Goal: Transaction & Acquisition: Purchase product/service

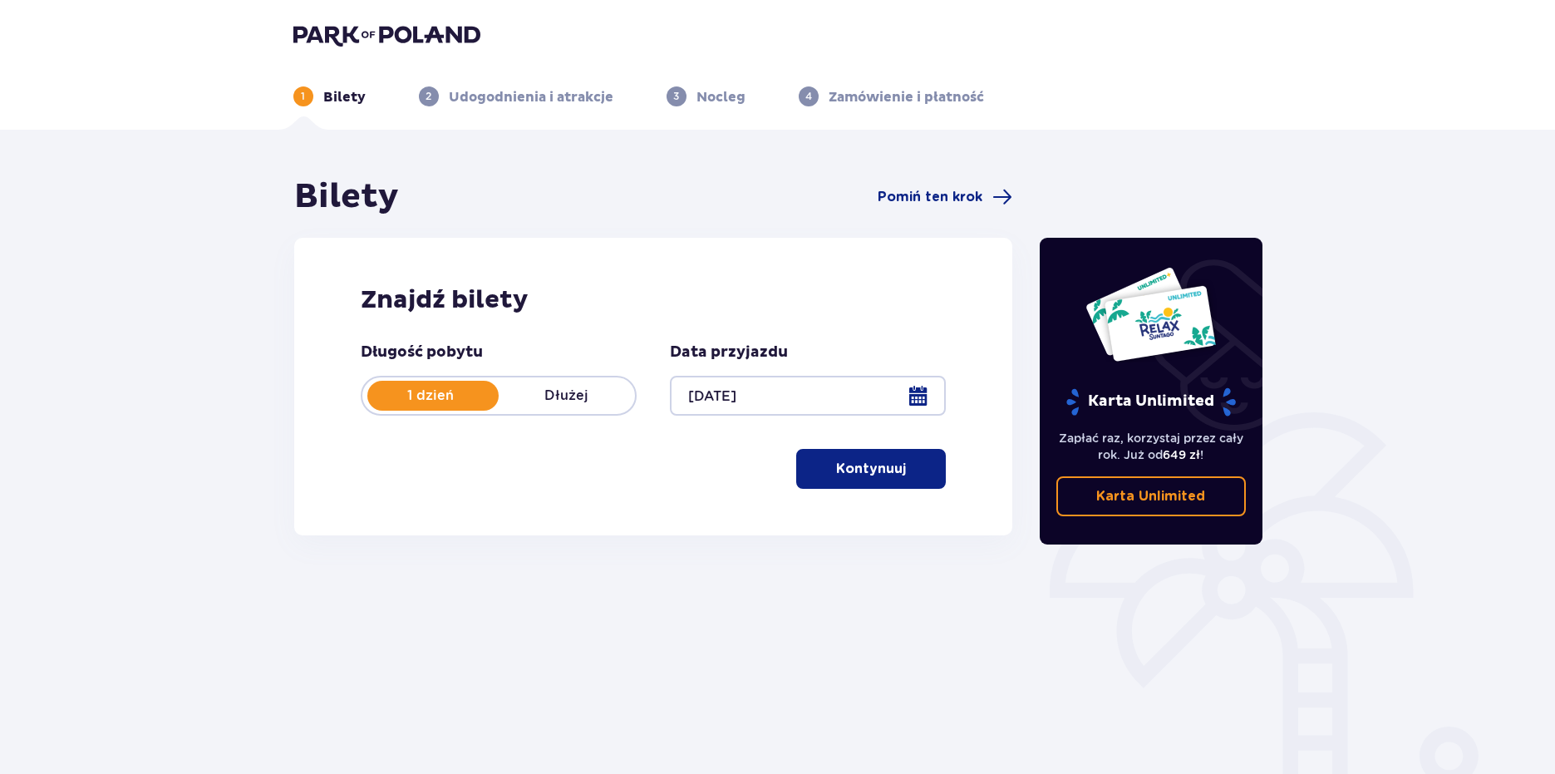
click at [1009, 648] on div "Bilety Pomiń ten krok Znajdź bilety Długość pobytu 1 dzień Dłużej Data przyjazd…" at bounding box center [653, 461] width 747 height 571
click at [866, 465] on p "Kontynuuj" at bounding box center [871, 469] width 70 height 18
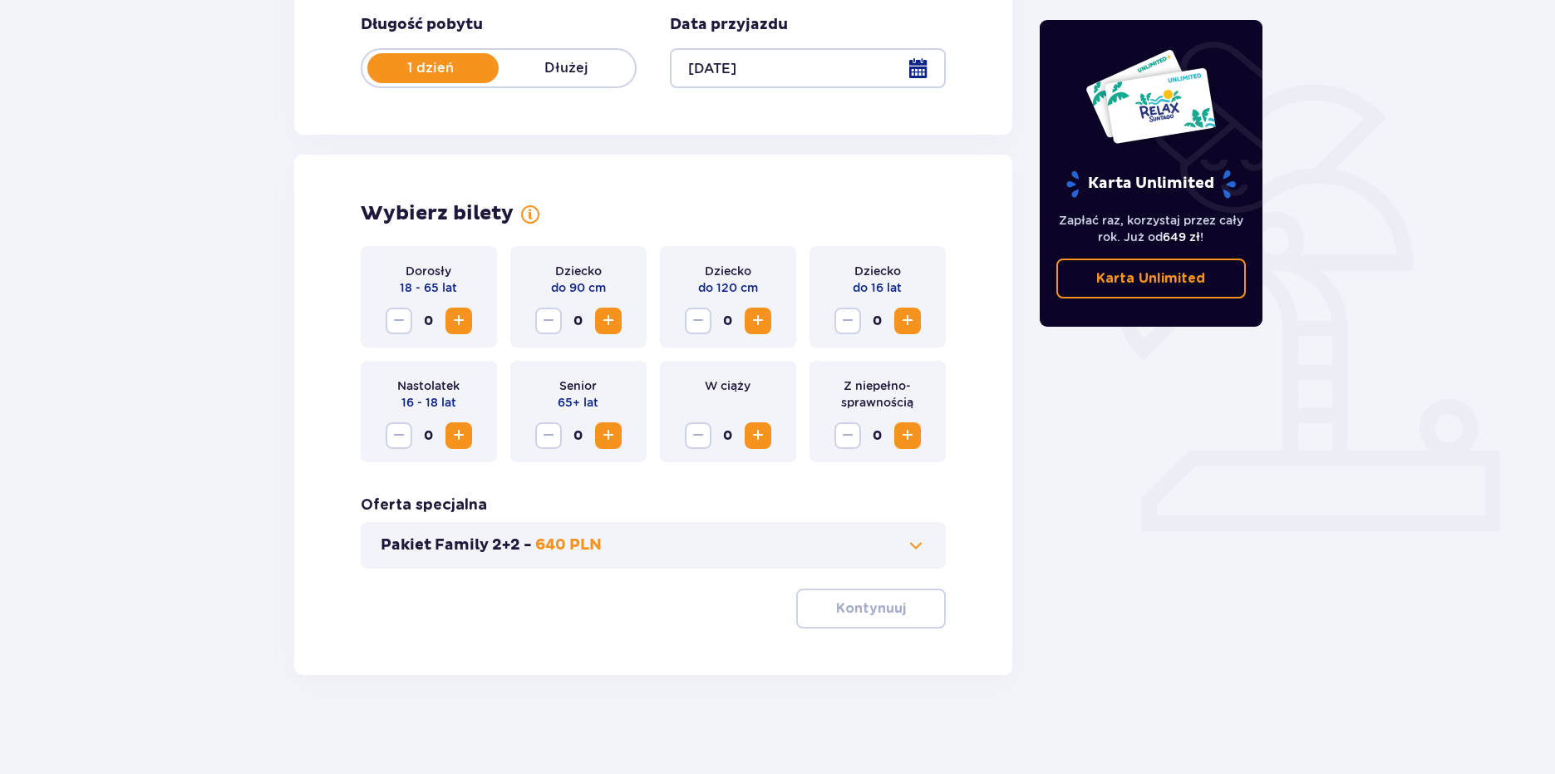
scroll to position [328, 0]
click at [460, 331] on button "Increase" at bounding box center [459, 320] width 27 height 27
click at [453, 317] on span "Increase" at bounding box center [459, 320] width 20 height 20
click at [455, 432] on span "Increase" at bounding box center [459, 435] width 20 height 20
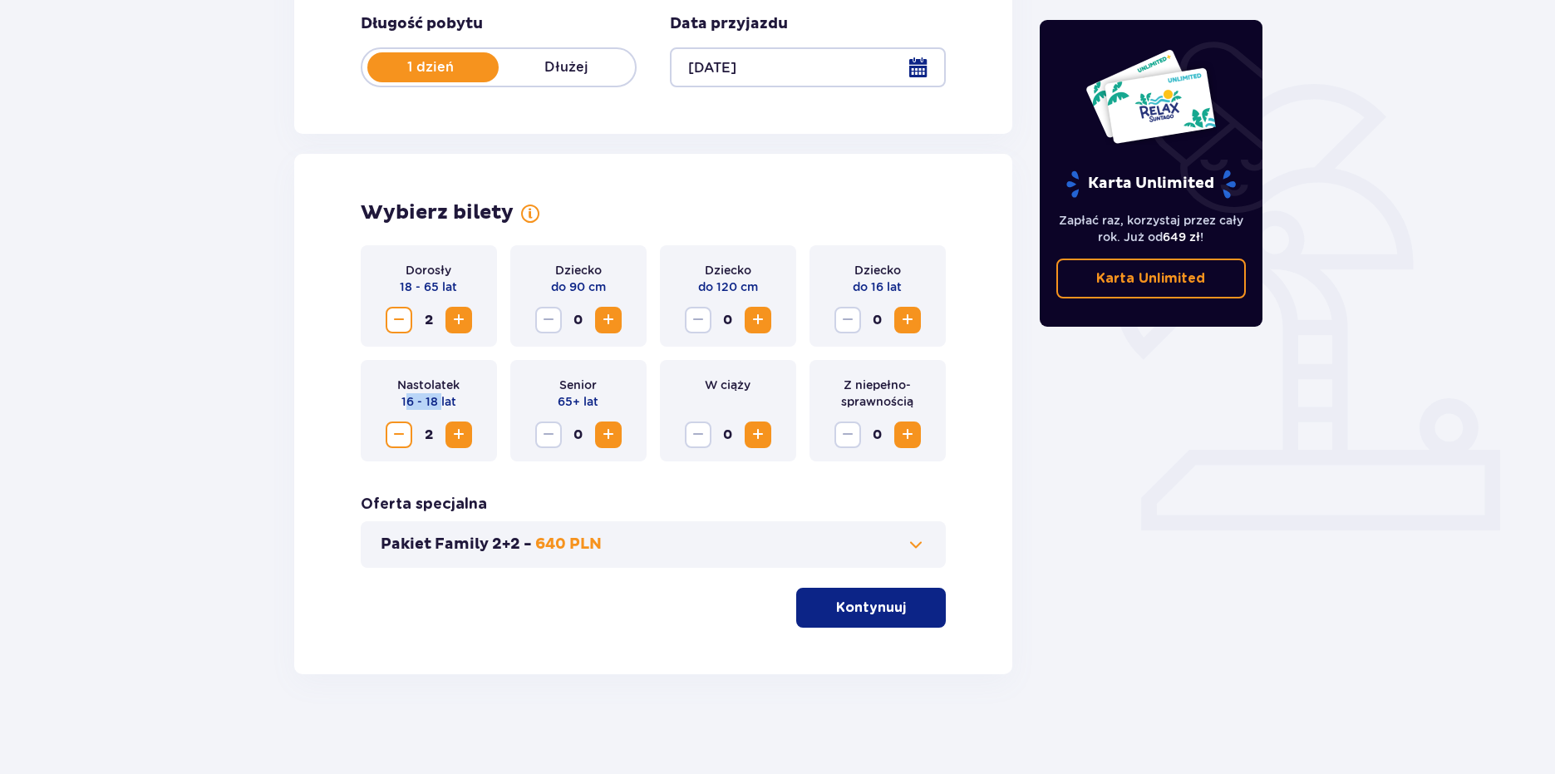
drag, startPoint x: 441, startPoint y: 401, endPoint x: 406, endPoint y: 396, distance: 35.2
click at [406, 396] on p "16 - 18 lat" at bounding box center [428, 401] width 55 height 17
click at [492, 443] on div "Nastolatek 16 - 18 lat 2" at bounding box center [429, 410] width 136 height 101
click at [906, 554] on span at bounding box center [916, 544] width 20 height 20
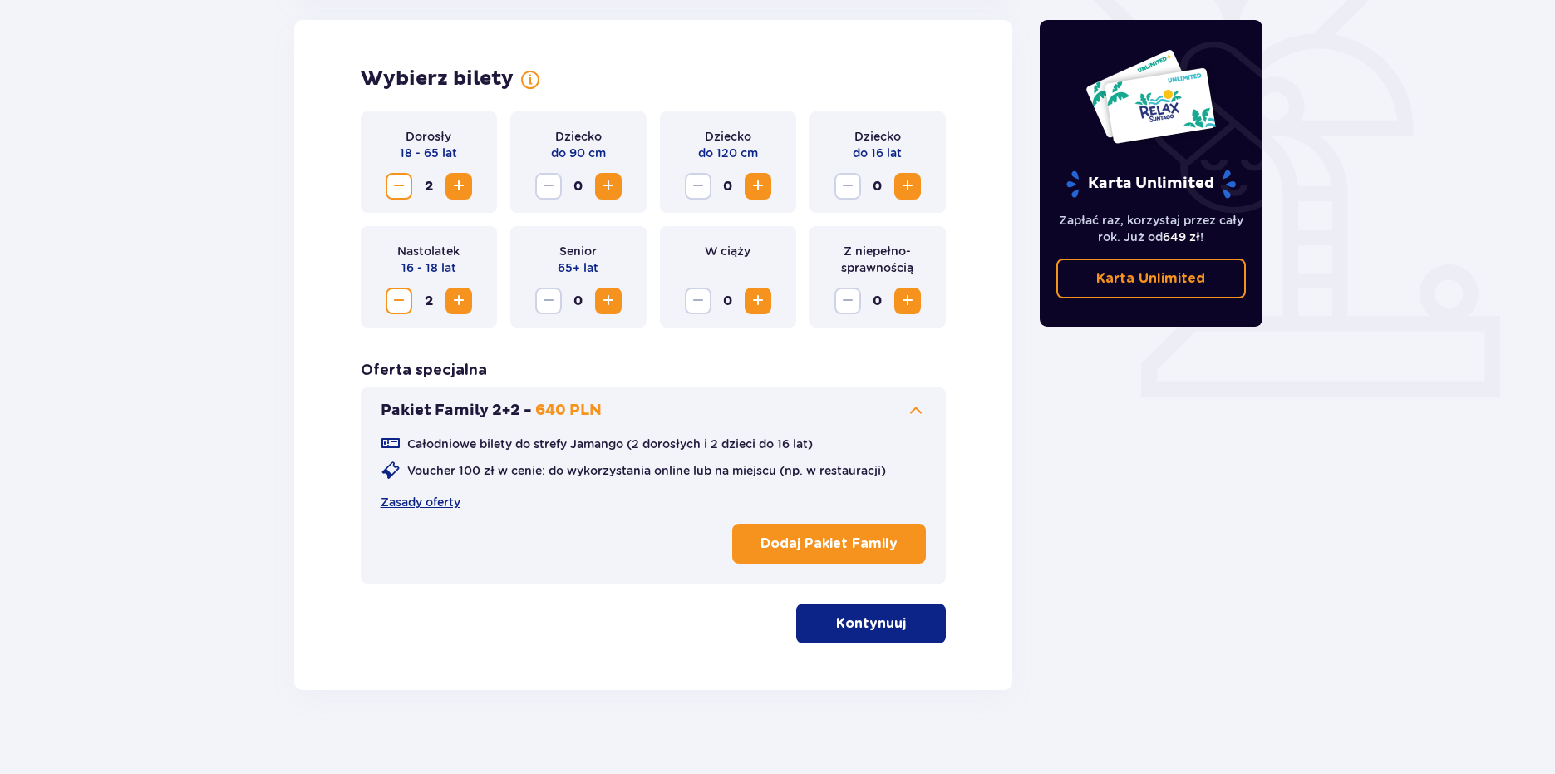
click at [913, 405] on span at bounding box center [916, 411] width 20 height 20
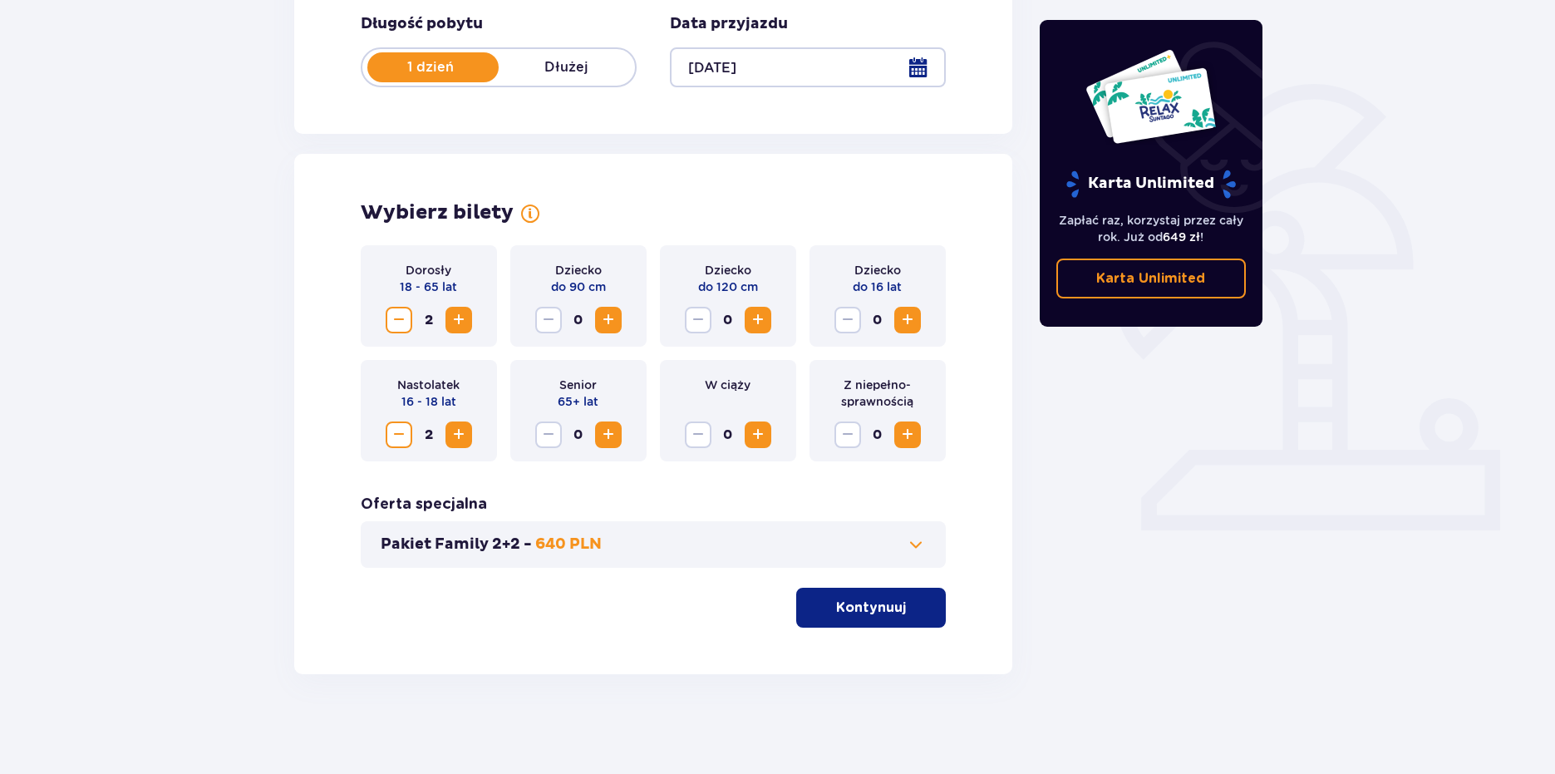
drag, startPoint x: 451, startPoint y: 270, endPoint x: 378, endPoint y: 272, distance: 72.3
click at [378, 272] on div "Dorosły 18 - 65 lat 2" at bounding box center [429, 295] width 136 height 101
drag, startPoint x: 460, startPoint y: 400, endPoint x: 380, endPoint y: 400, distance: 80.6
click at [380, 400] on div "Nastolatek 16 - 18 lat 2" at bounding box center [429, 410] width 136 height 101
click at [598, 480] on div "Dorosły 18 - 65 lat 2 Dziecko do 90 cm 0 Dziecko do 120 cm 0 Dziecko do 16 lat …" at bounding box center [654, 436] width 586 height 382
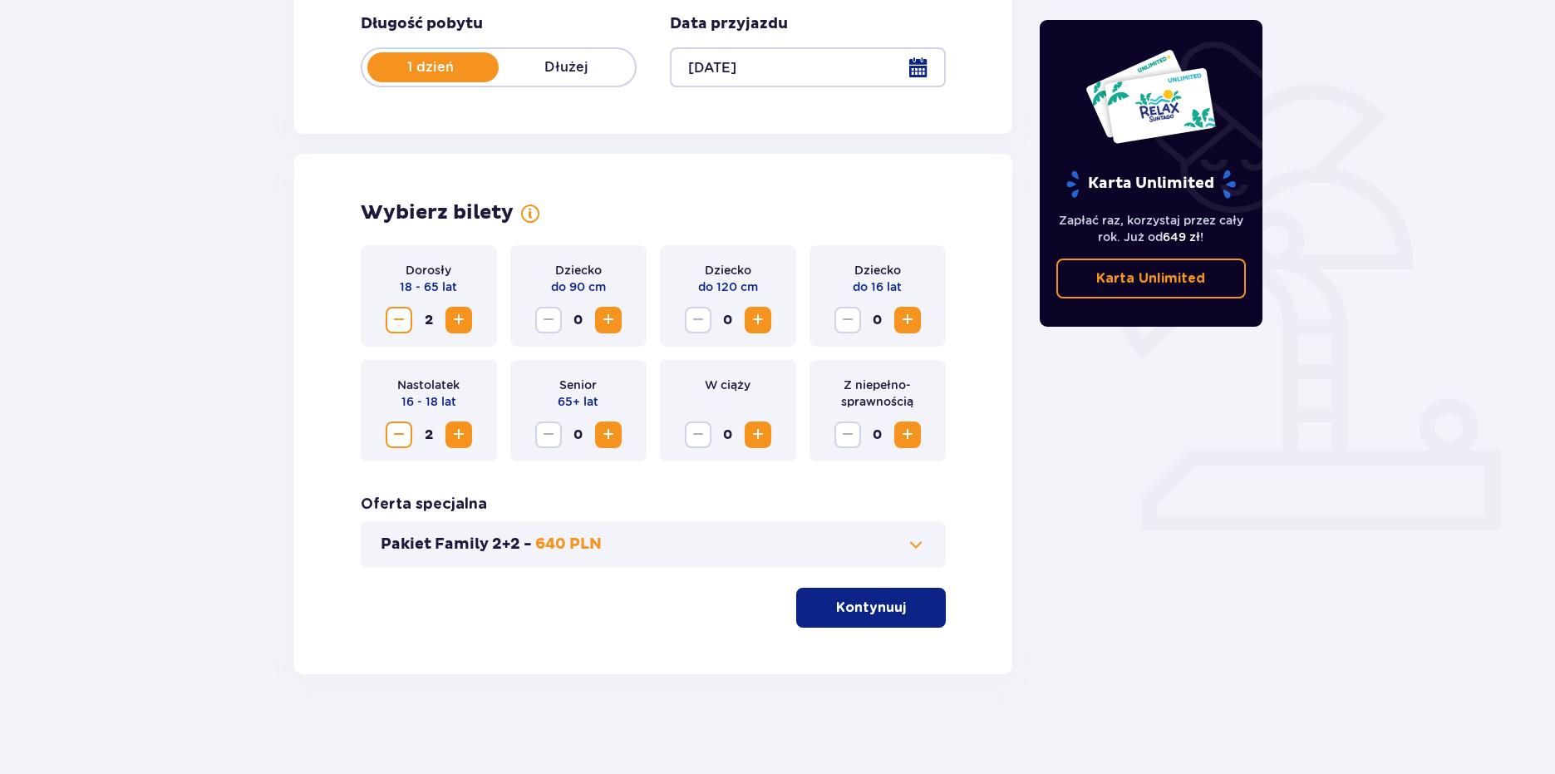
click at [402, 433] on span "Decrease" at bounding box center [399, 435] width 20 height 20
click at [1167, 418] on div "Karta Unlimited Zapłać raz, korzystaj przez cały rok. Już od 649 zł ! Karta Unl…" at bounding box center [1151, 261] width 249 height 826
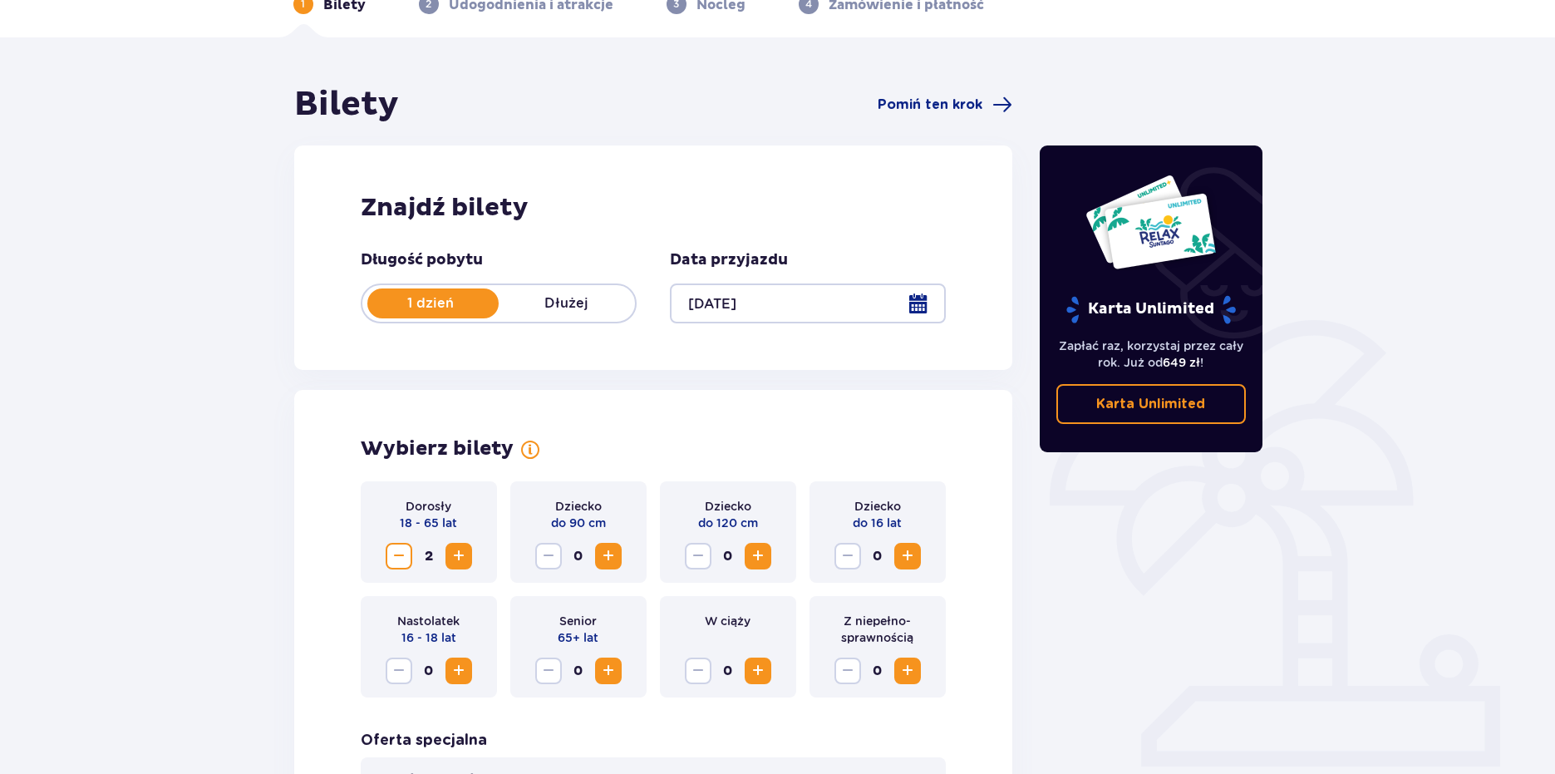
scroll to position [166, 0]
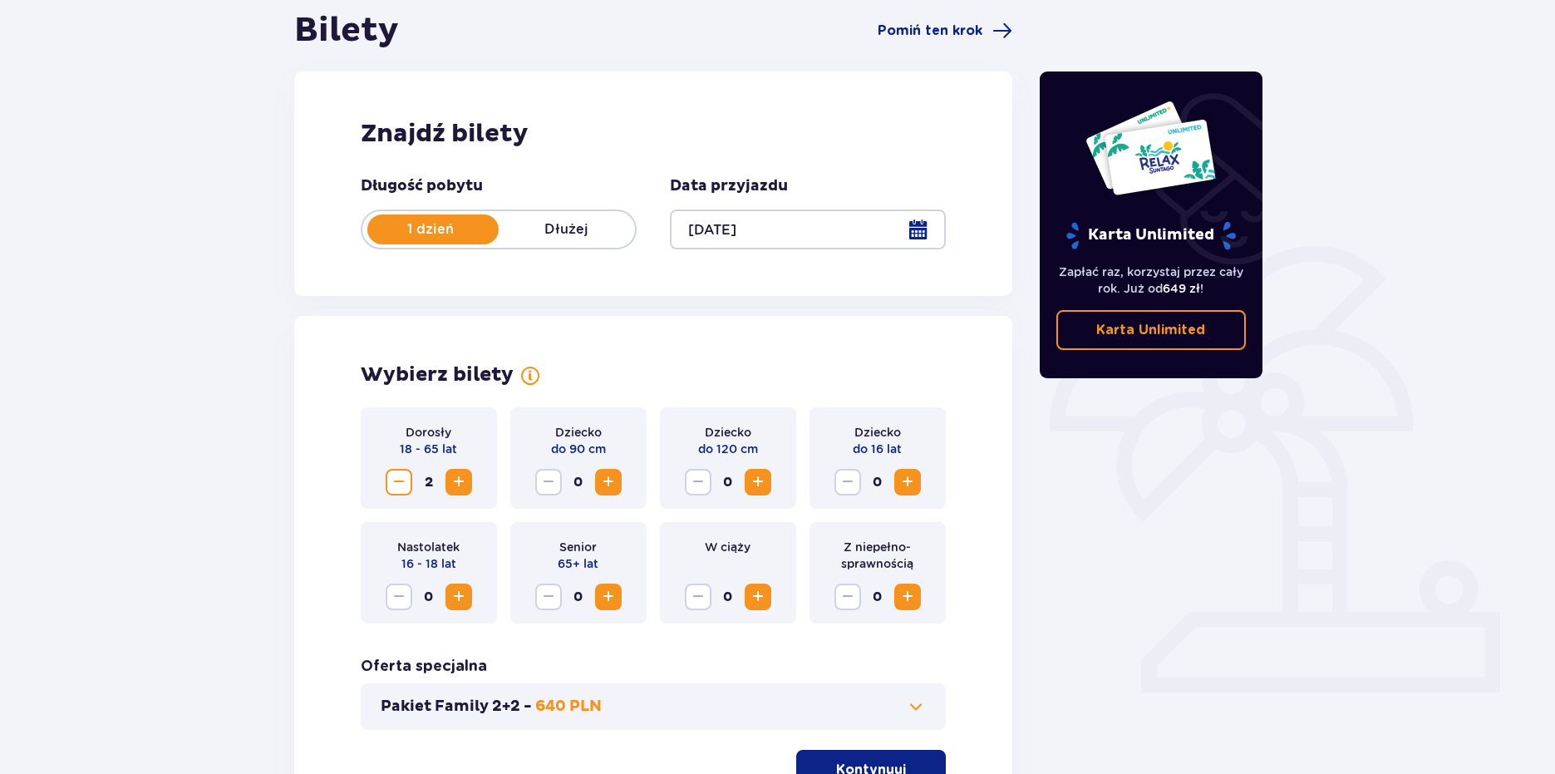
click at [606, 479] on span "Increase" at bounding box center [608, 482] width 20 height 20
click at [540, 470] on button "Decrease" at bounding box center [548, 482] width 27 height 27
click at [923, 596] on div "Z niepełno­sprawnością 0" at bounding box center [878, 572] width 136 height 101
click at [908, 599] on span "Increase" at bounding box center [908, 597] width 20 height 20
click at [613, 589] on span "Increase" at bounding box center [608, 597] width 20 height 20
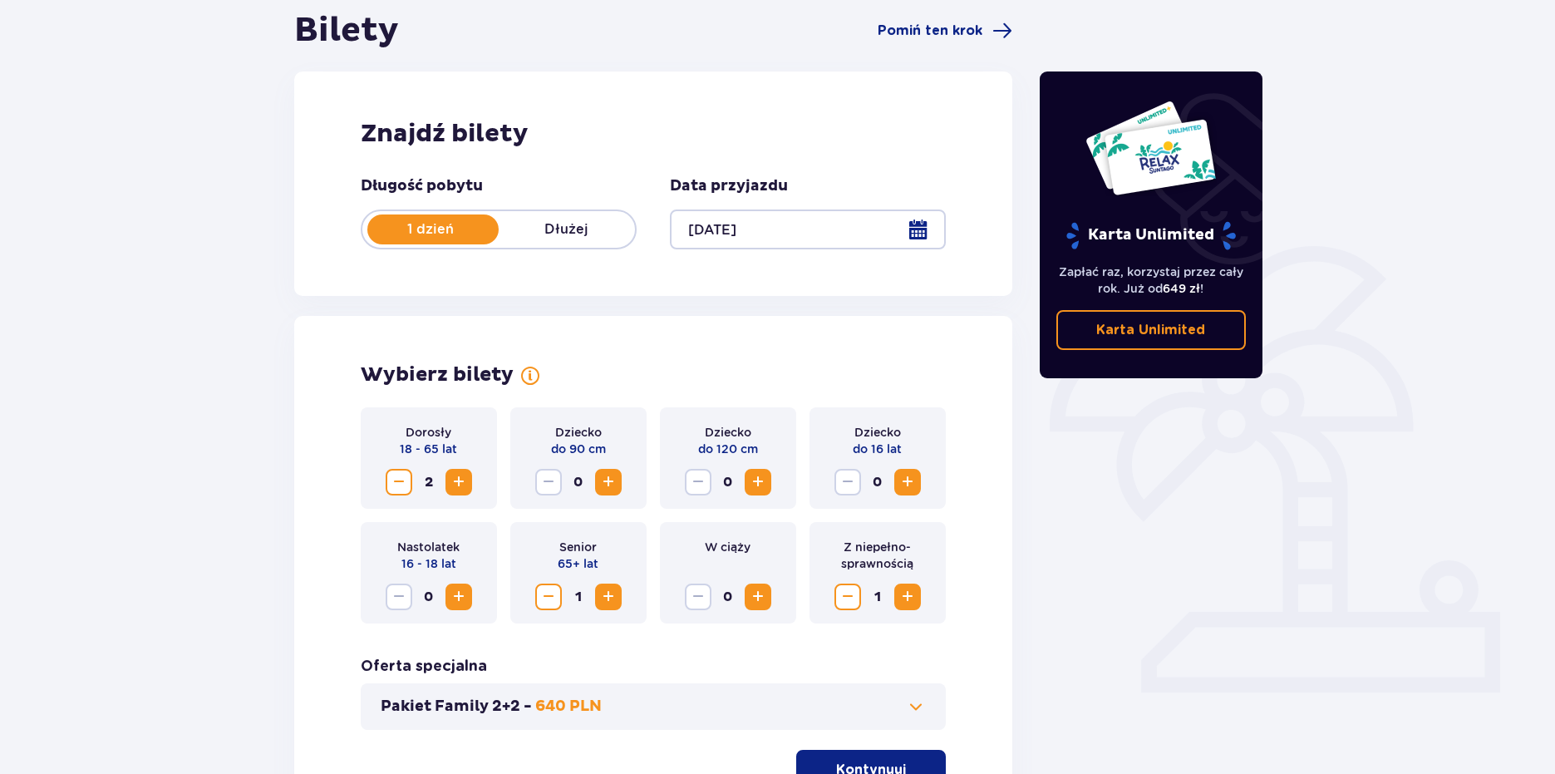
click at [547, 593] on span "Decrease" at bounding box center [549, 597] width 20 height 20
click at [436, 608] on html "1 Bilety 2 Udogodnienia i atrakcje 3 Nocleg 4 Zamówienie i płatność Bilety Pomi…" at bounding box center [777, 221] width 1555 height 774
click at [465, 483] on span "Increase" at bounding box center [459, 482] width 20 height 20
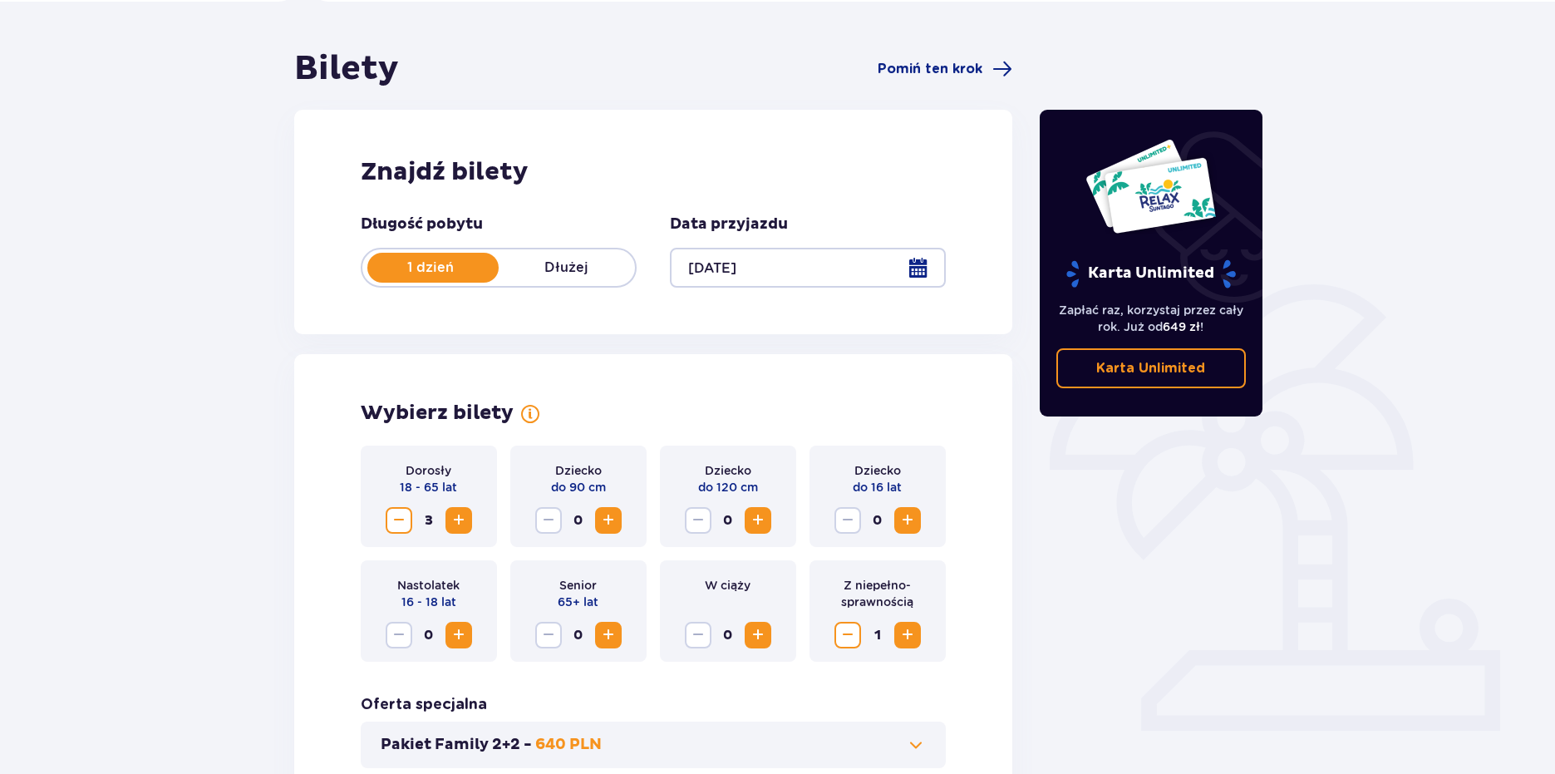
scroll to position [328, 0]
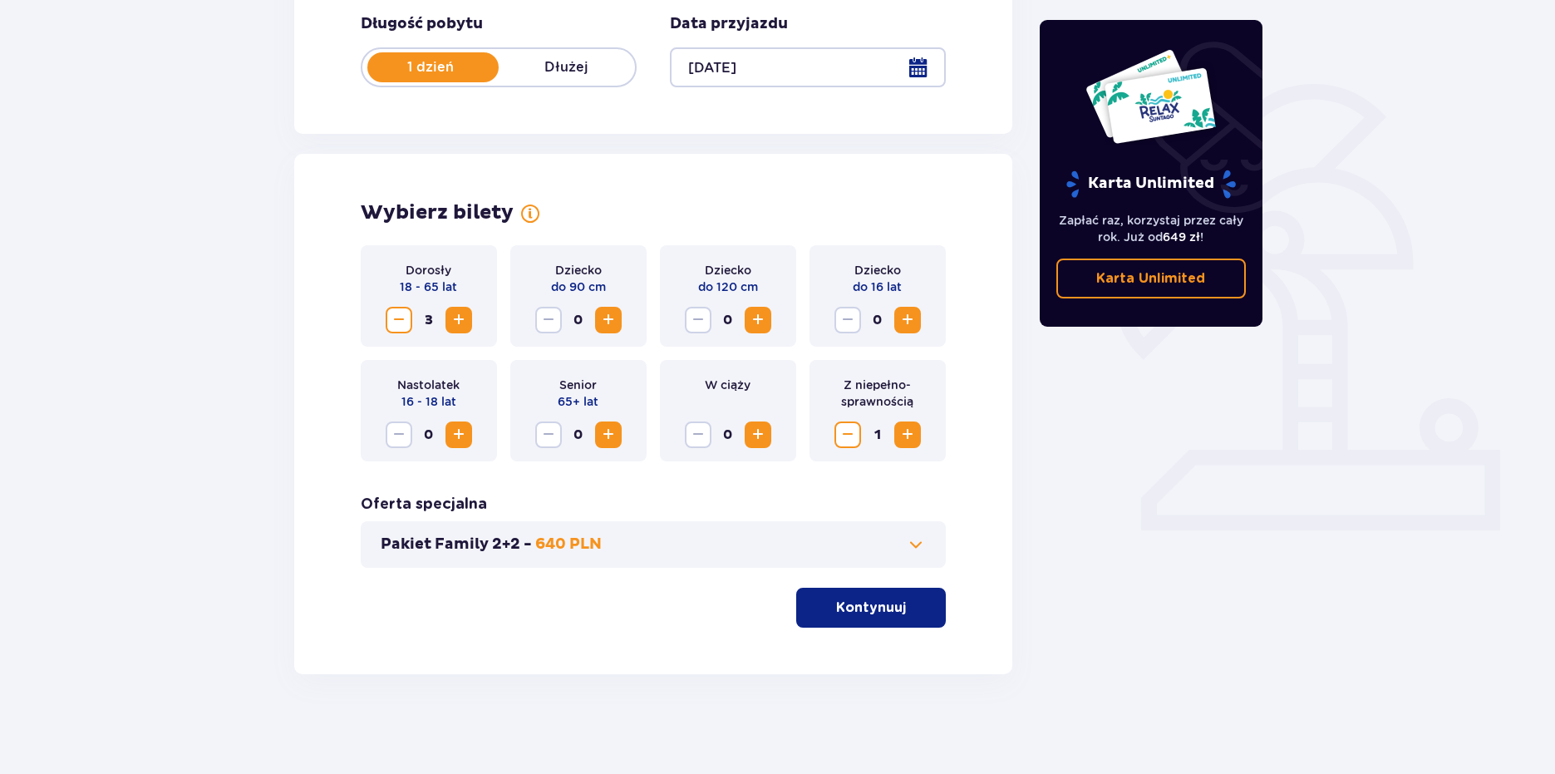
click at [836, 433] on button "Decrease" at bounding box center [848, 434] width 27 height 27
click at [400, 310] on span "Decrease" at bounding box center [399, 320] width 20 height 20
click at [455, 431] on span "Increase" at bounding box center [459, 435] width 20 height 20
click at [837, 618] on button "Kontynuuj" at bounding box center [871, 608] width 150 height 40
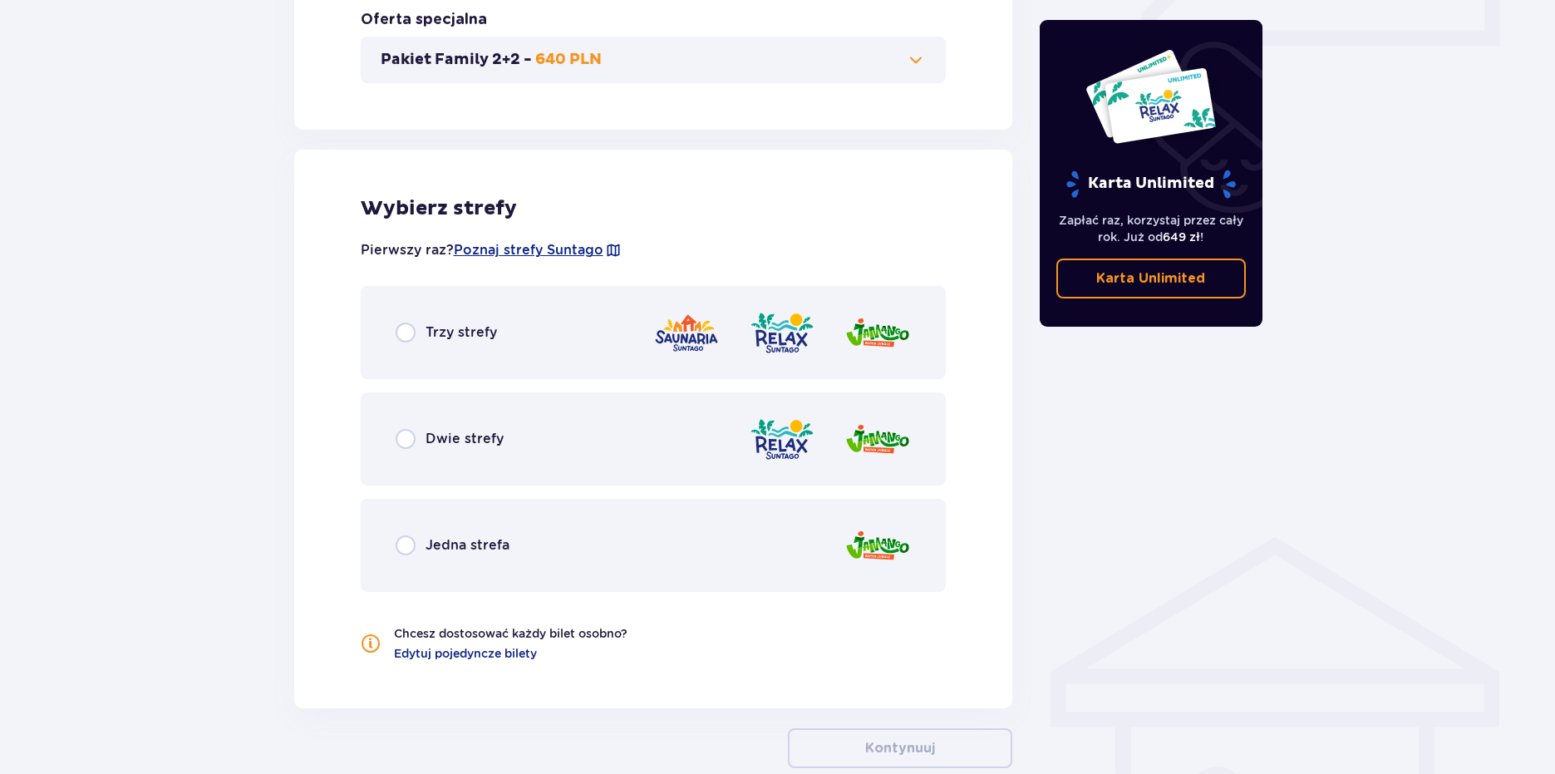
scroll to position [824, 0]
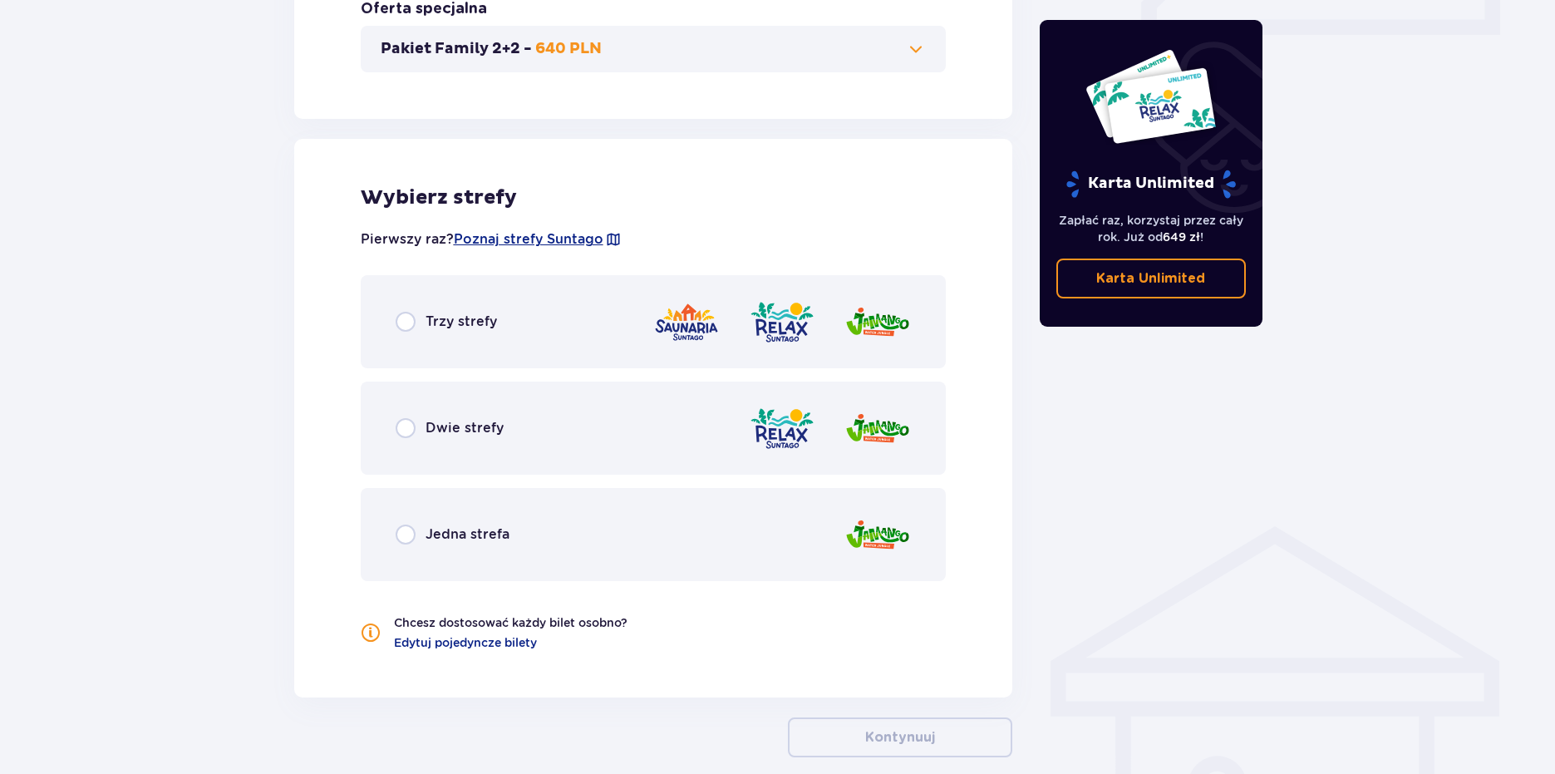
click at [840, 520] on div "Jedna strefa" at bounding box center [654, 534] width 586 height 93
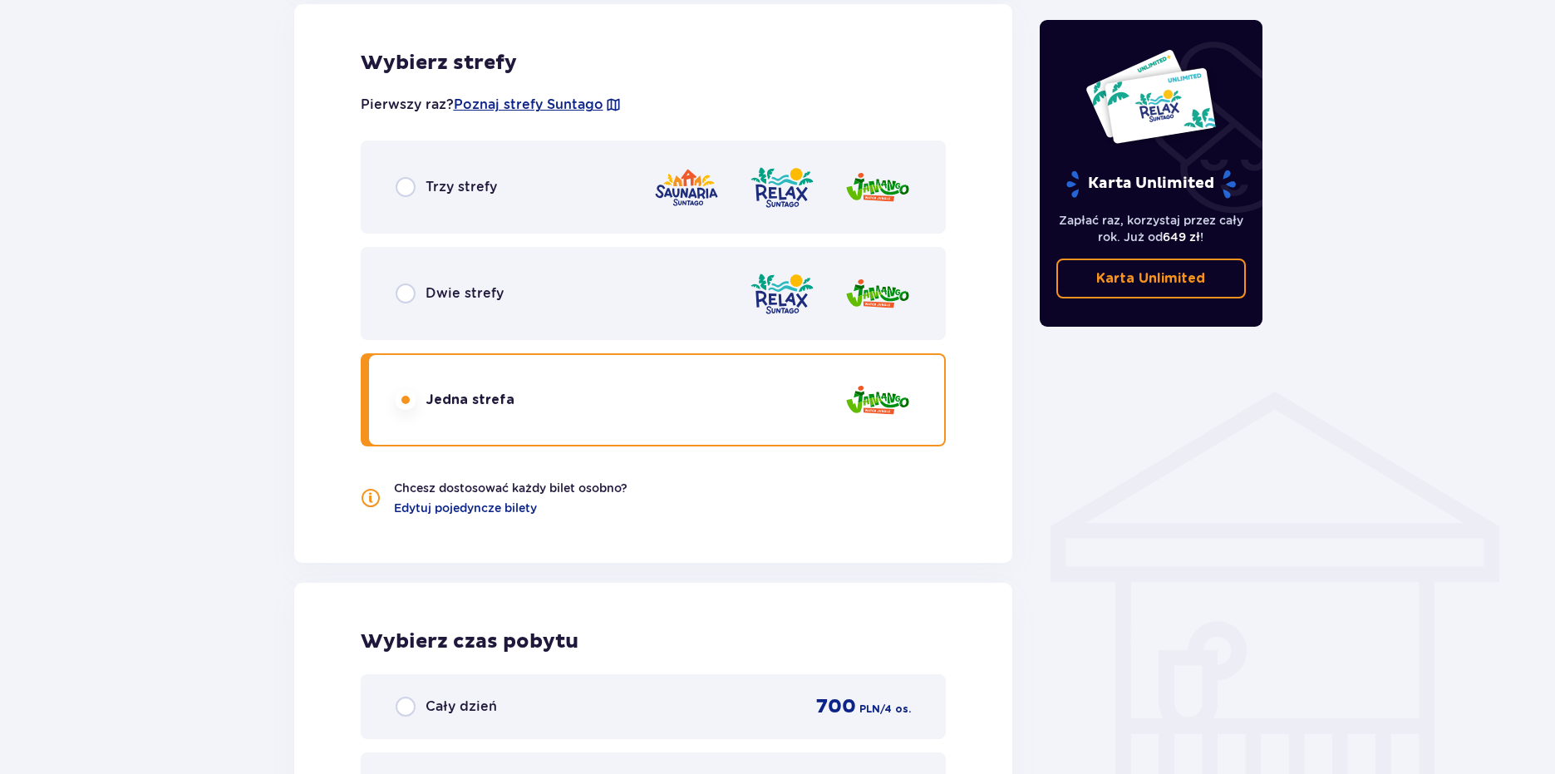
scroll to position [867, 0]
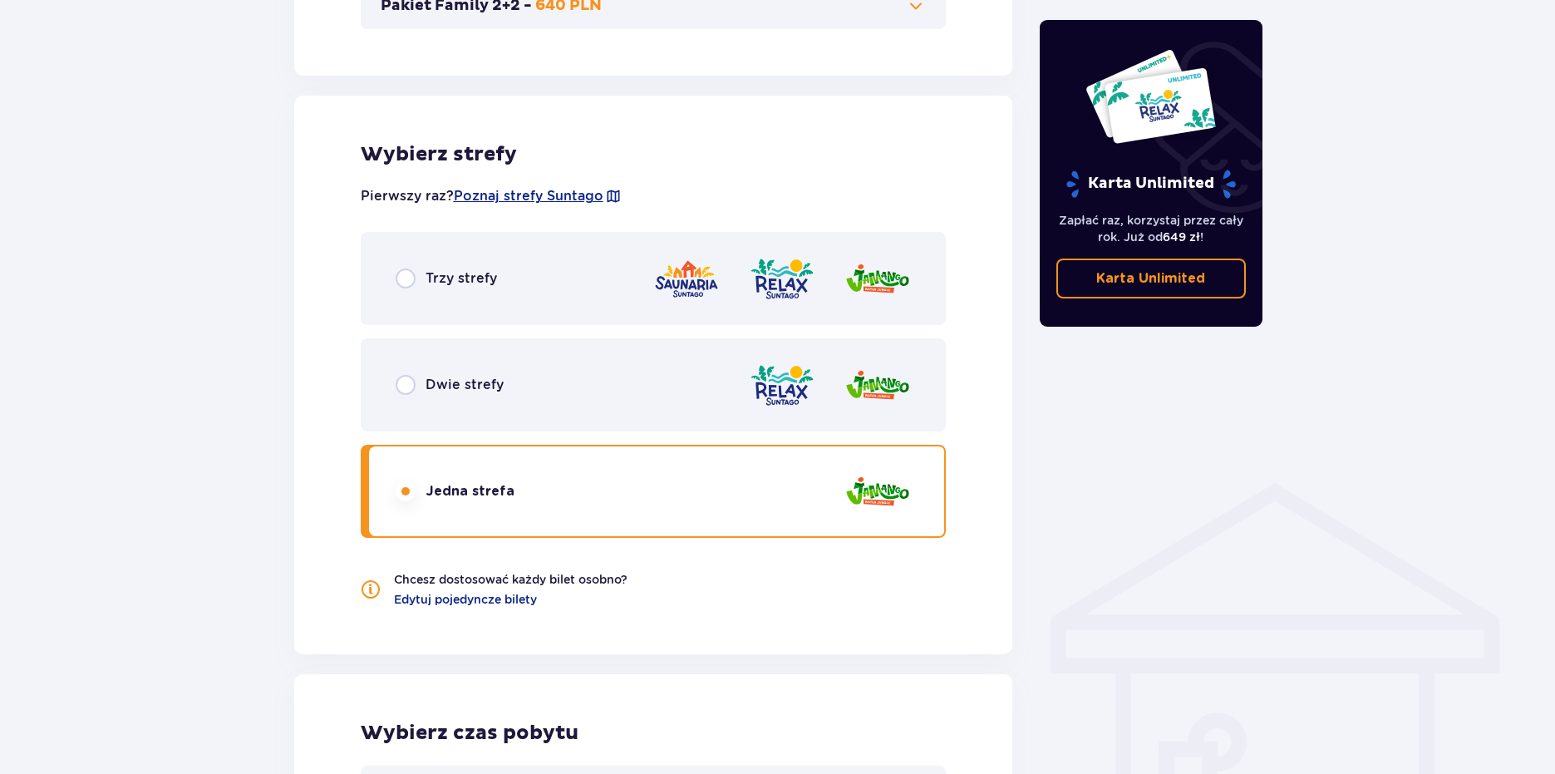
click at [1158, 396] on div "Karta Unlimited Zapłać raz, korzystaj przez cały rok. Już od 649 zł ! Karta Unl…" at bounding box center [1151, 282] width 249 height 1947
click at [608, 394] on div "Dwie strefy" at bounding box center [654, 384] width 586 height 93
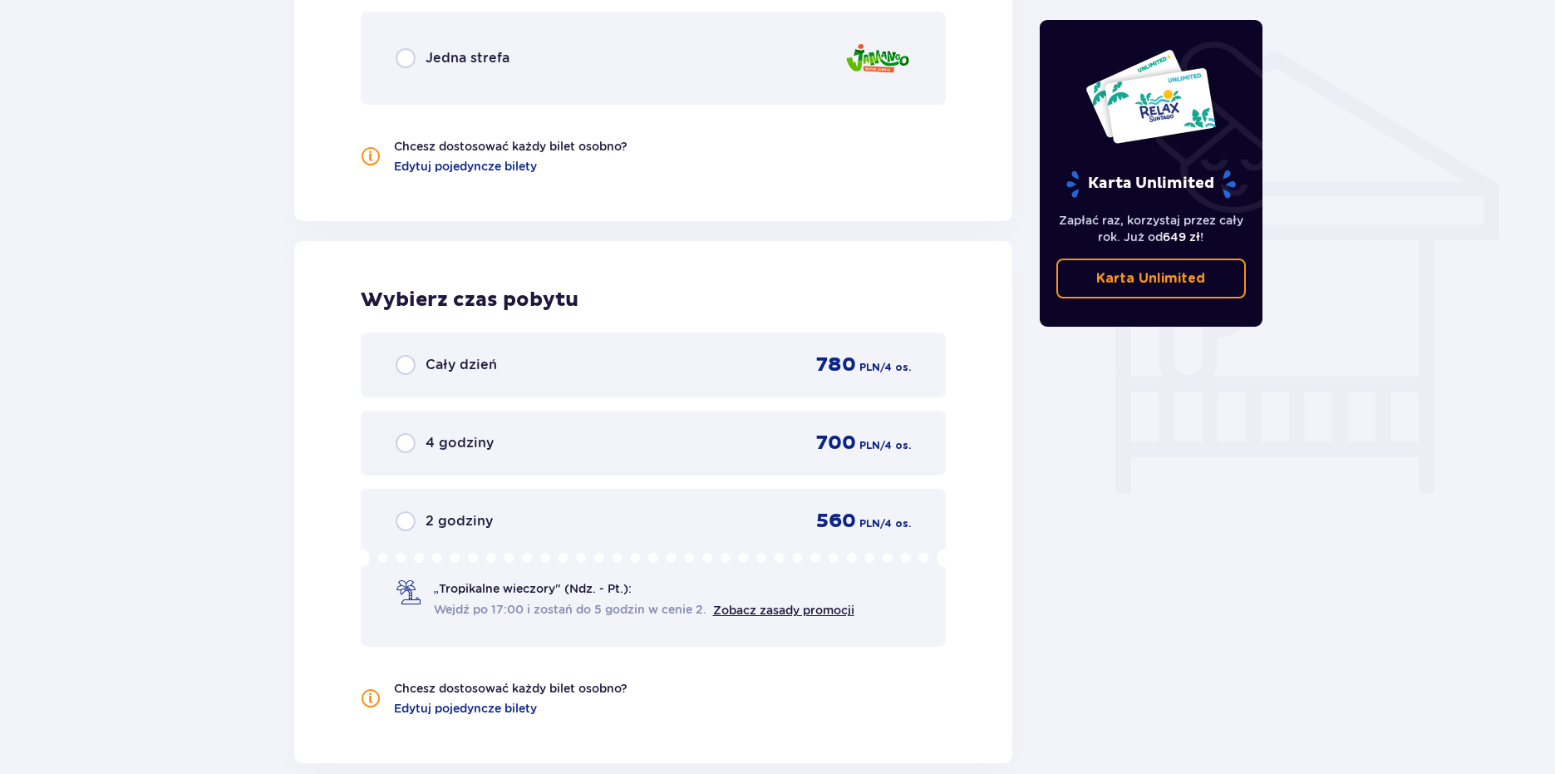
scroll to position [1116, 0]
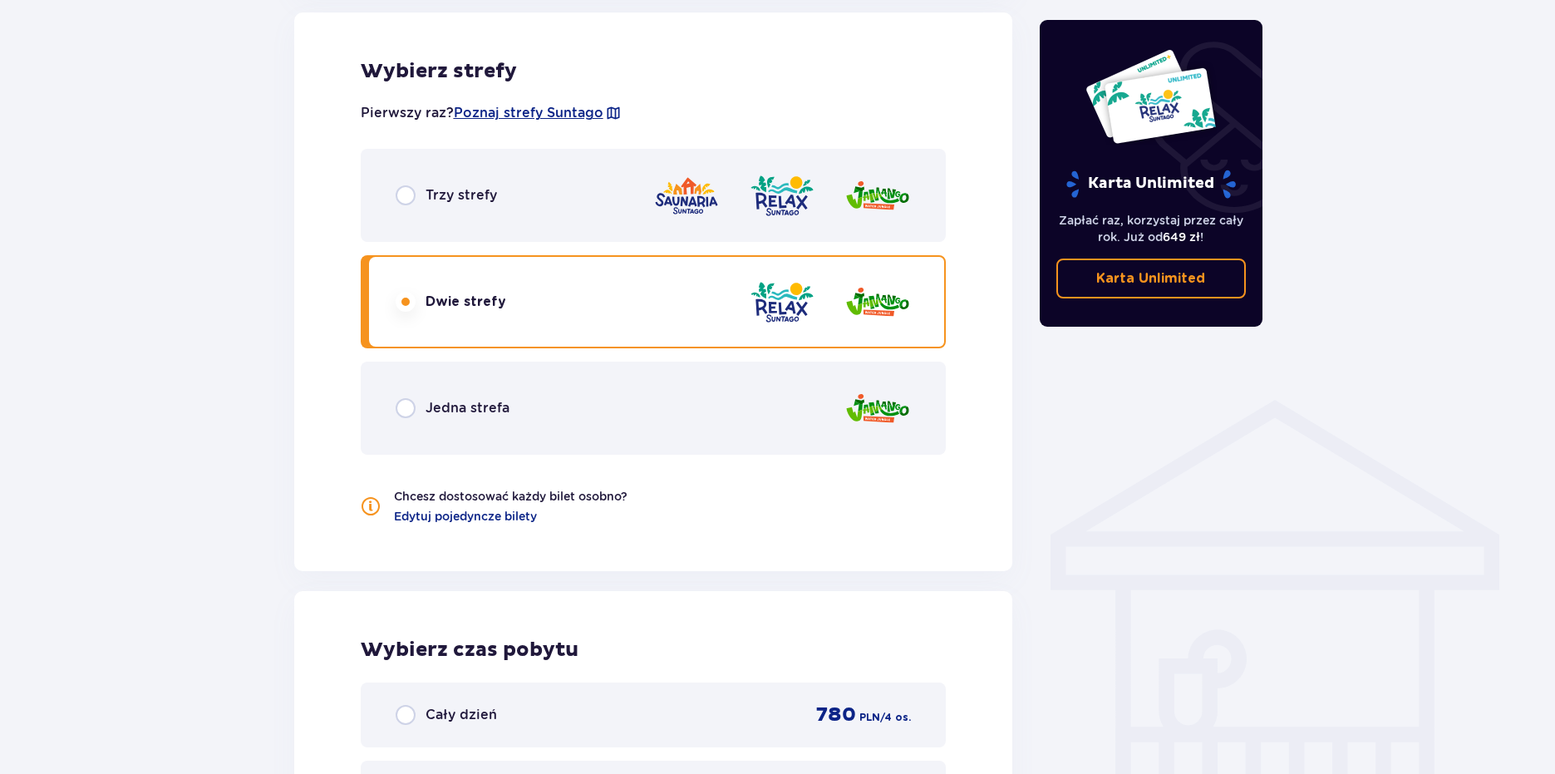
click at [798, 311] on img at bounding box center [782, 301] width 66 height 47
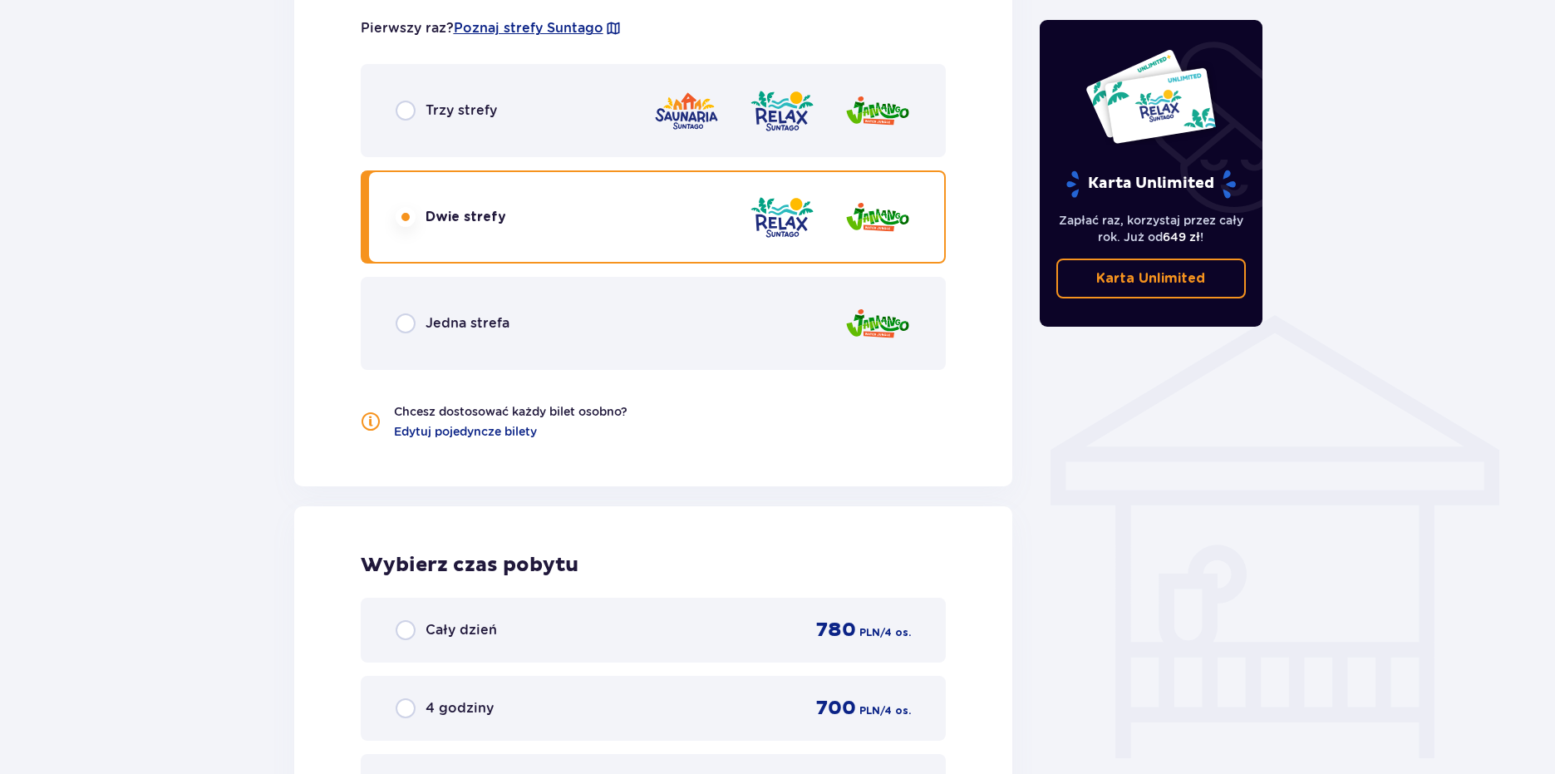
scroll to position [1033, 0]
click at [1180, 488] on div "Karta Unlimited Zapłać raz, korzystaj przez cały rok. Już od 649 zł ! Karta Unl…" at bounding box center [1151, 116] width 249 height 1947
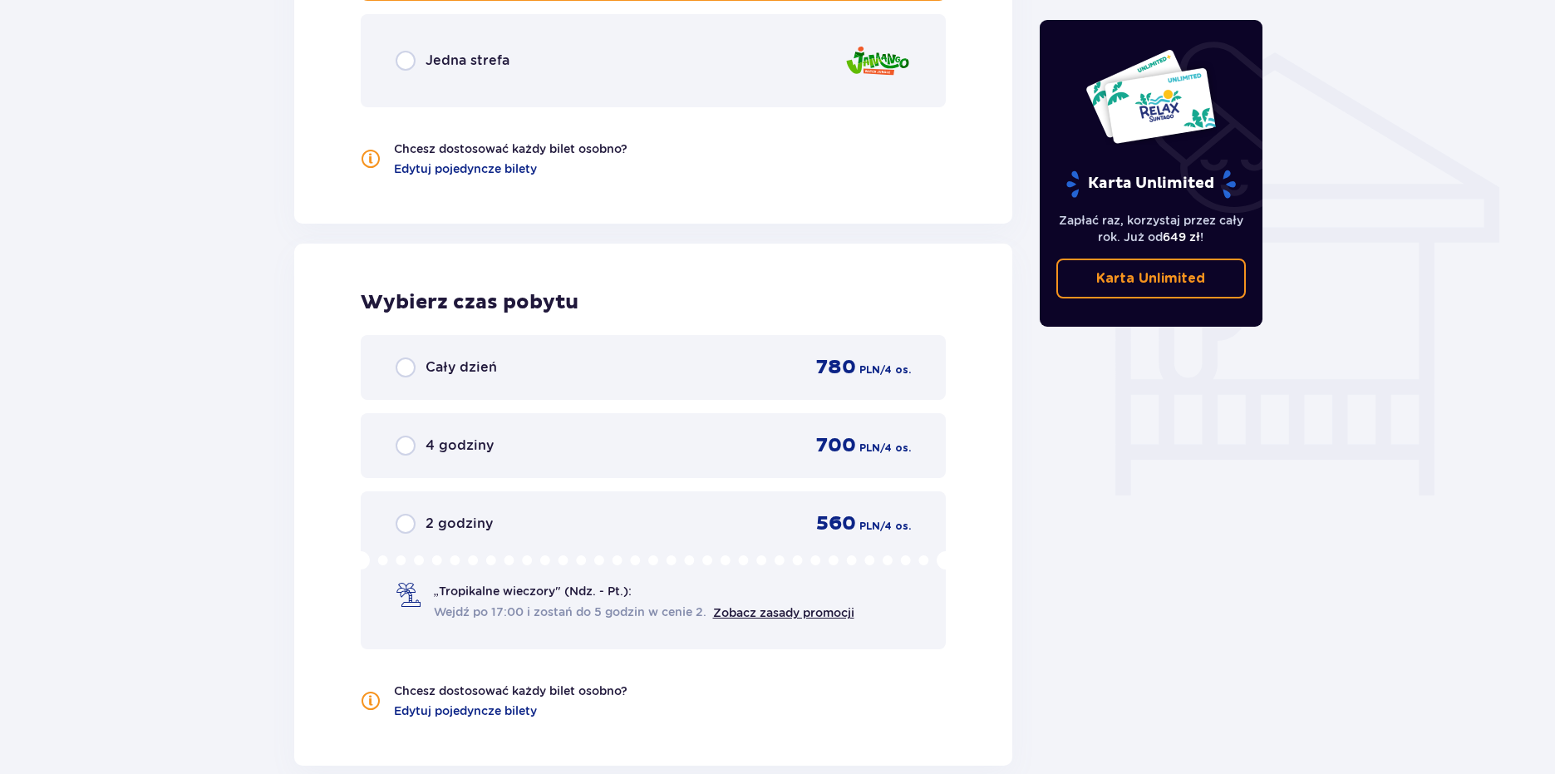
scroll to position [1366, 0]
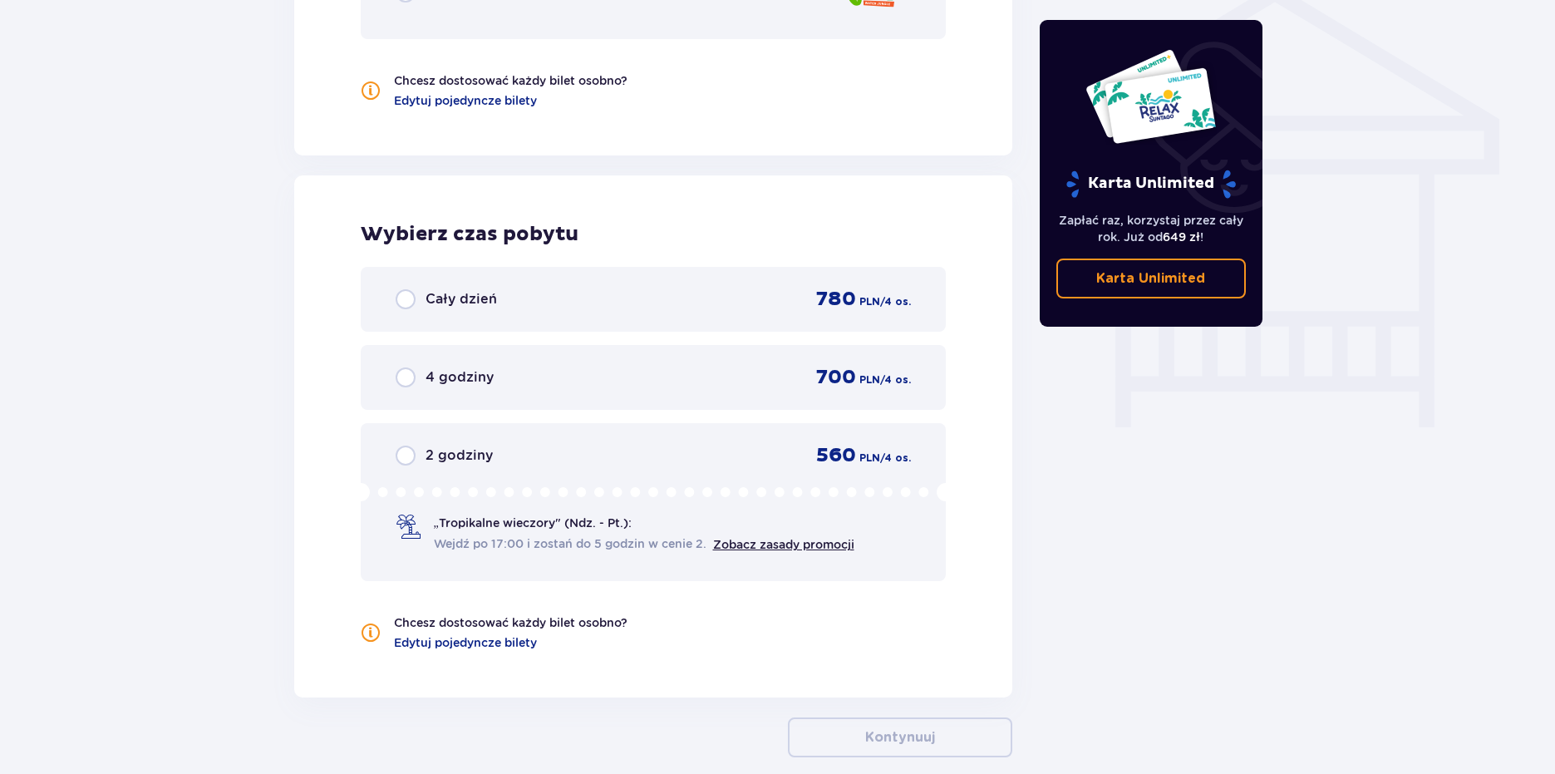
click at [474, 312] on div "Cały dzień 780 PLN / 4 os." at bounding box center [654, 299] width 516 height 25
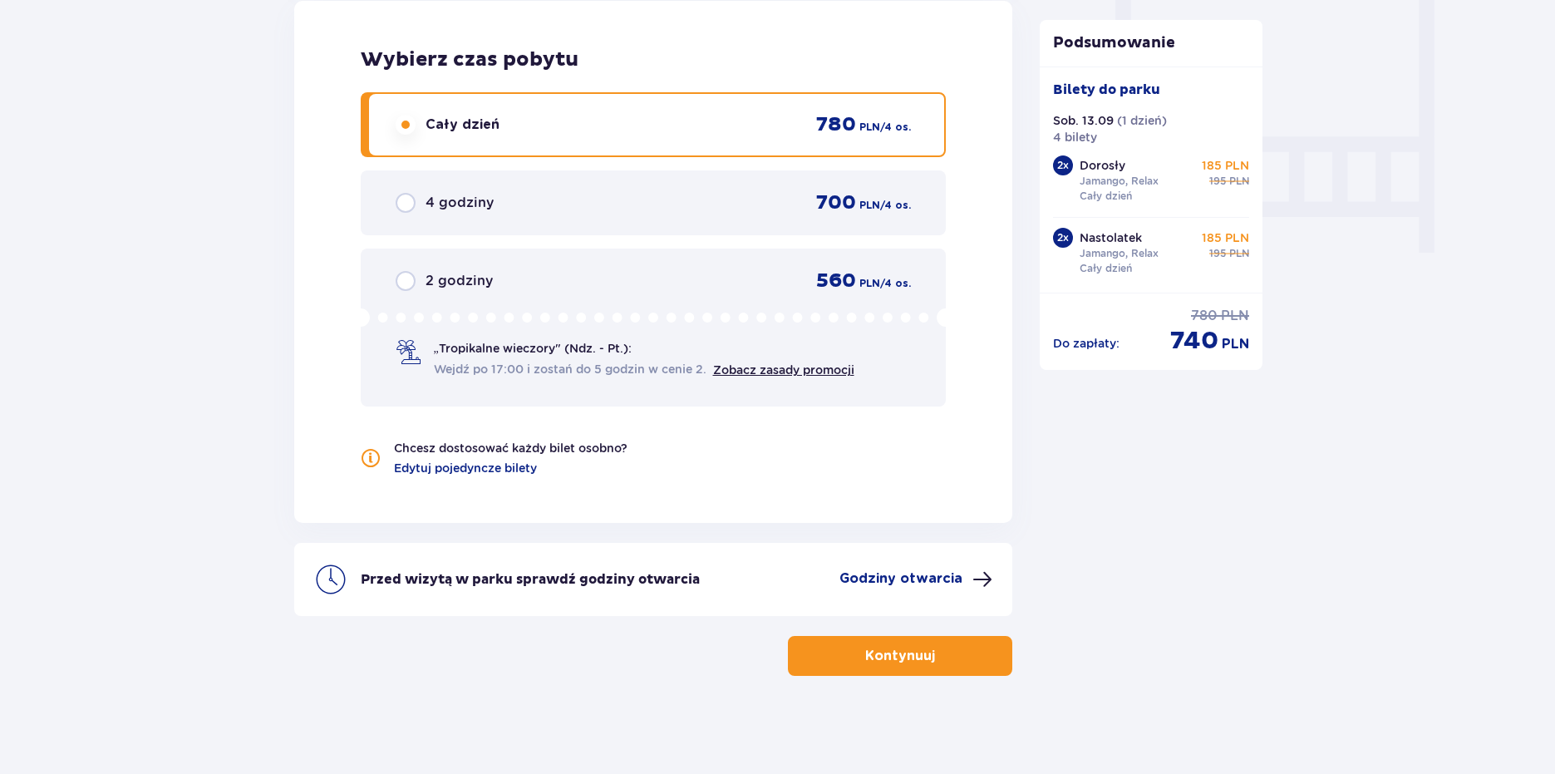
scroll to position [1542, 0]
click at [922, 576] on p "Godziny otwarcia" at bounding box center [901, 577] width 123 height 18
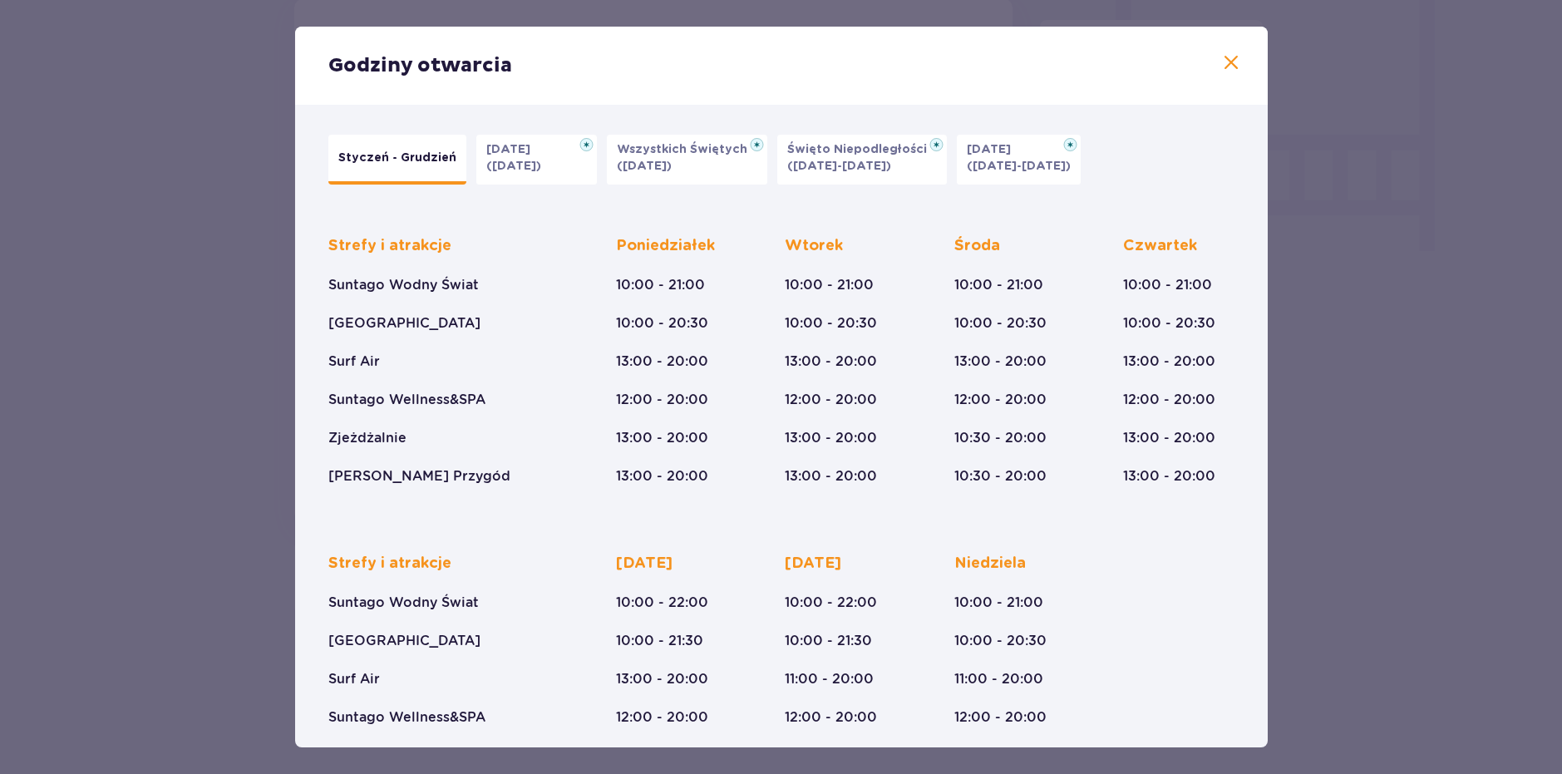
click at [1212, 60] on div "Godziny otwarcia" at bounding box center [781, 66] width 973 height 78
click at [1222, 60] on span at bounding box center [1231, 63] width 20 height 20
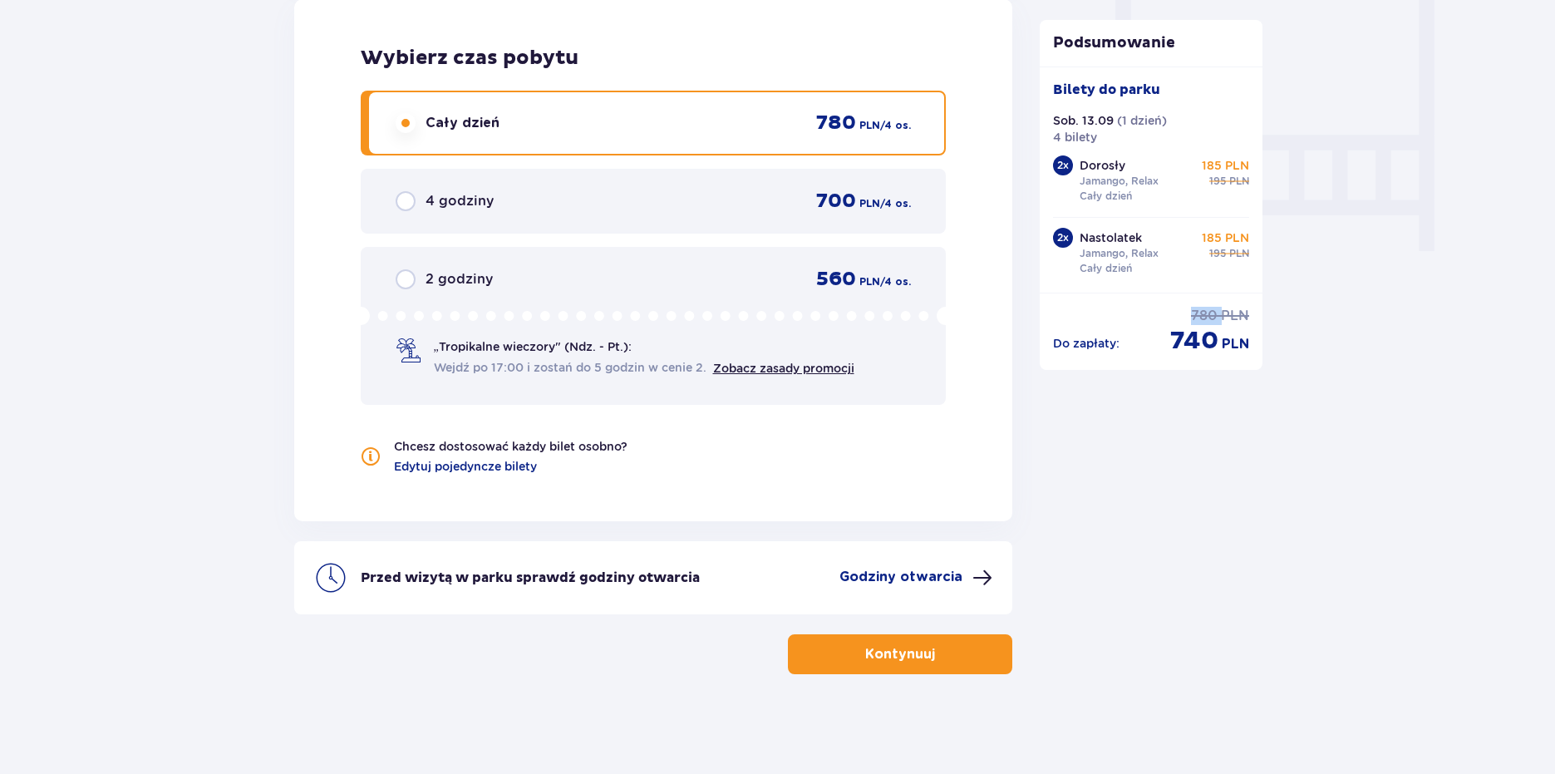
drag, startPoint x: 1223, startPoint y: 310, endPoint x: 1194, endPoint y: 312, distance: 28.3
click at [1194, 312] on div "780 PLN" at bounding box center [1220, 316] width 58 height 18
click at [1154, 323] on div "Do zapłaty : 780 PLN 740 PLN" at bounding box center [1151, 332] width 196 height 50
drag, startPoint x: 1195, startPoint y: 315, endPoint x: 1211, endPoint y: 315, distance: 15.8
click at [1211, 315] on div "780 PLN 740 PLN" at bounding box center [1209, 332] width 79 height 50
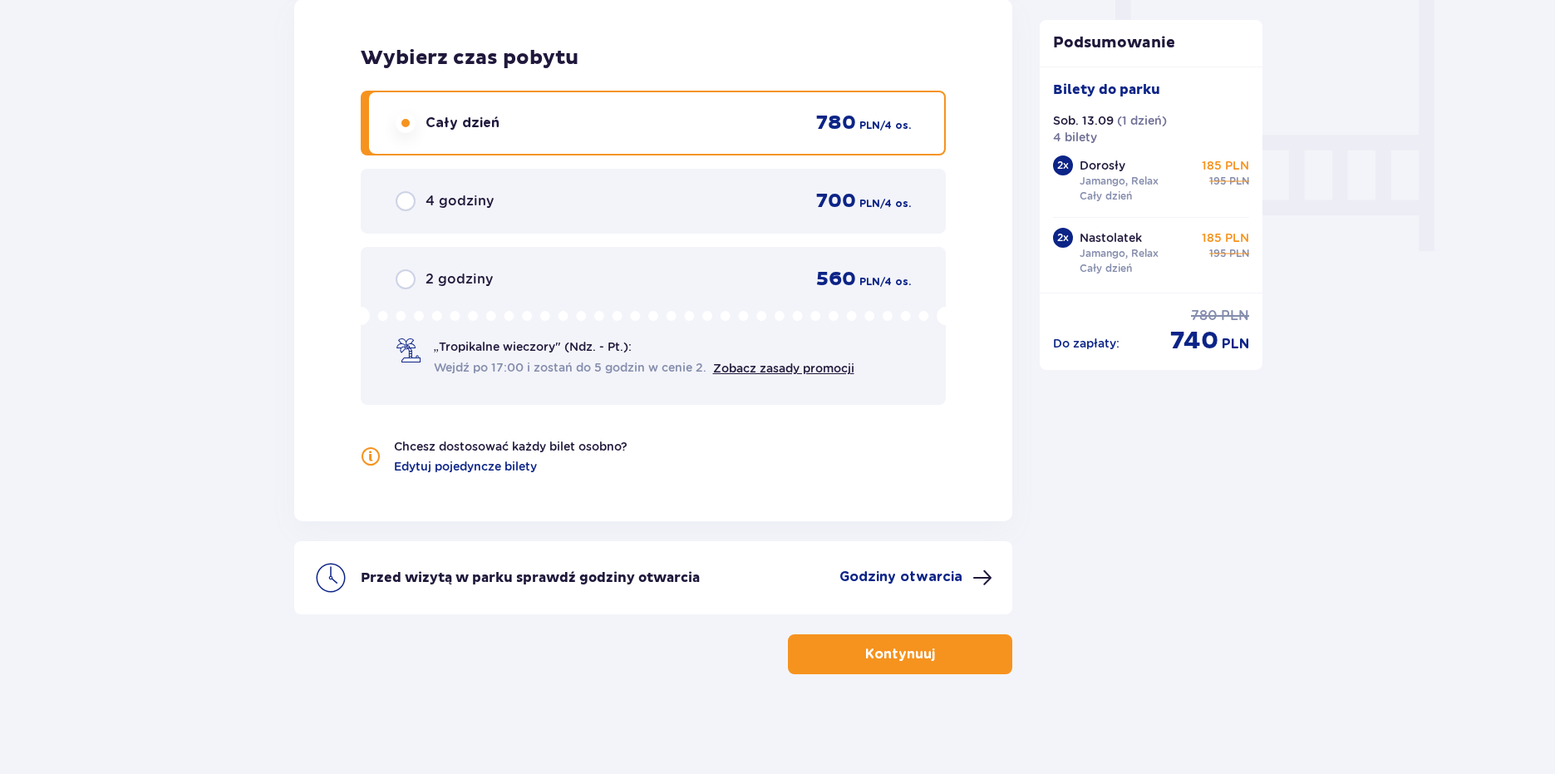
click at [1126, 324] on div "Do zapłaty : 780 PLN 740 PLN" at bounding box center [1151, 332] width 196 height 50
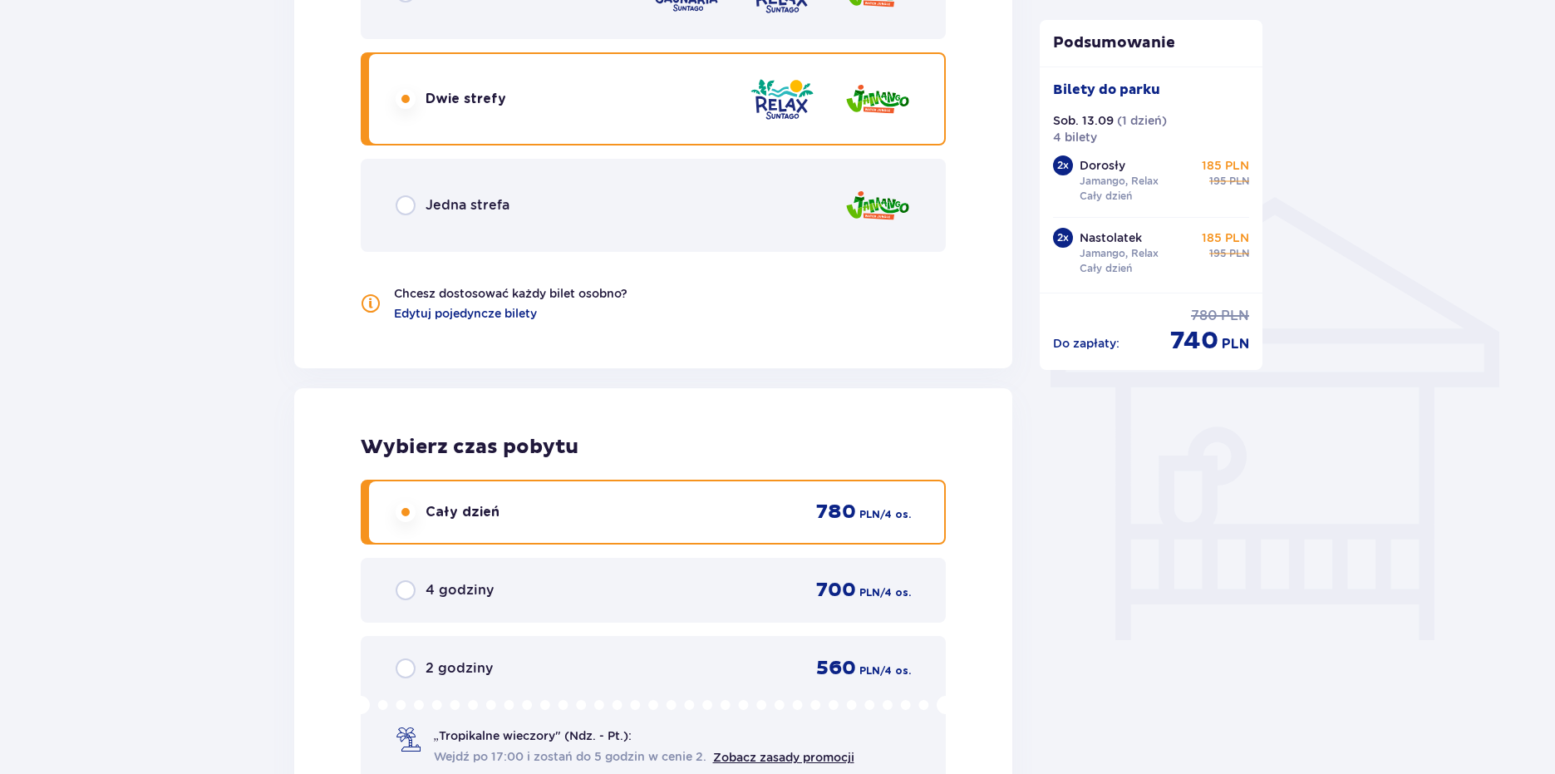
scroll to position [1126, 0]
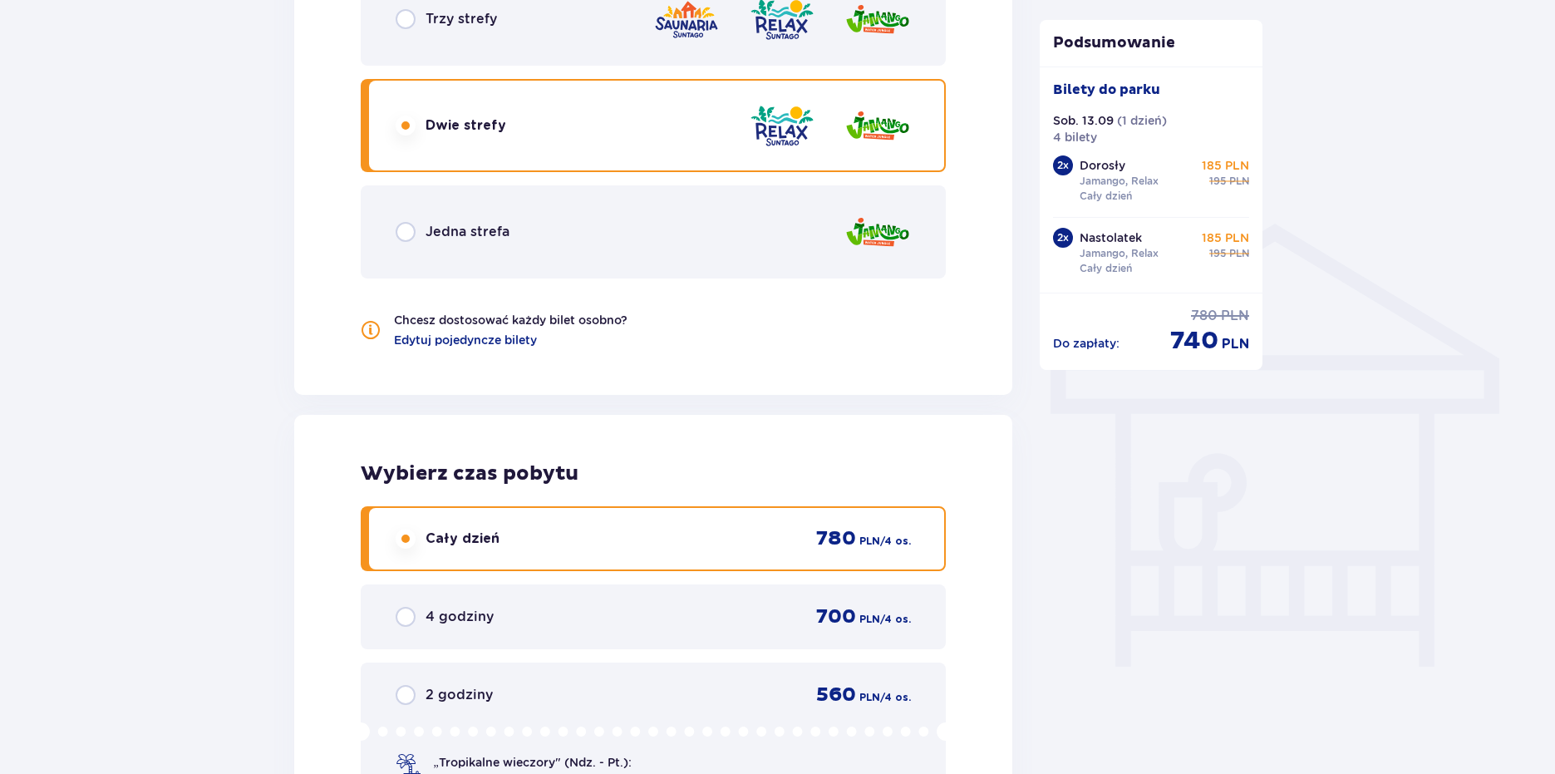
click at [766, 227] on div "Jedna strefa" at bounding box center [654, 231] width 586 height 93
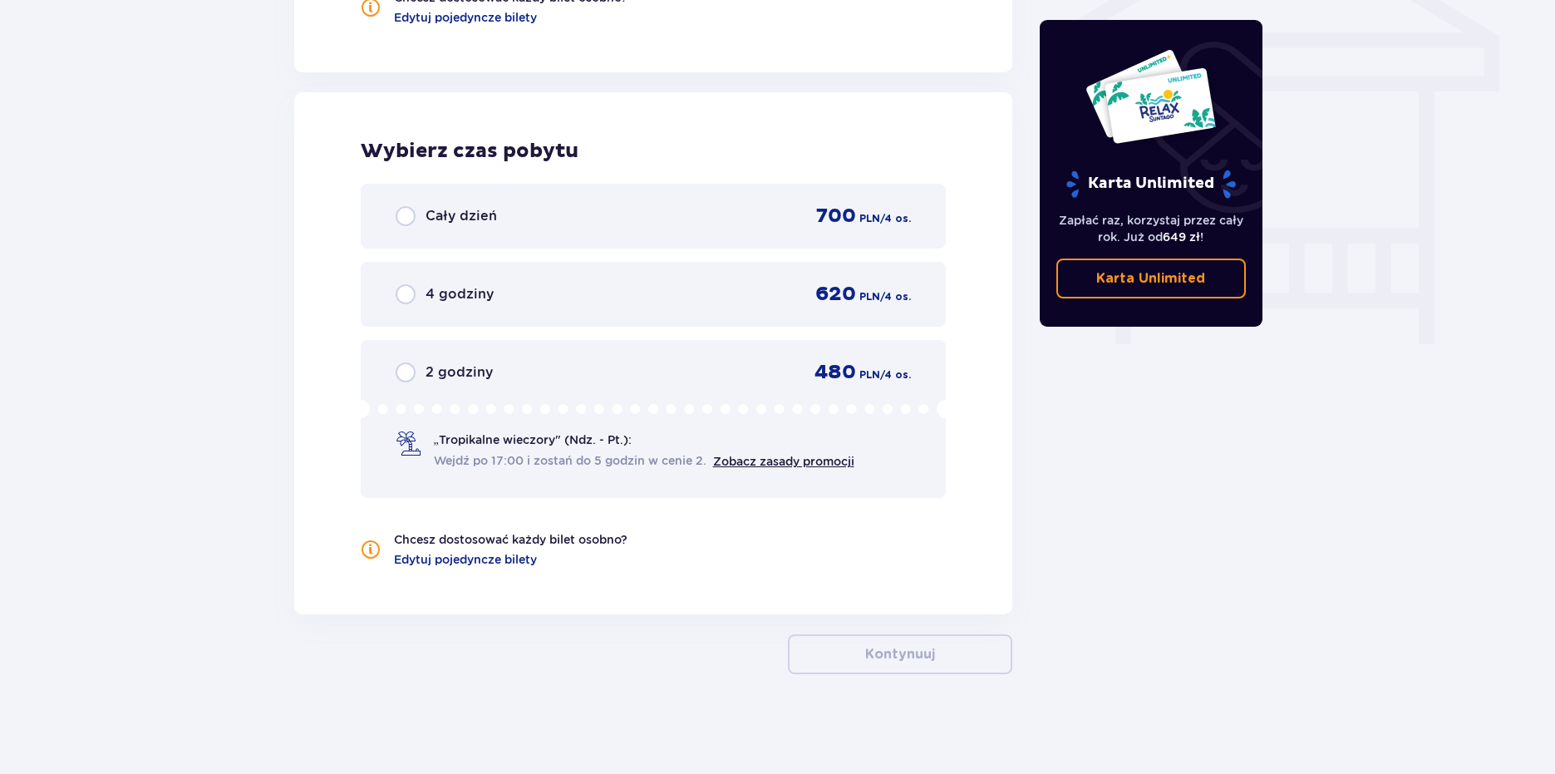
click at [618, 221] on div "Cały dzień 700 PLN / 4 os." at bounding box center [654, 216] width 516 height 25
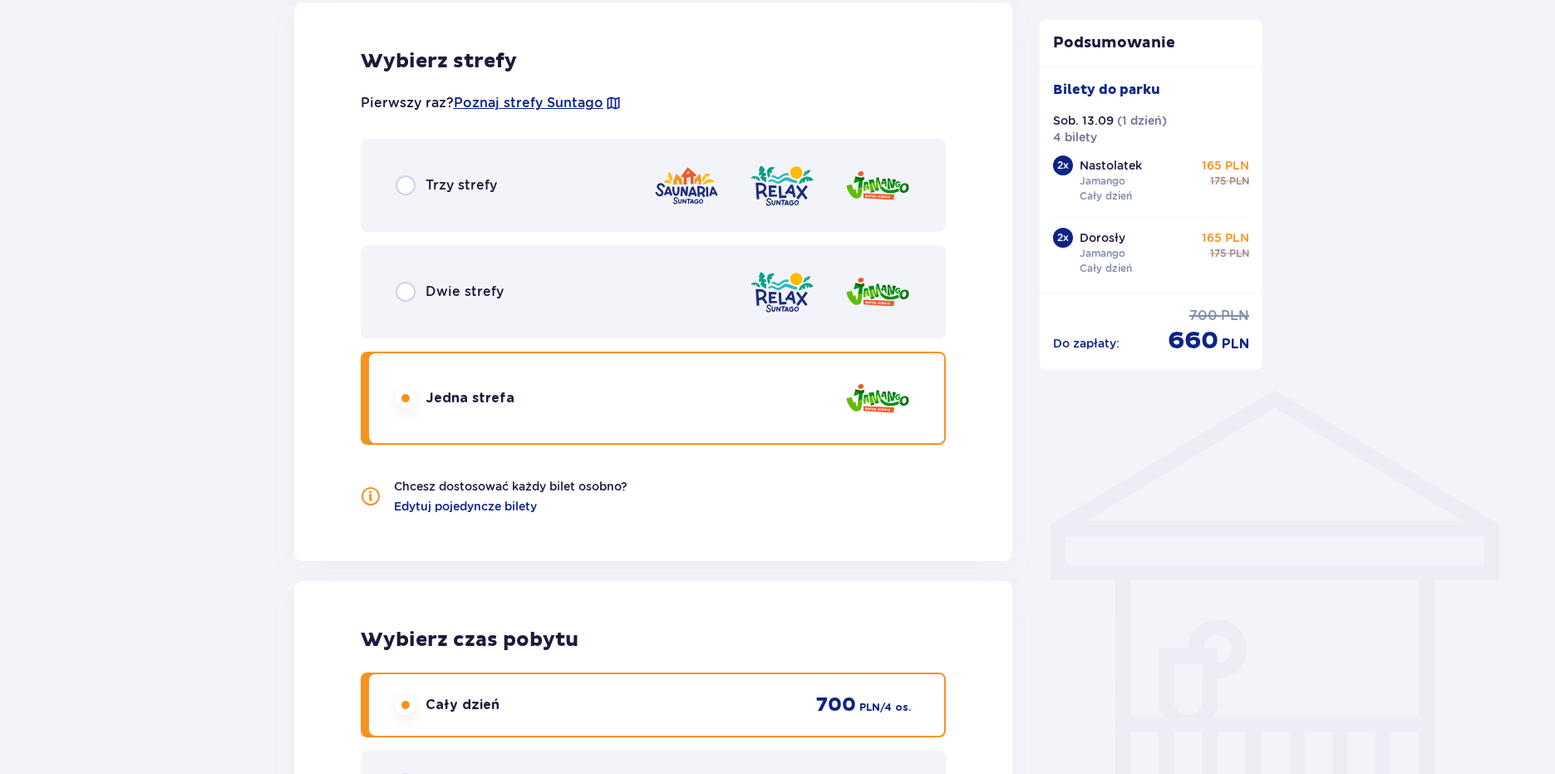
click at [707, 303] on div "Dwie strefy" at bounding box center [654, 291] width 586 height 93
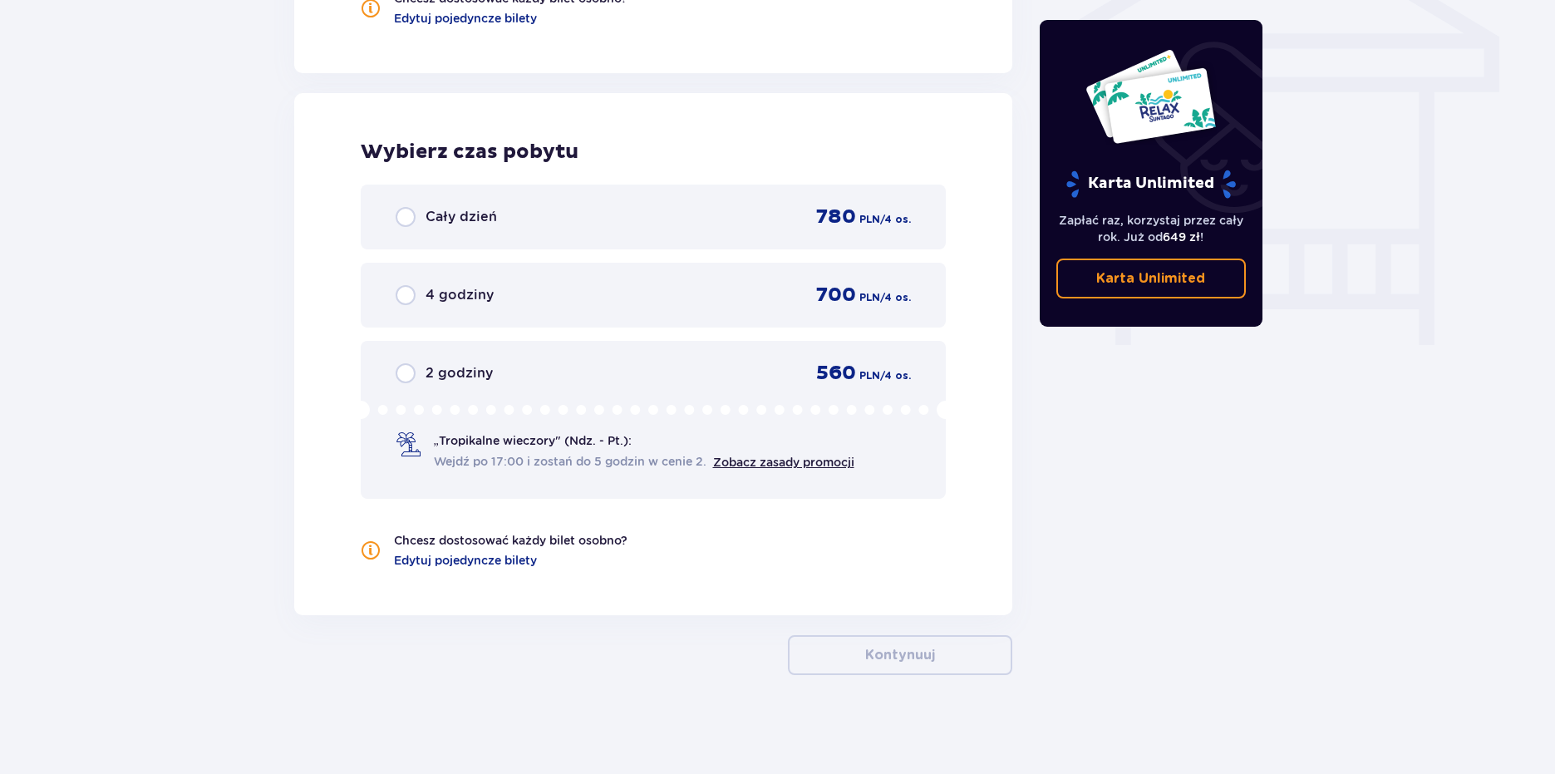
scroll to position [1449, 0]
click at [698, 224] on div "Cały dzień 780 PLN / 4 os." at bounding box center [654, 216] width 516 height 25
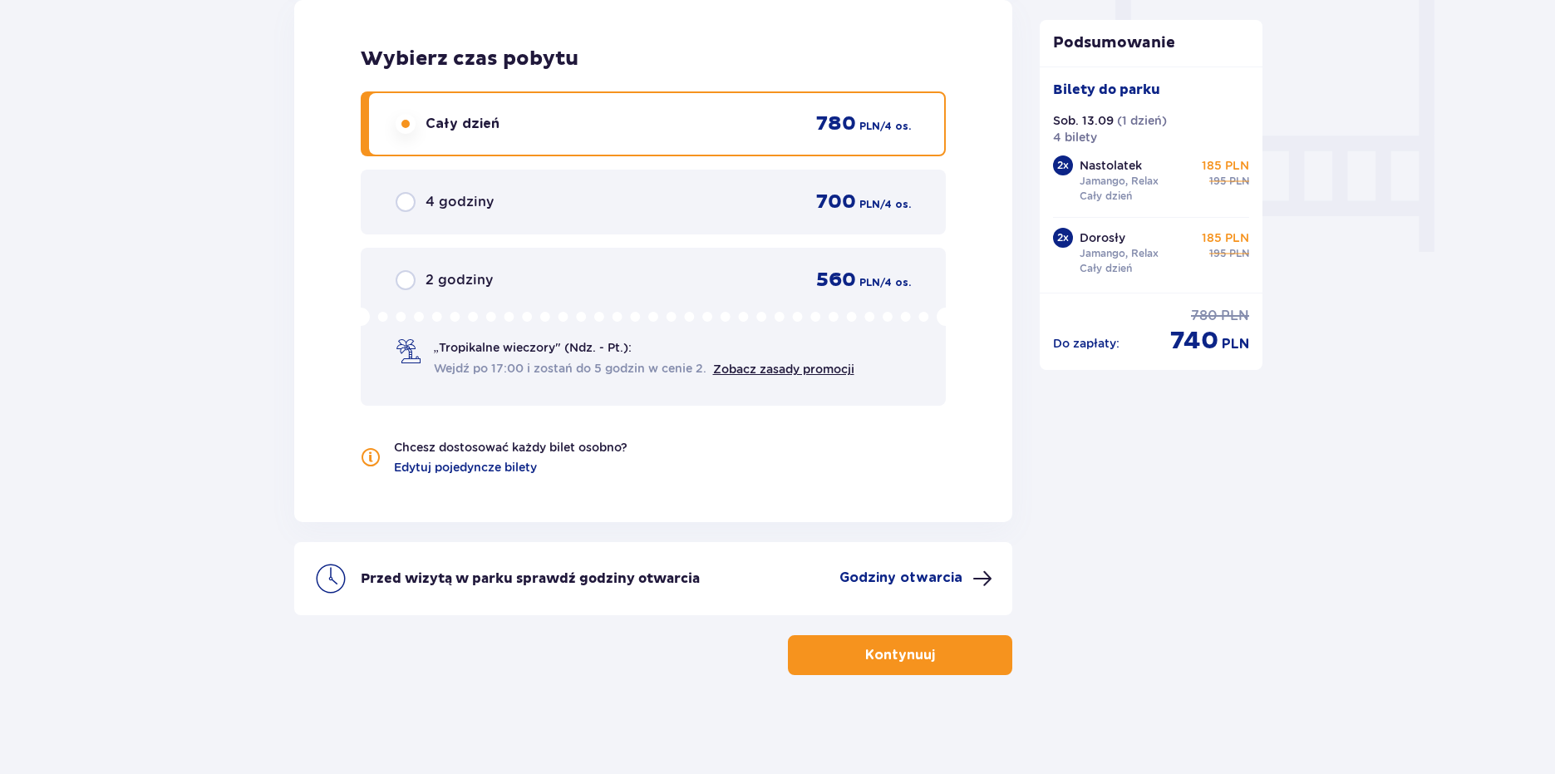
scroll to position [1542, 0]
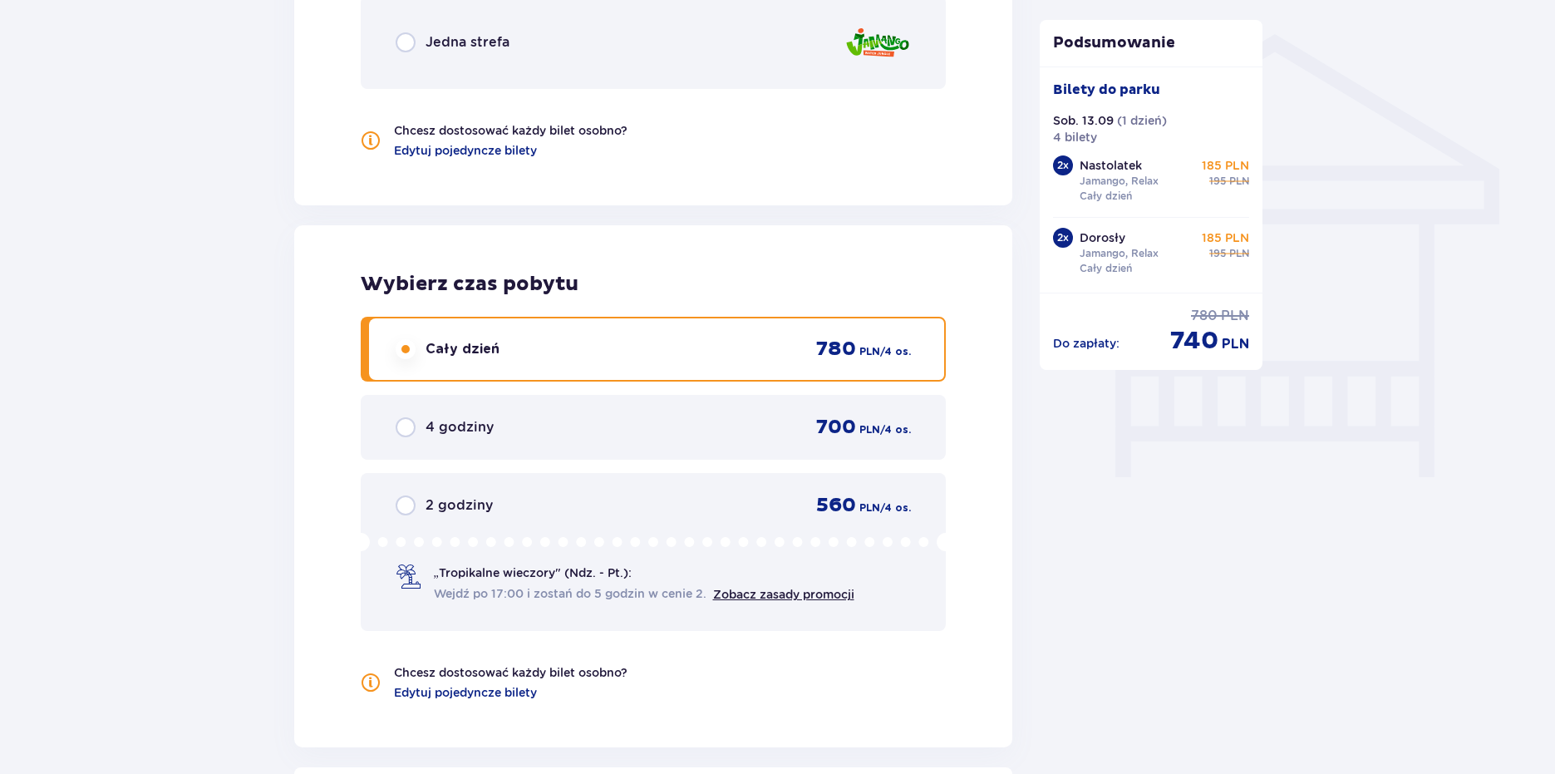
scroll to position [1376, 0]
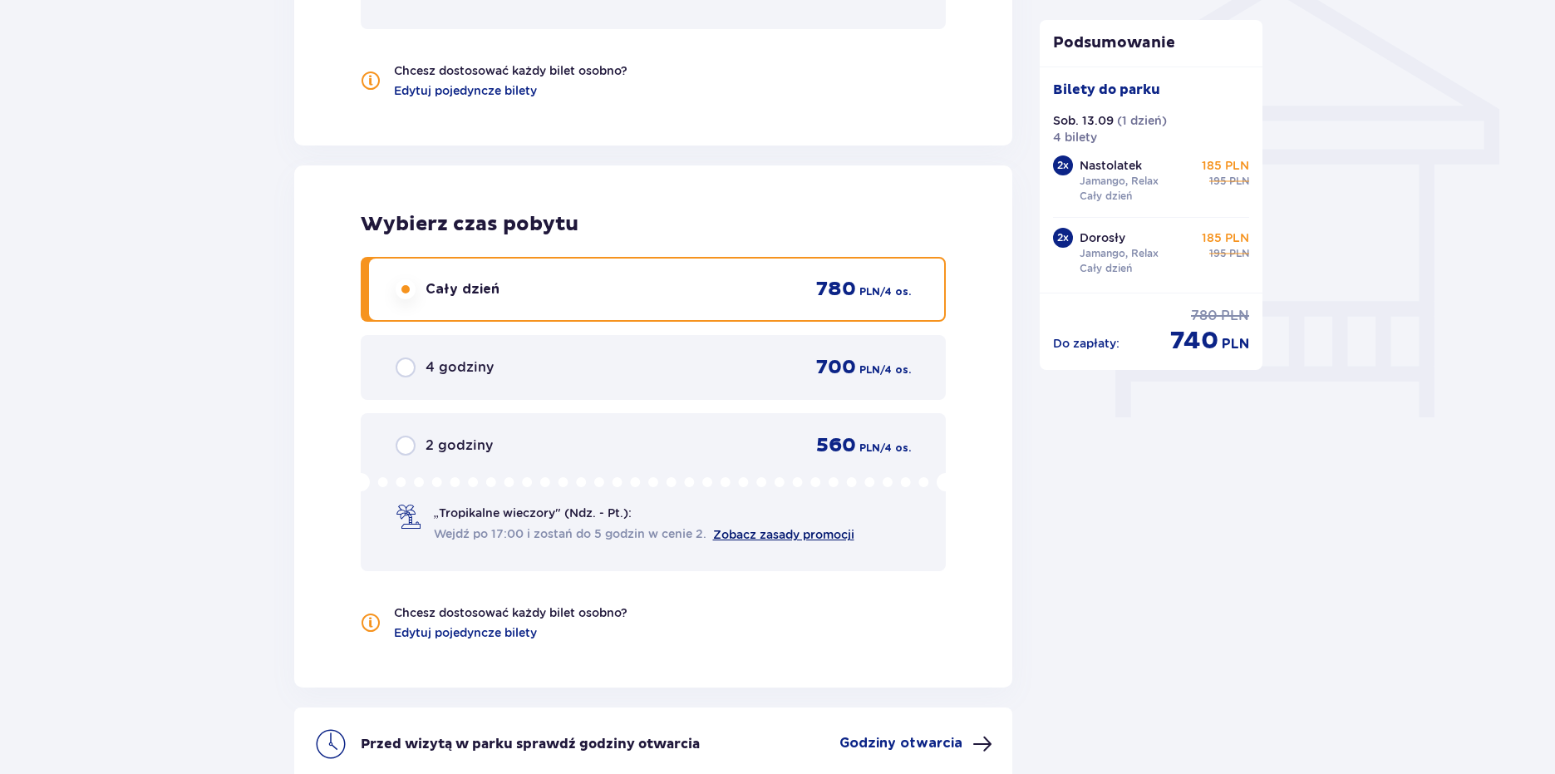
click at [779, 533] on link "Zobacz zasady promocji" at bounding box center [783, 534] width 141 height 13
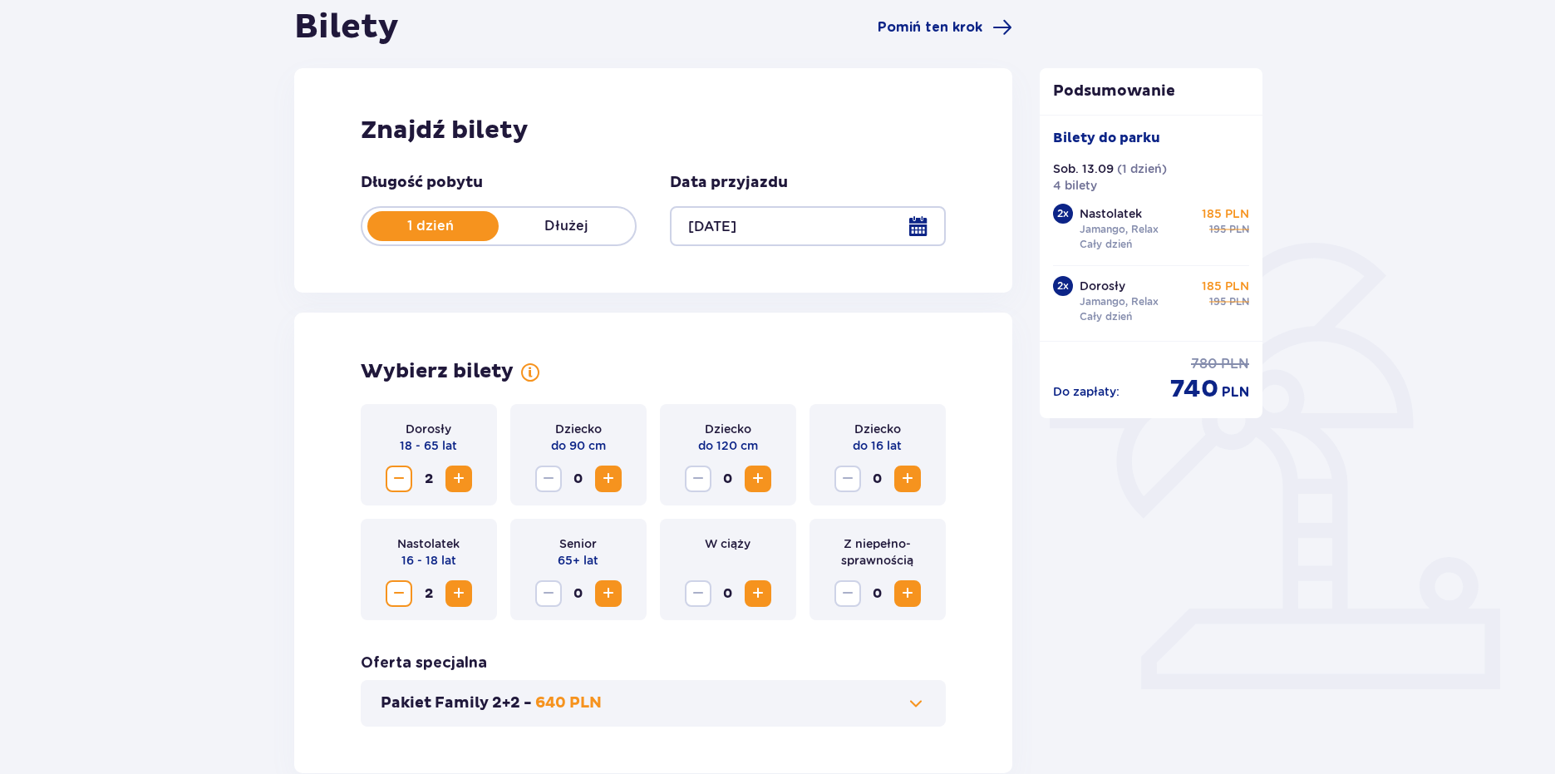
scroll to position [129, 0]
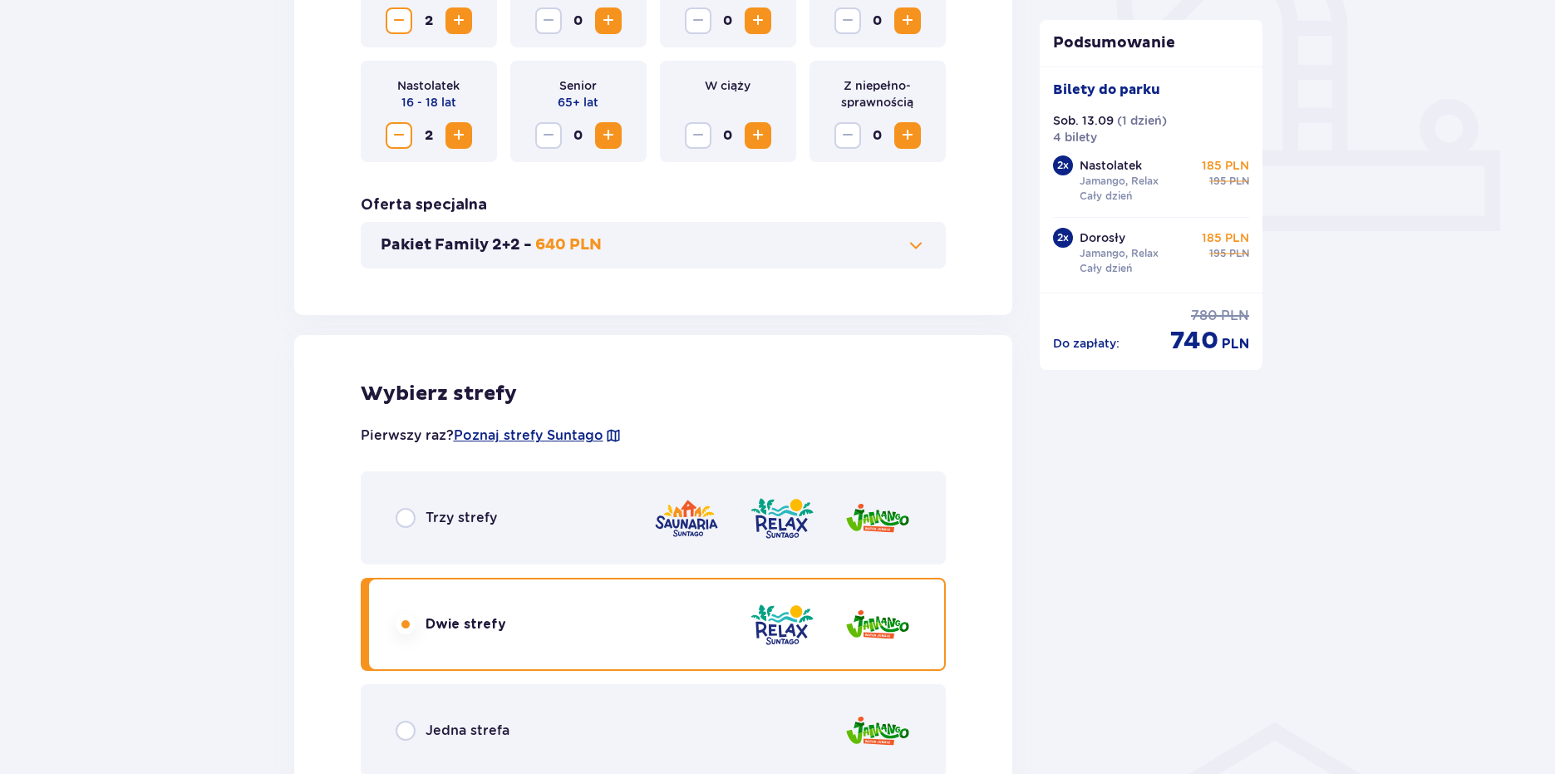
click at [581, 243] on p "640 PLN" at bounding box center [568, 245] width 66 height 20
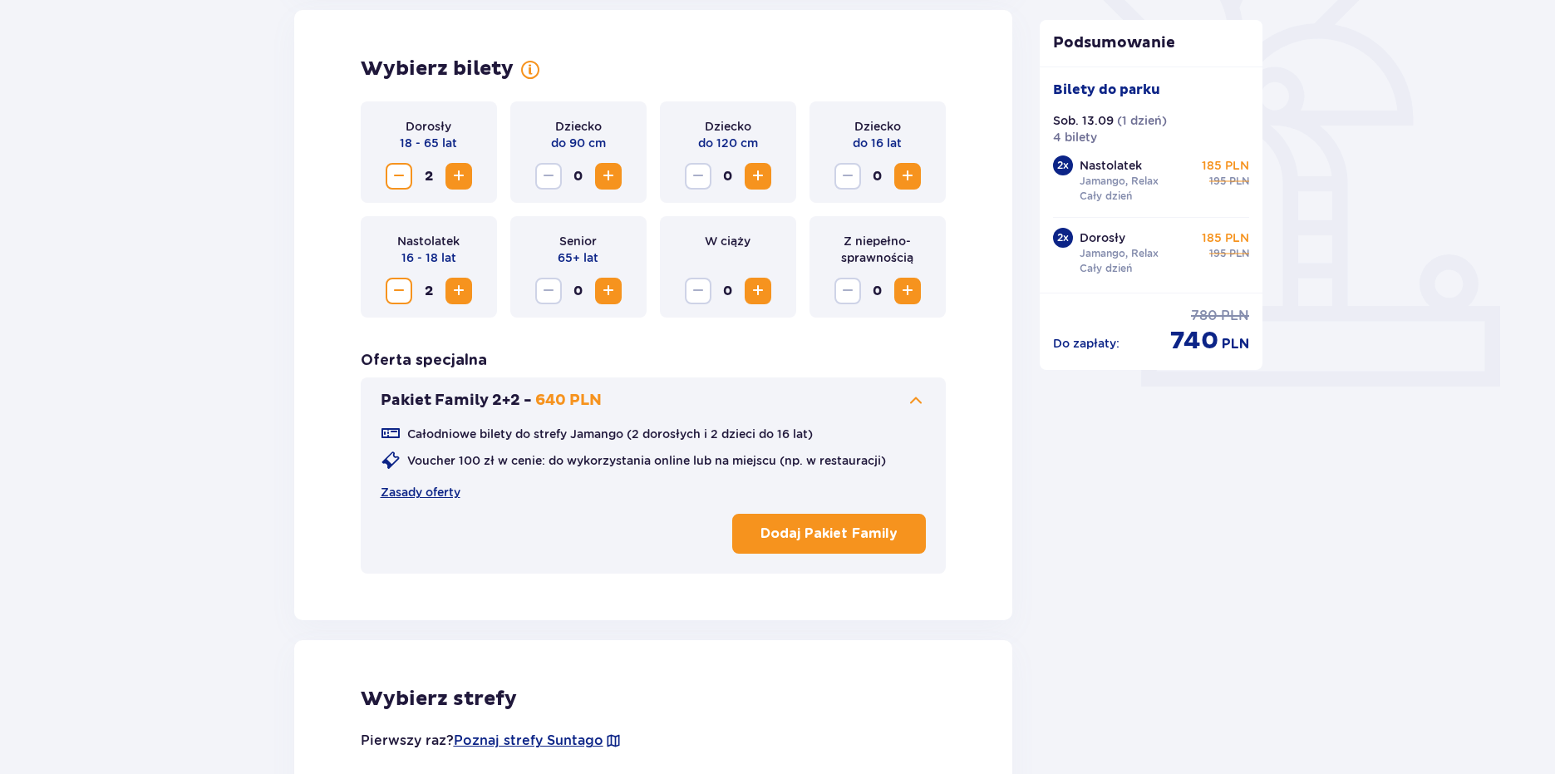
scroll to position [462, 0]
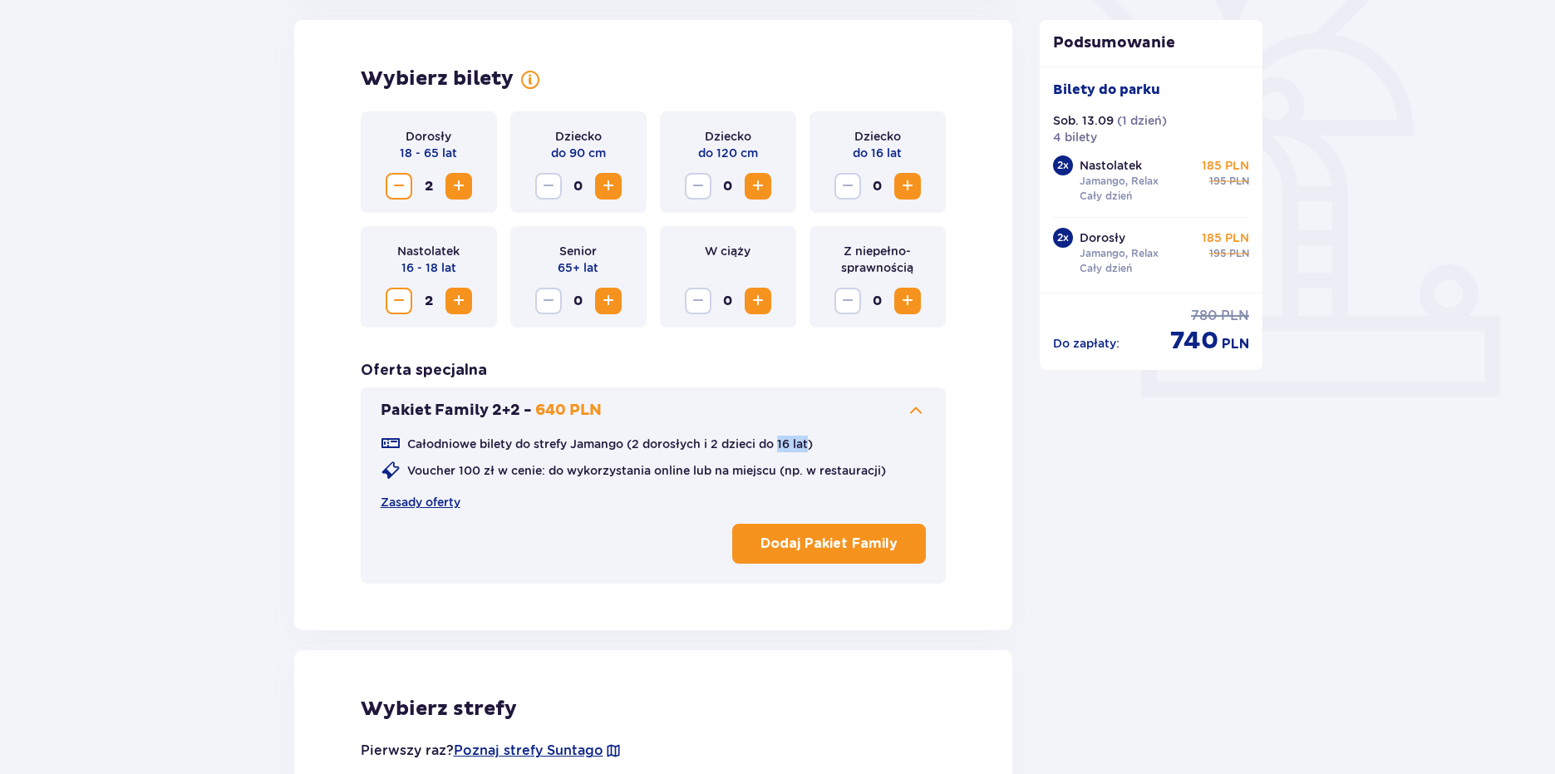
drag, startPoint x: 782, startPoint y: 444, endPoint x: 813, endPoint y: 448, distance: 31.0
click at [813, 448] on p "Całodniowe bilety do strefy Jamango (2 dorosłych i 2 dzieci do 16 lat)" at bounding box center [610, 444] width 406 height 17
click at [875, 433] on div "Całodniowe bilety do strefy Jamango (2 dorosłych i 2 dzieci do 16 lat) Voucher …" at bounding box center [654, 496] width 546 height 150
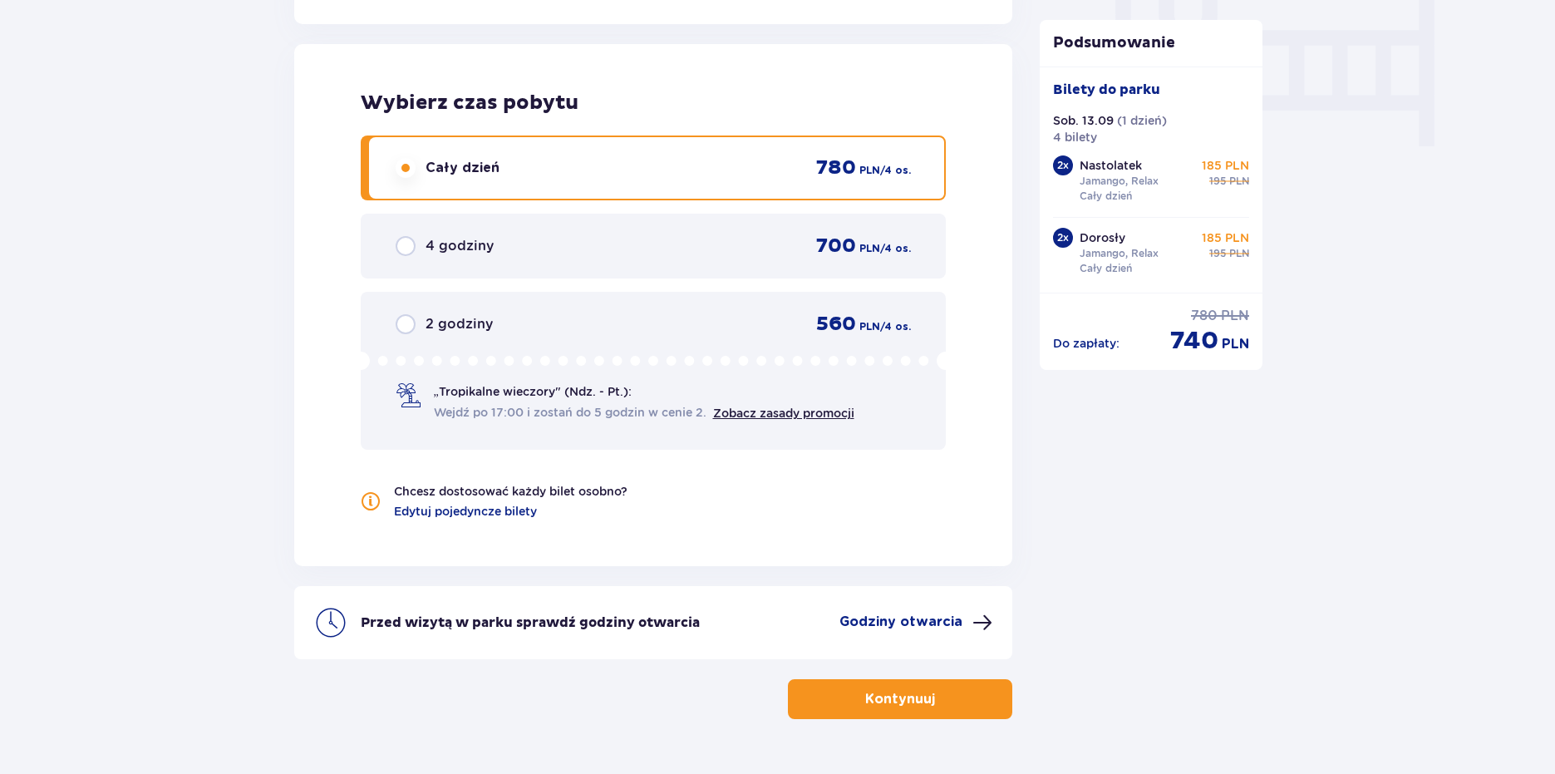
scroll to position [1692, 0]
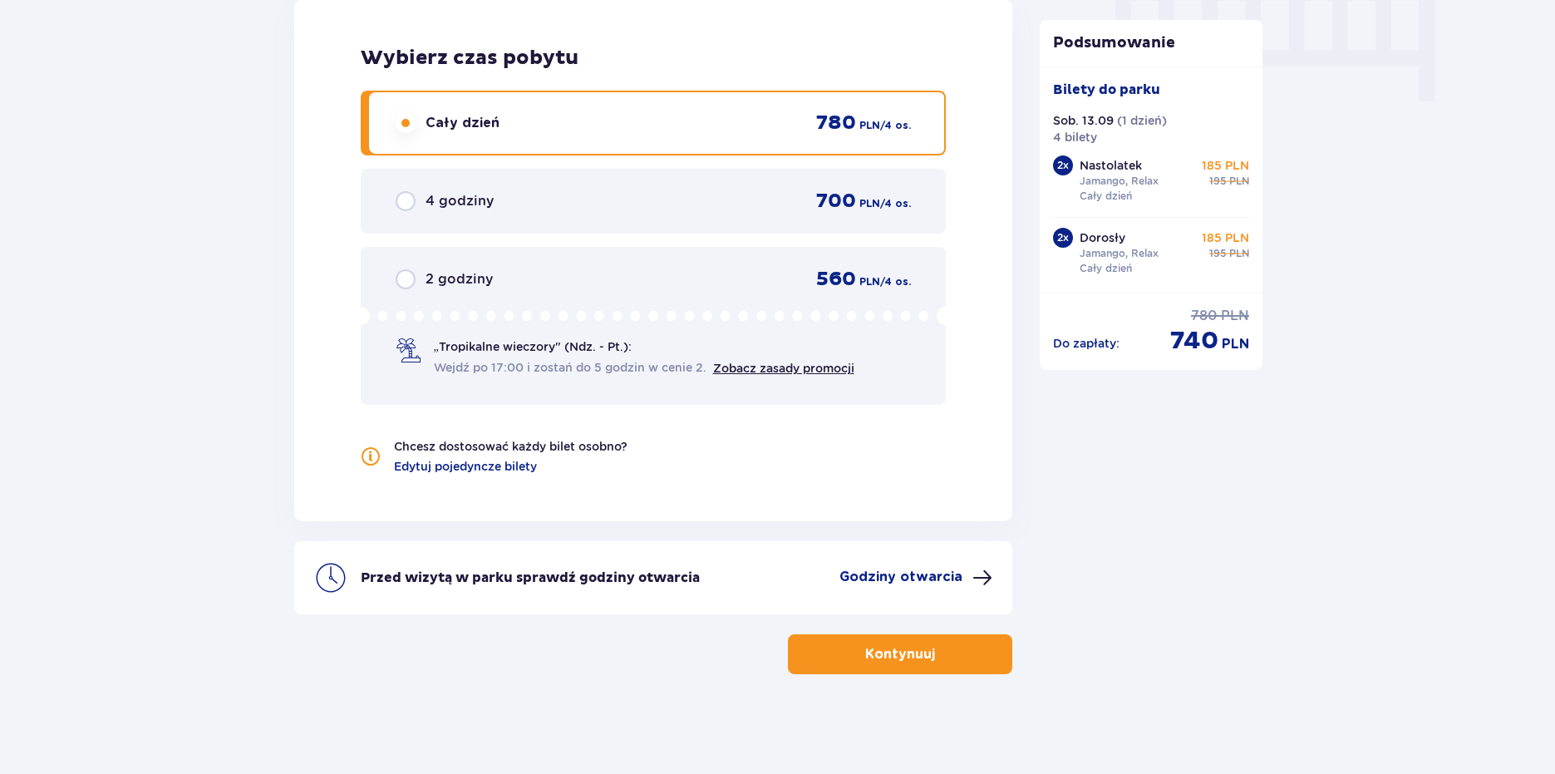
click at [491, 350] on p "„Tropikalne wieczory" (Ndz. - Pt.):" at bounding box center [533, 346] width 198 height 17
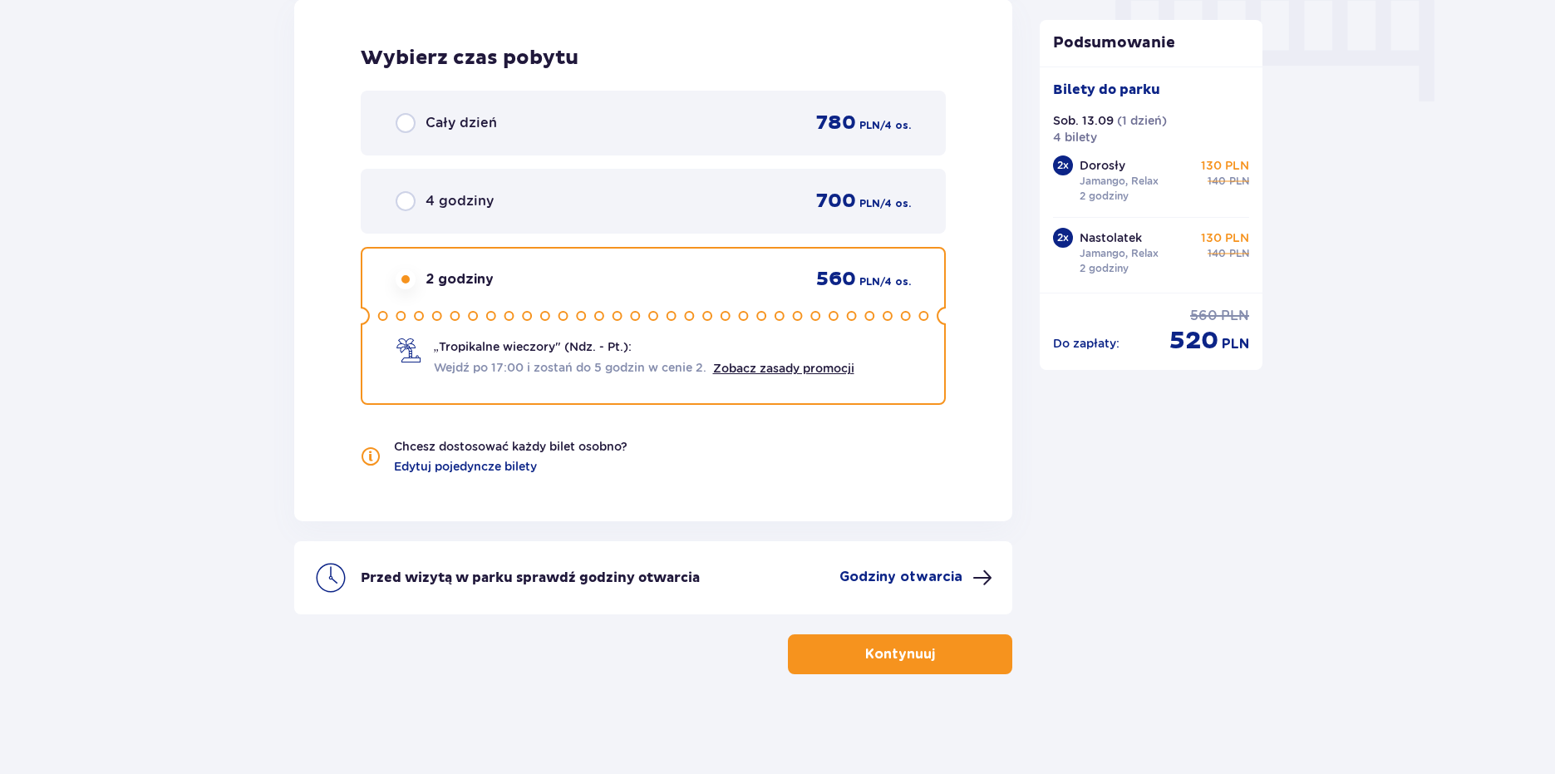
click at [500, 129] on div "Cały dzień 780 PLN / 4 os." at bounding box center [654, 123] width 516 height 25
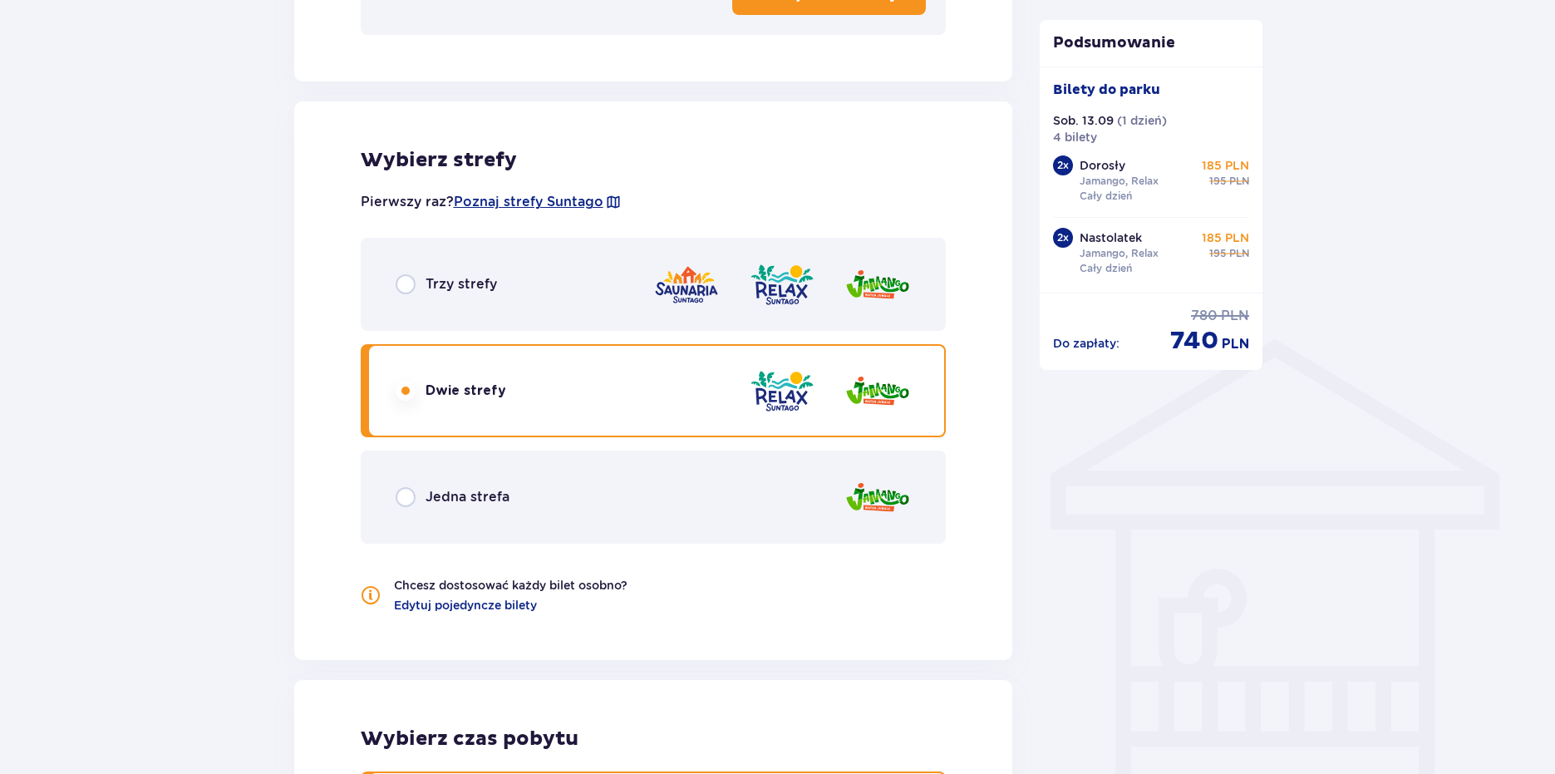
scroll to position [1027, 0]
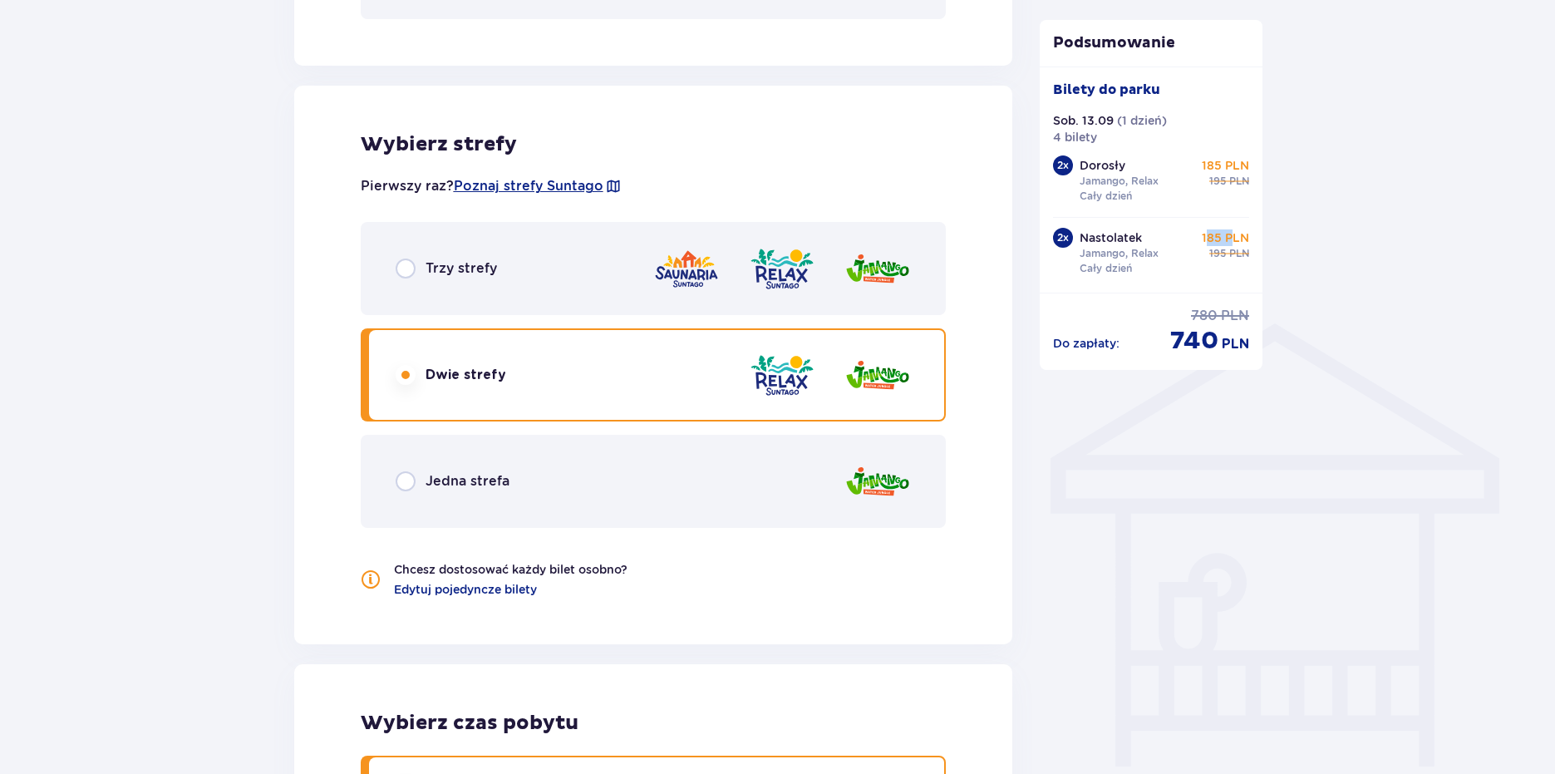
click at [1236, 238] on p "185 PLN" at bounding box center [1225, 237] width 47 height 17
click at [1341, 350] on div "Bilety Pomiń ten krok Znajdź bilety Długość pobytu 1 dzień Dłużej Data przyjazd…" at bounding box center [777, 271] width 1555 height 2336
click at [1288, 636] on div "Bilety Pomiń ten krok Znajdź bilety Długość pobytu 1 dzień Dłużej Data przyjazd…" at bounding box center [777, 271] width 1555 height 2336
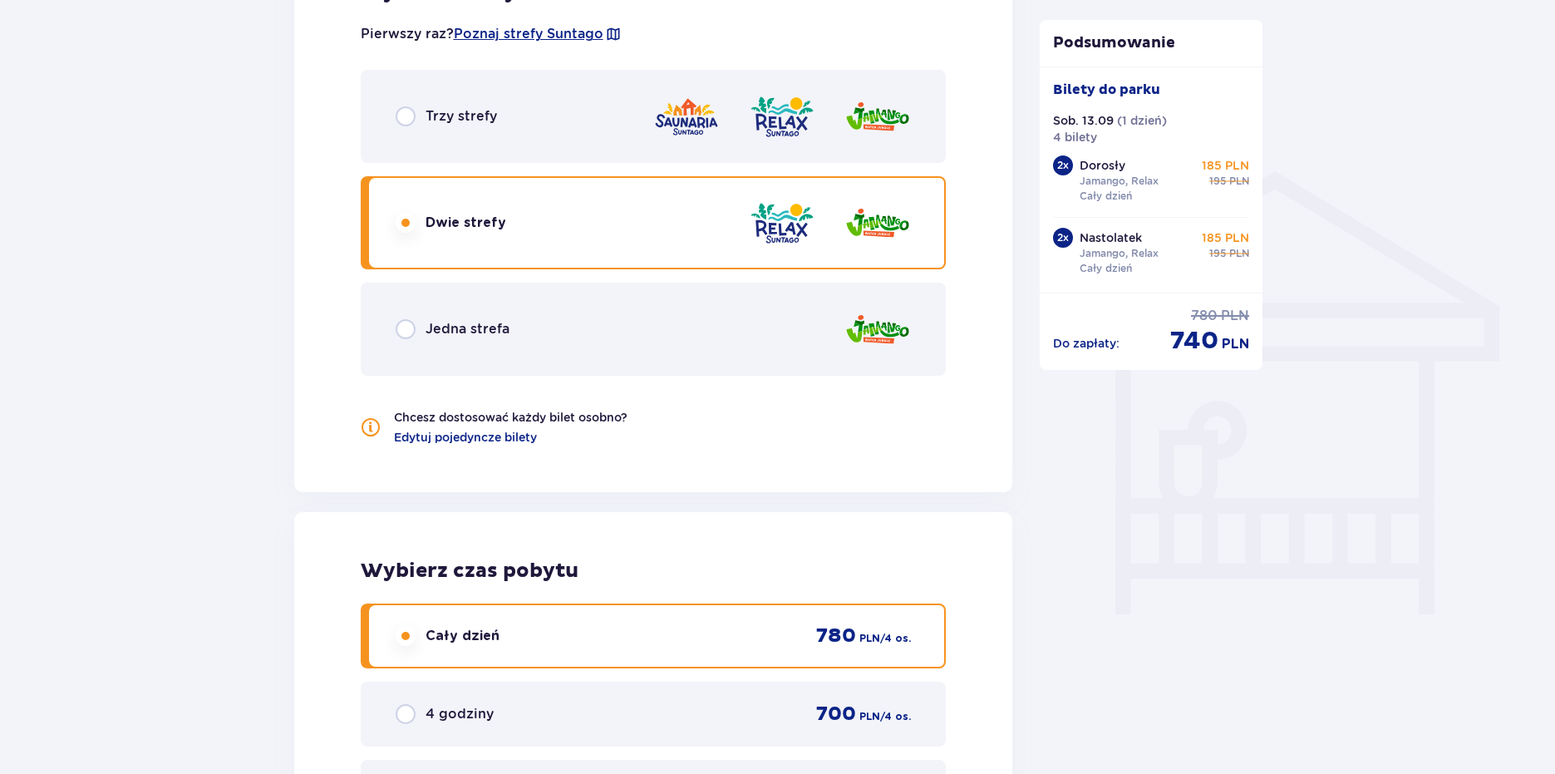
scroll to position [1359, 0]
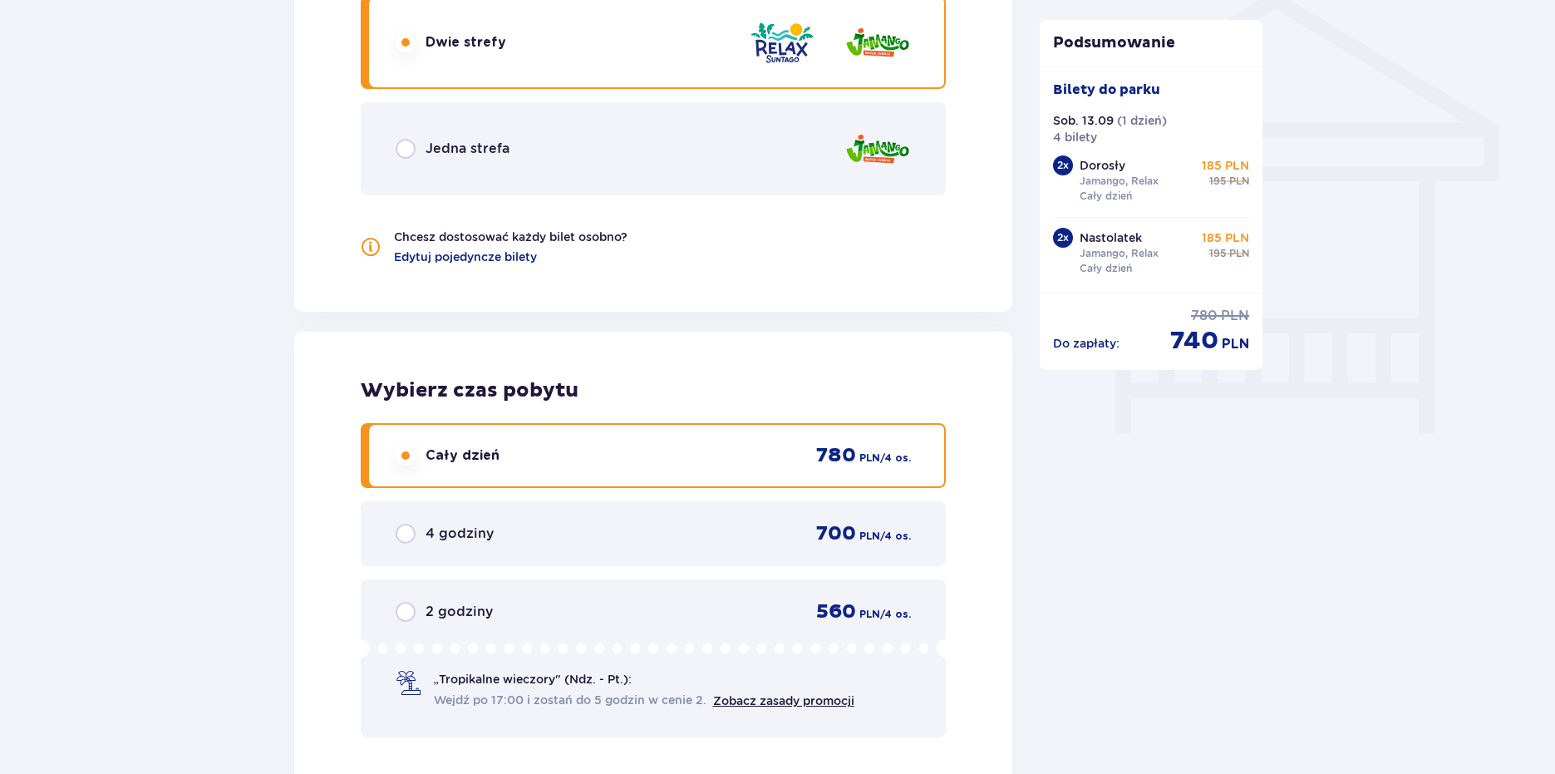
click at [835, 170] on div "Jedna strefa" at bounding box center [654, 148] width 586 height 93
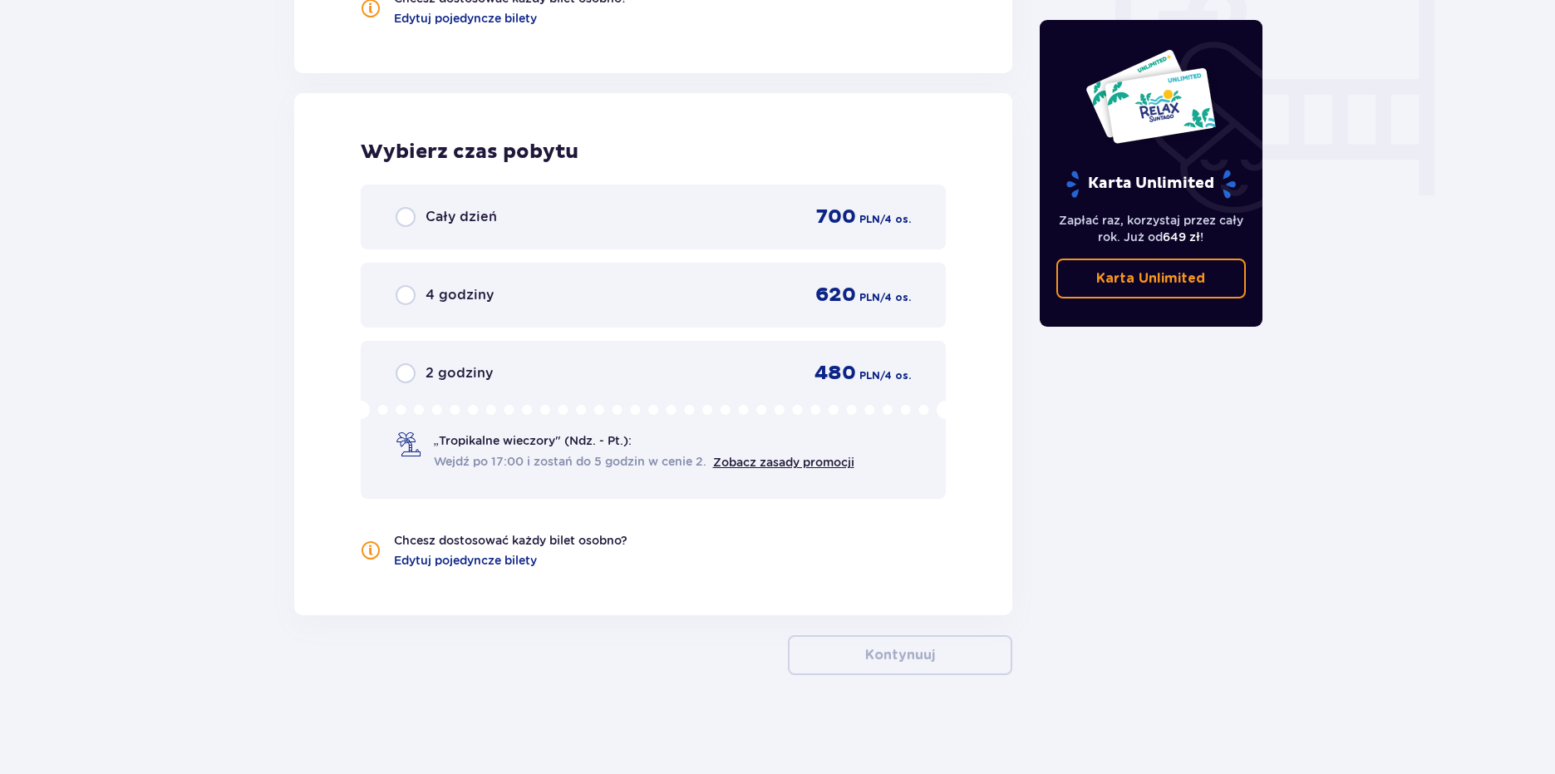
scroll to position [1598, 0]
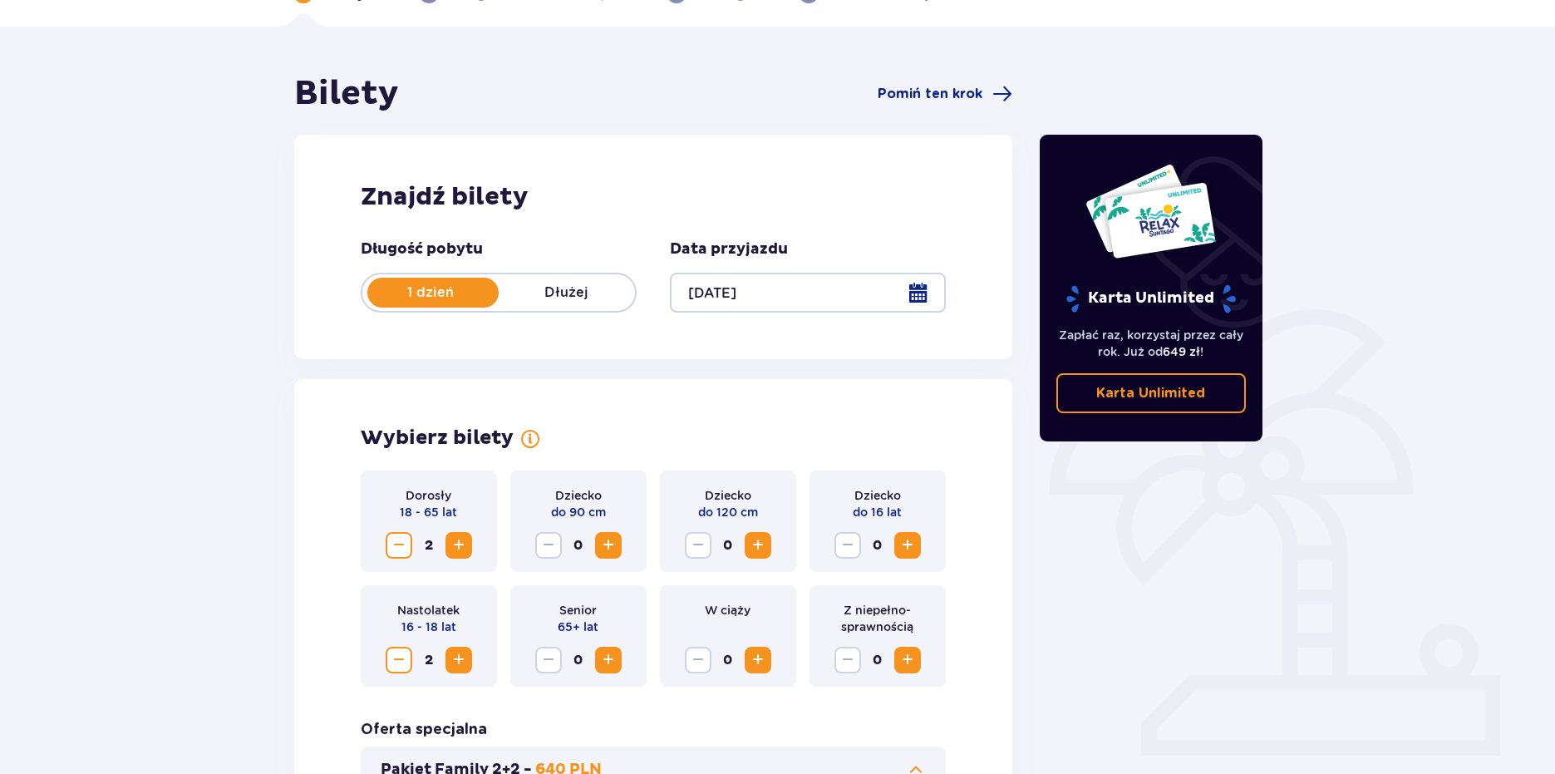
scroll to position [102, 0]
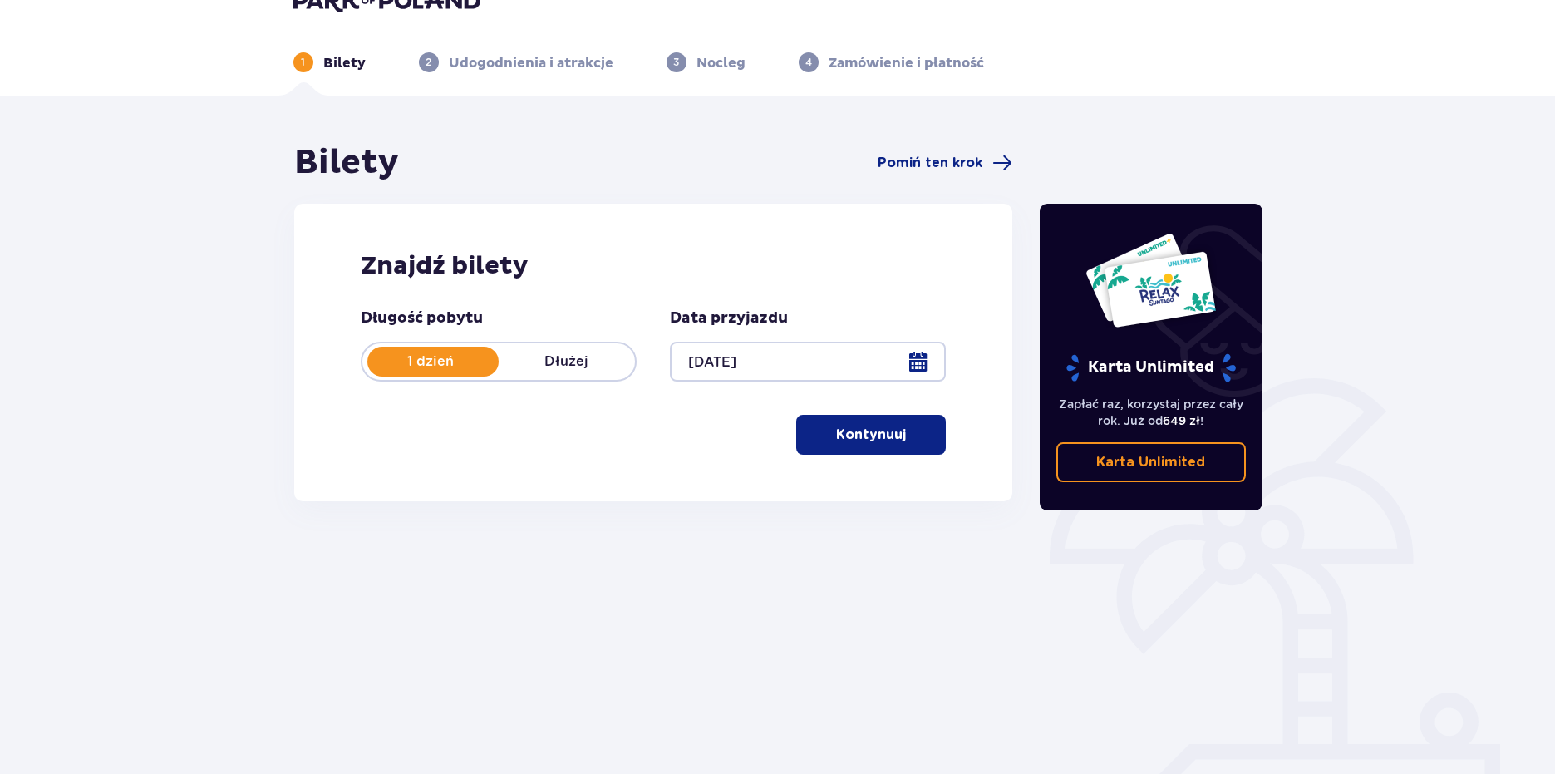
scroll to position [73, 0]
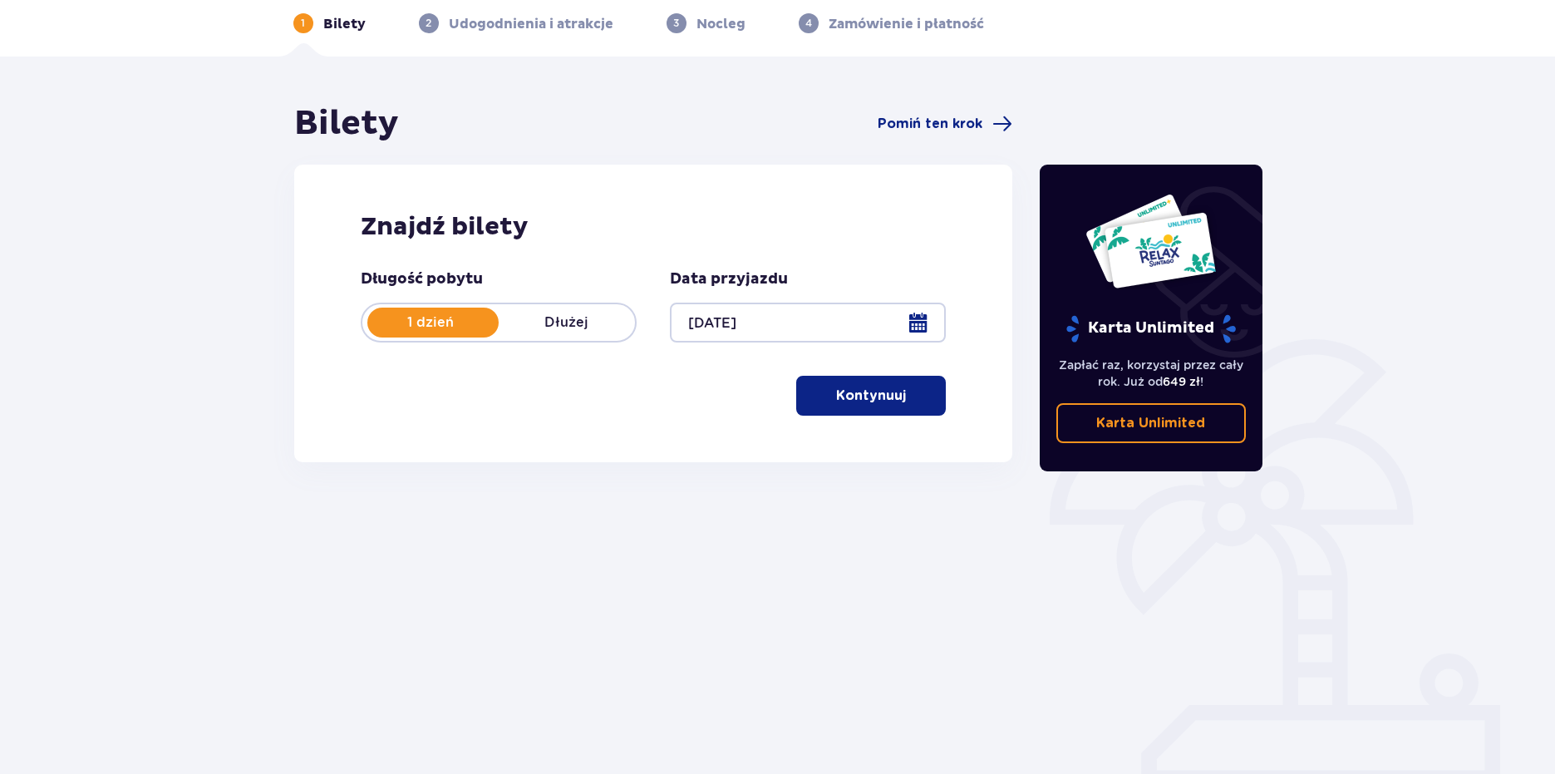
click at [769, 329] on div at bounding box center [808, 323] width 276 height 40
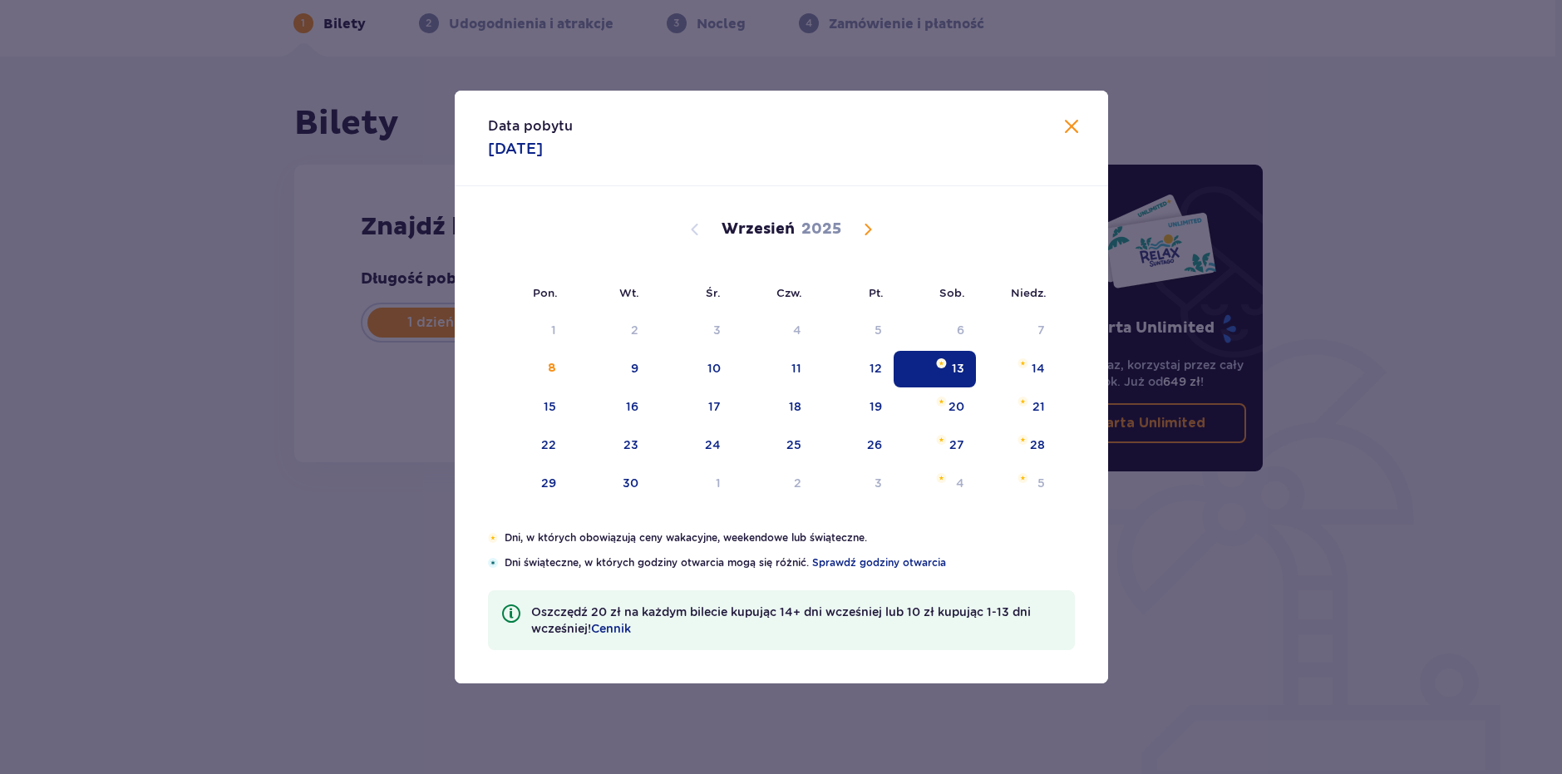
click at [1069, 125] on span at bounding box center [1071, 127] width 20 height 20
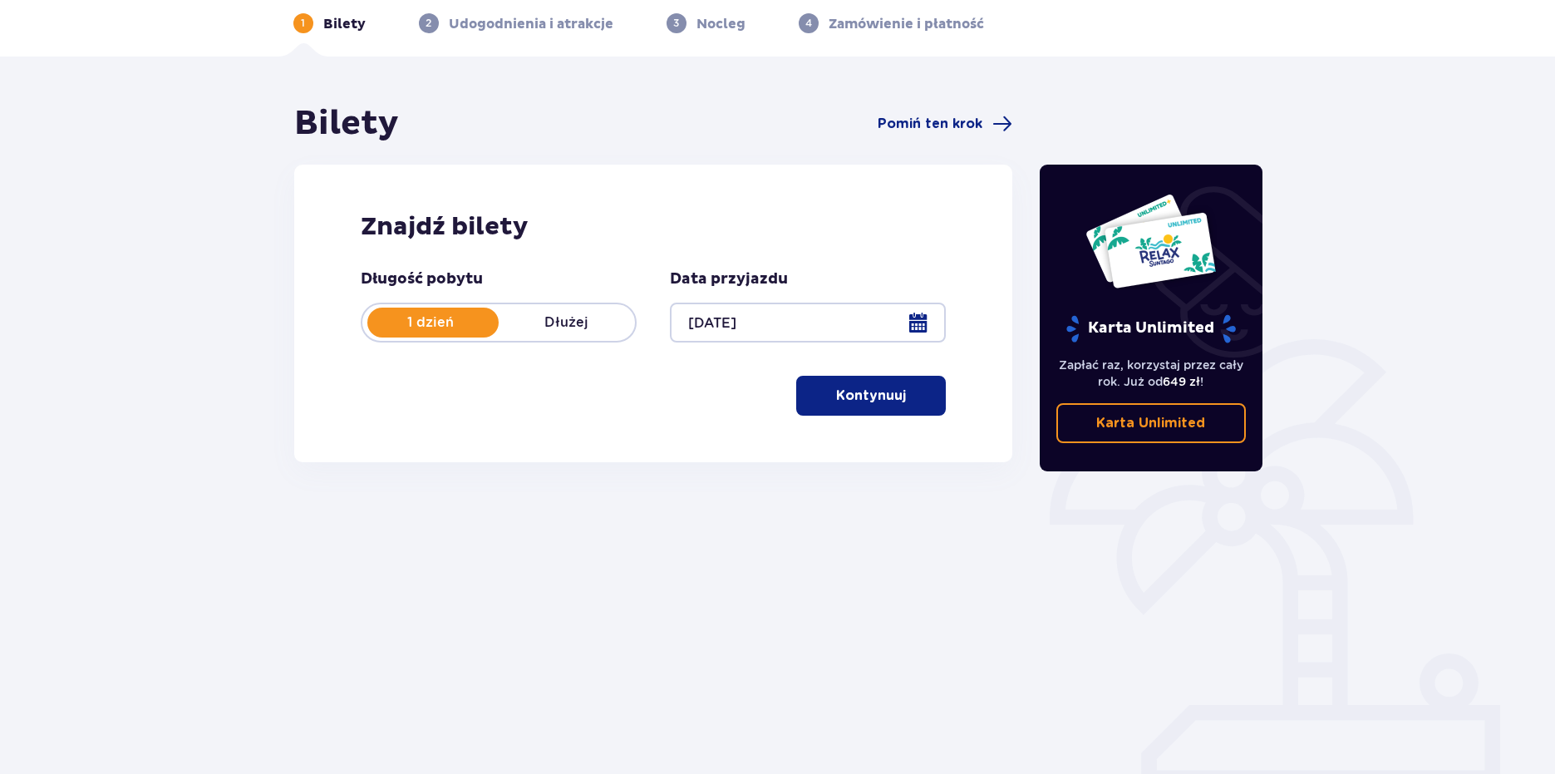
click at [876, 401] on p "Kontynuuj" at bounding box center [871, 396] width 70 height 18
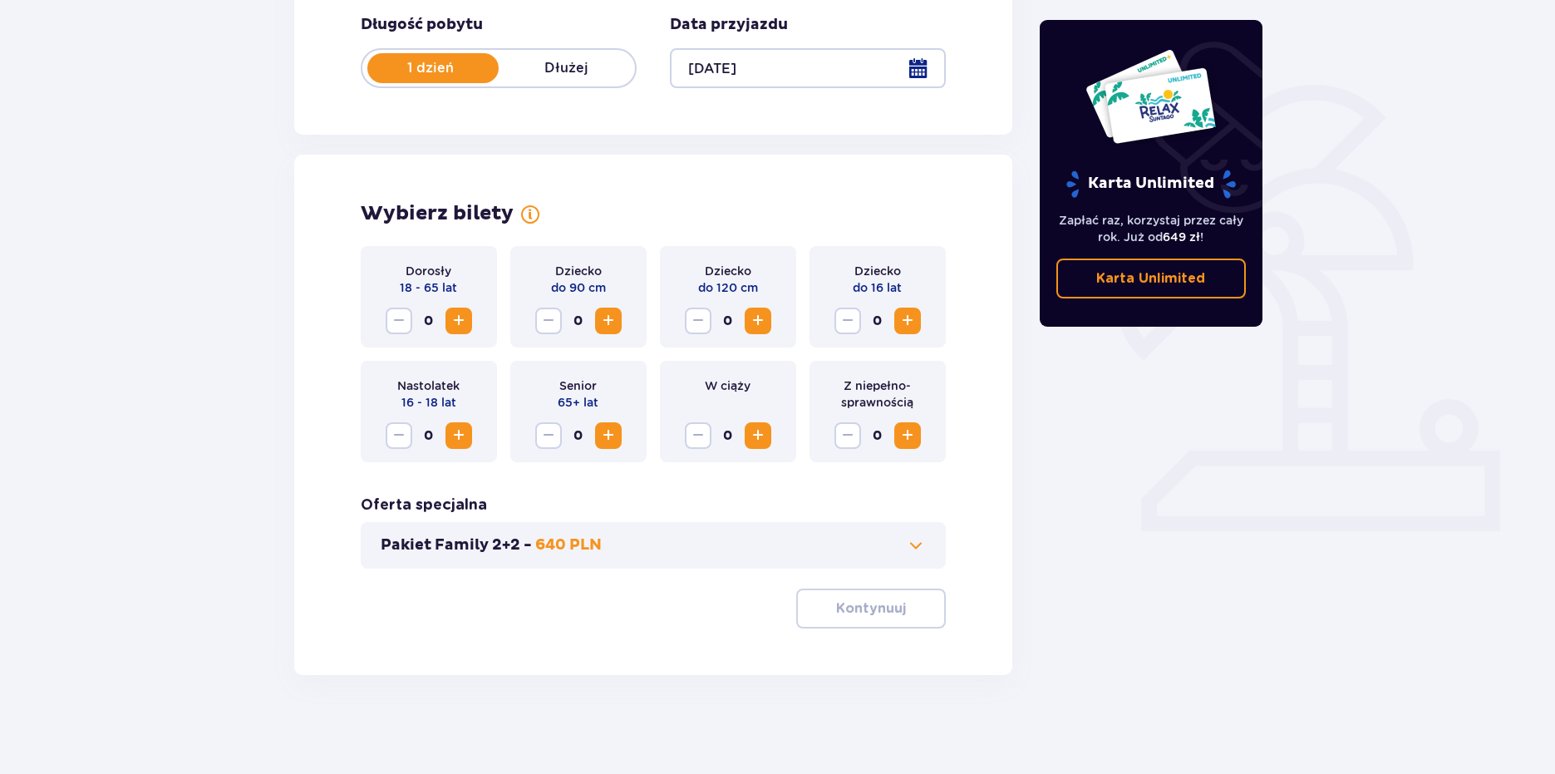
scroll to position [328, 0]
click at [460, 314] on span "Increase" at bounding box center [459, 320] width 20 height 20
click at [452, 435] on span "Increase" at bounding box center [459, 435] width 20 height 20
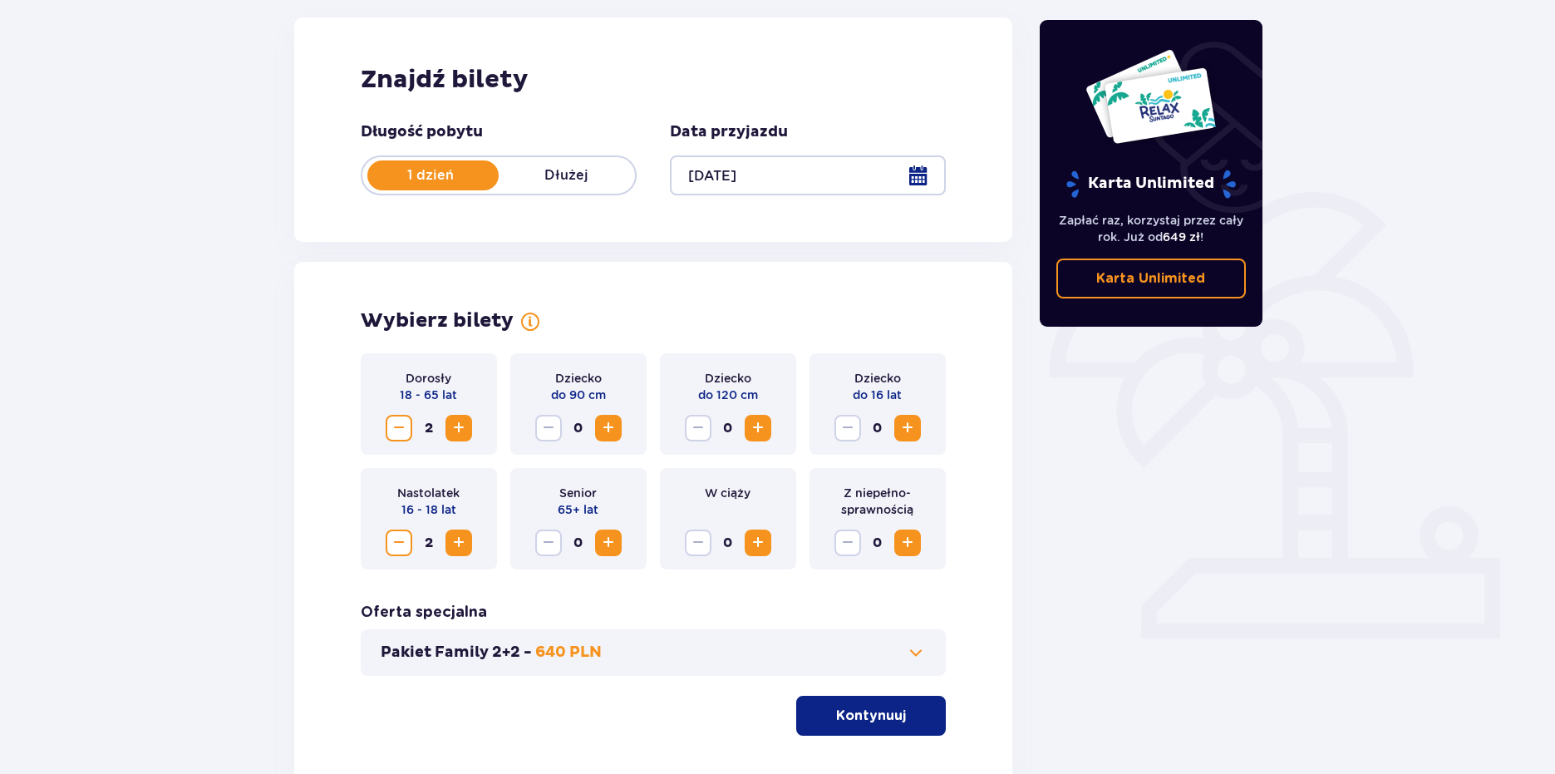
scroll to position [245, 0]
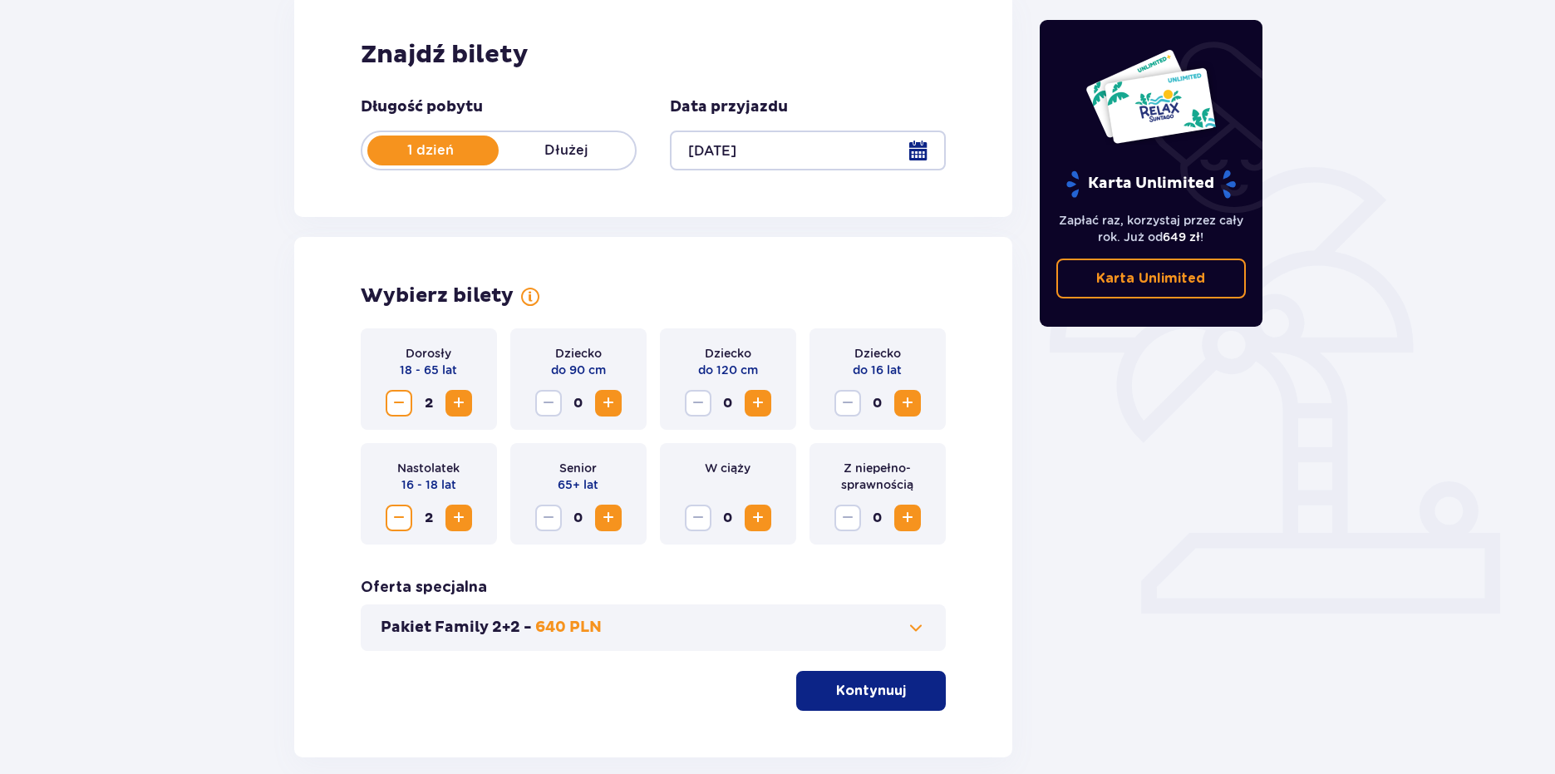
click at [695, 609] on div "Pakiet Family 2+2 - 640 PLN" at bounding box center [654, 627] width 586 height 47
click at [689, 618] on div "Pakiet Family 2+2 - 640 PLN" at bounding box center [654, 627] width 586 height 47
click at [685, 619] on div "Pakiet Family 2+2 - 640 PLN" at bounding box center [654, 627] width 586 height 47
click at [683, 632] on button "Pakiet Family 2+2 - 640 PLN" at bounding box center [654, 628] width 546 height 20
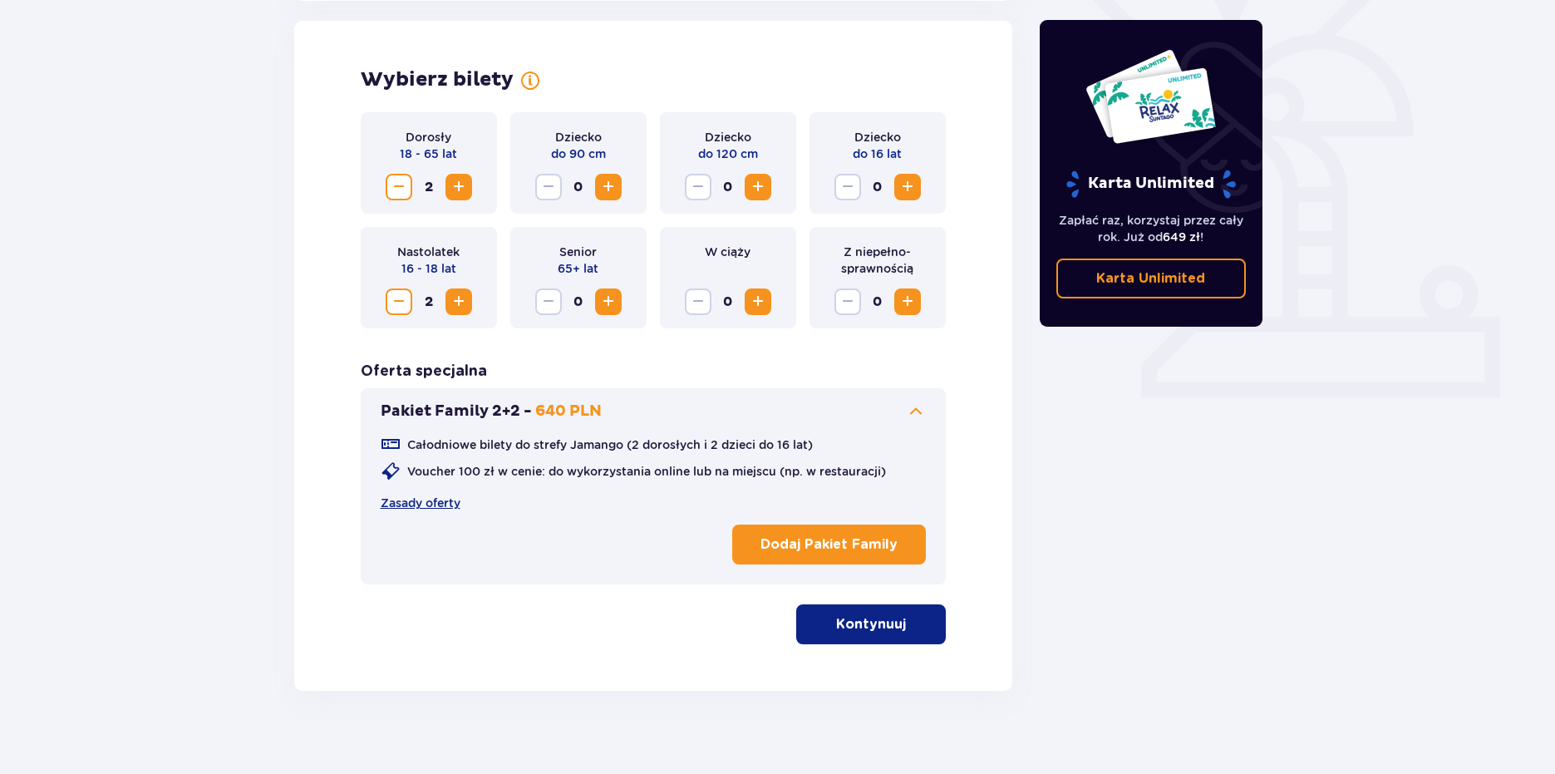
scroll to position [462, 0]
click at [582, 419] on p "640 PLN" at bounding box center [568, 411] width 66 height 20
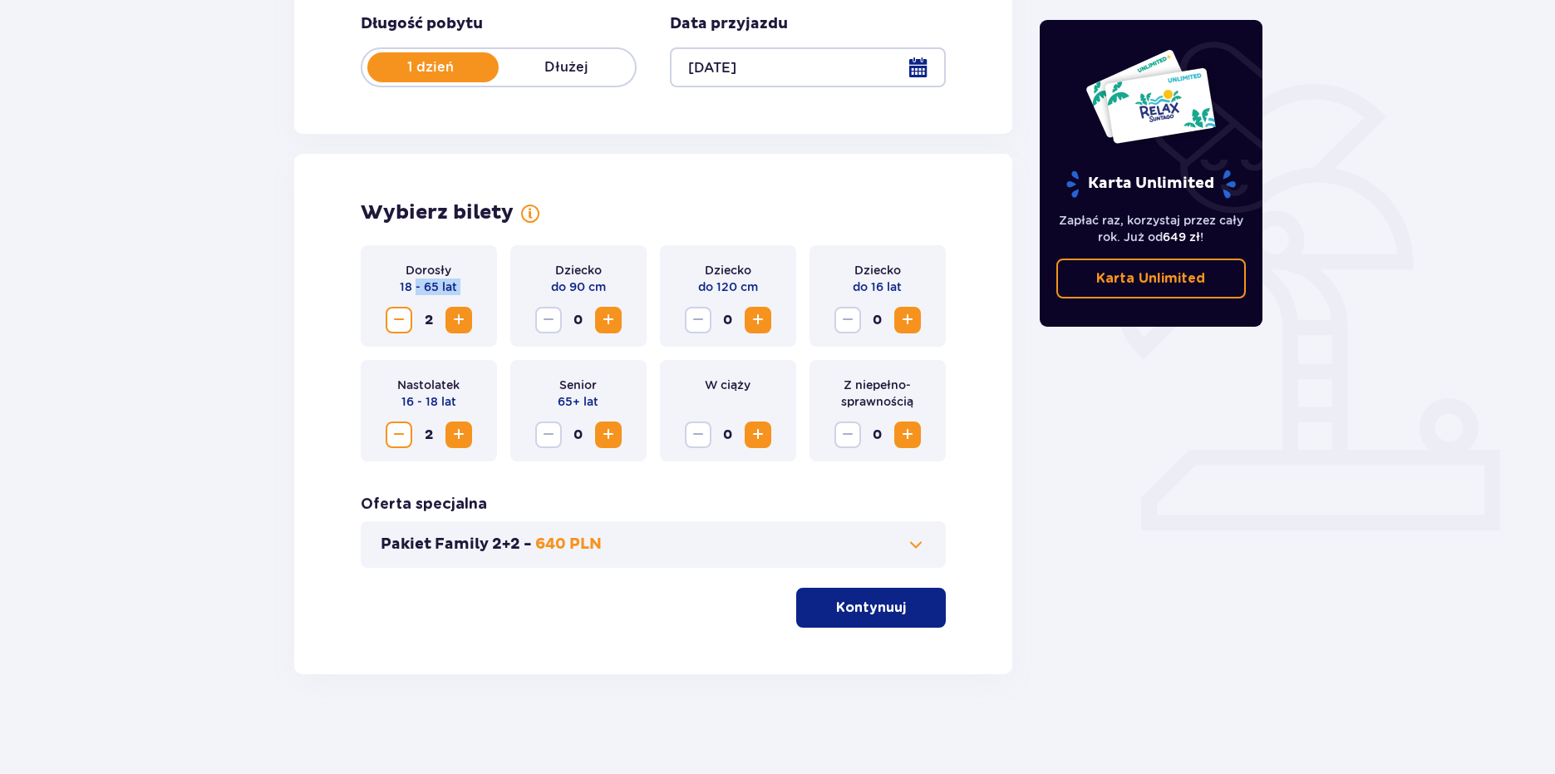
drag, startPoint x: 416, startPoint y: 288, endPoint x: 378, endPoint y: 290, distance: 37.4
click at [378, 290] on div "Dorosły 18 - 65 lat 2" at bounding box center [429, 295] width 136 height 101
click at [380, 287] on div "Dorosły 18 - 65 lat 2" at bounding box center [429, 295] width 136 height 101
drag, startPoint x: 416, startPoint y: 283, endPoint x: 446, endPoint y: 286, distance: 30.1
click at [446, 286] on div "Dorosły 18 - 65 lat 2" at bounding box center [429, 295] width 136 height 101
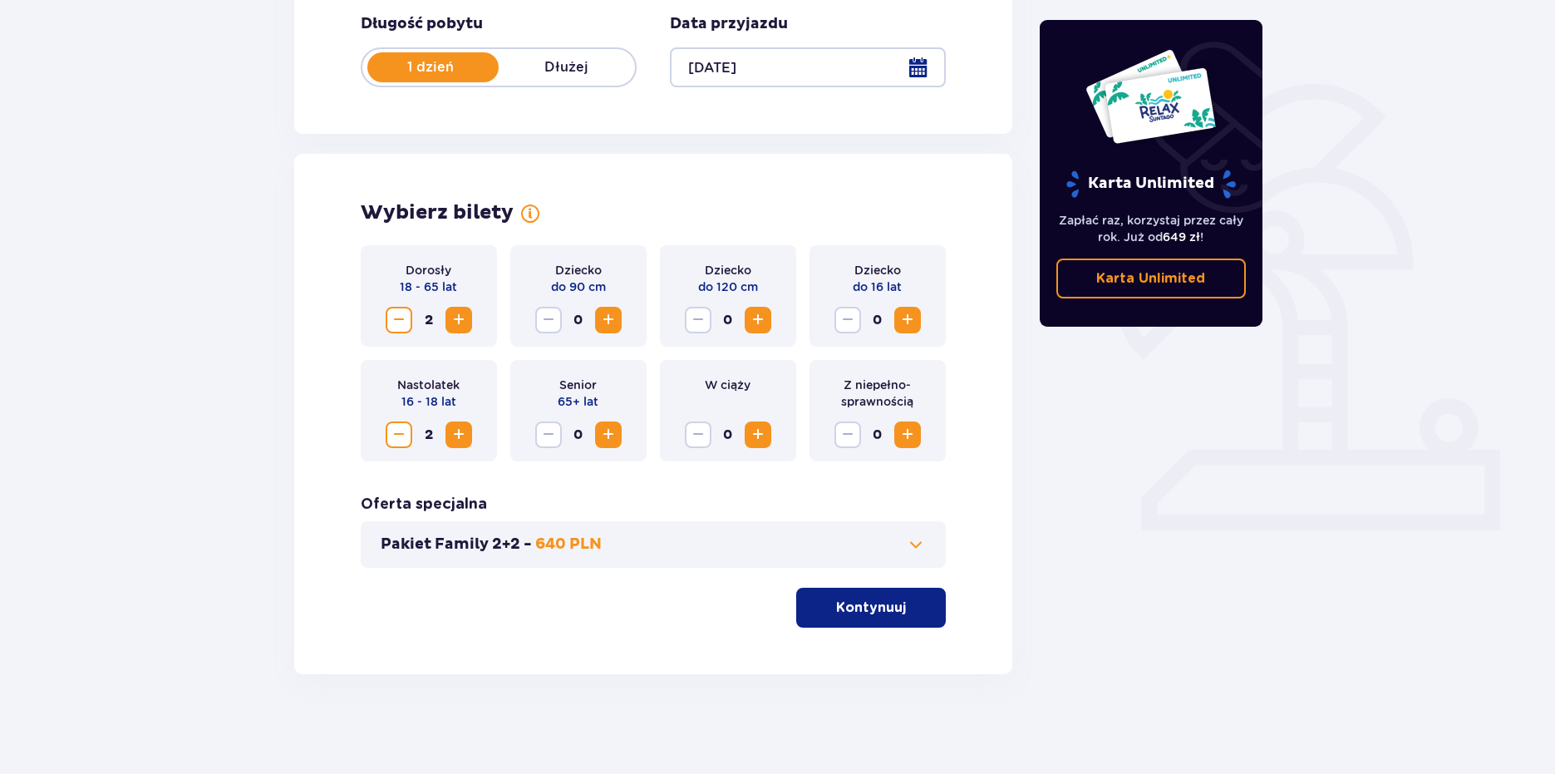
click at [458, 286] on div "Dorosły 18 - 65 lat 2" at bounding box center [429, 295] width 136 height 101
drag, startPoint x: 451, startPoint y: 282, endPoint x: 377, endPoint y: 285, distance: 74.1
click at [377, 285] on div "Dorosły 18 - 65 lat 2" at bounding box center [429, 295] width 136 height 101
click at [377, 286] on div "Dorosły 18 - 65 lat 2" at bounding box center [429, 295] width 136 height 101
drag, startPoint x: 397, startPoint y: 279, endPoint x: 468, endPoint y: 286, distance: 71.0
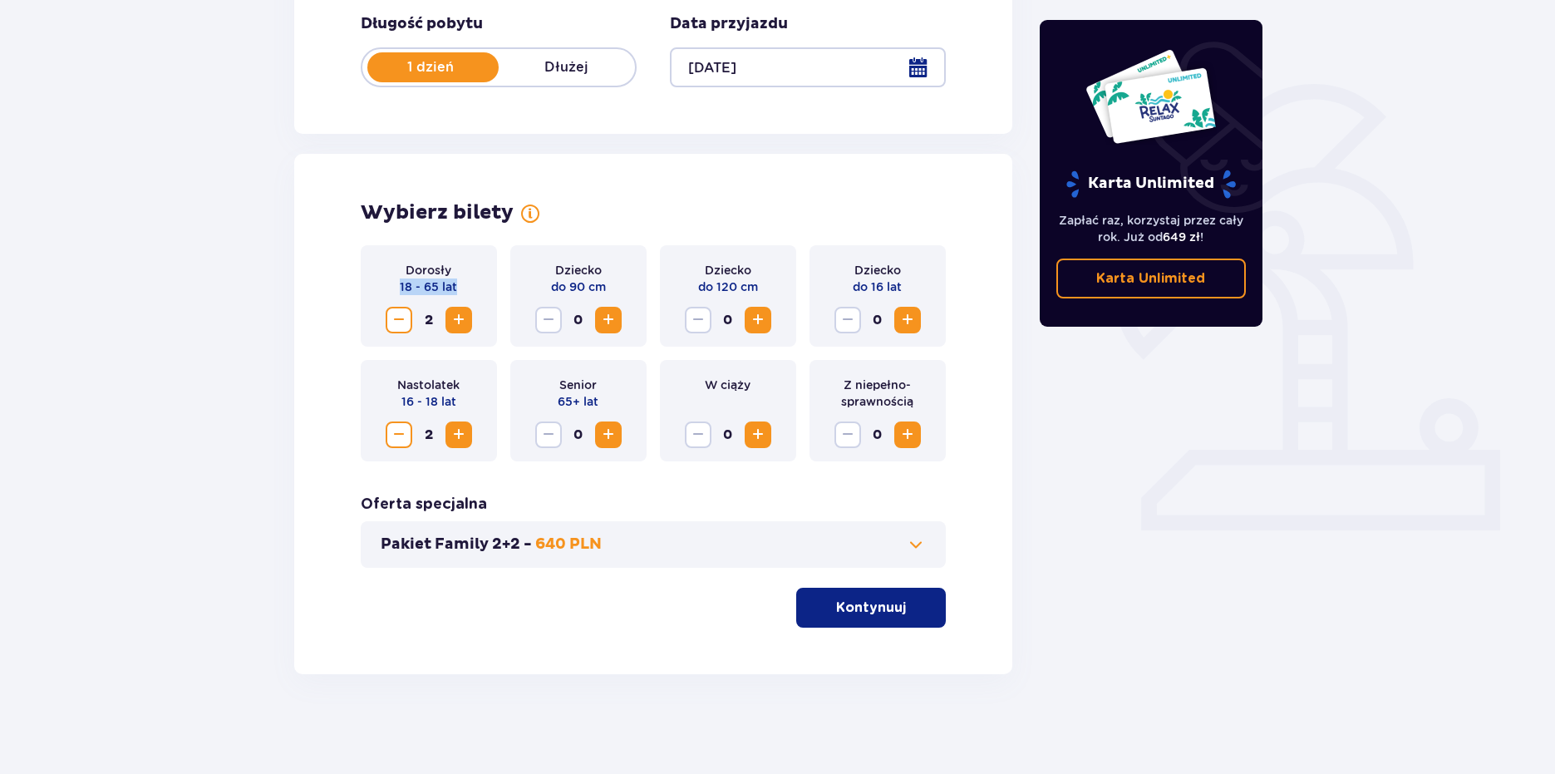
click at [468, 286] on div "Dorosły 18 - 65 lat 2" at bounding box center [429, 295] width 136 height 101
click at [487, 294] on div "Dorosły 18 - 65 lat 2" at bounding box center [429, 295] width 136 height 101
drag, startPoint x: 444, startPoint y: 399, endPoint x: 397, endPoint y: 400, distance: 46.6
click at [397, 400] on div "Nastolatek 16 - 18 lat 2" at bounding box center [429, 410] width 136 height 101
click at [629, 480] on div "Dorosły 18 - 65 lat 2 Dziecko do 90 cm 0 Dziecko do 120 cm 0 Dziecko do 16 lat …" at bounding box center [654, 436] width 586 height 382
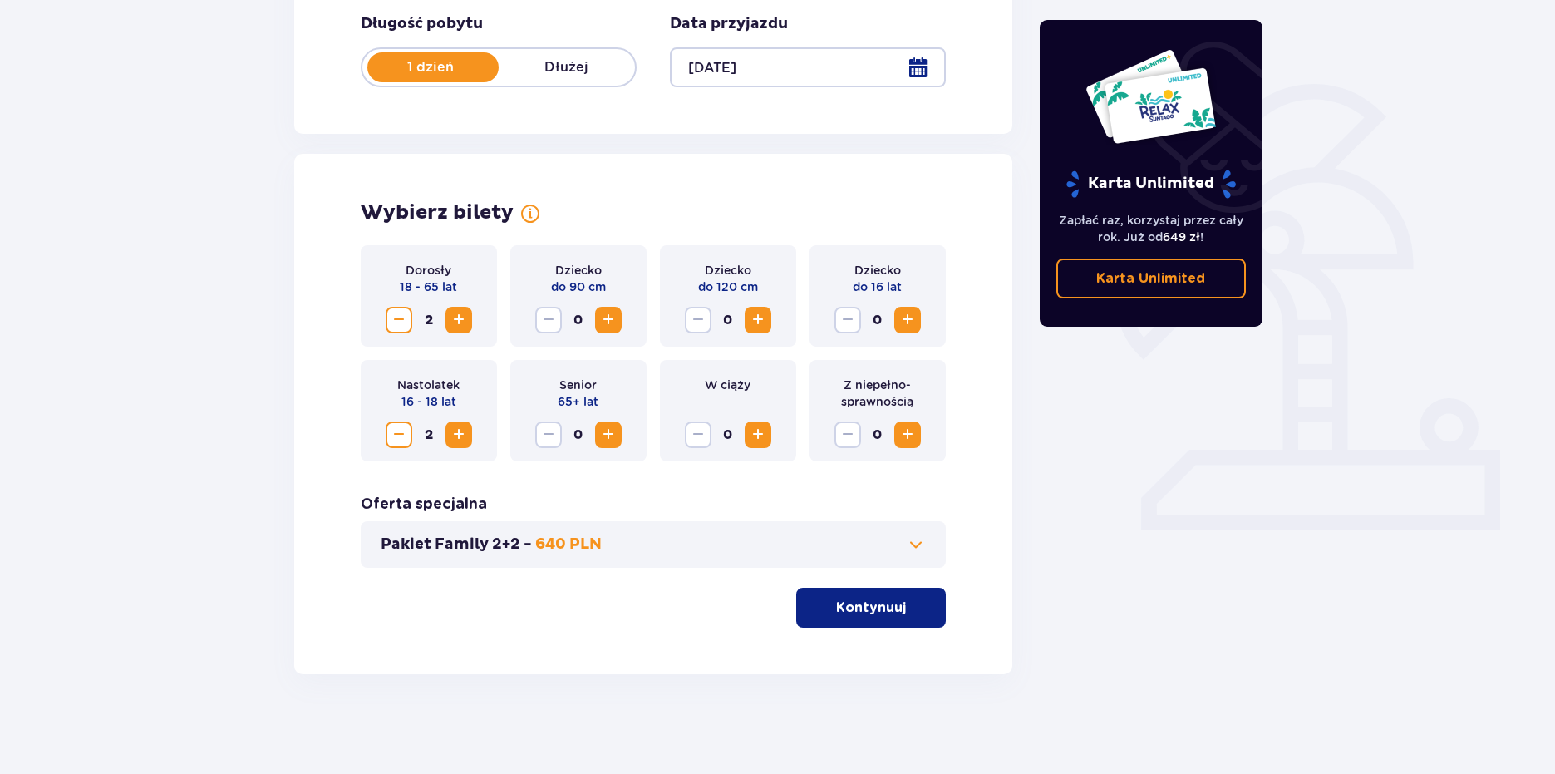
click at [845, 603] on p "Kontynuuj" at bounding box center [871, 607] width 70 height 18
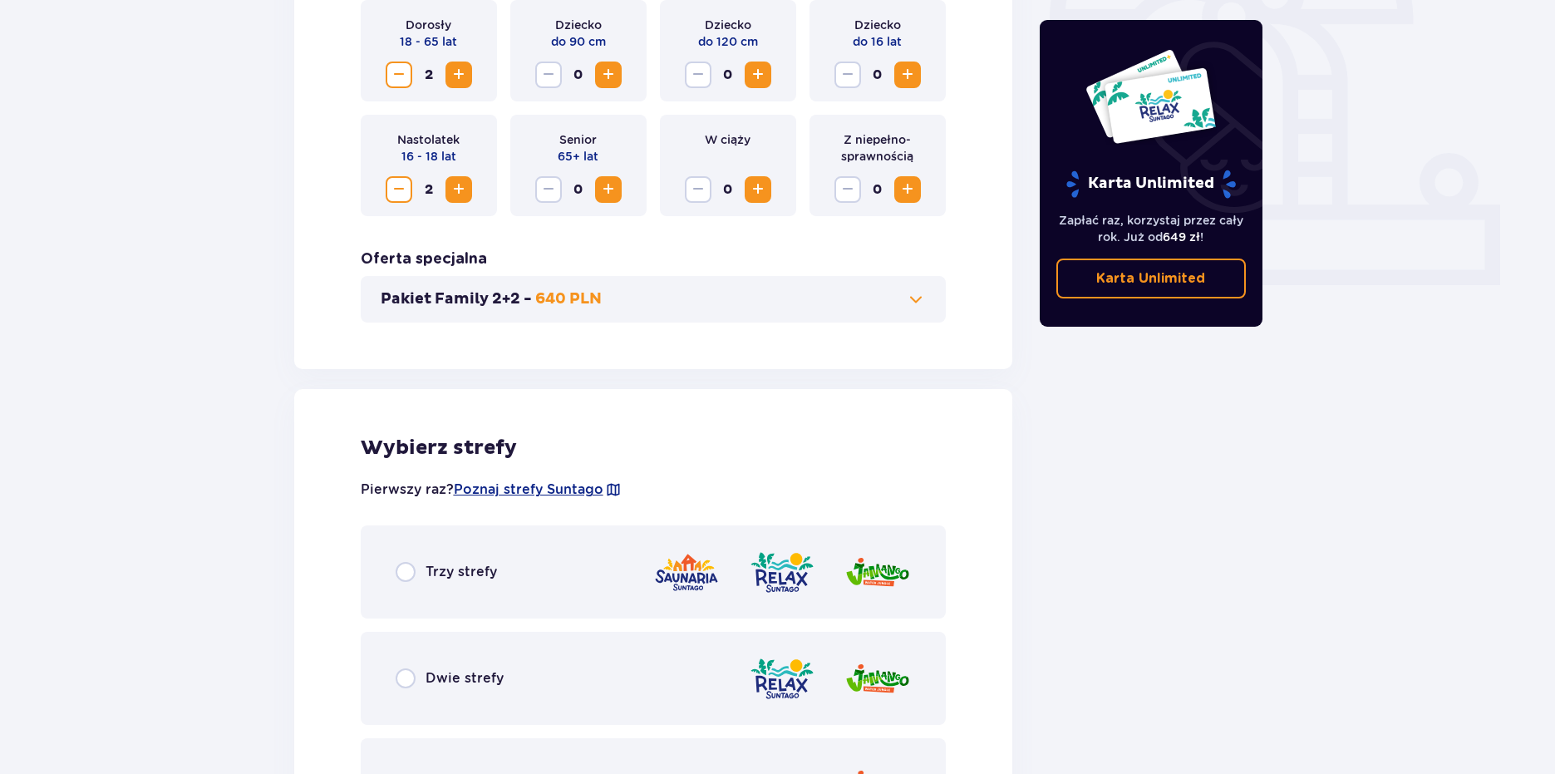
scroll to position [574, 0]
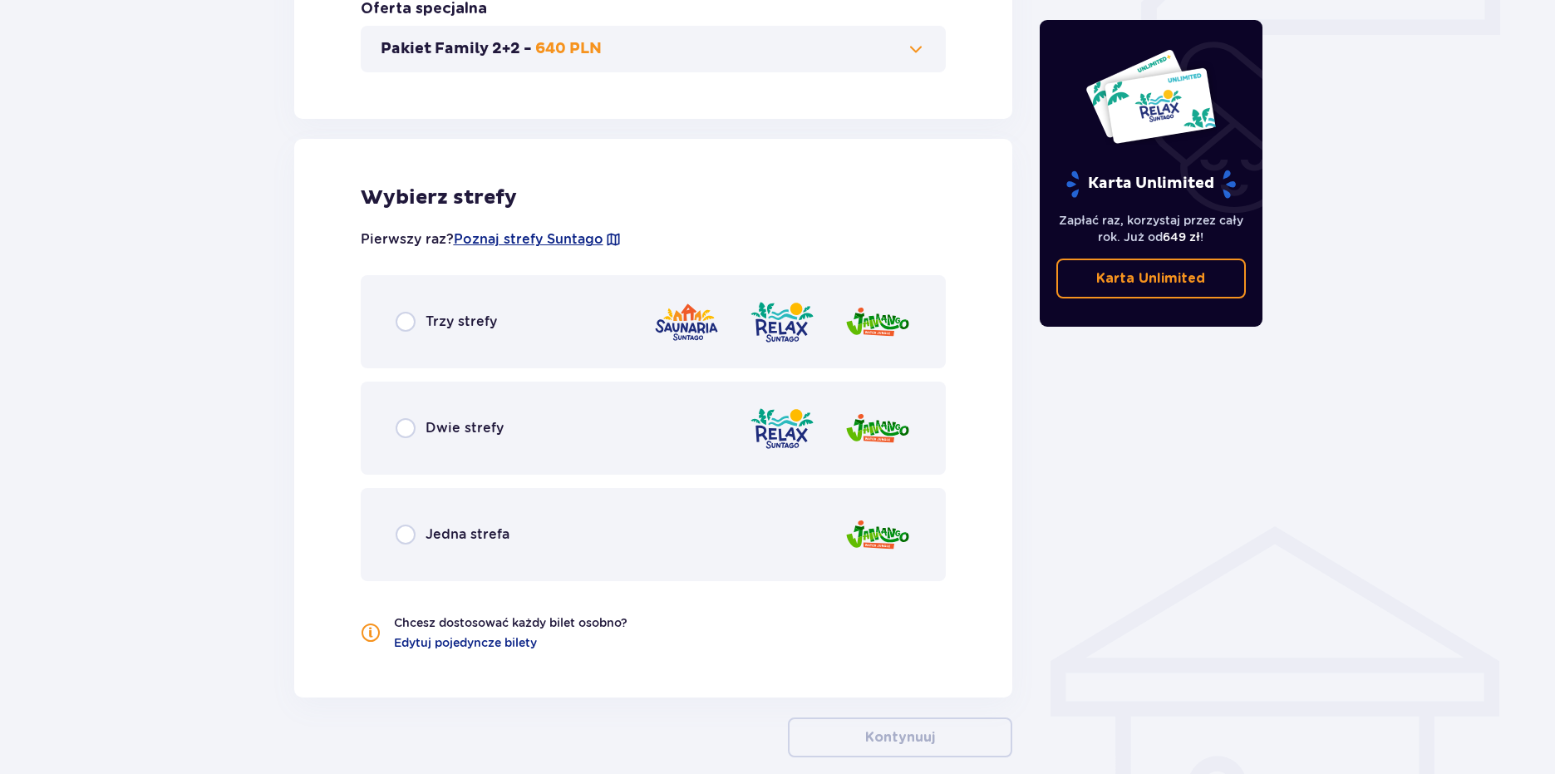
drag, startPoint x: 658, startPoint y: 573, endPoint x: 651, endPoint y: 550, distance: 23.7
click at [658, 572] on div "Jedna strefa" at bounding box center [654, 534] width 586 height 93
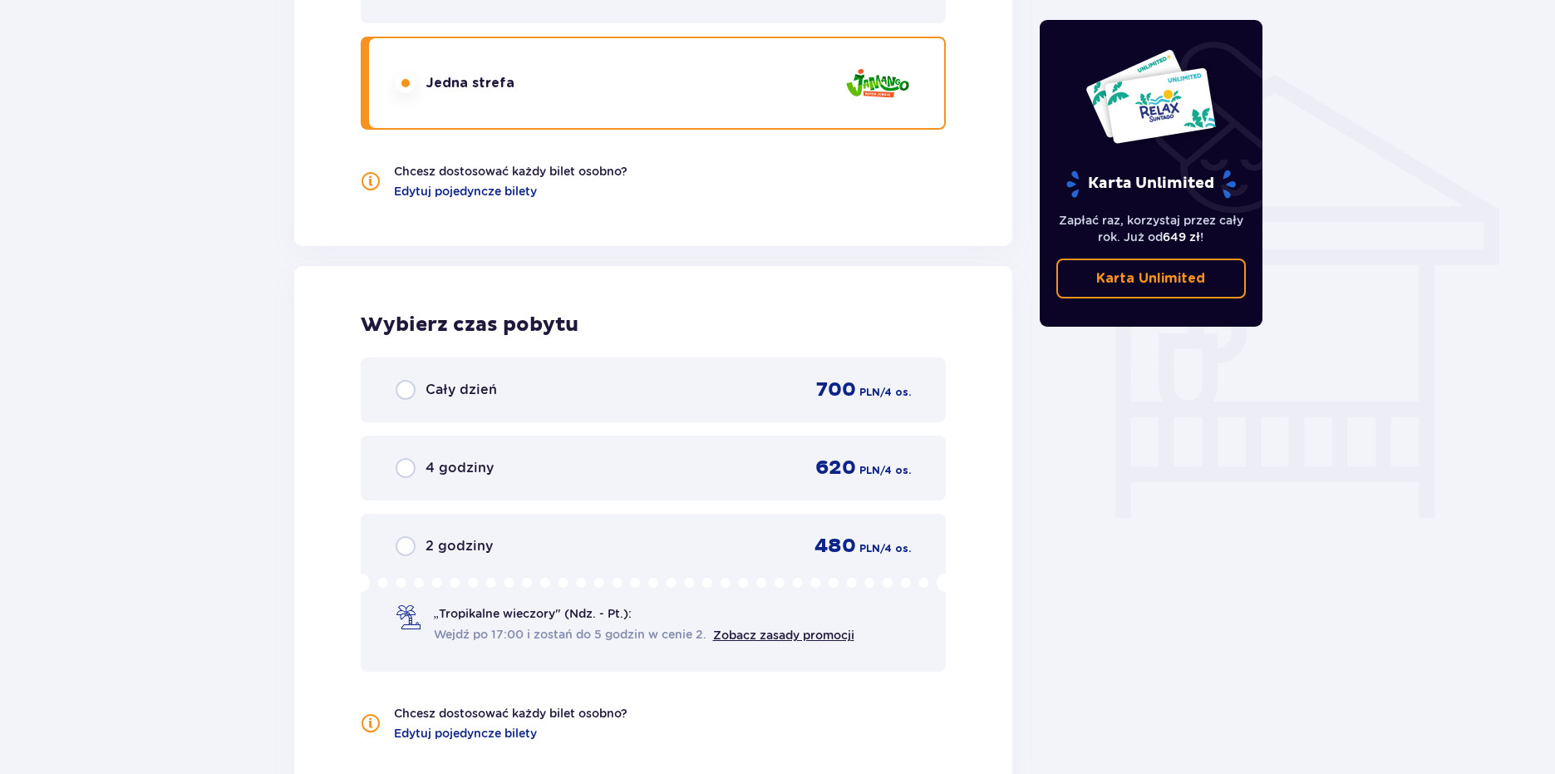
scroll to position [1337, 0]
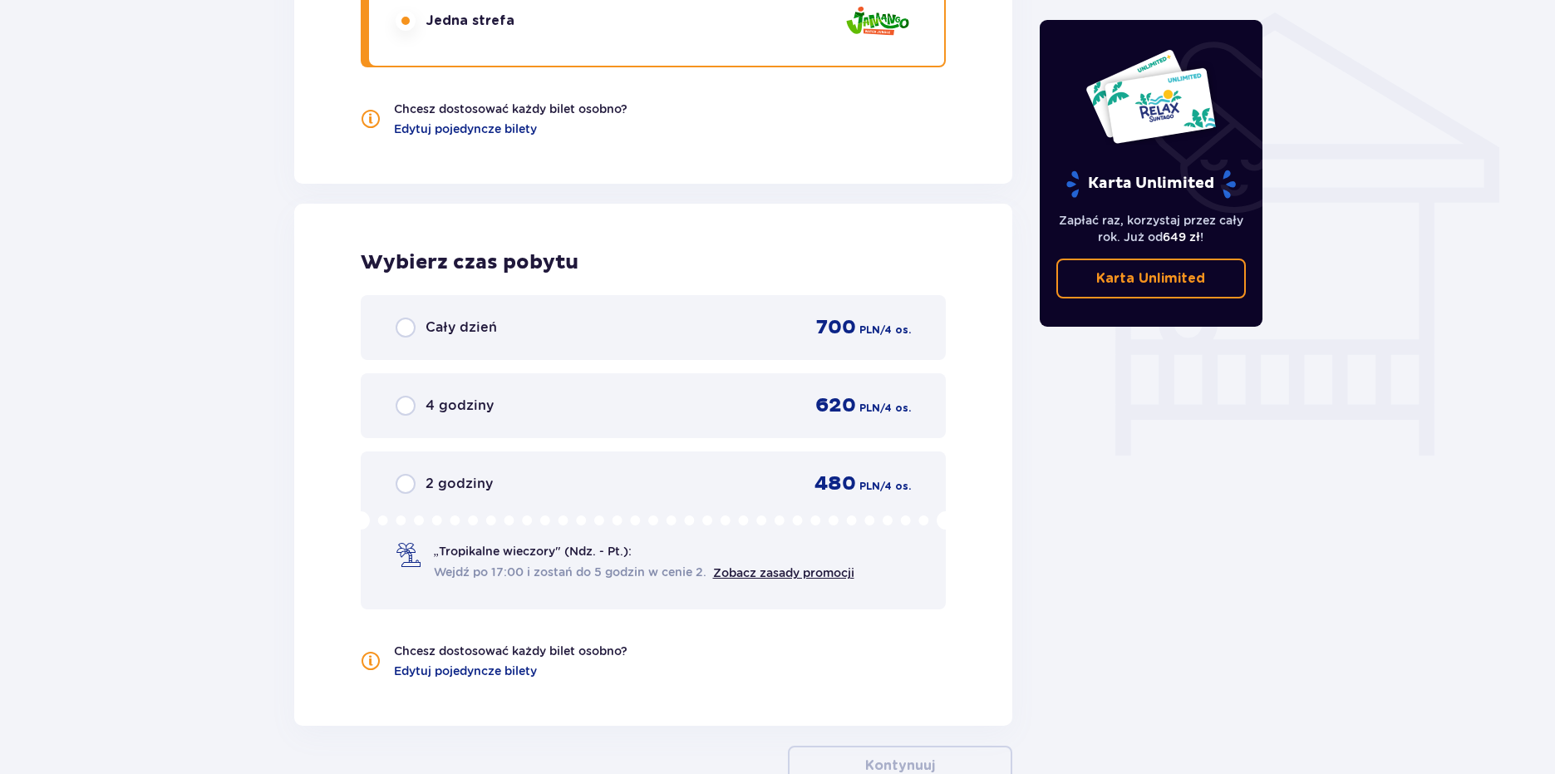
click at [672, 333] on div "Cały dzień 700 PLN / 4 os." at bounding box center [654, 327] width 516 height 25
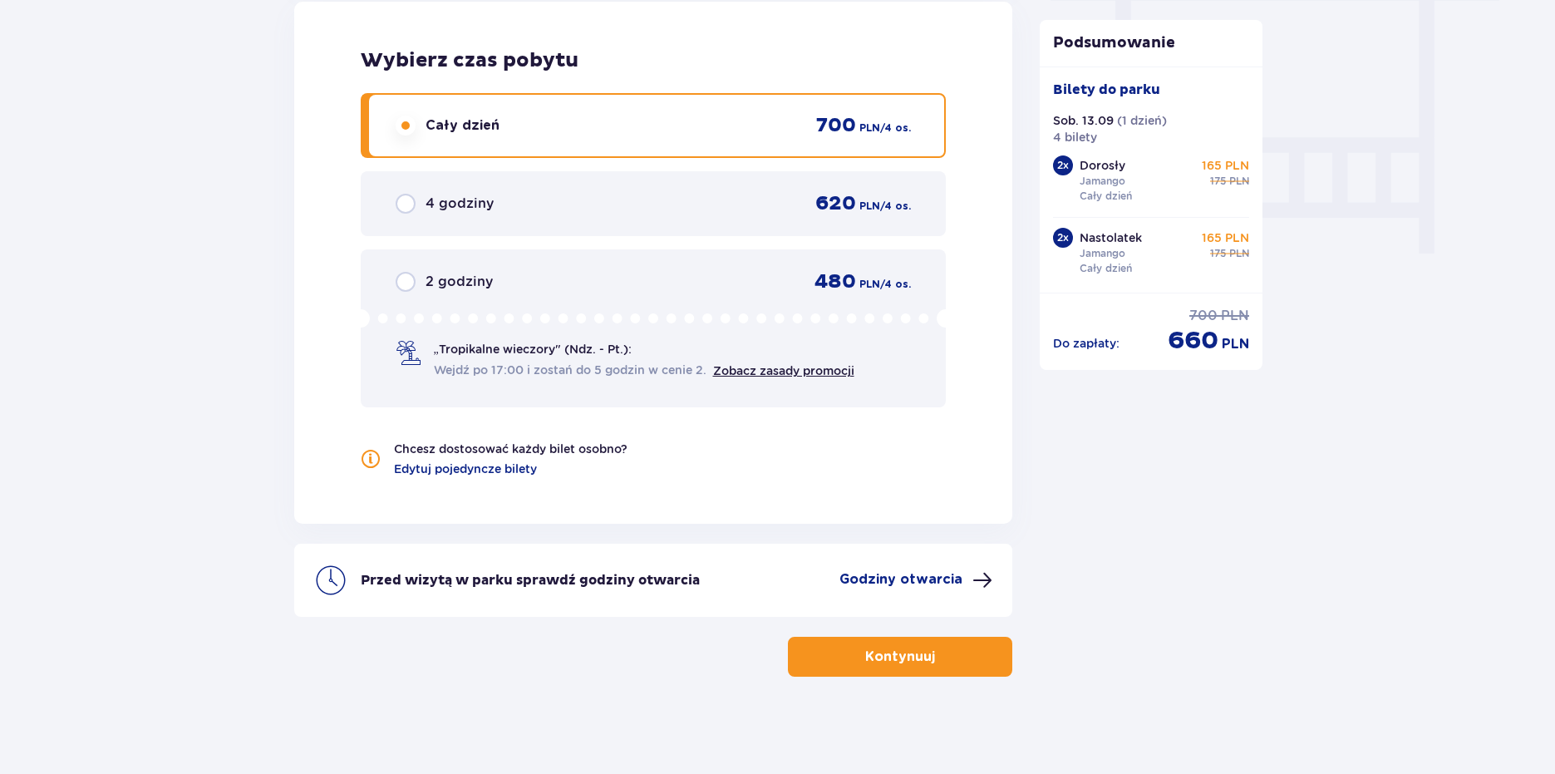
scroll to position [1542, 0]
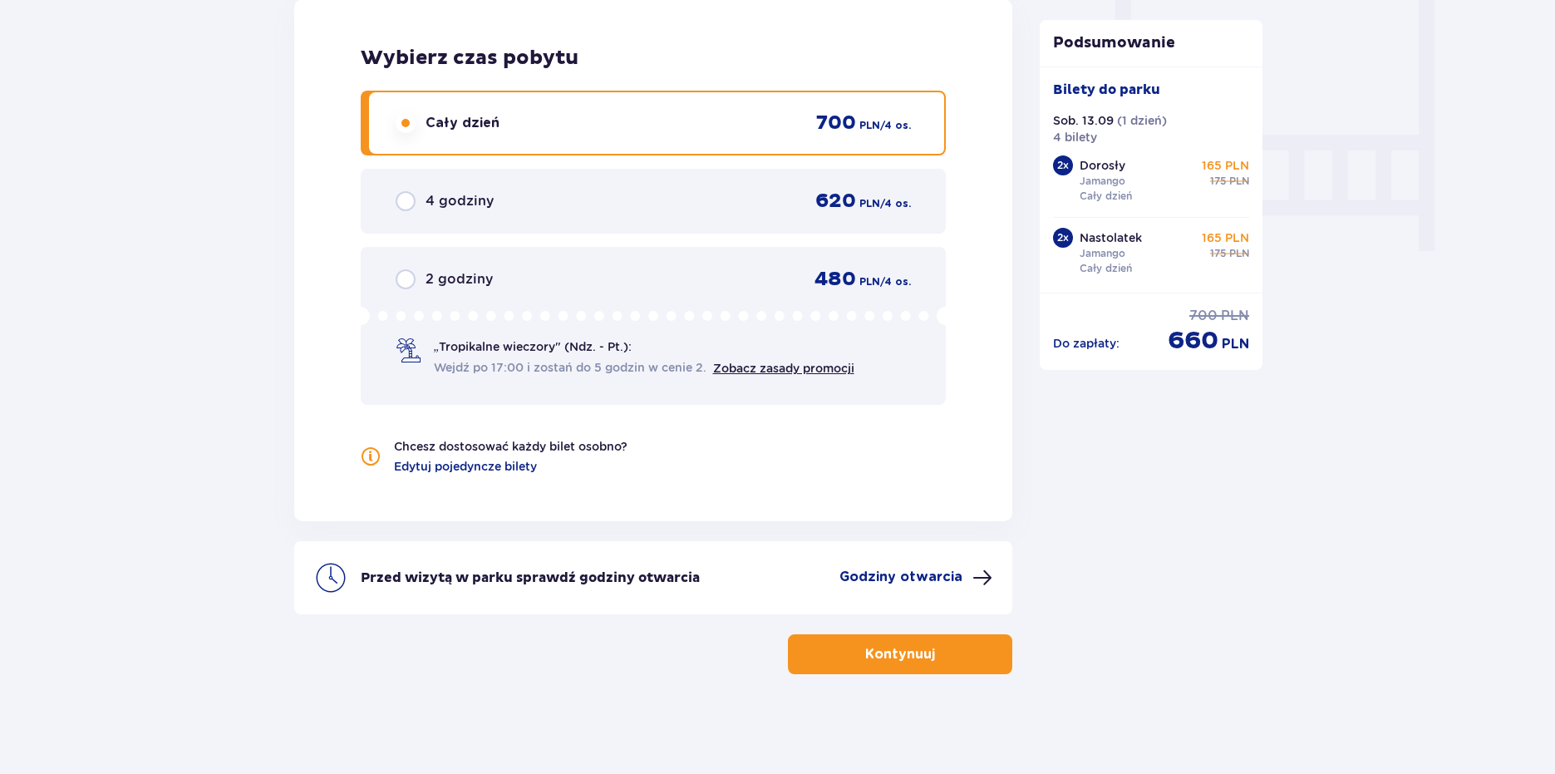
click at [872, 655] on p "Kontynuuj" at bounding box center [900, 654] width 70 height 18
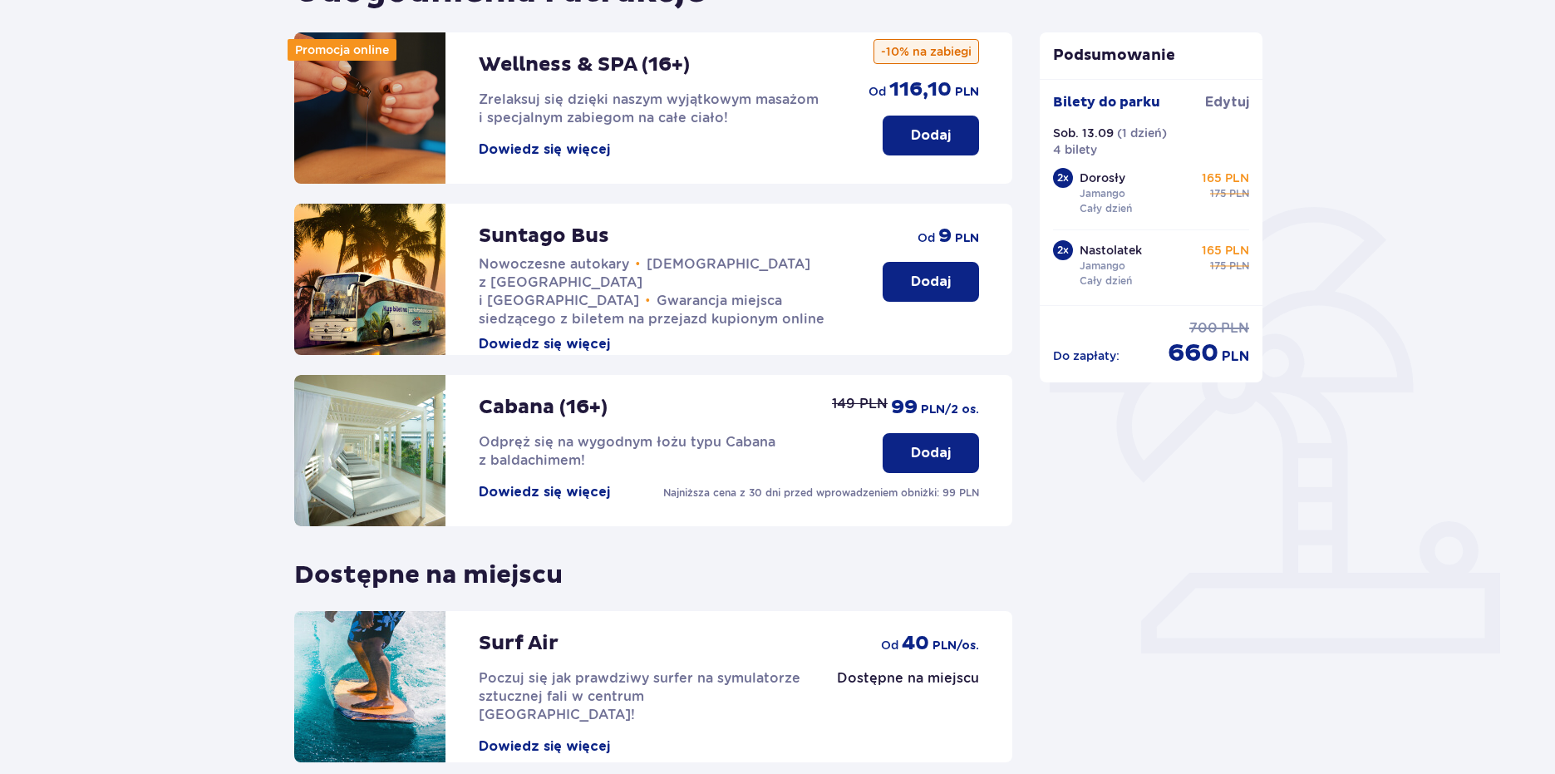
scroll to position [187, 0]
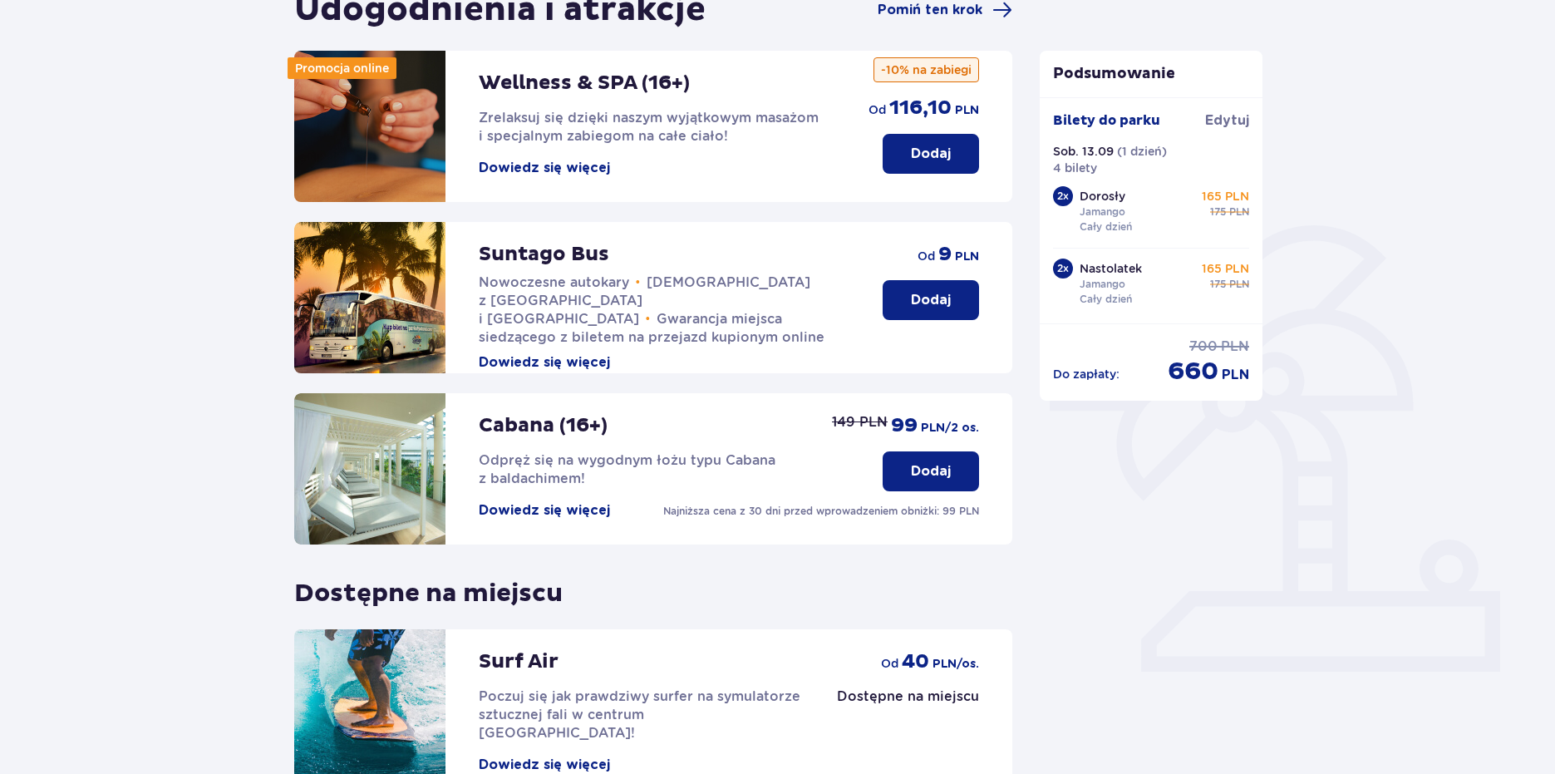
click at [1151, 666] on div "Podsumowanie Bilety do parku Edytuj Sob. 13.09 ( 1 dzień ) 4 bilety 2 x Dorosły…" at bounding box center [1151, 414] width 249 height 851
click at [1152, 590] on div "Podsumowanie Bilety do parku Edytuj Sob. 13.09 ( 1 dzień ) 4 bilety 2 x Dorosły…" at bounding box center [1151, 414] width 249 height 851
drag, startPoint x: 1181, startPoint y: 615, endPoint x: 1060, endPoint y: 647, distance: 125.4
click at [1181, 615] on div "Podsumowanie Bilety do parku Edytuj Sob. 13.09 ( 1 dzień ) 4 bilety 2 x Dorosły…" at bounding box center [1151, 414] width 249 height 851
click at [1254, 564] on div "Podsumowanie Bilety do parku Edytuj Sob. 13.09 ( 1 dzień ) 4 bilety 2 x Dorosły…" at bounding box center [1151, 414] width 249 height 851
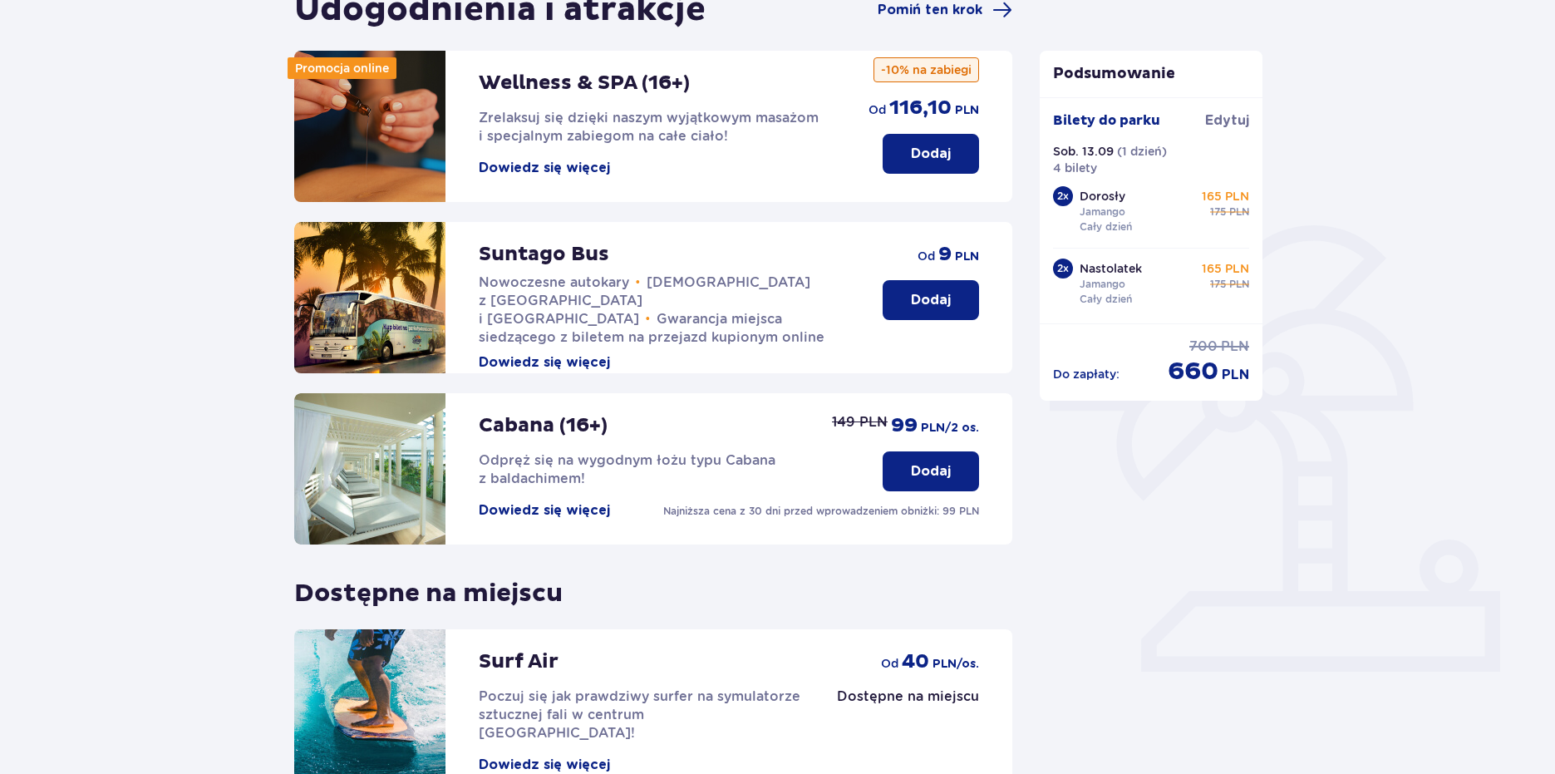
click at [1163, 605] on div "Podsumowanie Bilety do parku Edytuj Sob. 13.09 ( 1 dzień ) 4 bilety 2 x Dorosły…" at bounding box center [1151, 414] width 249 height 851
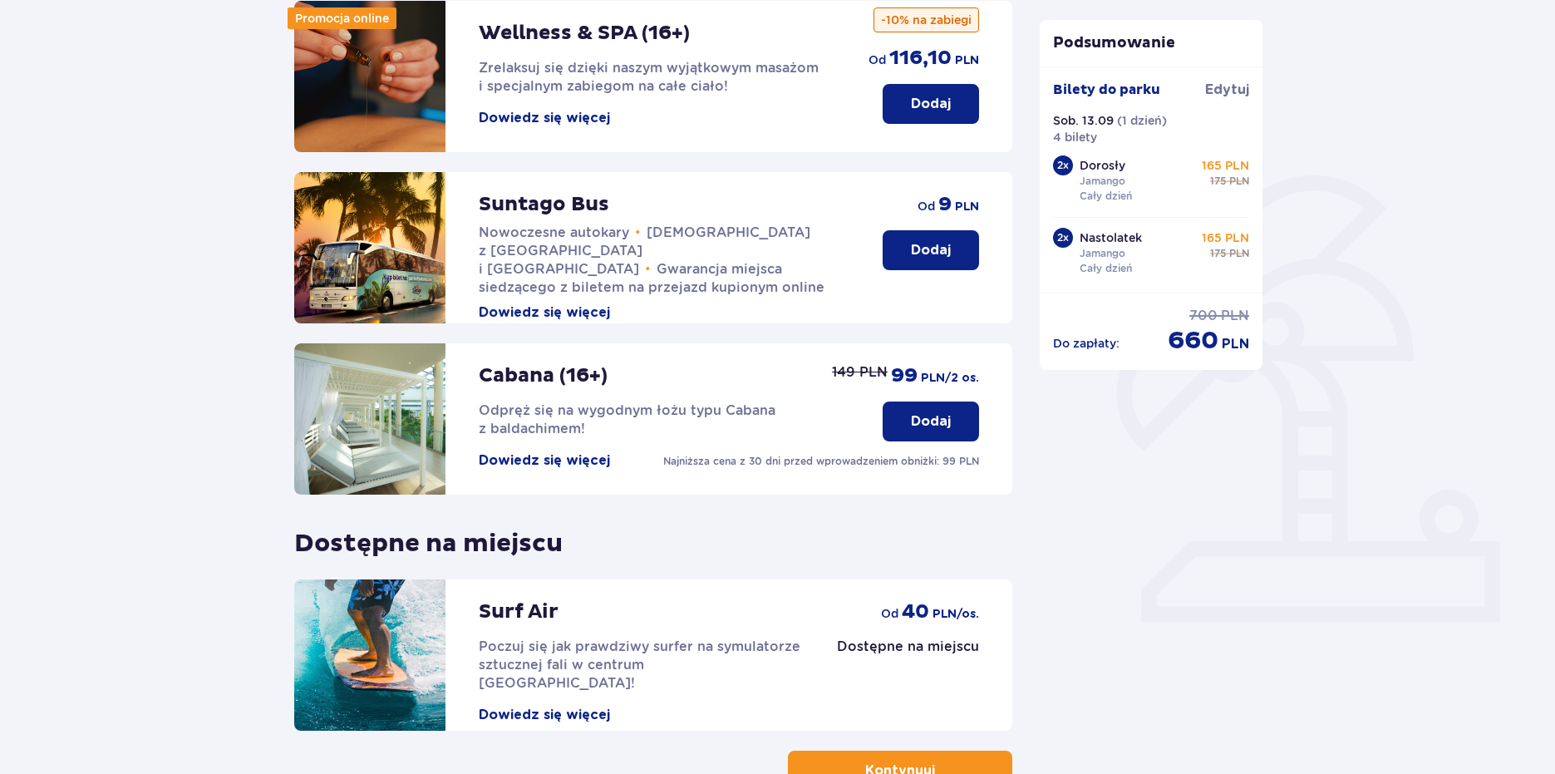
scroll to position [249, 0]
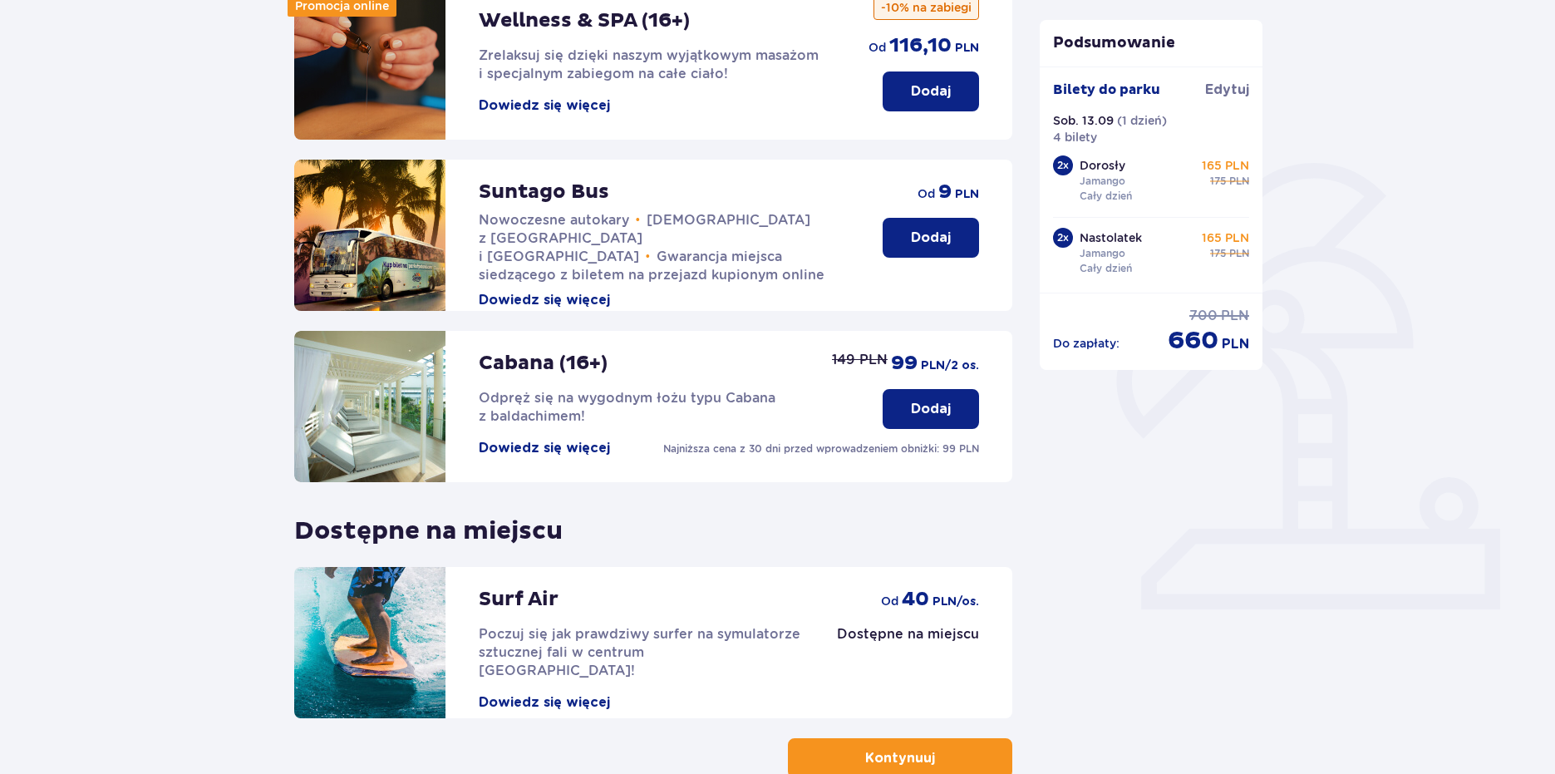
click at [914, 747] on button "Kontynuuj" at bounding box center [900, 758] width 224 height 40
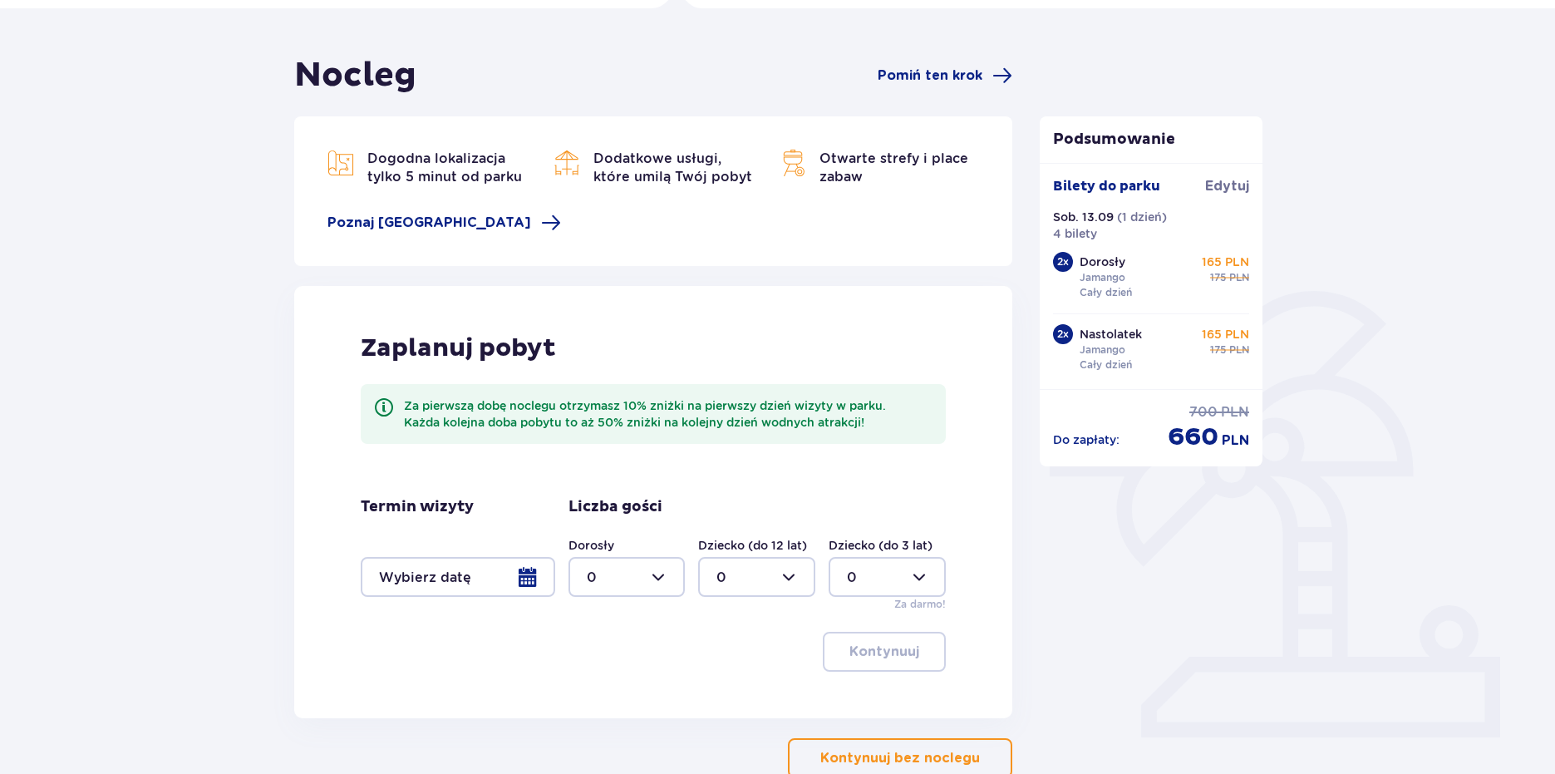
scroll to position [225, 0]
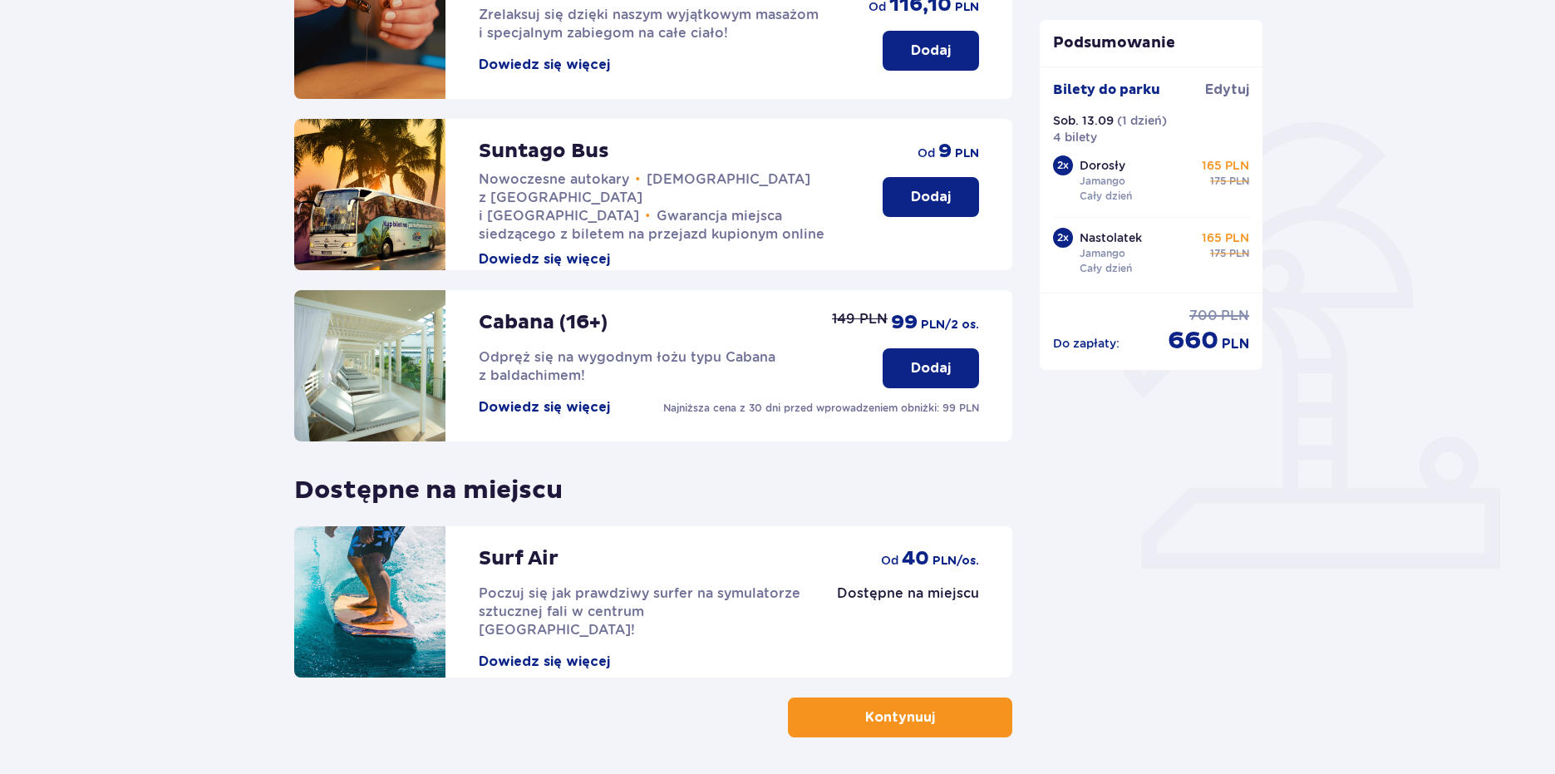
scroll to position [353, 0]
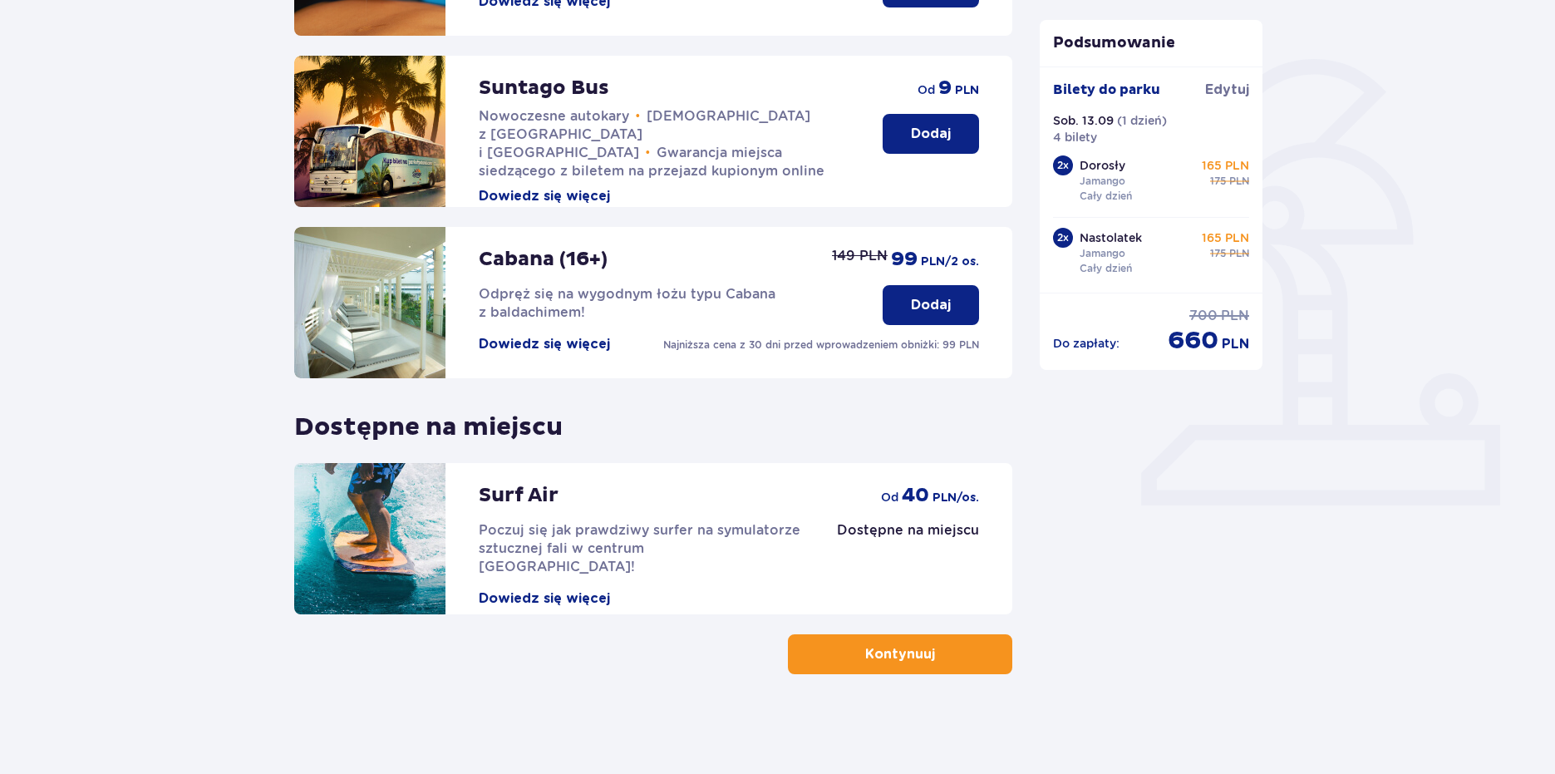
click at [901, 659] on p "Kontynuuj" at bounding box center [900, 654] width 70 height 18
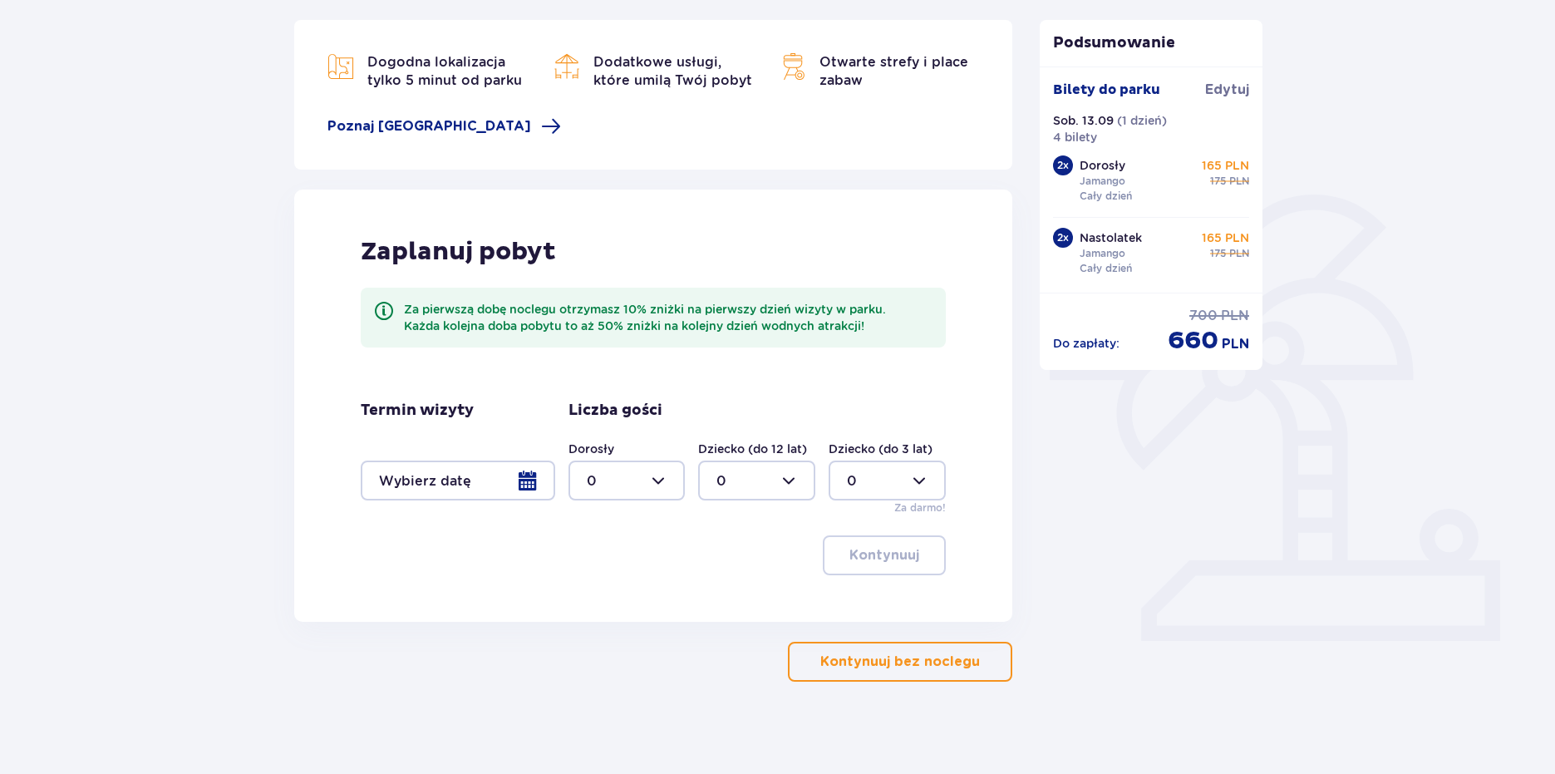
scroll to position [225, 0]
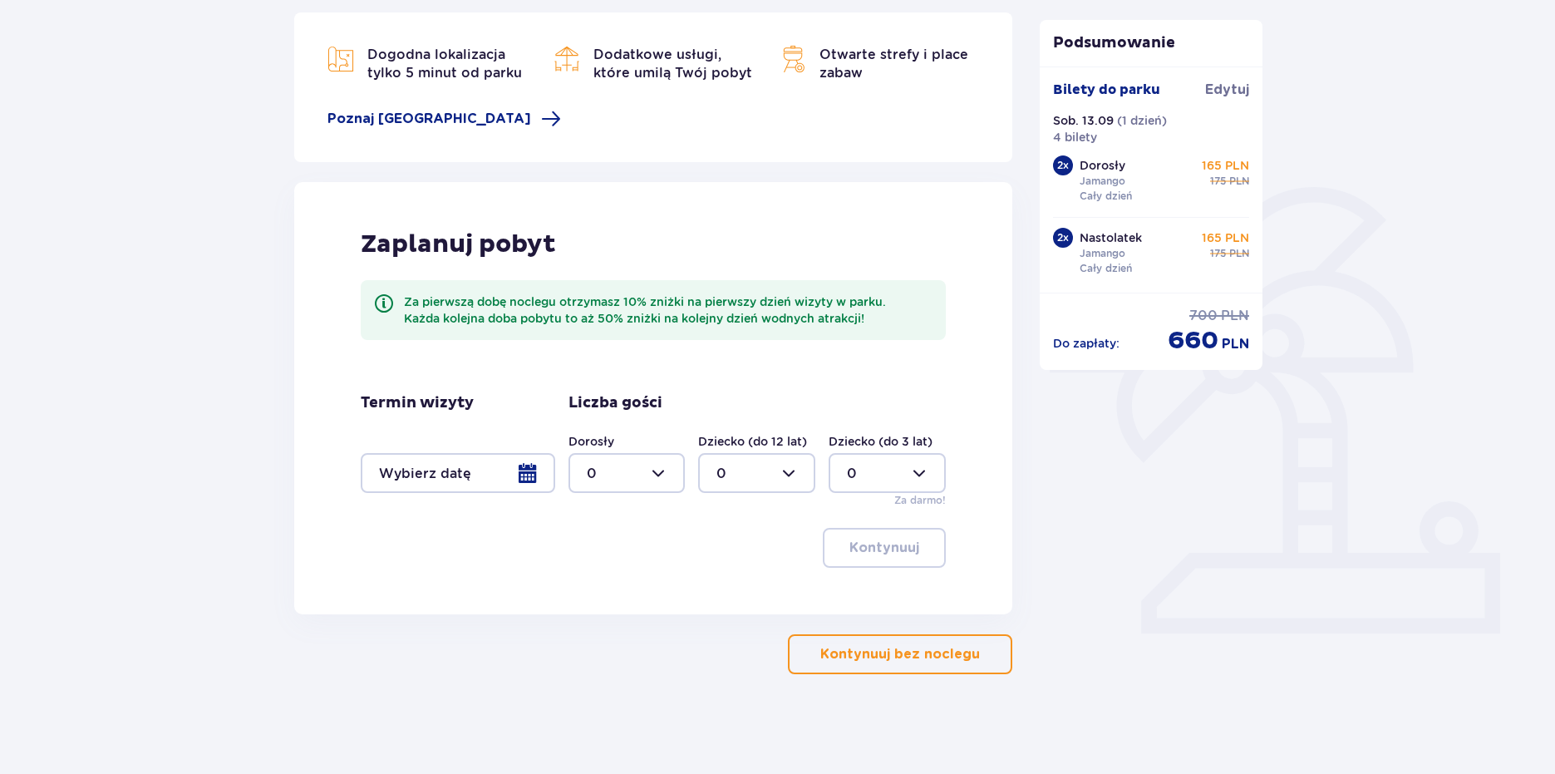
click at [902, 646] on p "Kontynuuj bez noclegu" at bounding box center [900, 654] width 160 height 18
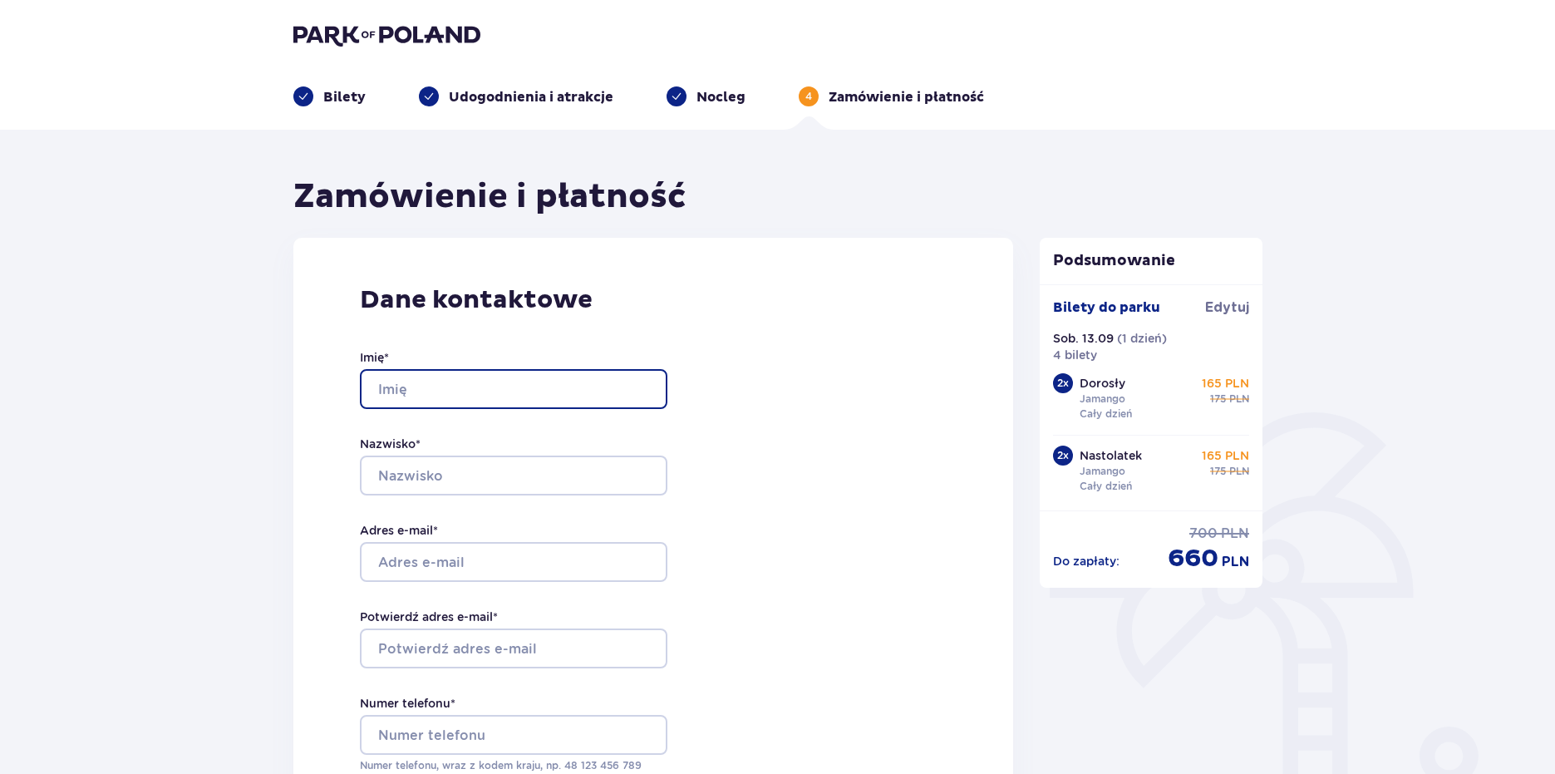
click at [436, 376] on input "Imię *" at bounding box center [514, 389] width 308 height 40
type input "Aleksander"
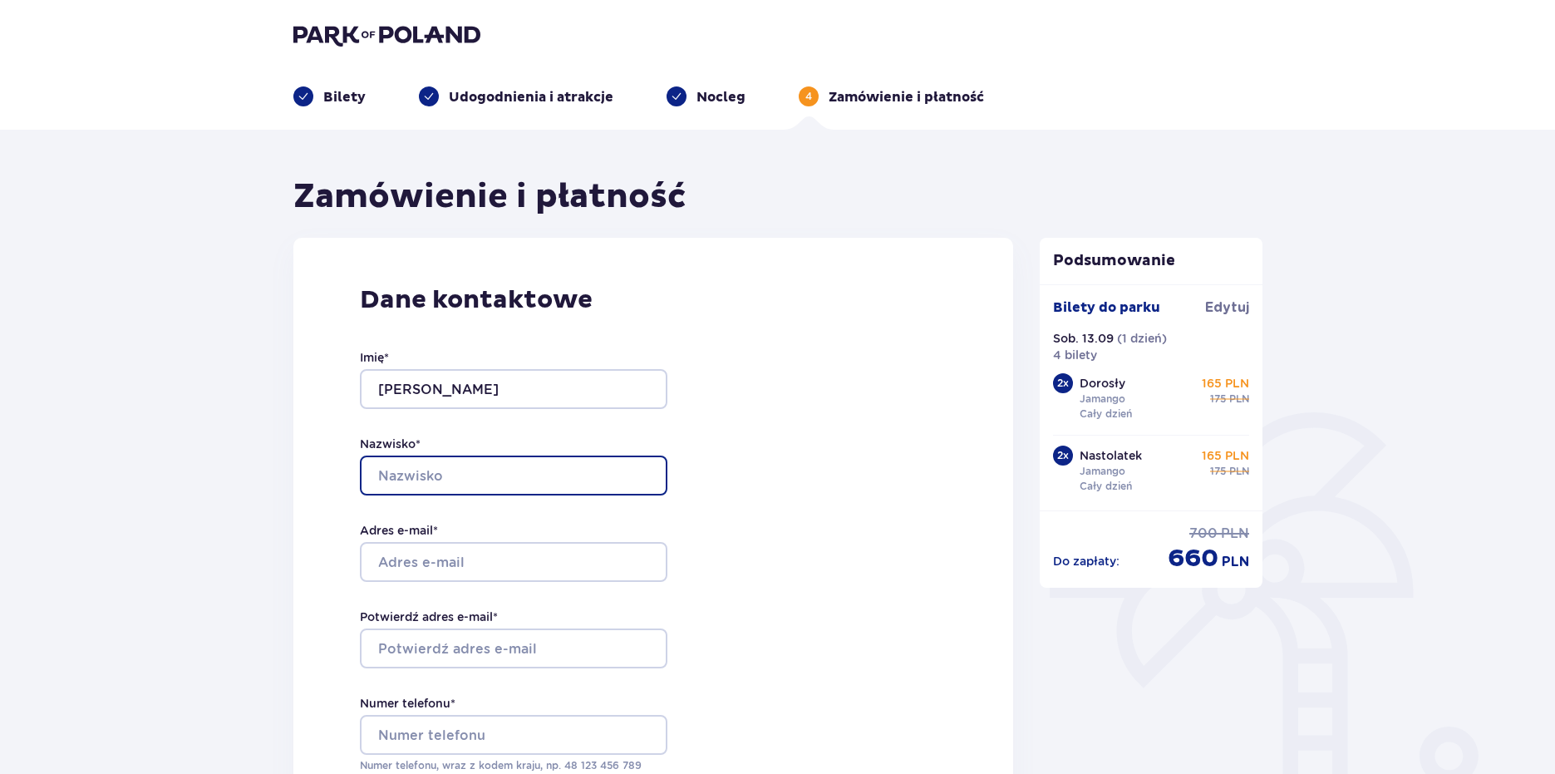
click at [475, 477] on input "Nazwisko *" at bounding box center [514, 476] width 308 height 40
type input "Koziński"
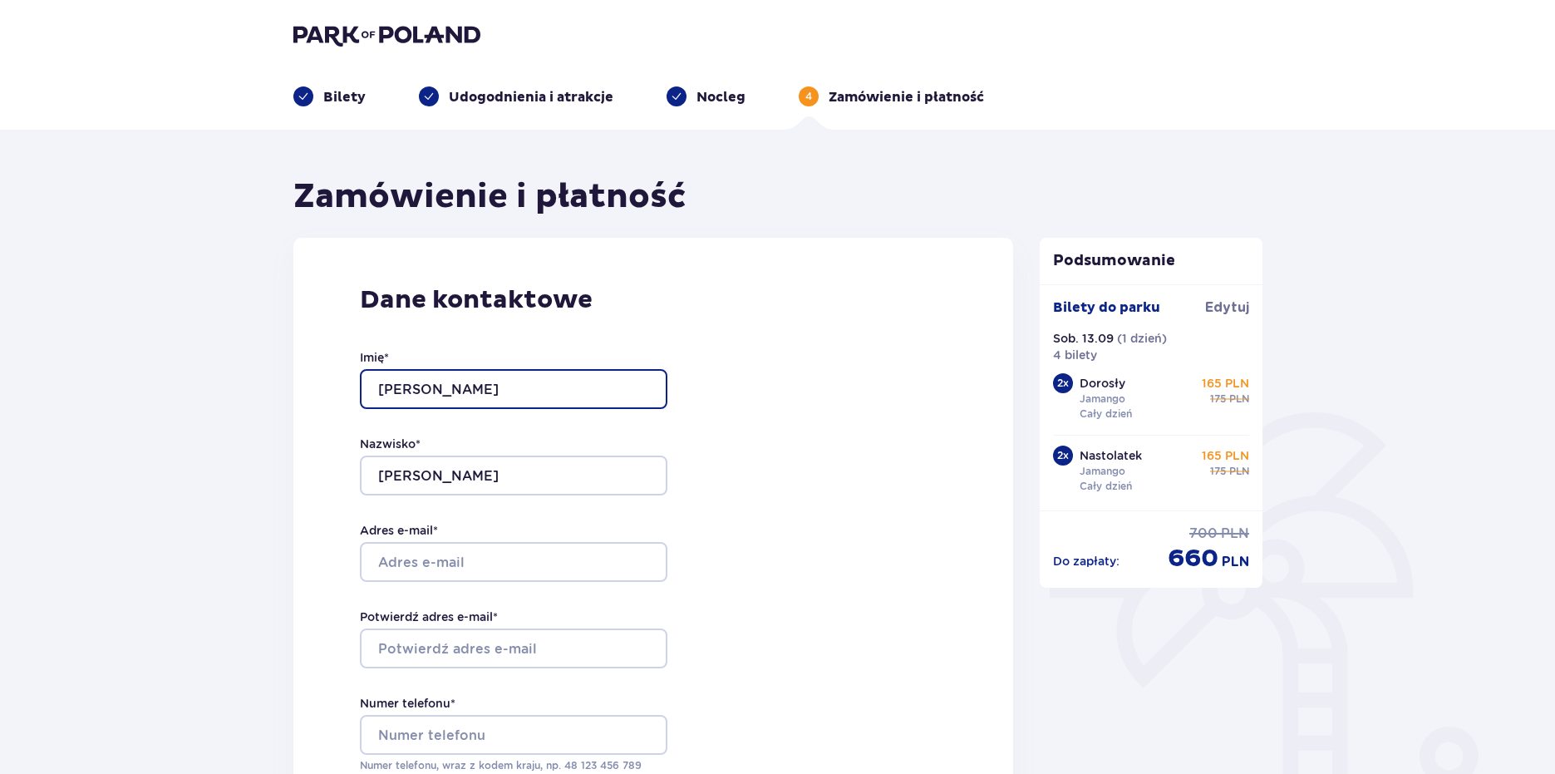
click at [487, 396] on input "Aleksander" at bounding box center [514, 389] width 308 height 40
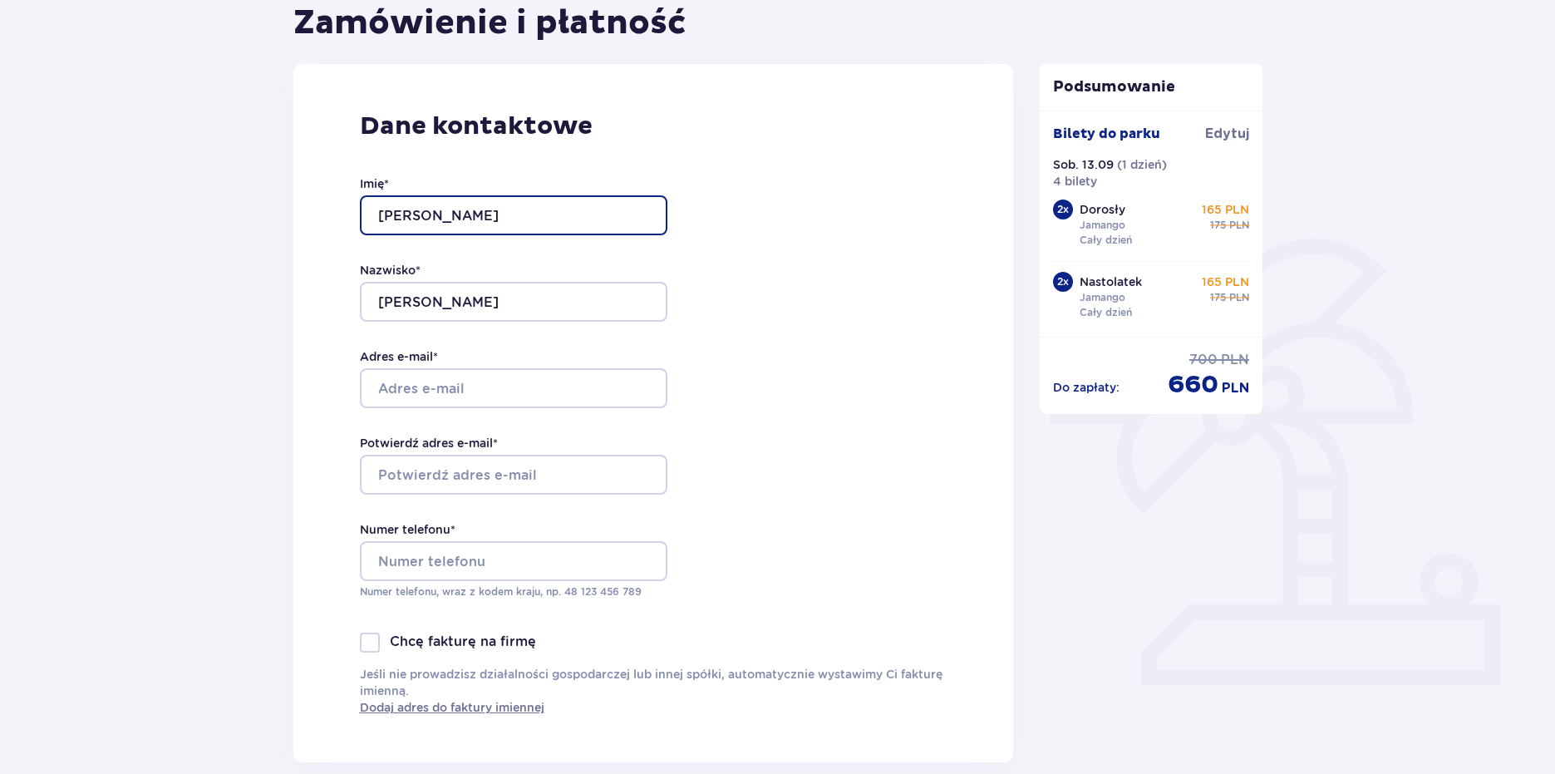
scroll to position [249, 0]
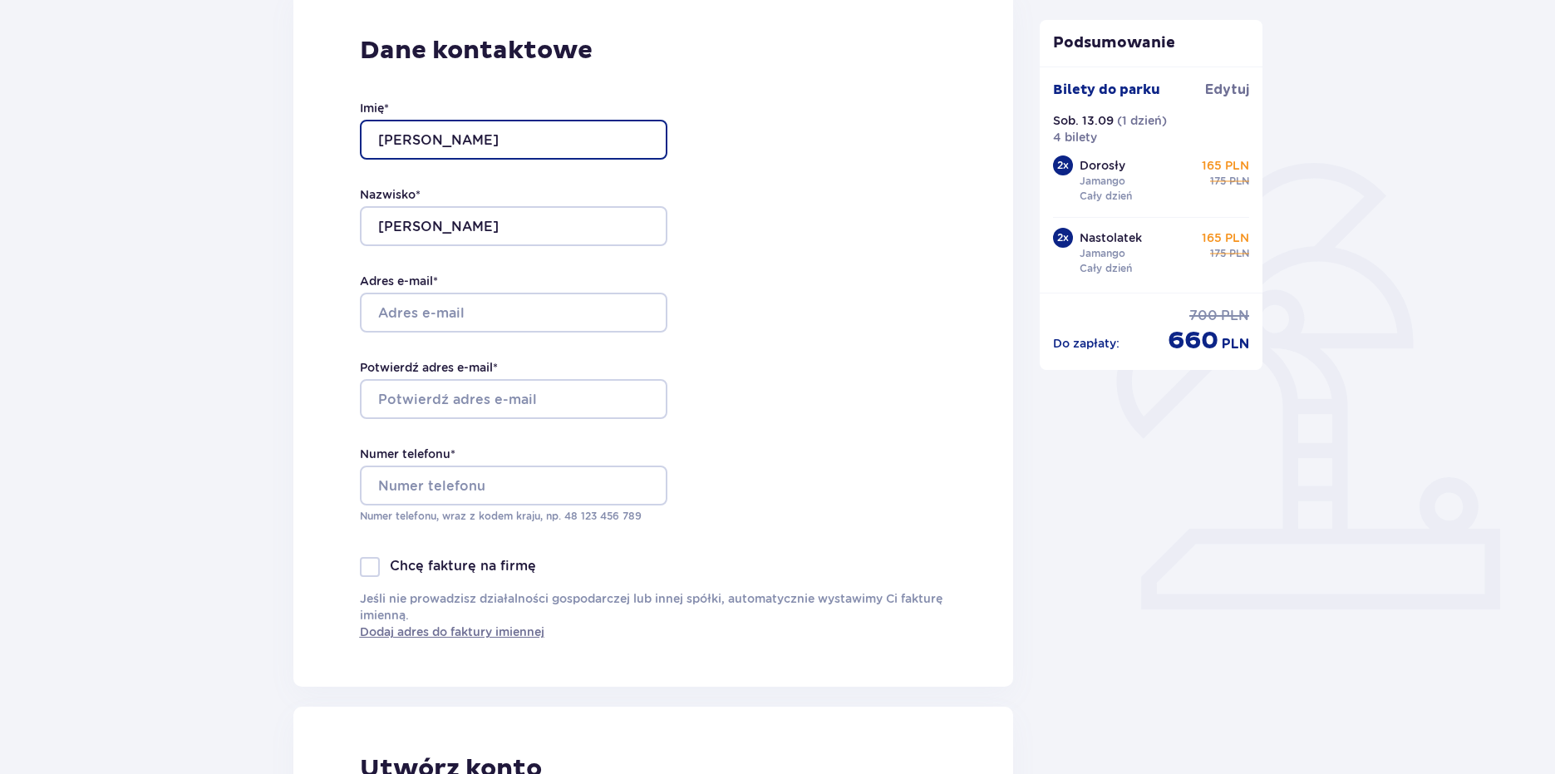
type input "Aleksander"
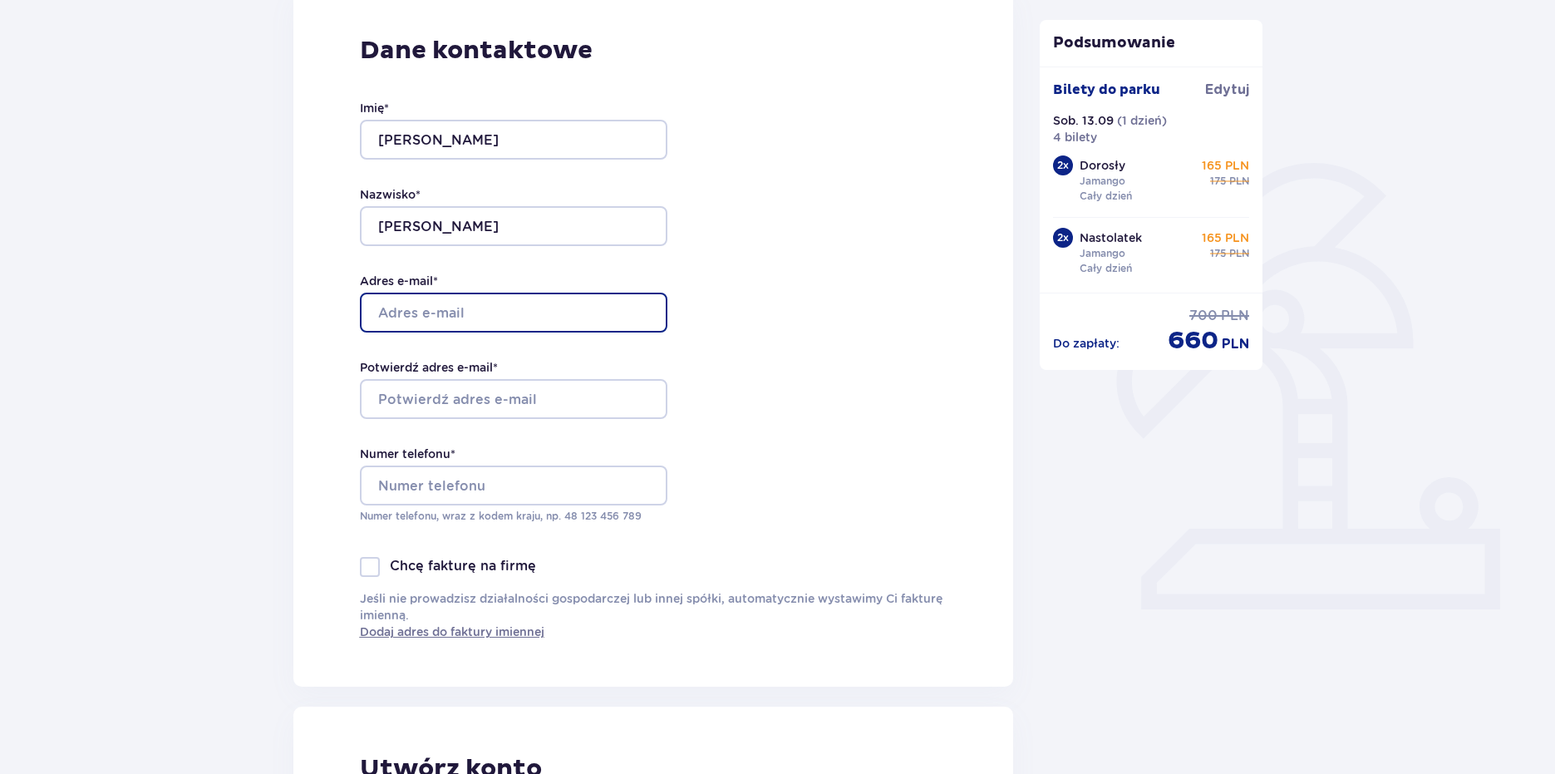
click at [509, 318] on input "Adres e-mail *" at bounding box center [514, 313] width 308 height 40
type input "ol.ko1@o2.pl"
drag, startPoint x: 276, startPoint y: 308, endPoint x: 219, endPoint y: 313, distance: 56.7
paste input "ol.ko1@o2.pl"
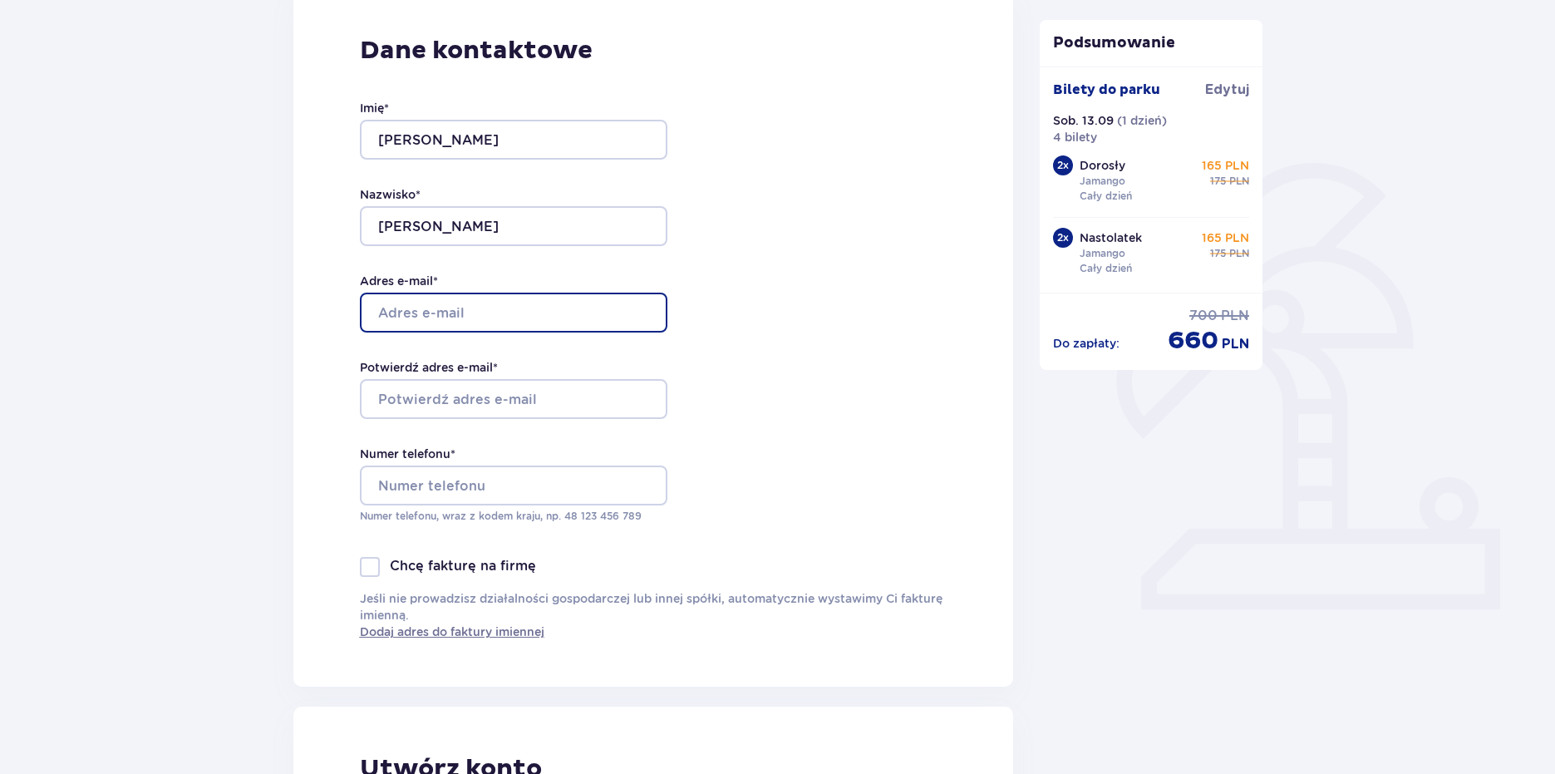
type input "ol.ko1@o2.pl"
click at [749, 336] on div "Dane kontaktowe Imię * Aleksander Nazwisko * Koziński Adres e-mail * ol.ko1@o2.…" at bounding box center [653, 337] width 721 height 698
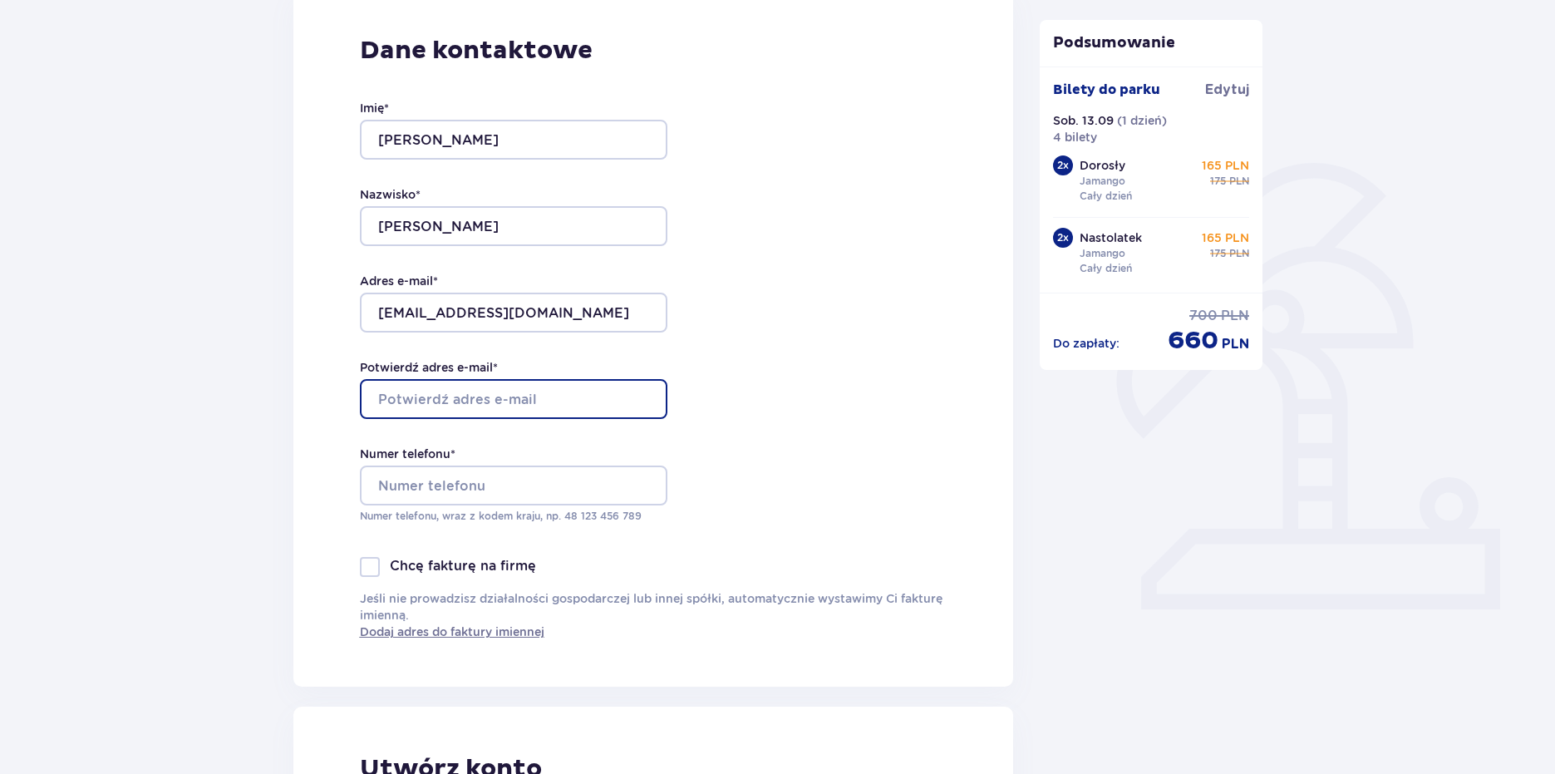
click at [480, 406] on input "Potwierdź adres e-mail *" at bounding box center [514, 399] width 308 height 40
paste input "ol.ko1@o2.pl"
type input "ol.ko1@o2.pl"
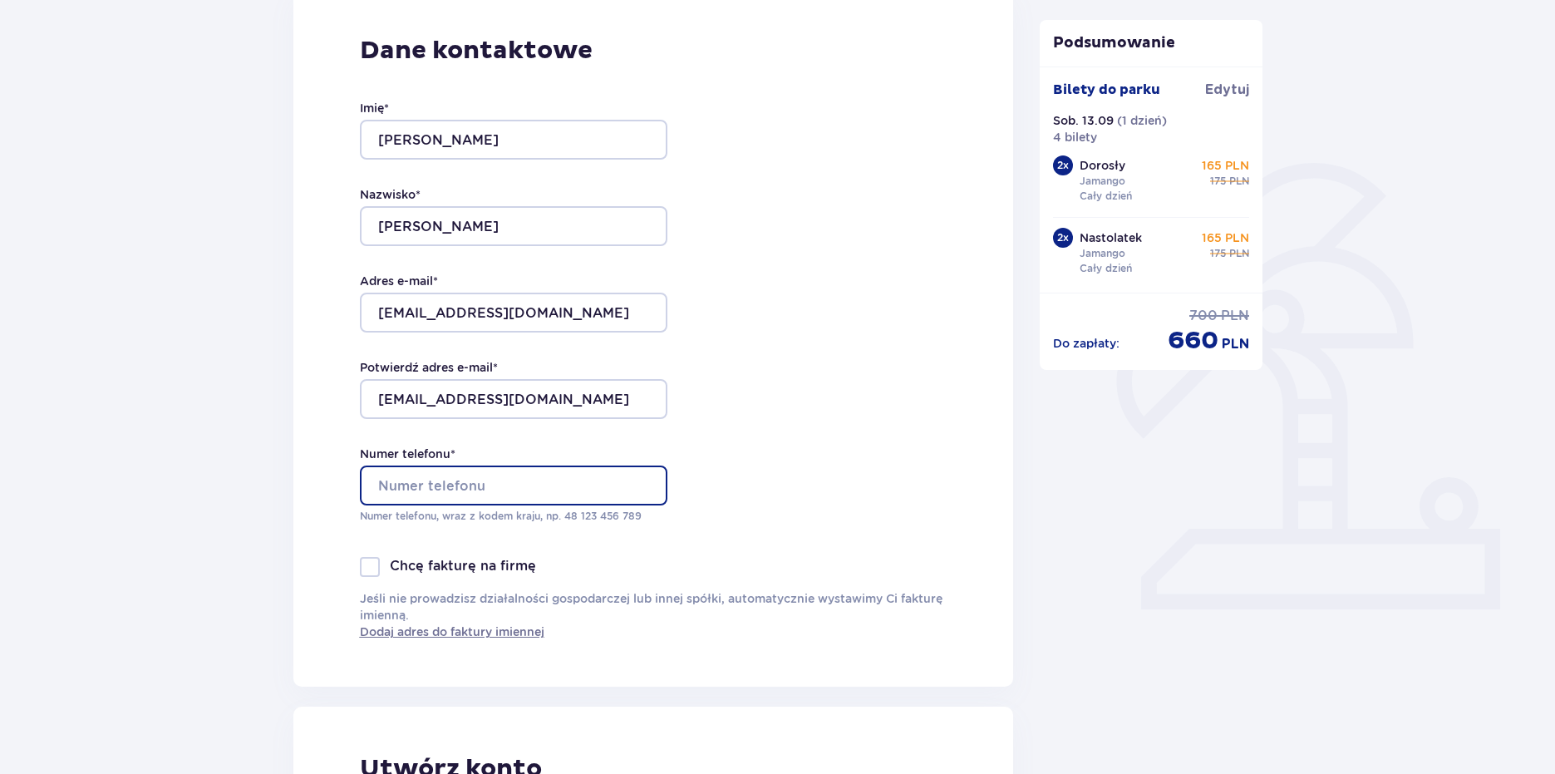
click at [463, 490] on input "Numer telefonu *" at bounding box center [514, 485] width 308 height 40
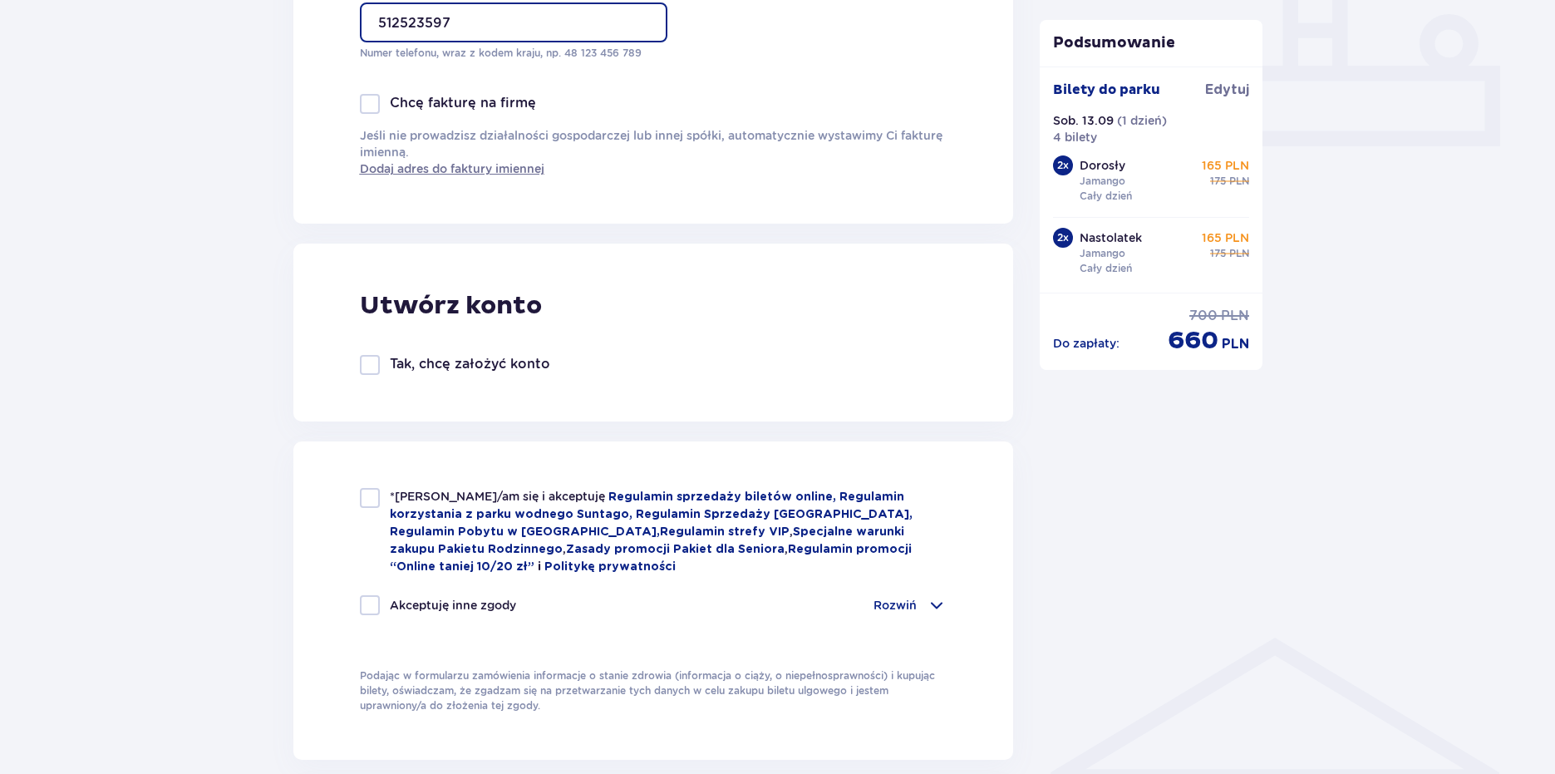
scroll to position [748, 0]
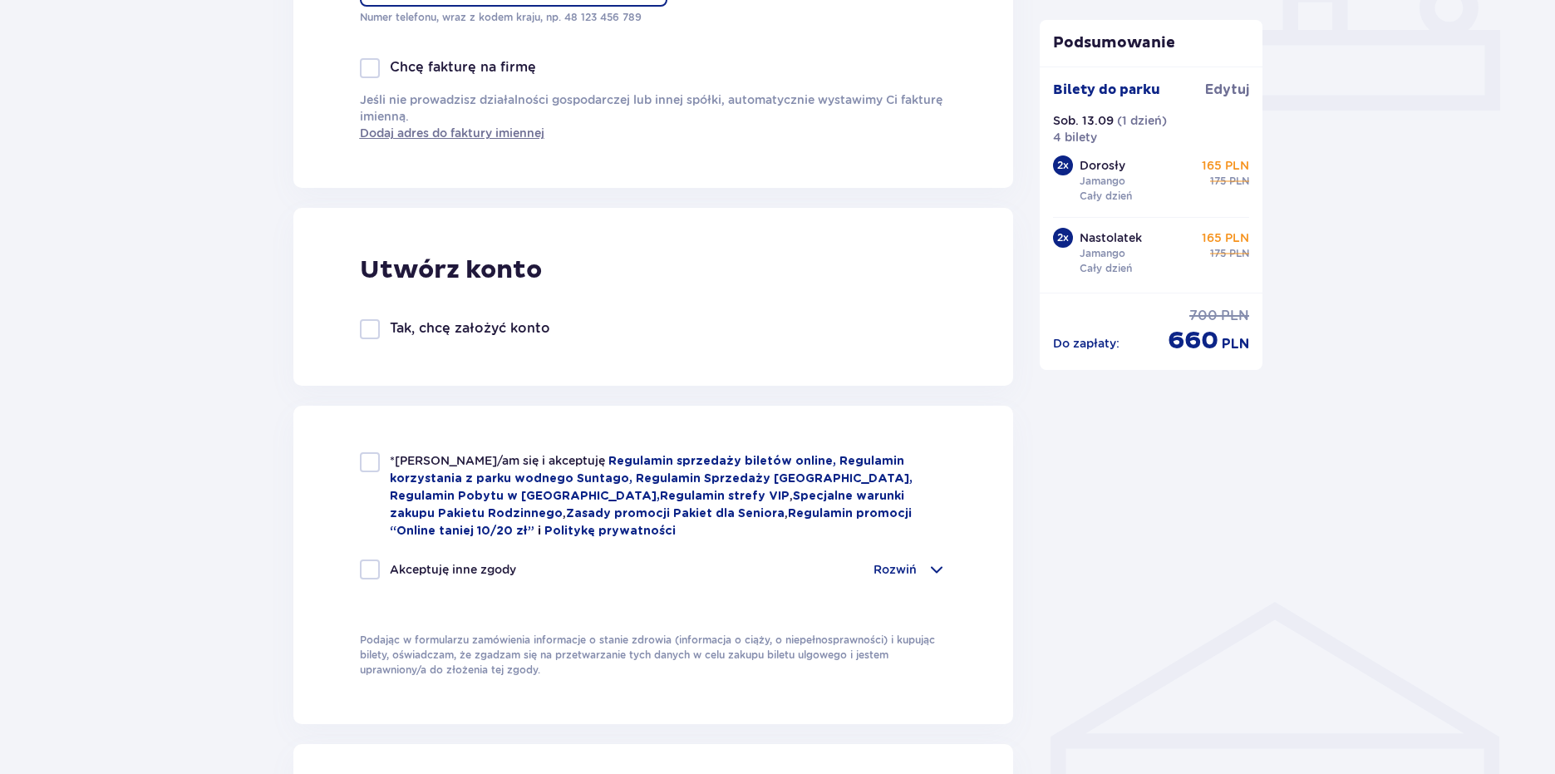
type input "512523597"
click at [381, 332] on div "Tak, chcę założyć konto" at bounding box center [455, 329] width 190 height 20
checkbox input "true"
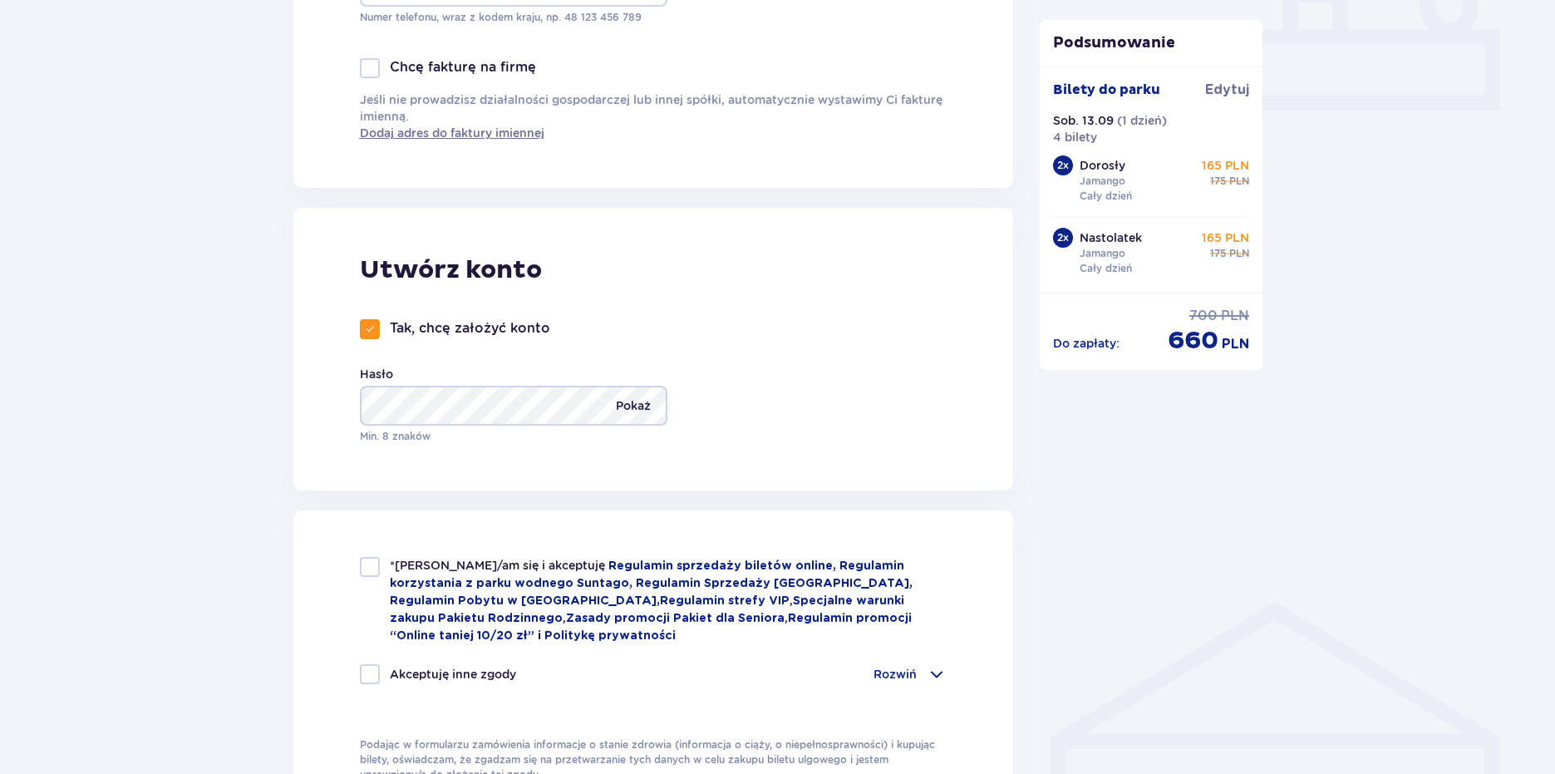
click at [650, 396] on p "Pokaż" at bounding box center [633, 406] width 35 height 40
click at [648, 398] on p "Ukryj" at bounding box center [635, 406] width 31 height 40
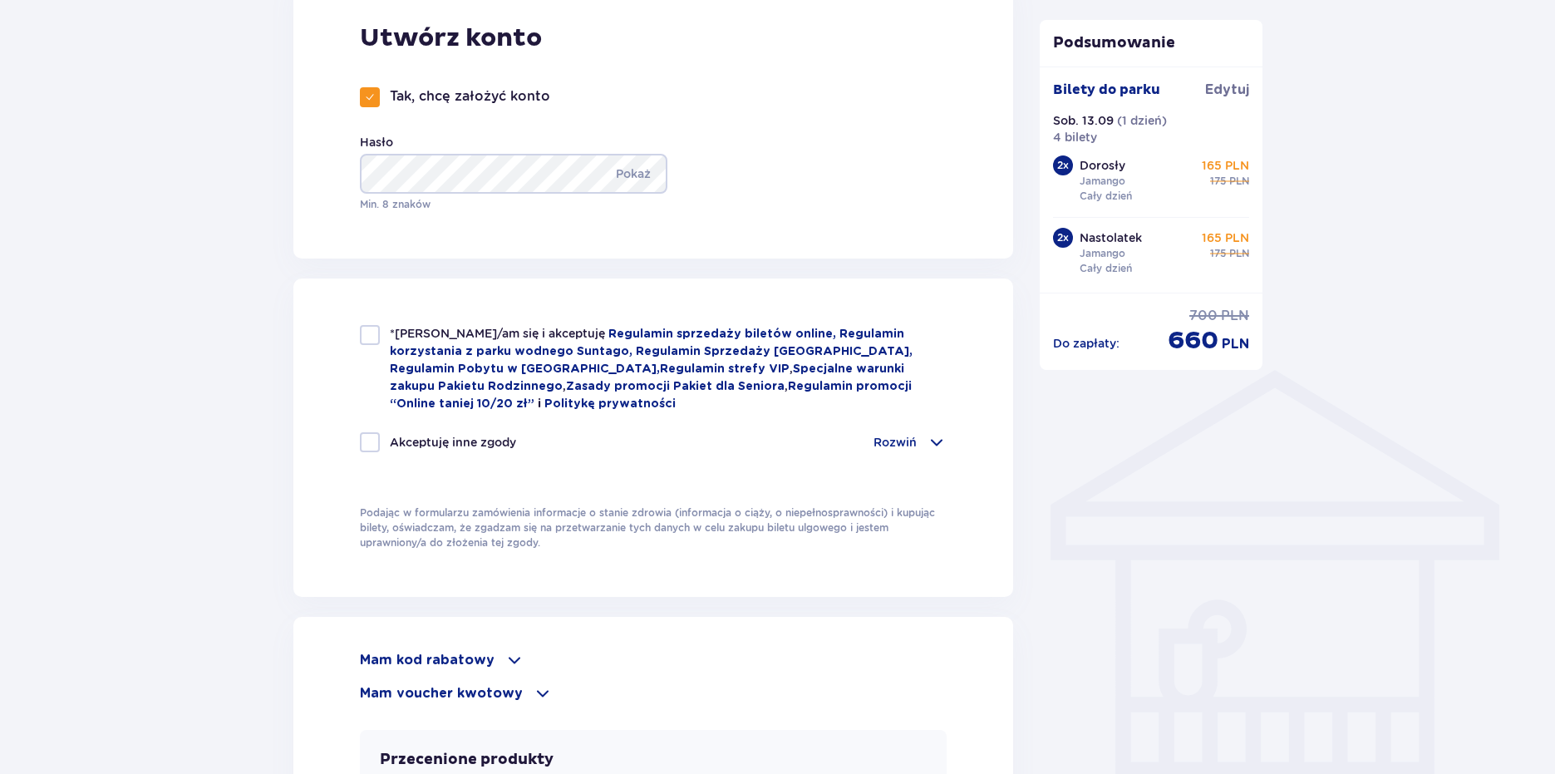
scroll to position [1081, 0]
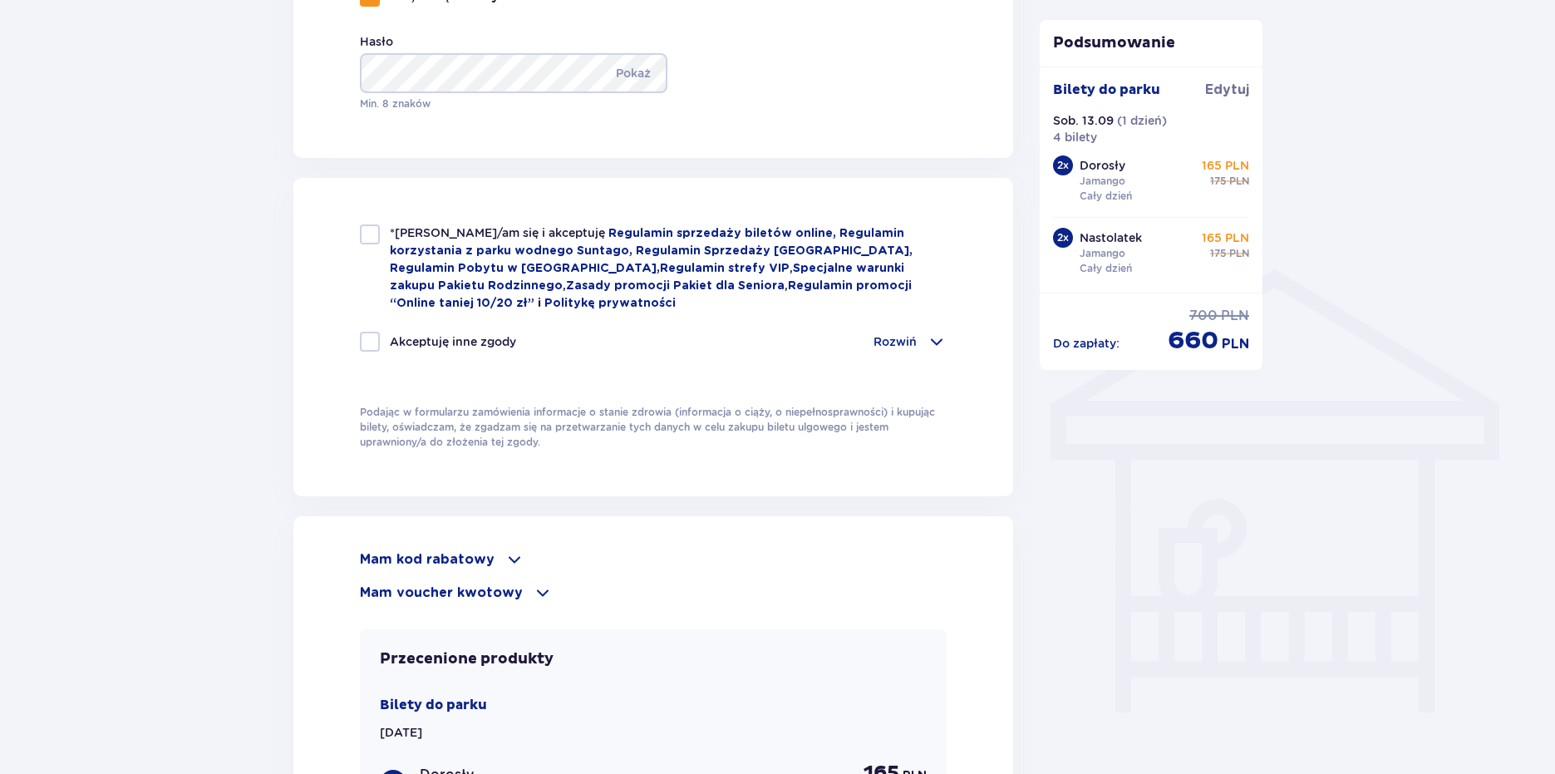
click at [372, 235] on div at bounding box center [370, 234] width 20 height 20
checkbox input "true"
click at [558, 348] on div "Akceptuję inne zgody Rozwiń Chcę otrzymywać od Global Parks Poland Sp. z o.o. z…" at bounding box center [654, 352] width 588 height 40
click at [550, 342] on div "Akceptuję inne zgody Rozwiń" at bounding box center [654, 342] width 588 height 20
click at [540, 332] on div "Akceptuję inne zgody Rozwiń" at bounding box center [654, 342] width 588 height 20
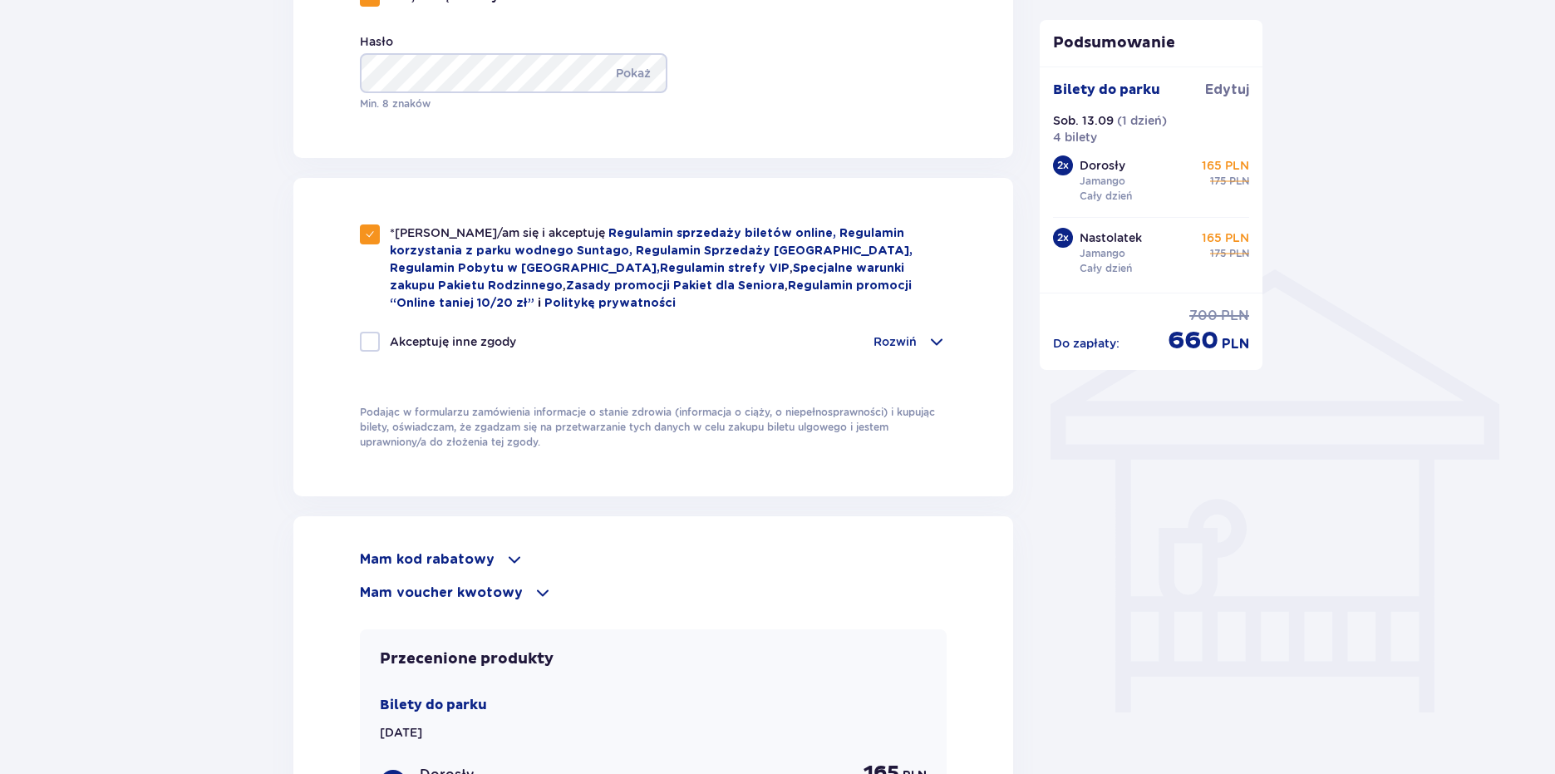
click at [889, 333] on p "Rozwiń" at bounding box center [895, 341] width 43 height 17
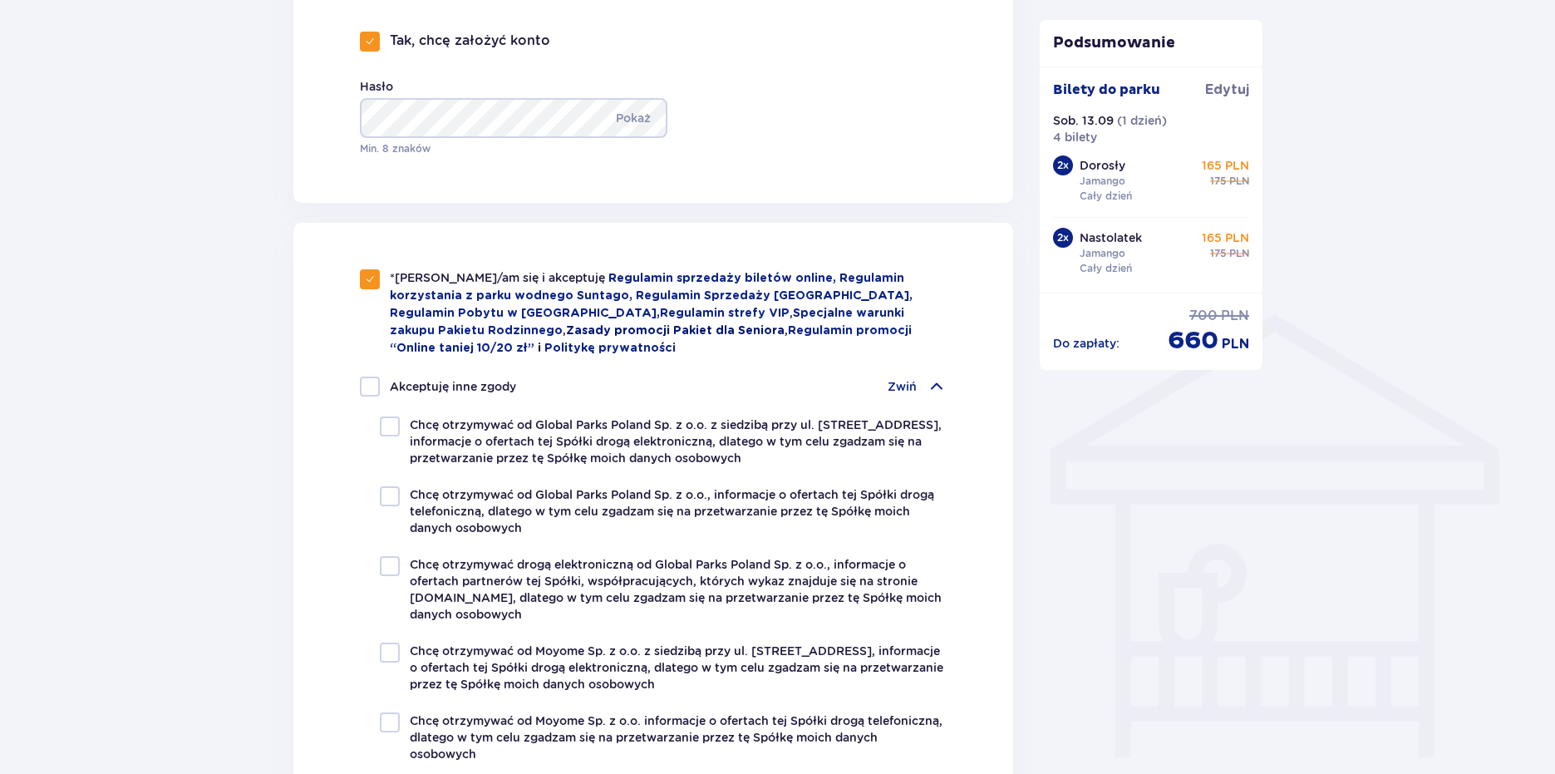
scroll to position [997, 0]
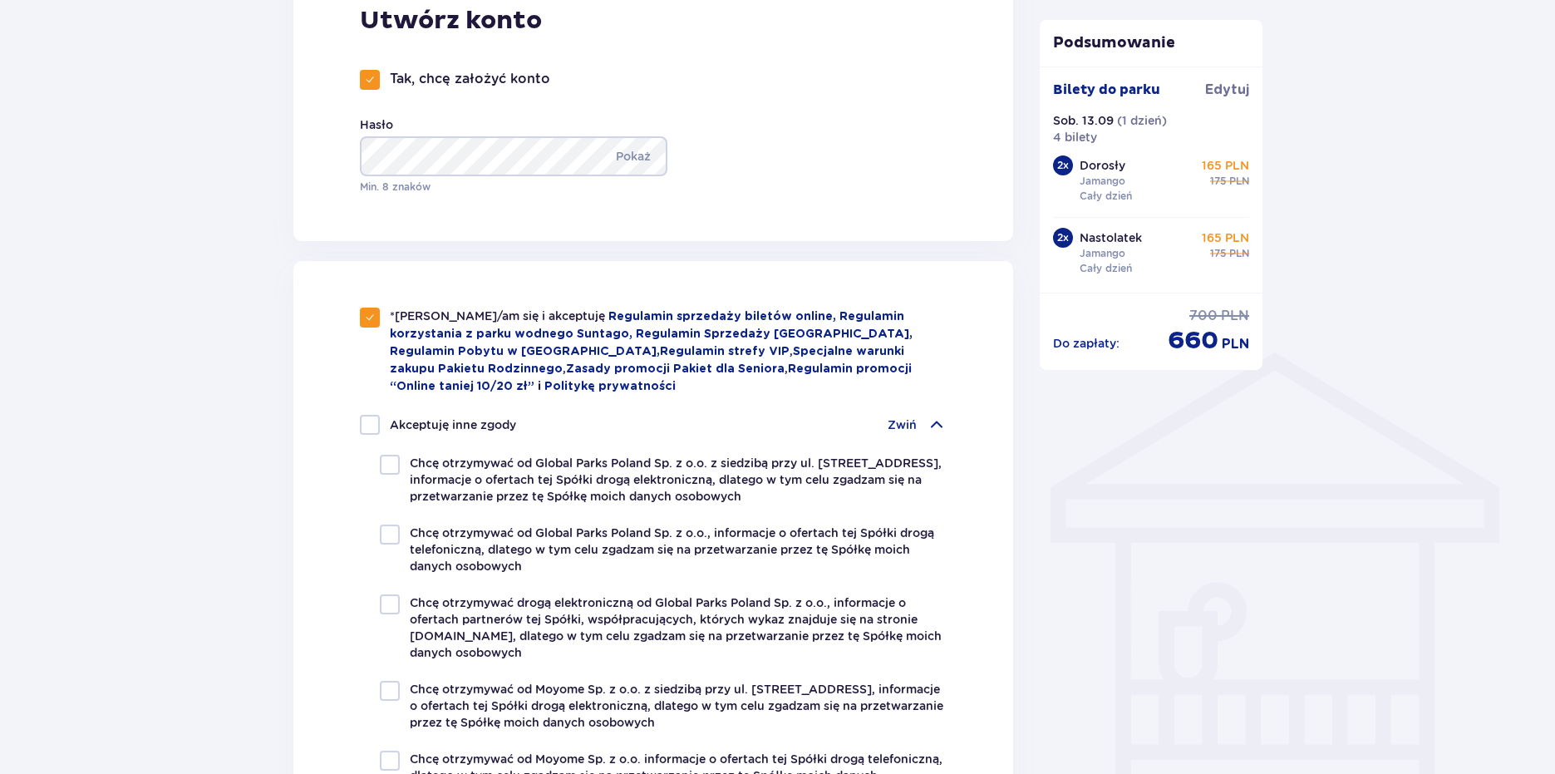
click at [914, 423] on p "Zwiń" at bounding box center [902, 424] width 29 height 17
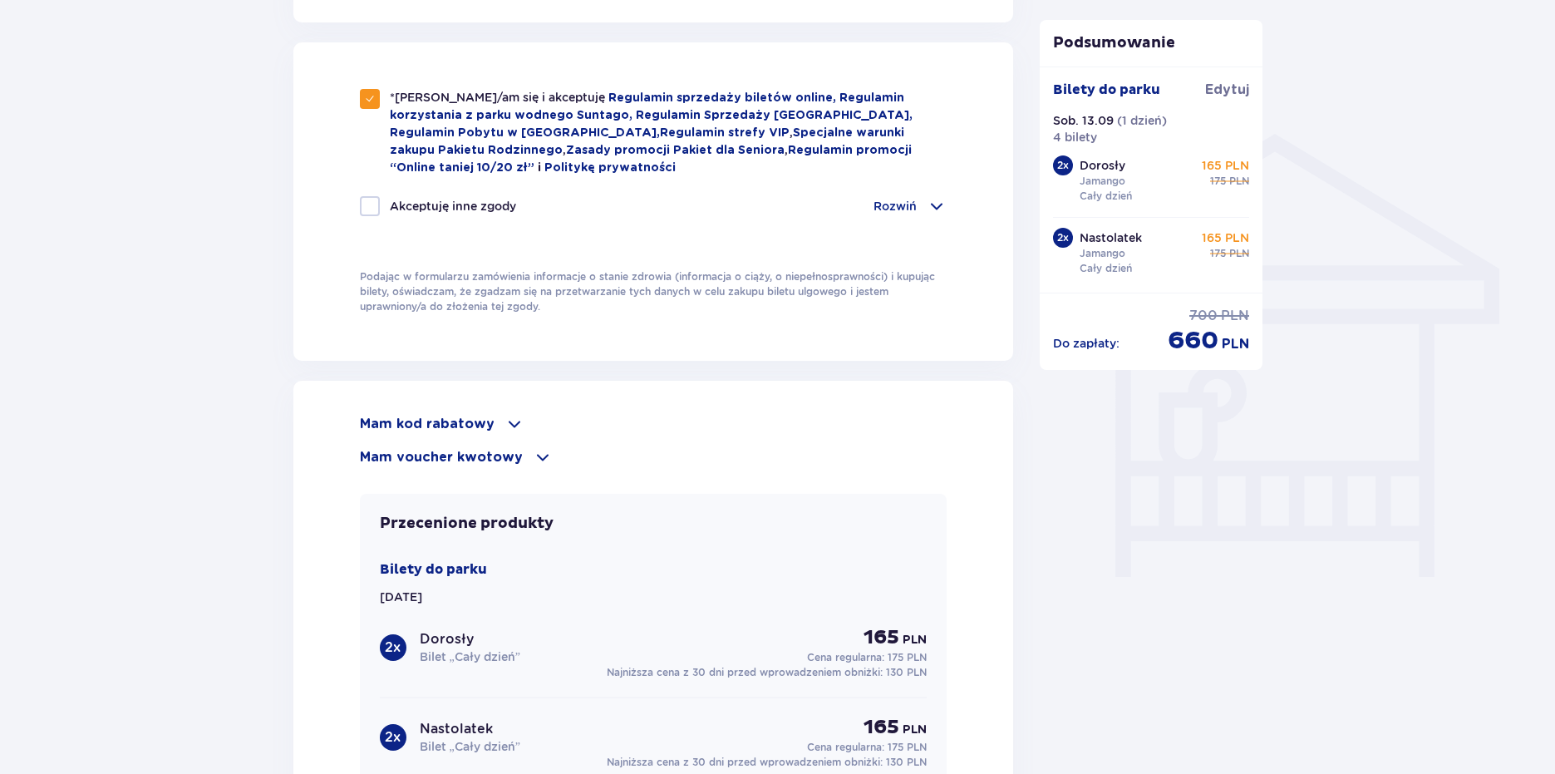
scroll to position [1164, 0]
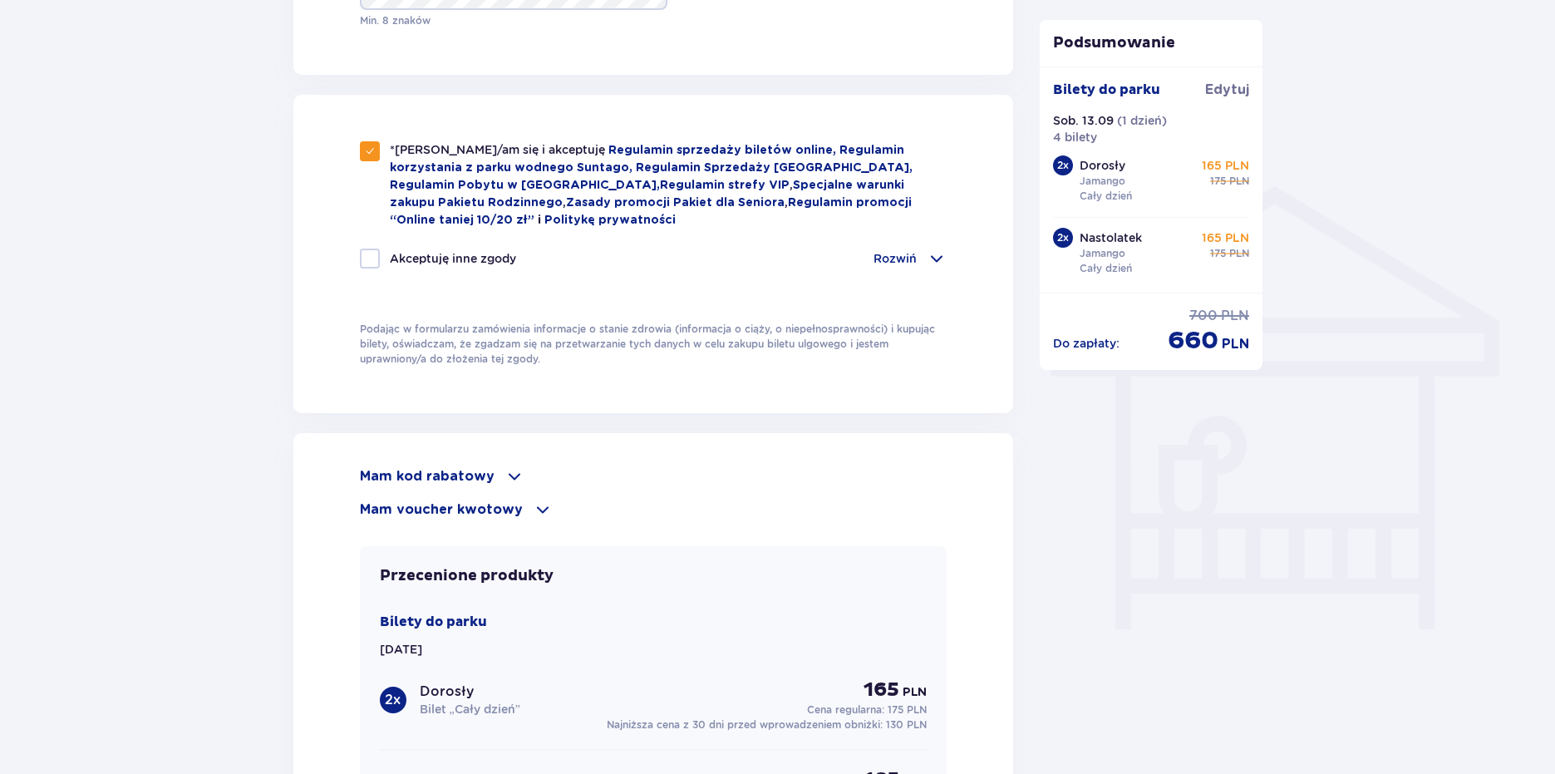
click at [412, 249] on div "Akceptuję inne zgody" at bounding box center [438, 259] width 156 height 20
checkbox input "true"
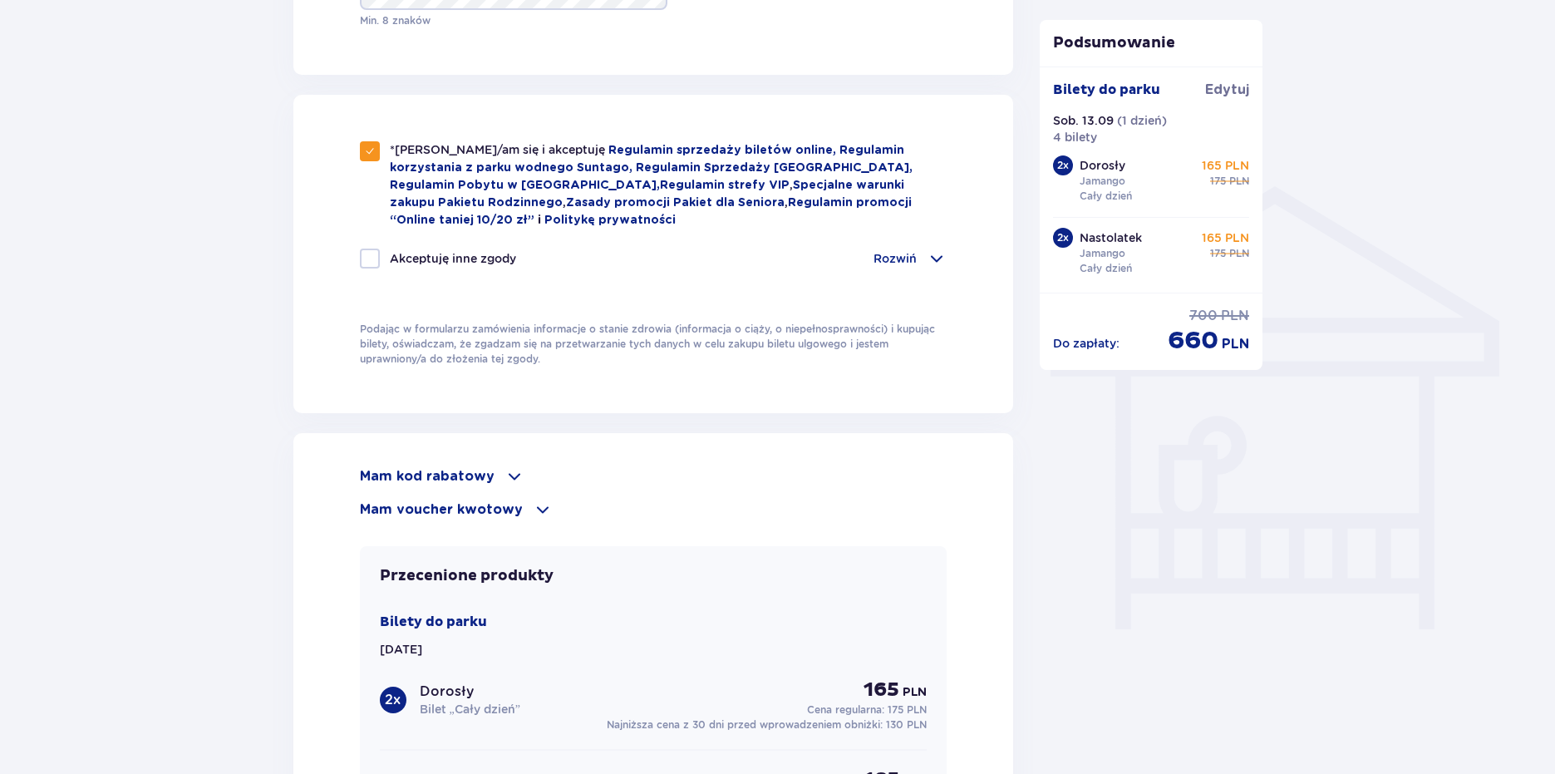
checkbox input "true"
click at [422, 255] on p "Akceptuję inne zgody" at bounding box center [453, 258] width 126 height 17
checkbox input "false"
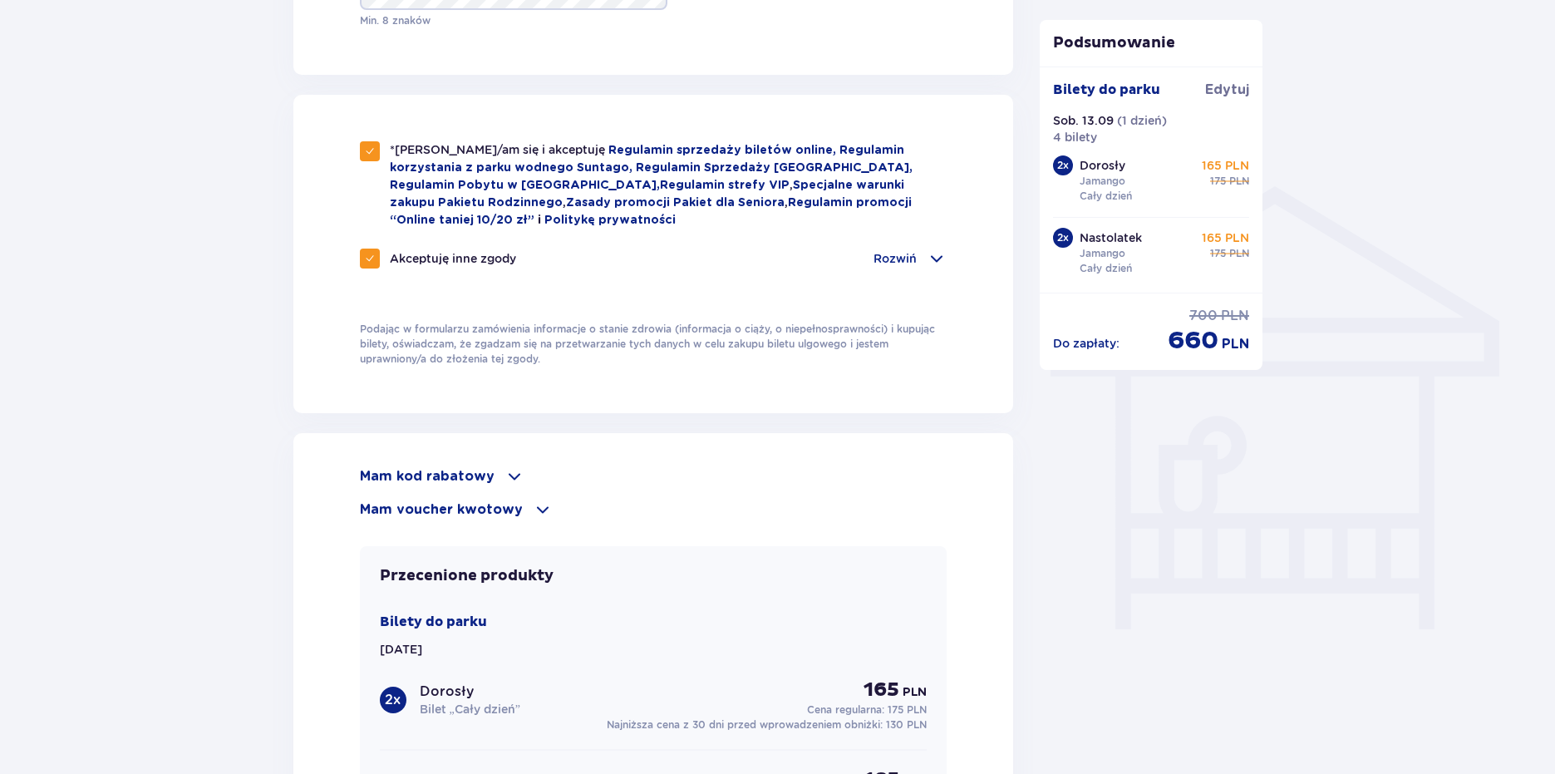
checkbox input "false"
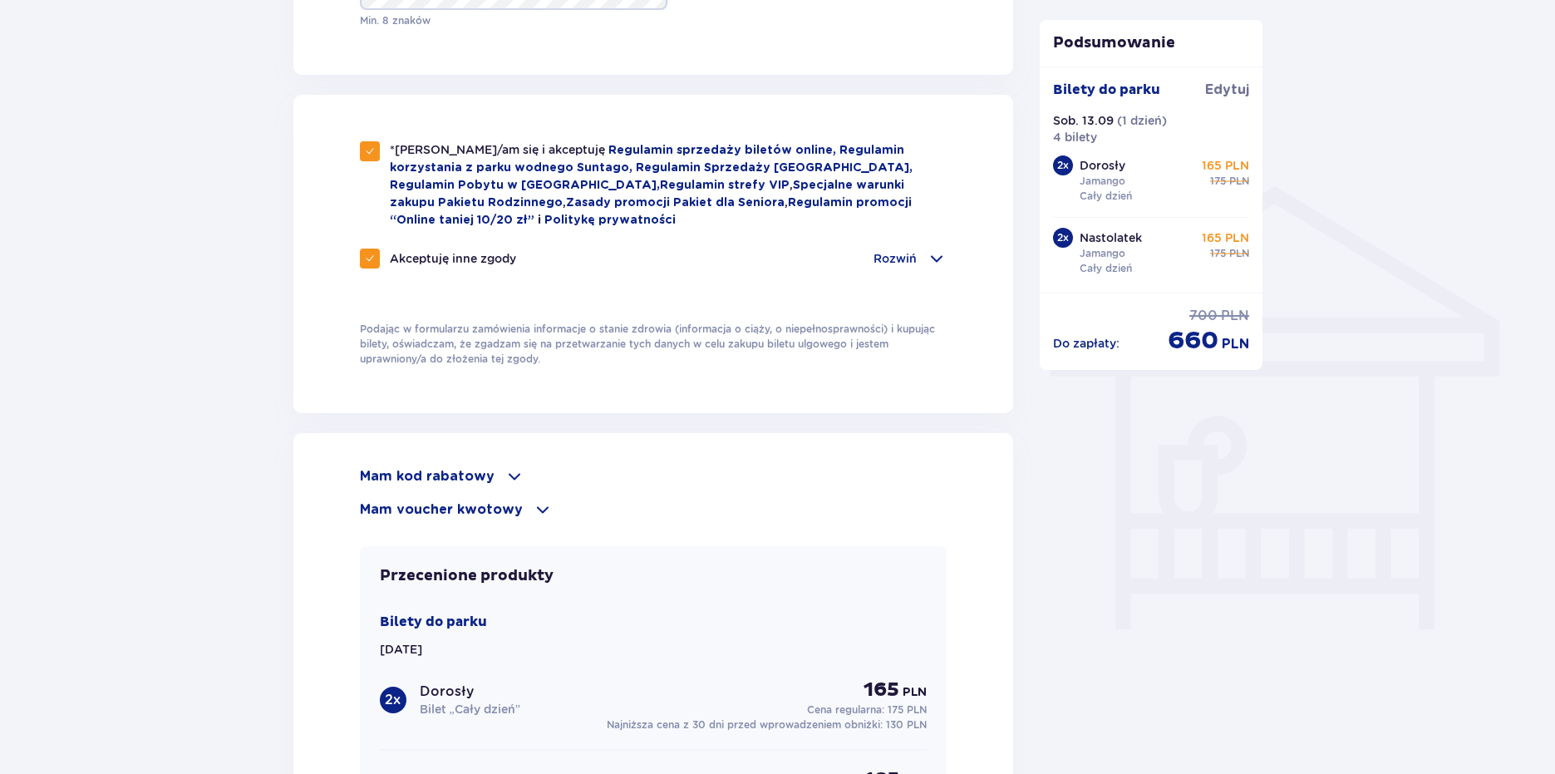
checkbox input "false"
click at [933, 254] on span at bounding box center [937, 259] width 20 height 20
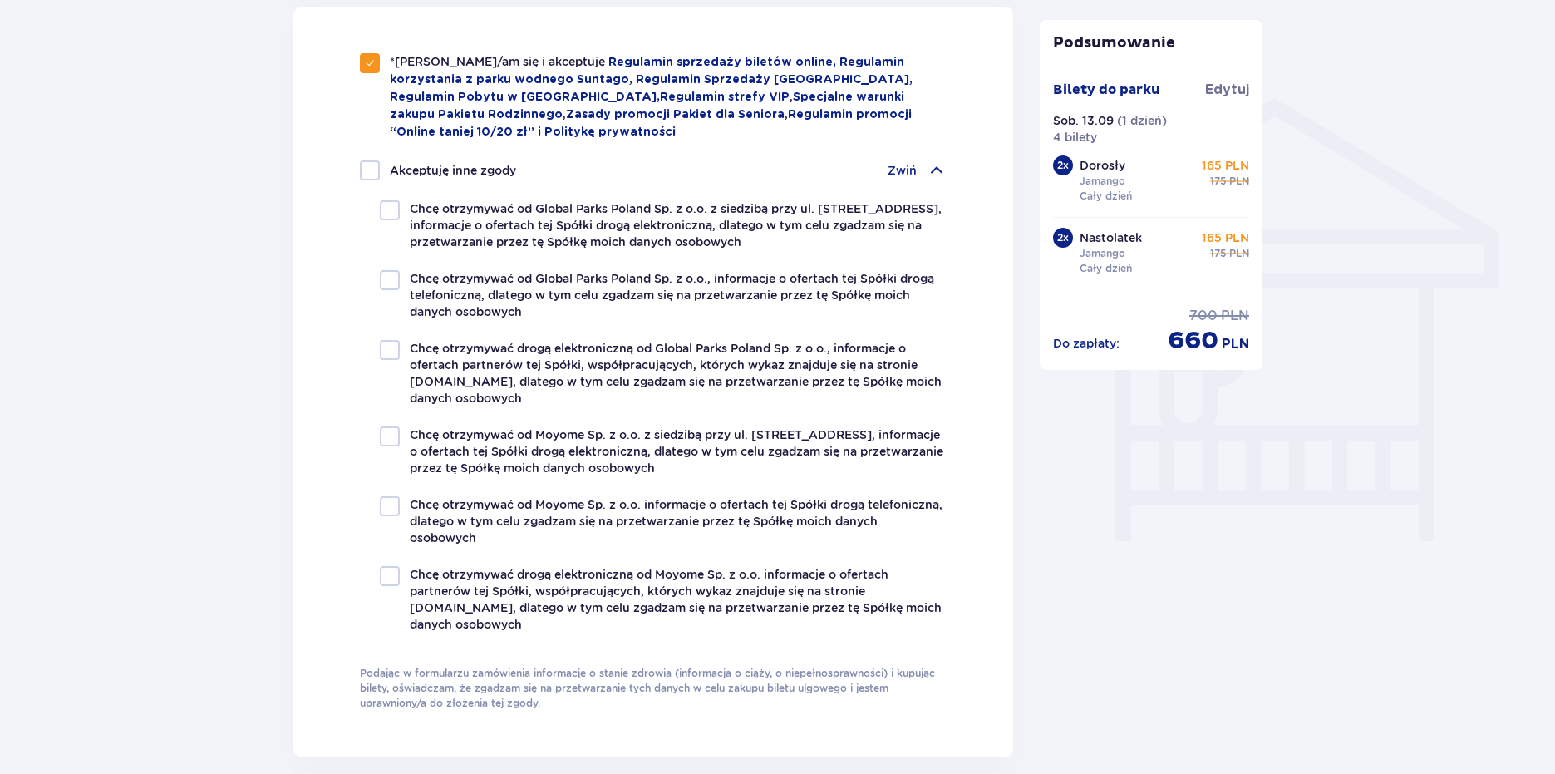
scroll to position [1330, 0]
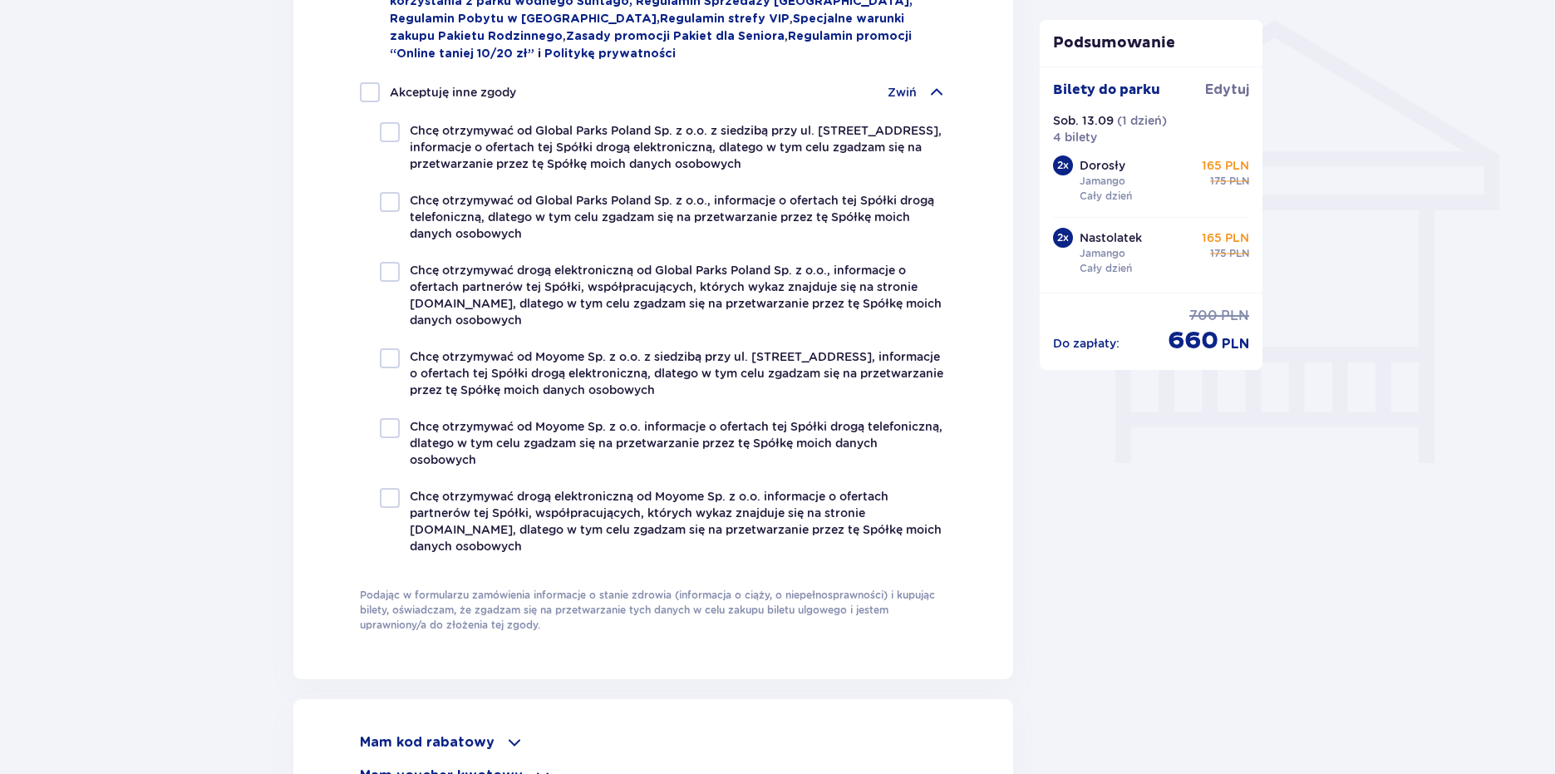
click at [921, 93] on div "Zwiń" at bounding box center [917, 92] width 59 height 20
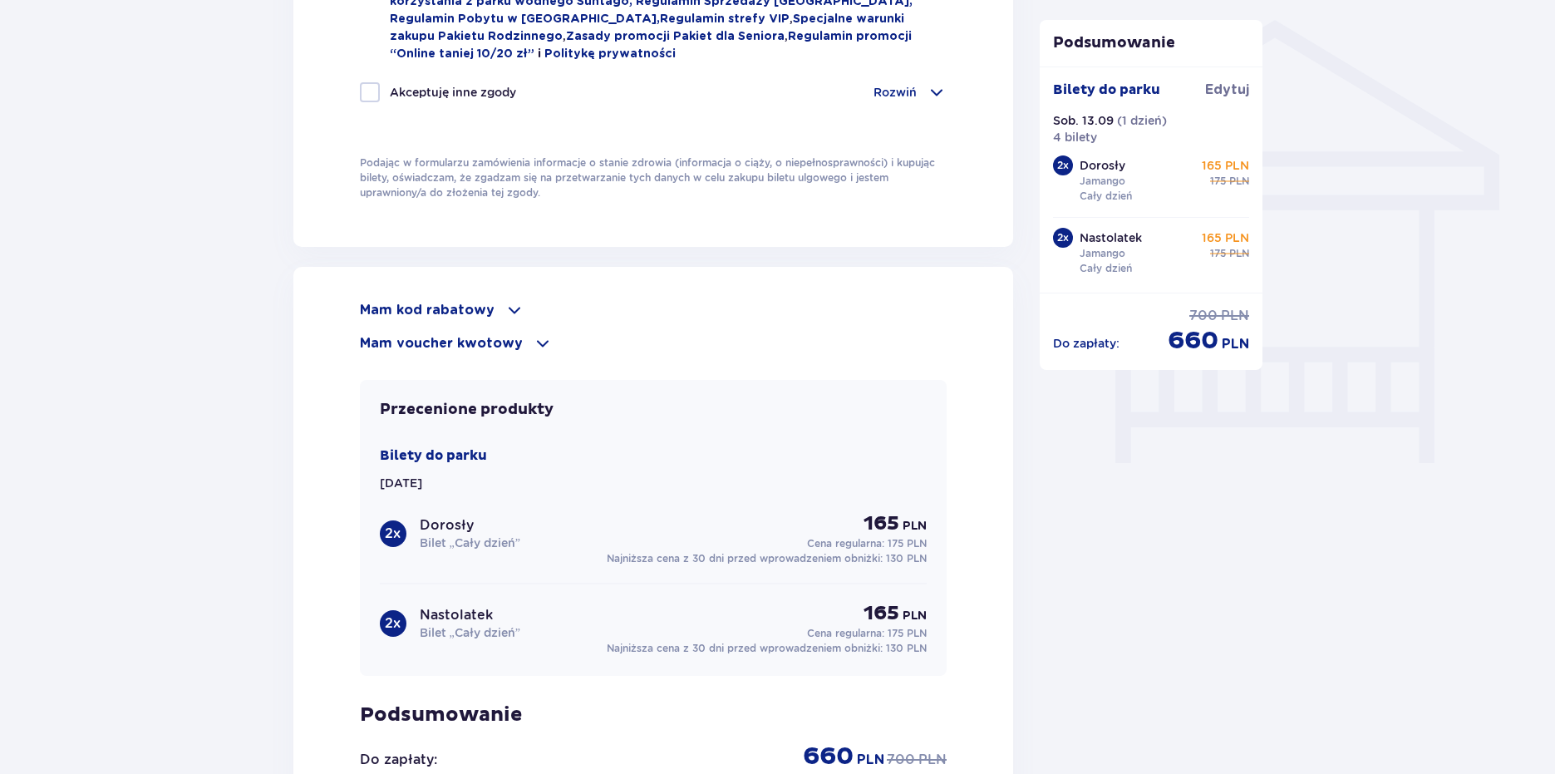
click at [460, 312] on p "Mam kod rabatowy" at bounding box center [427, 310] width 135 height 18
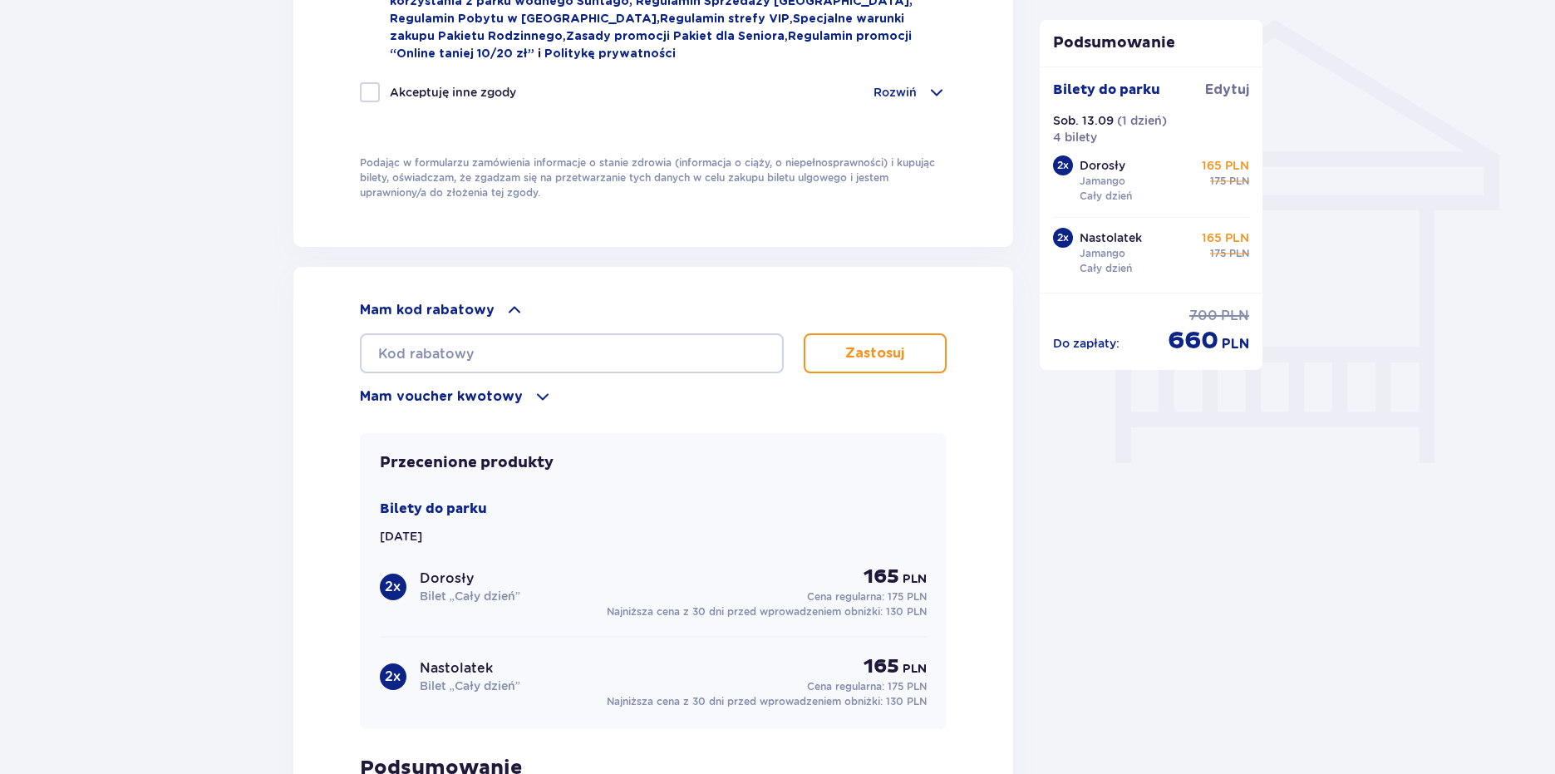
click at [503, 401] on p "Mam voucher kwotowy" at bounding box center [441, 396] width 163 height 18
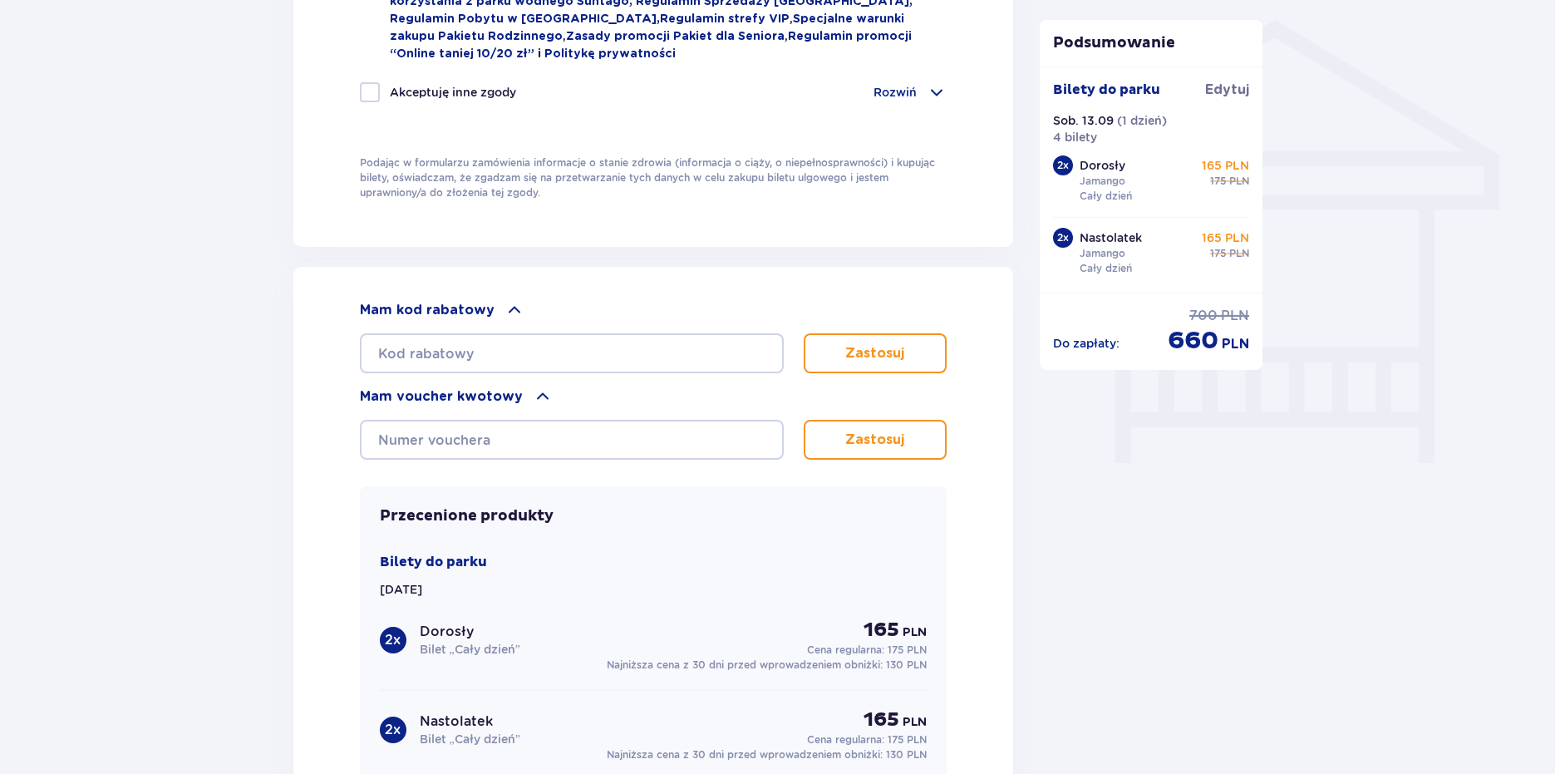
click at [500, 391] on p "Mam voucher kwotowy" at bounding box center [441, 396] width 163 height 18
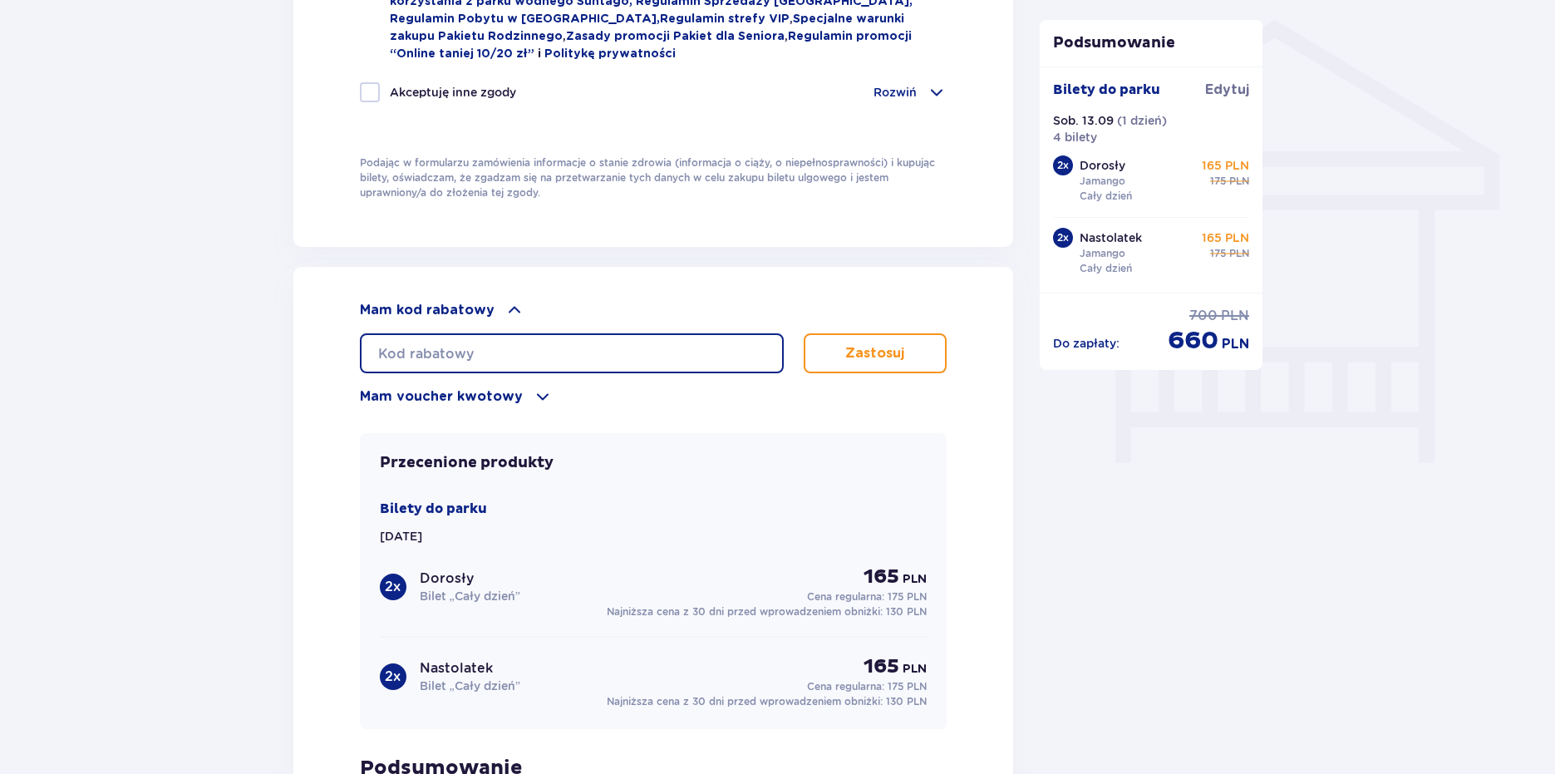
click at [486, 339] on input "text" at bounding box center [572, 353] width 424 height 40
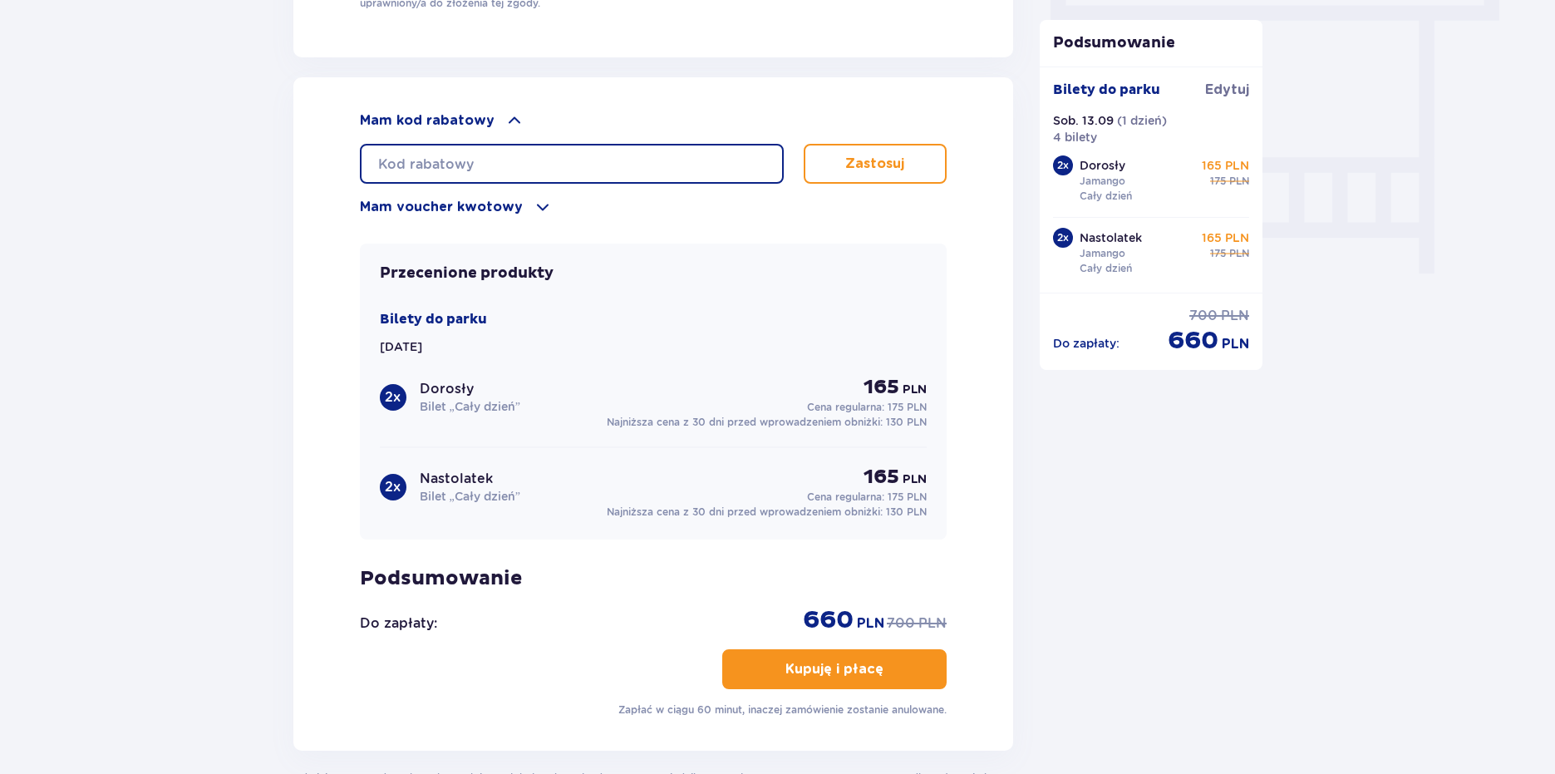
scroll to position [1509, 0]
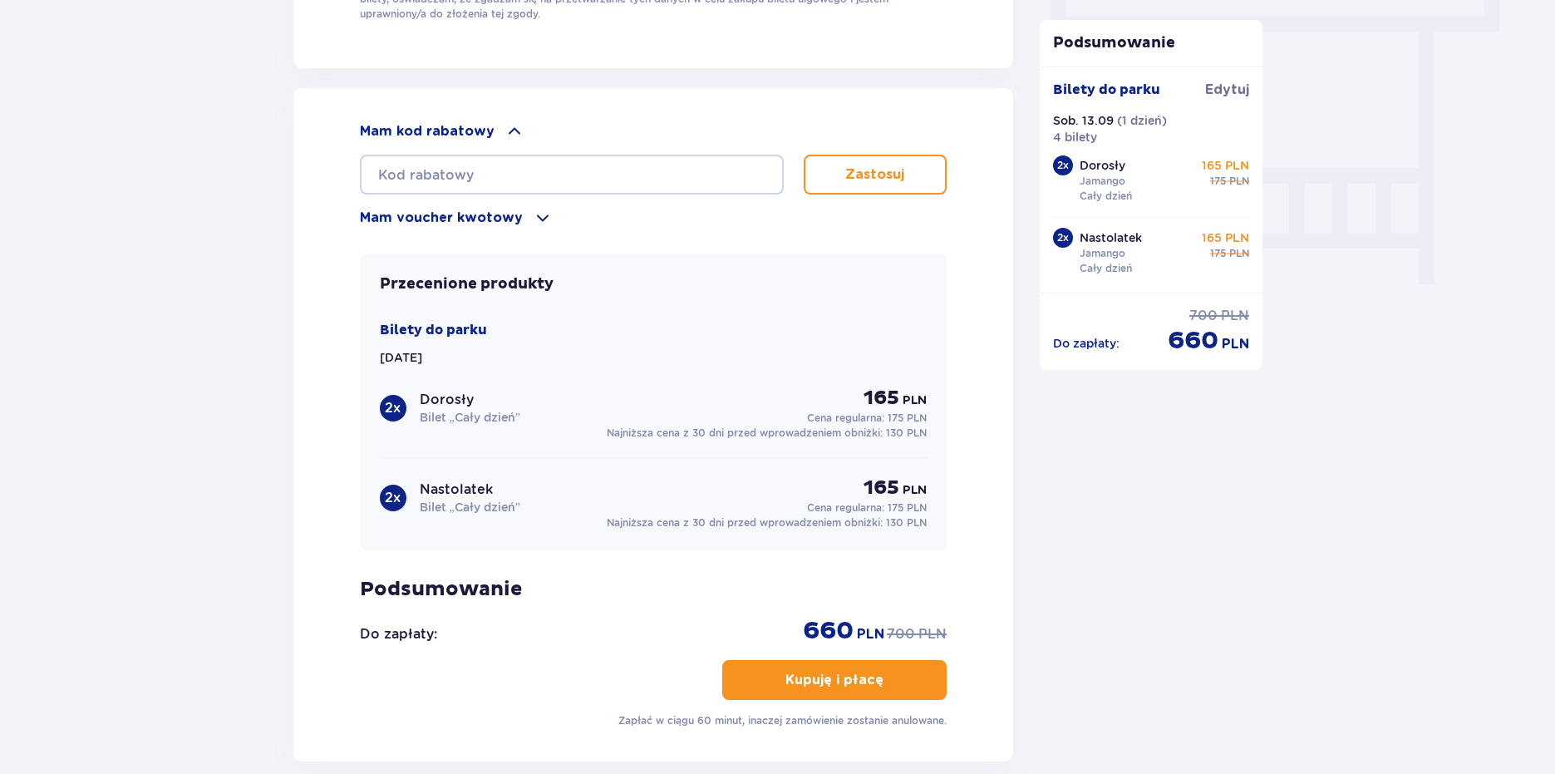
drag, startPoint x: 1028, startPoint y: 58, endPoint x: 1037, endPoint y: 55, distance: 9.0
click at [497, 167] on input "text" at bounding box center [572, 175] width 424 height 40
type input "student30"
click at [869, 165] on p "Zastosuj" at bounding box center [874, 174] width 59 height 18
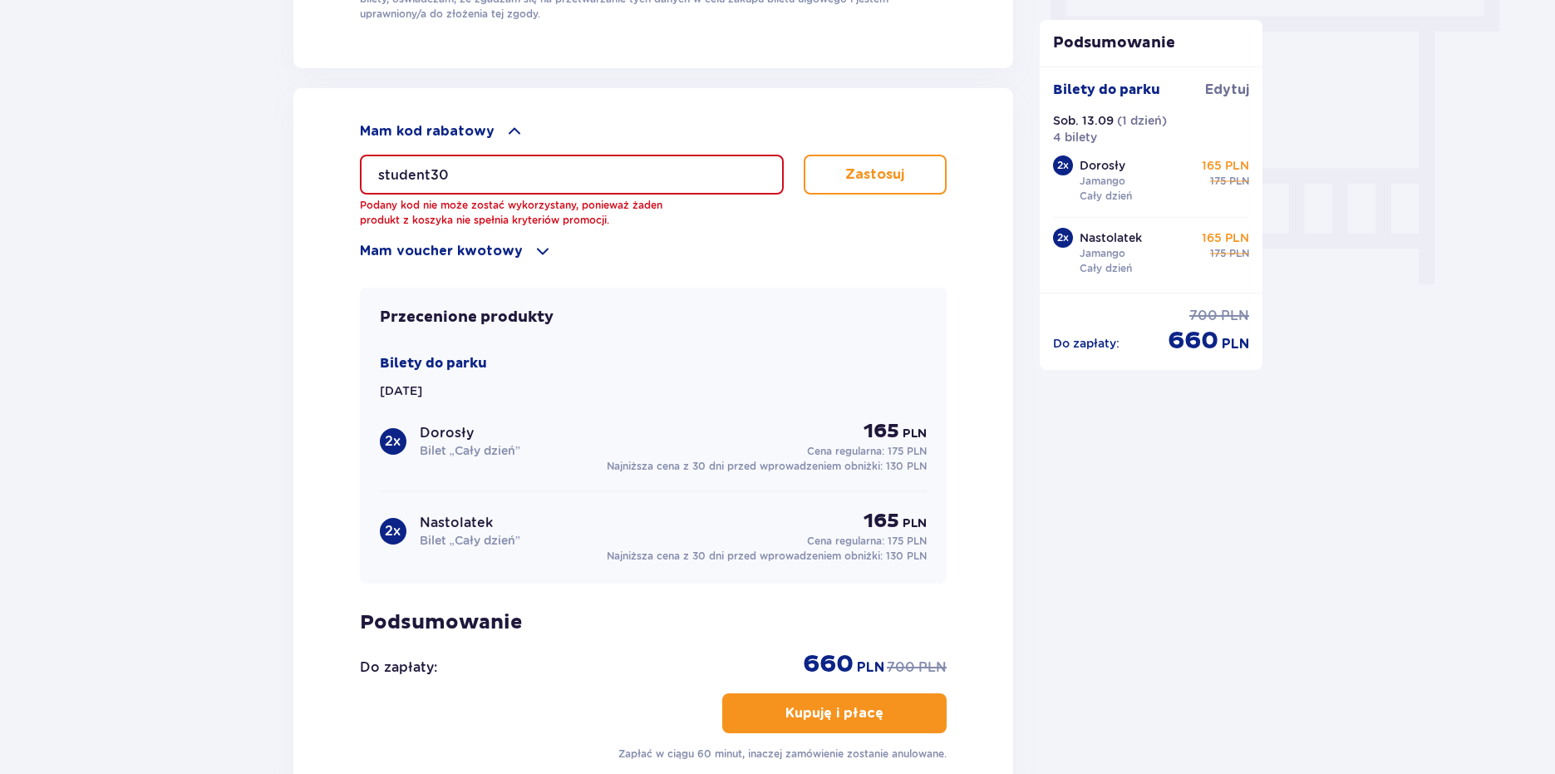
click at [869, 175] on p "Zastosuj" at bounding box center [874, 174] width 59 height 18
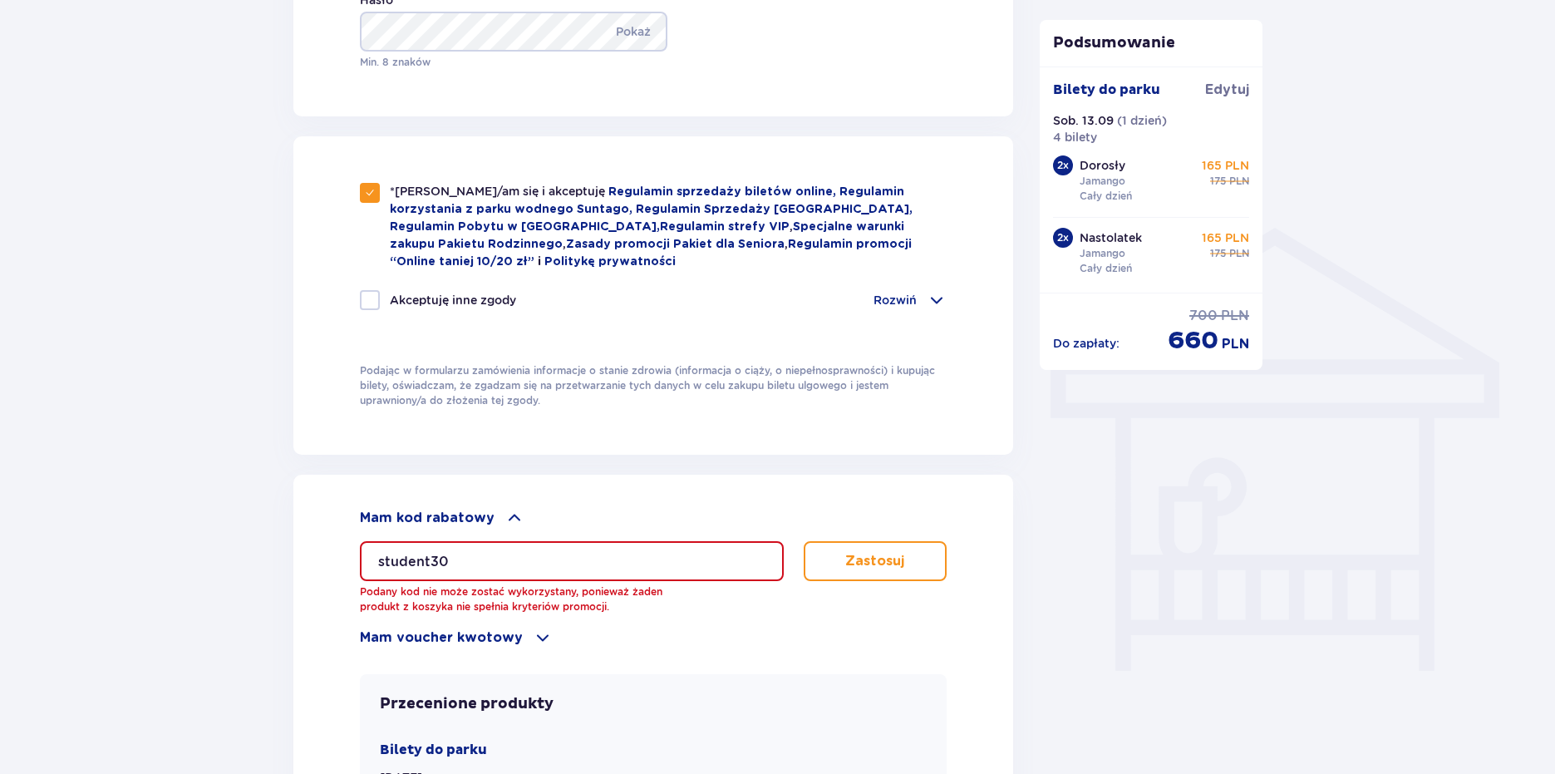
scroll to position [1093, 0]
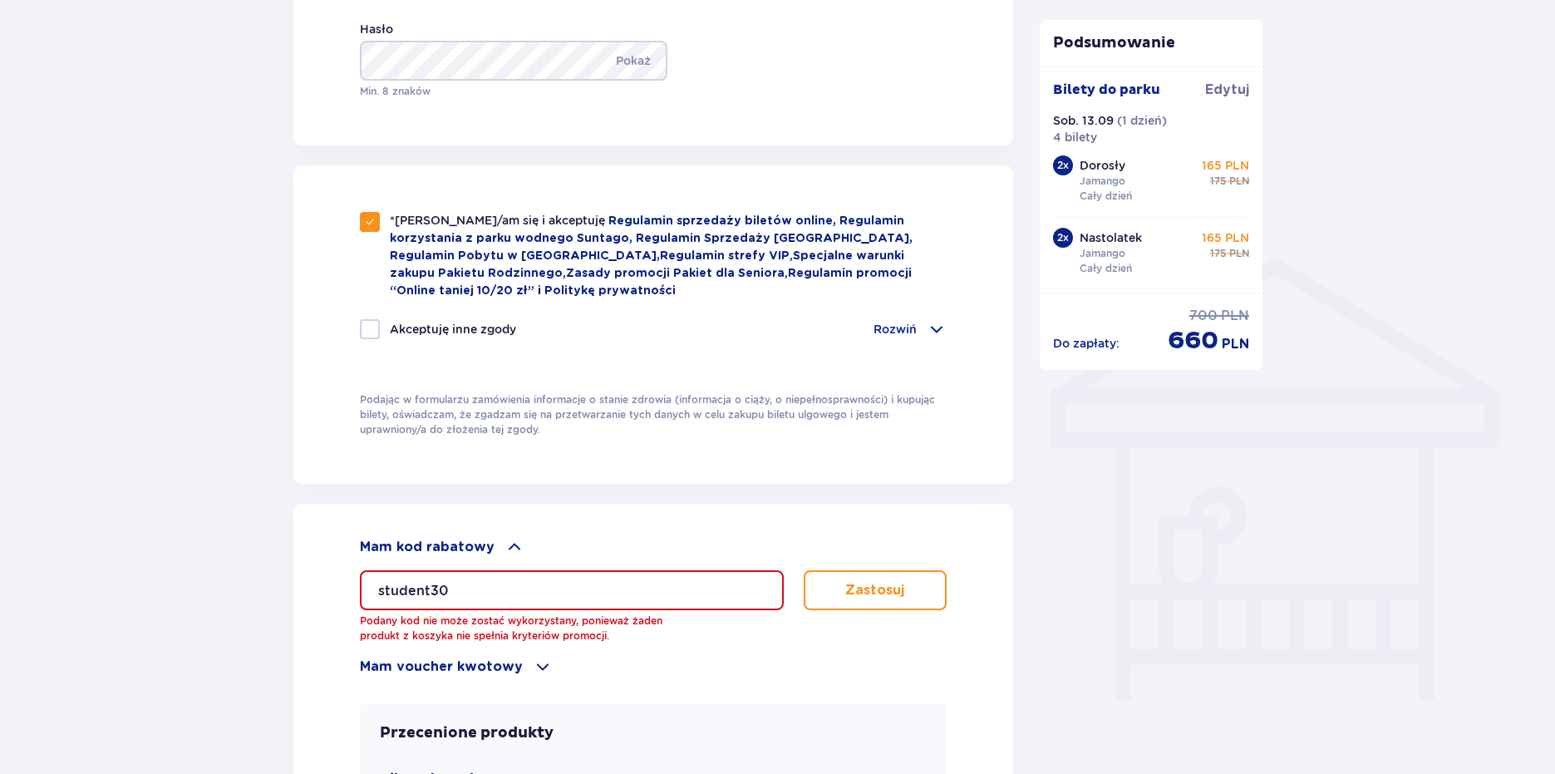
drag, startPoint x: 473, startPoint y: 583, endPoint x: 230, endPoint y: 544, distance: 245.7
click at [231, 544] on div "Zamówienie i płatność Dane kontaktowe Imię * Aleksander Nazwisko * Koziński Adr…" at bounding box center [777, 215] width 1555 height 2357
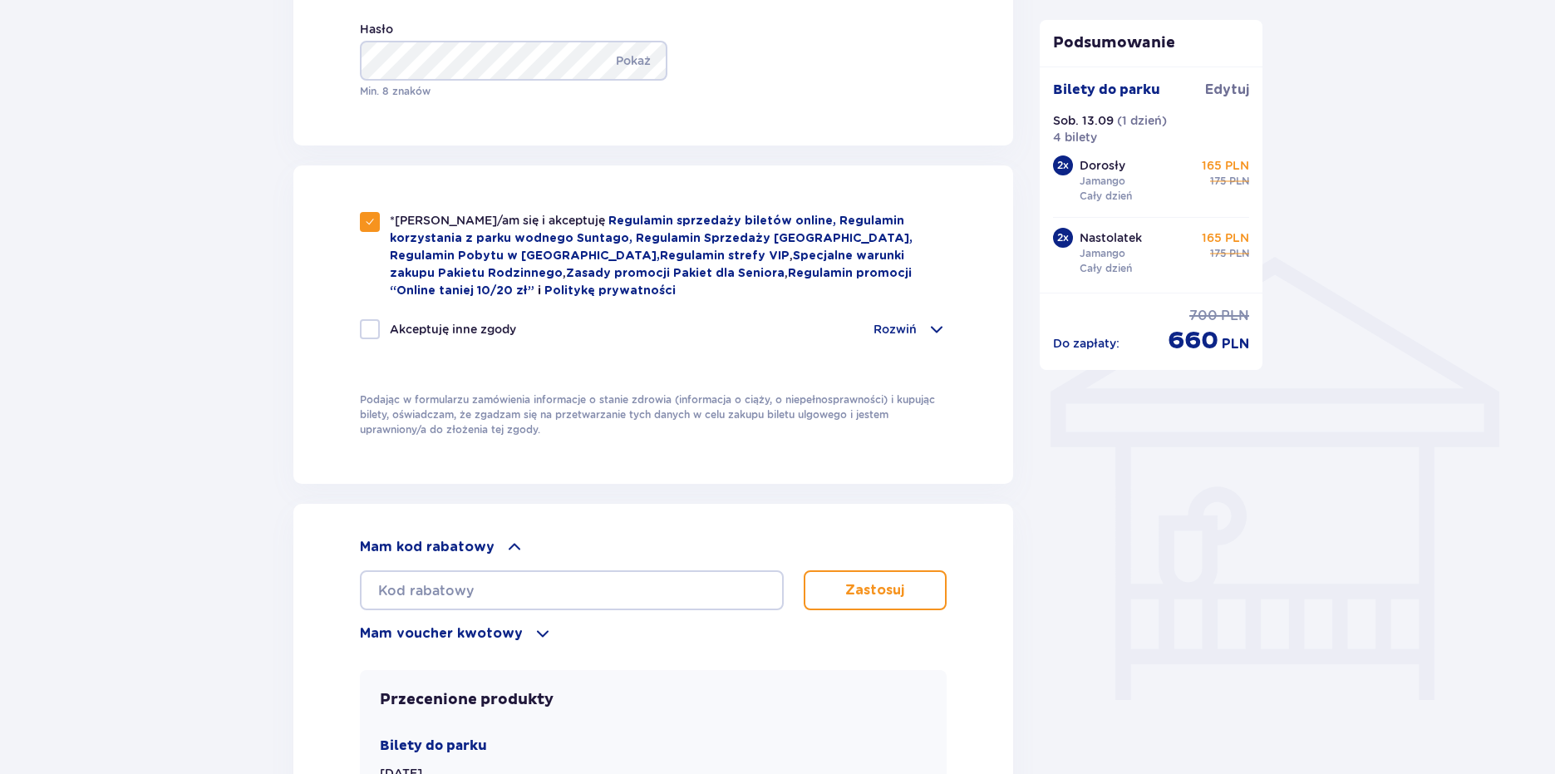
click at [908, 416] on p "Podając w formularzu zamówienia informacje o stanie zdrowia (informacja o ciąży…" at bounding box center [654, 414] width 588 height 45
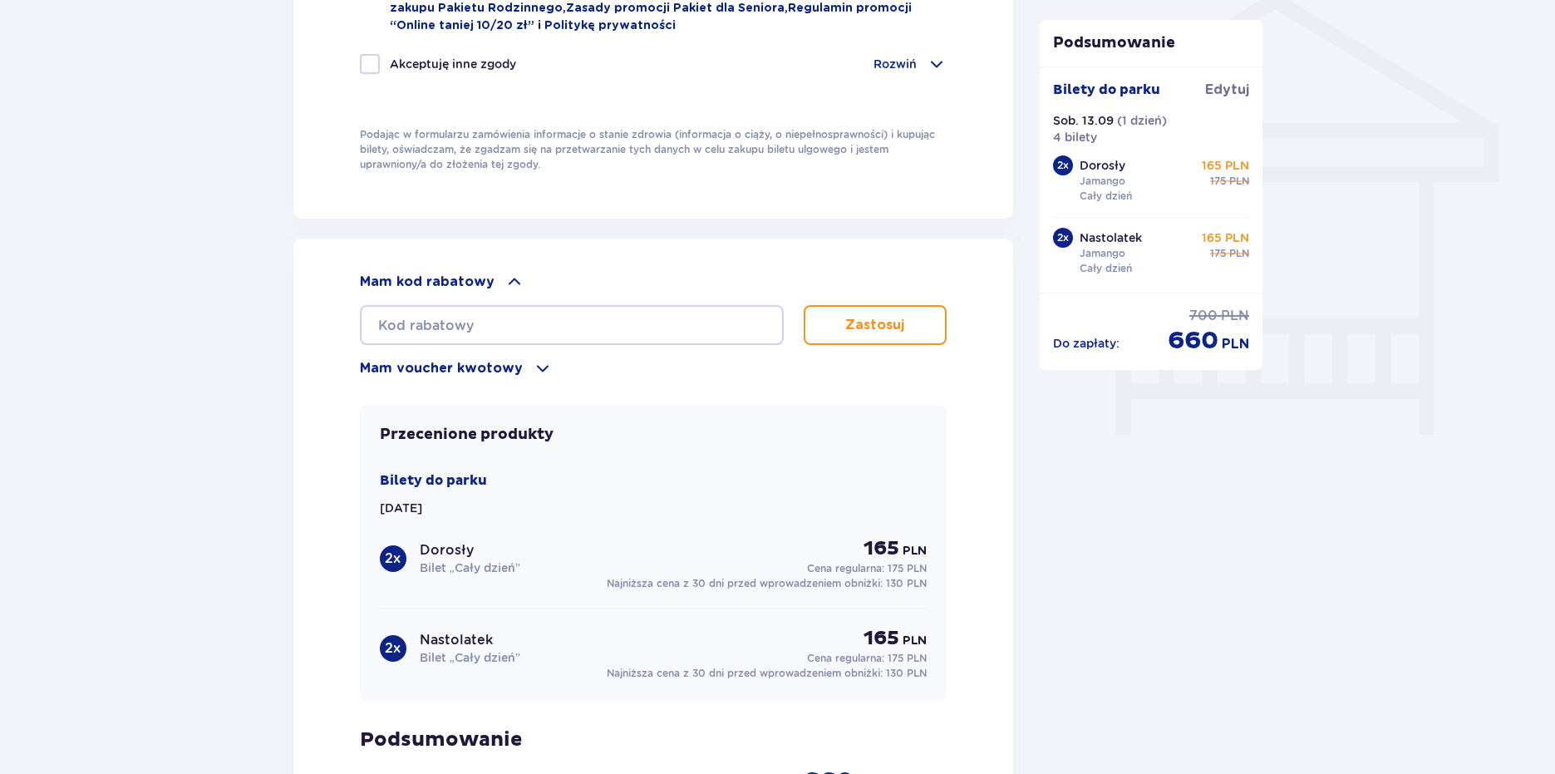
scroll to position [1426, 0]
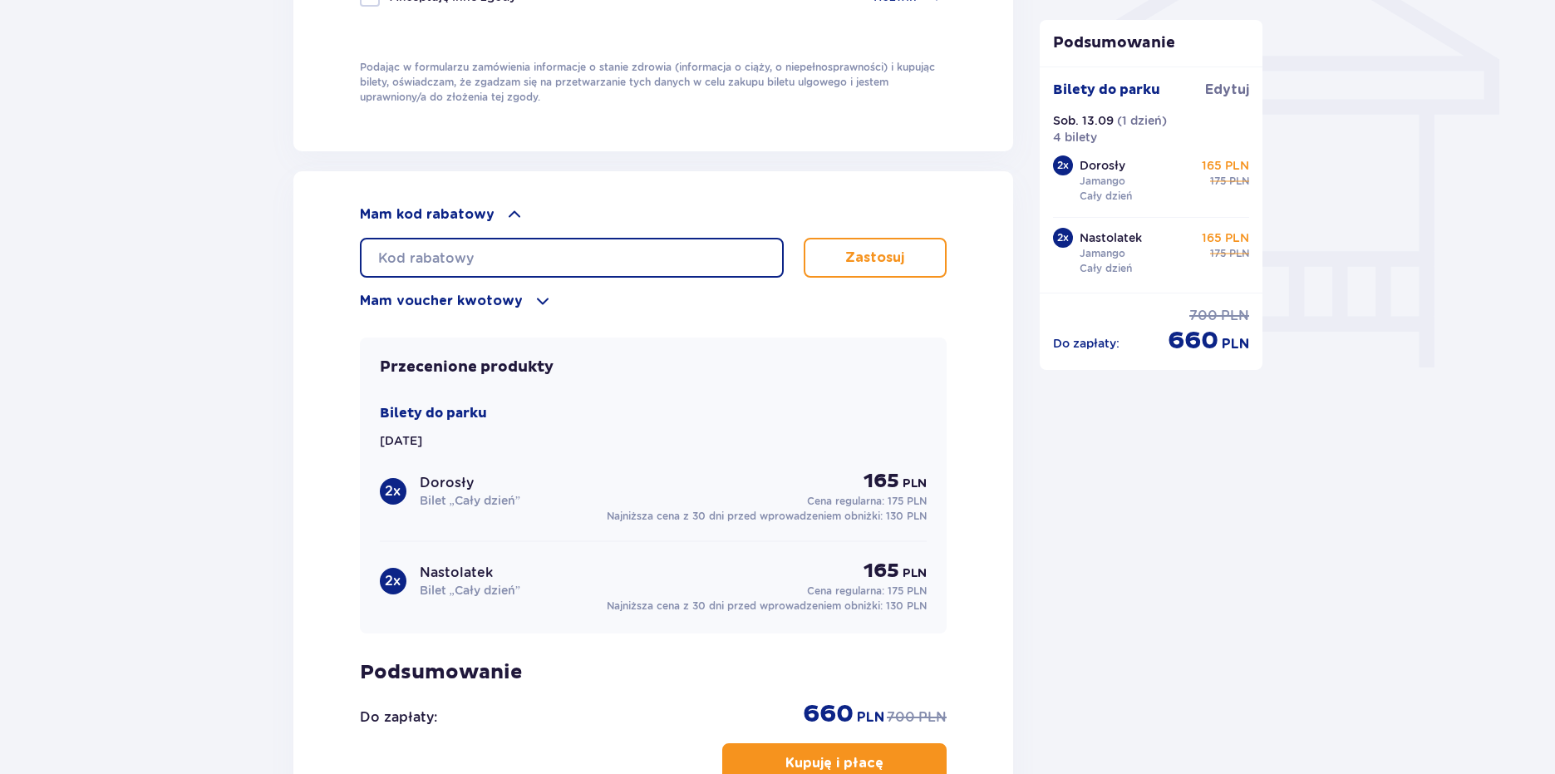
click at [644, 272] on input "text" at bounding box center [572, 258] width 424 height 40
paste input "Kod Już Zastosowany"
type input "Kod Już Zastosowany"
click at [889, 239] on button "Zastosuj" at bounding box center [876, 258] width 144 height 40
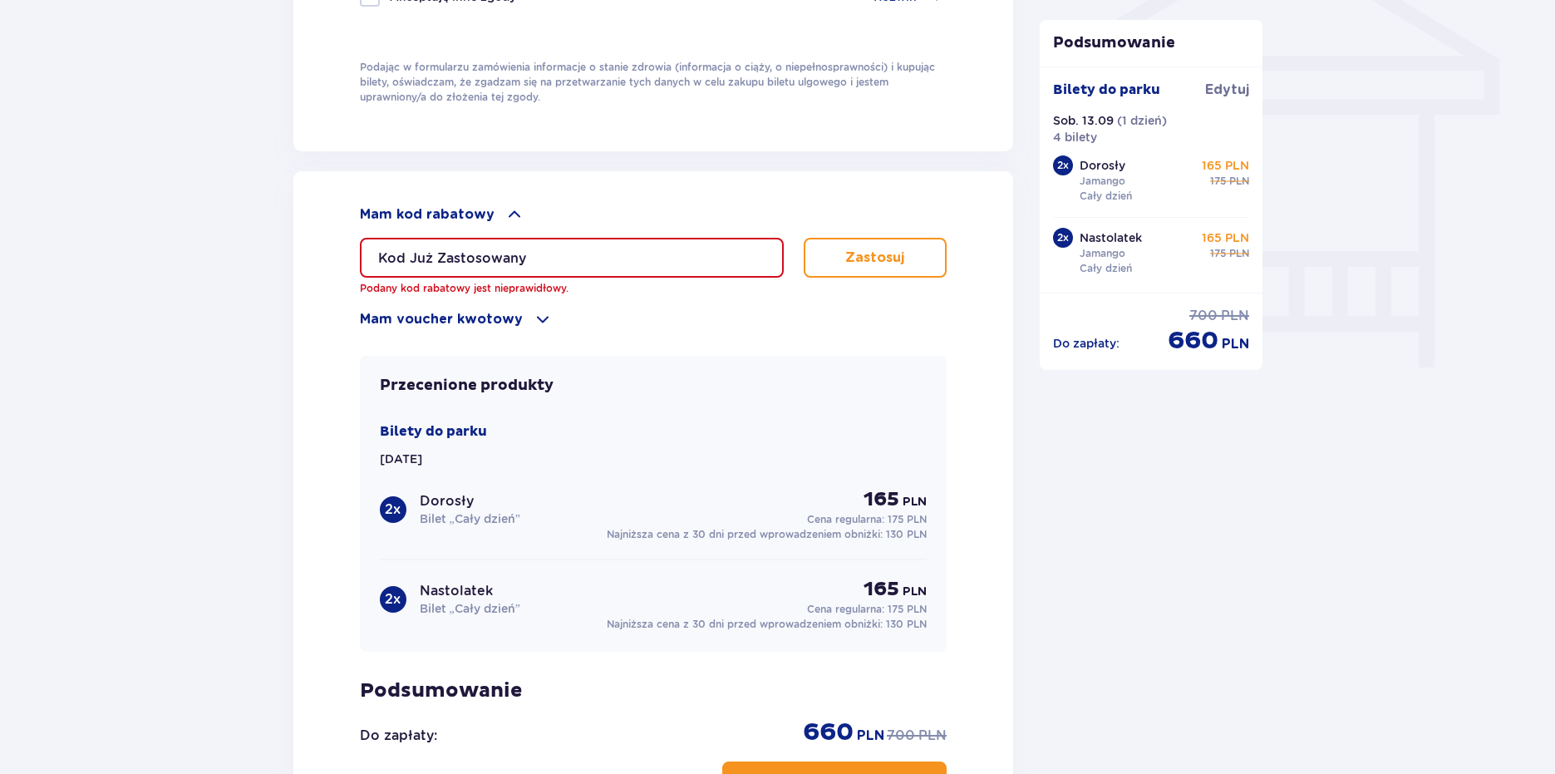
drag, startPoint x: 480, startPoint y: 260, endPoint x: 178, endPoint y: 221, distance: 305.1
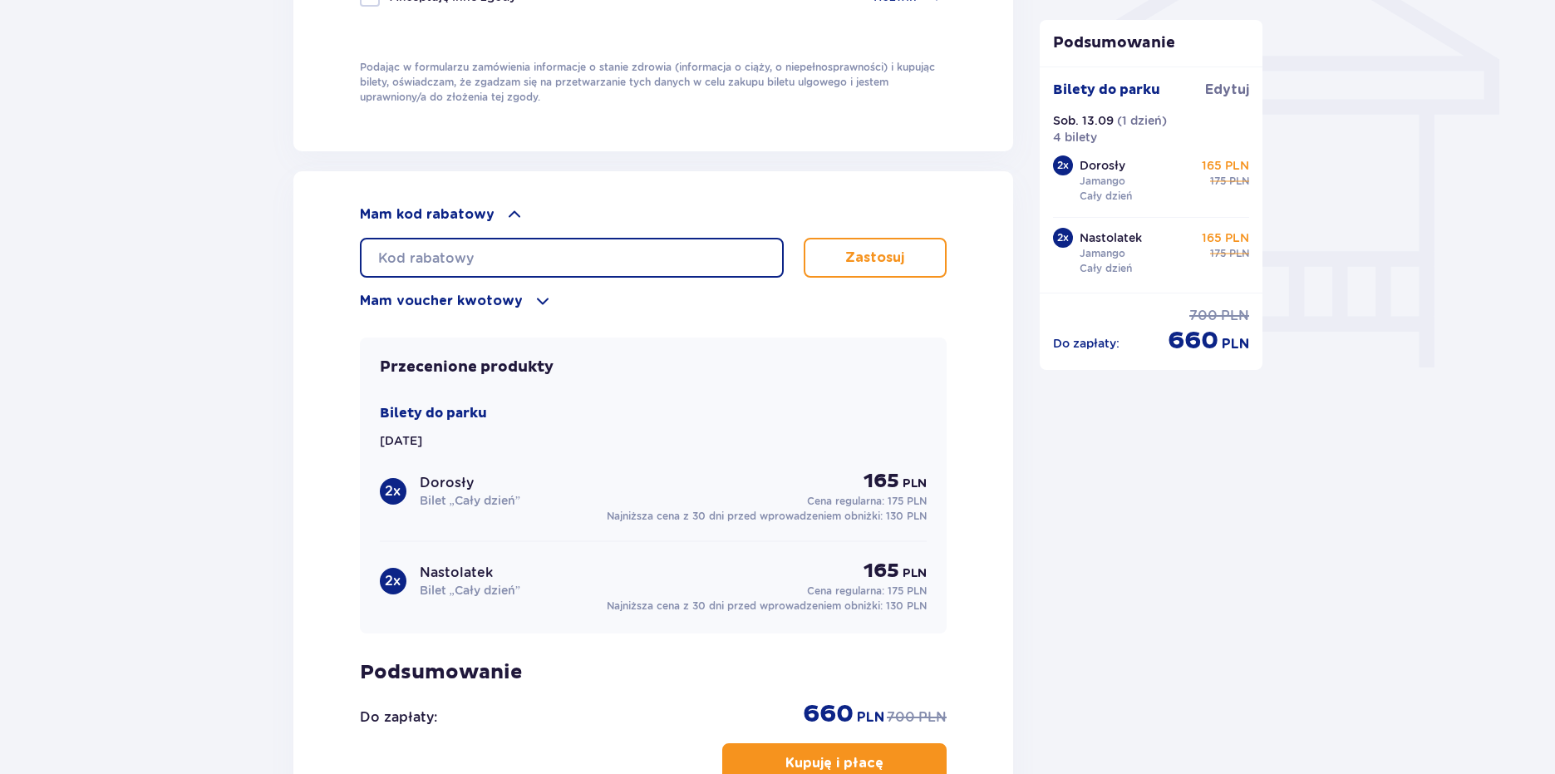
click at [614, 239] on input "text" at bounding box center [572, 258] width 424 height 40
paste input "Kod Już Zastosowany"
type input "Kod Już Zastosowany"
click at [850, 243] on button "Zastosuj" at bounding box center [876, 258] width 144 height 40
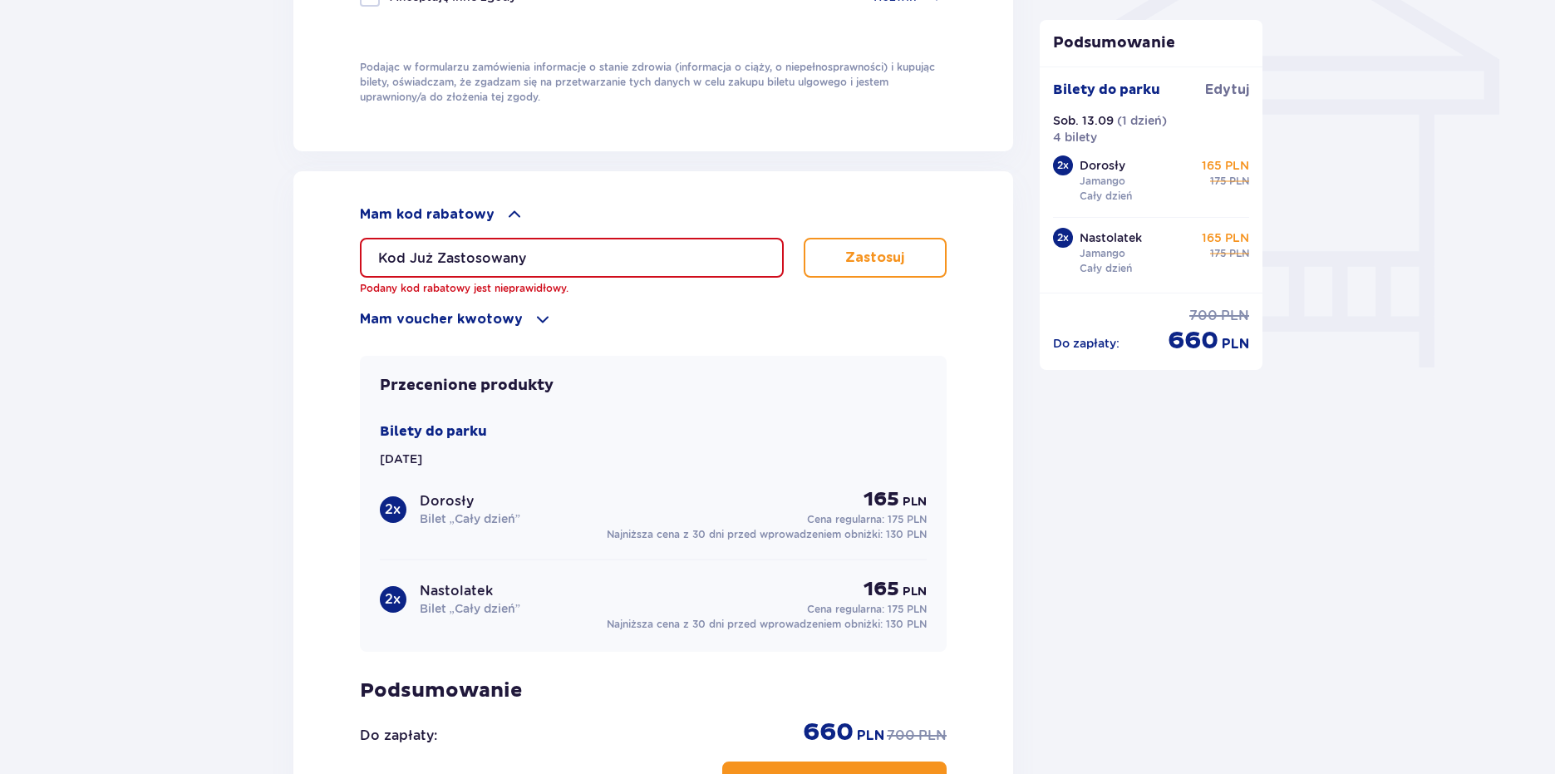
drag, startPoint x: 453, startPoint y: 255, endPoint x: 244, endPoint y: 246, distance: 208.8
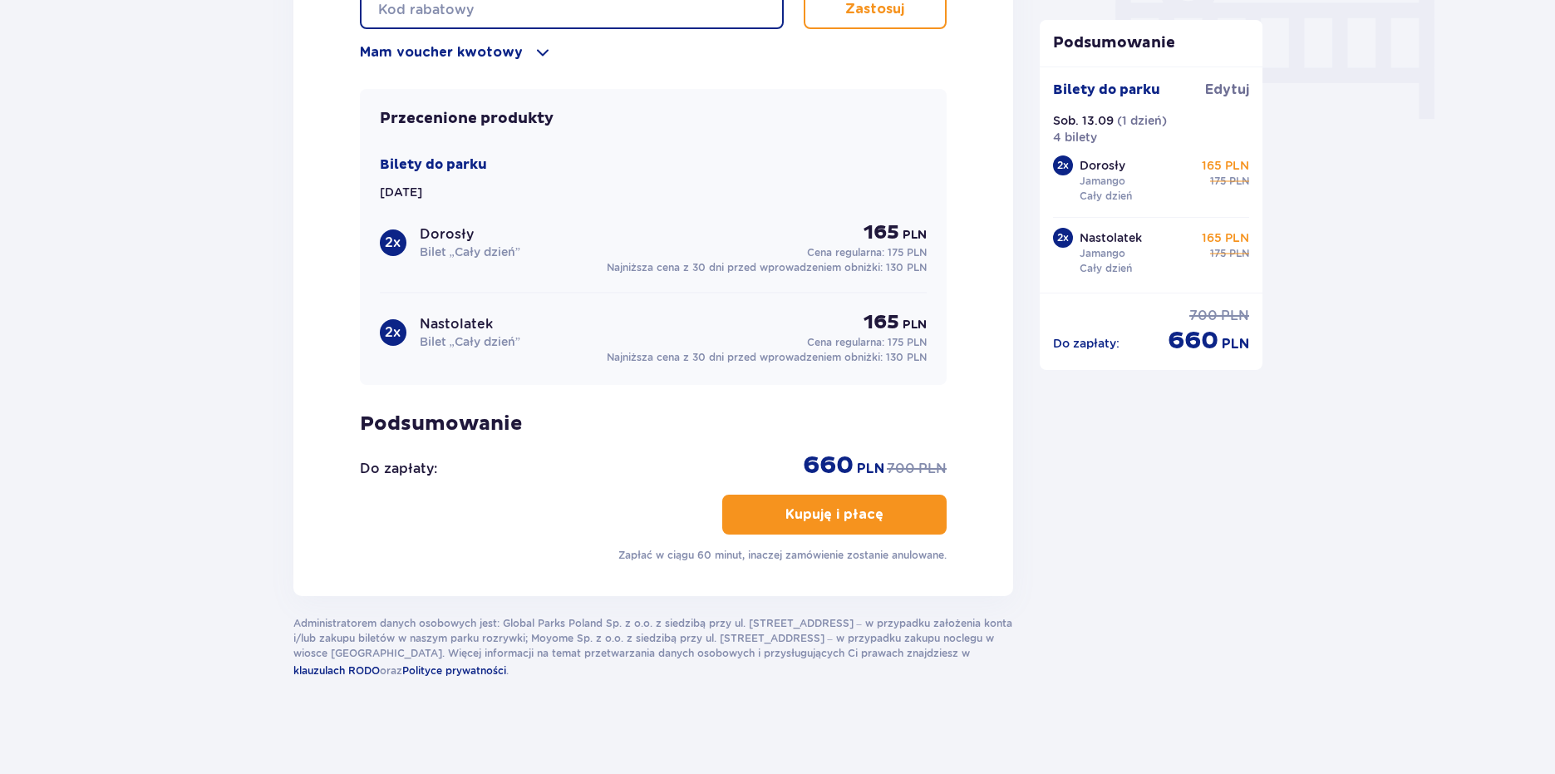
scroll to position [1675, 0]
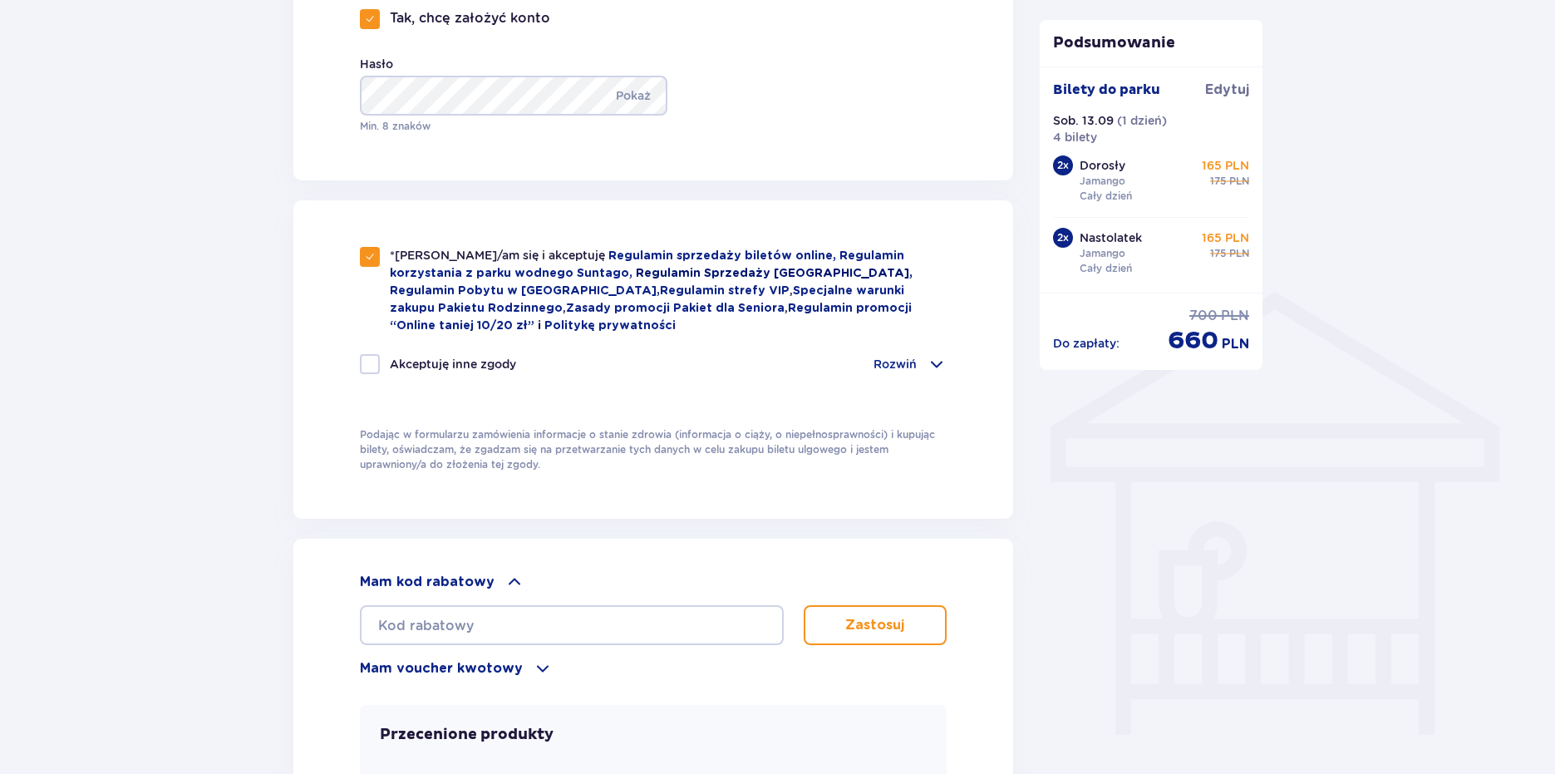
scroll to position [997, 0]
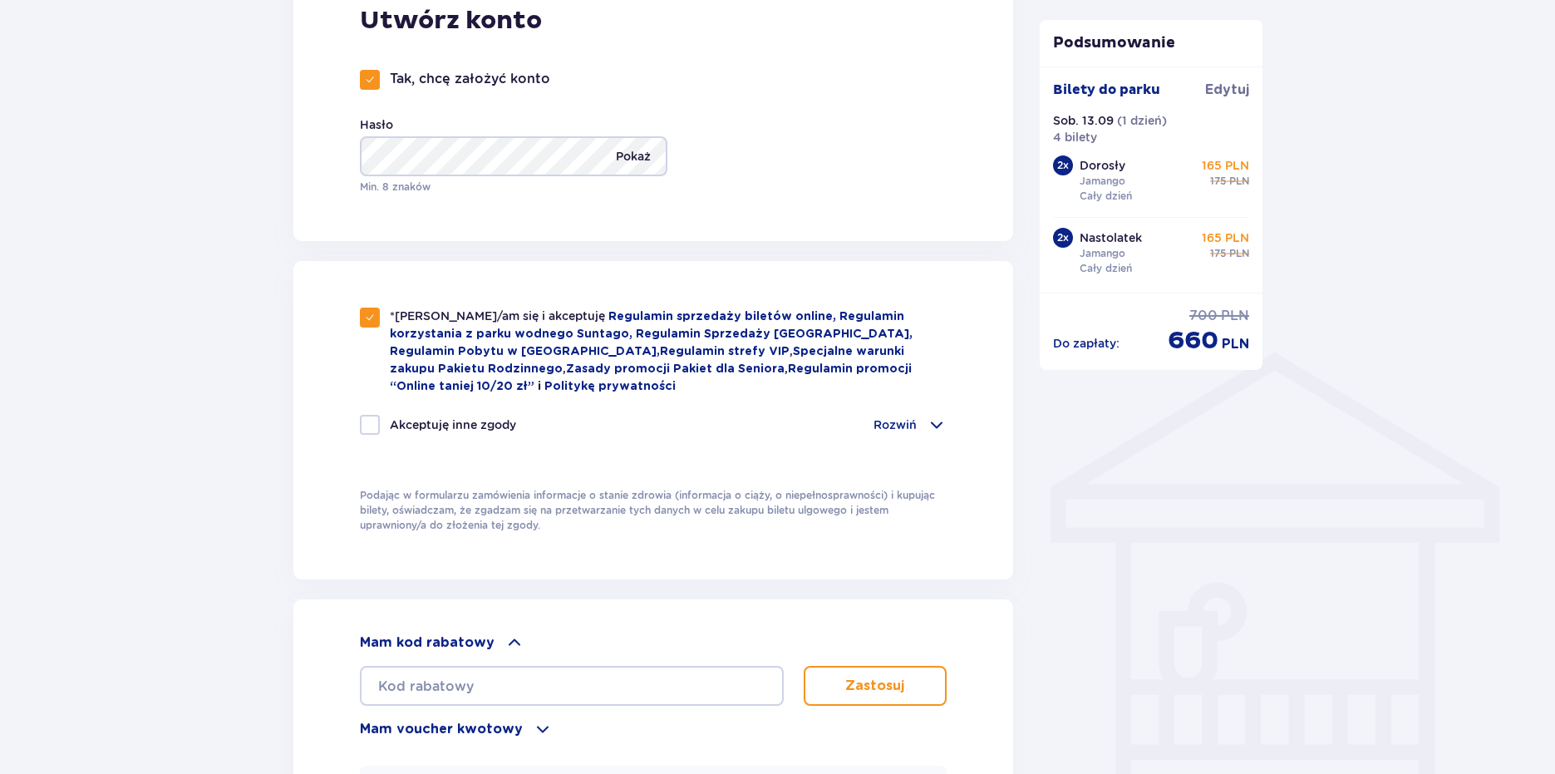
click at [646, 169] on p "Pokaż" at bounding box center [633, 156] width 35 height 40
click at [642, 134] on div "Hasło Ukryj Min. 8 znaków" at bounding box center [522, 155] width 324 height 78
click at [632, 155] on p "Ukryj" at bounding box center [635, 156] width 31 height 40
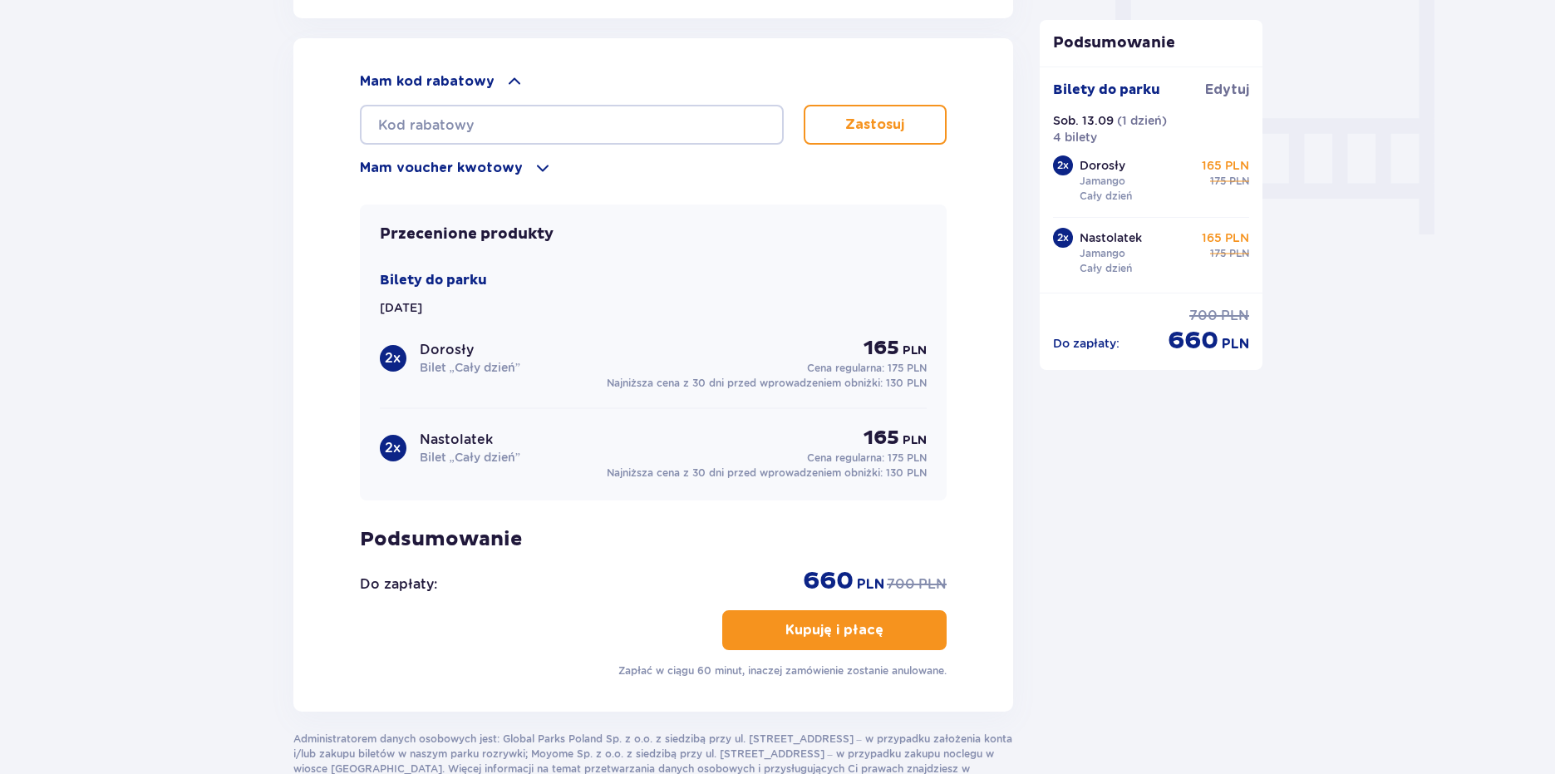
scroll to position [1662, 0]
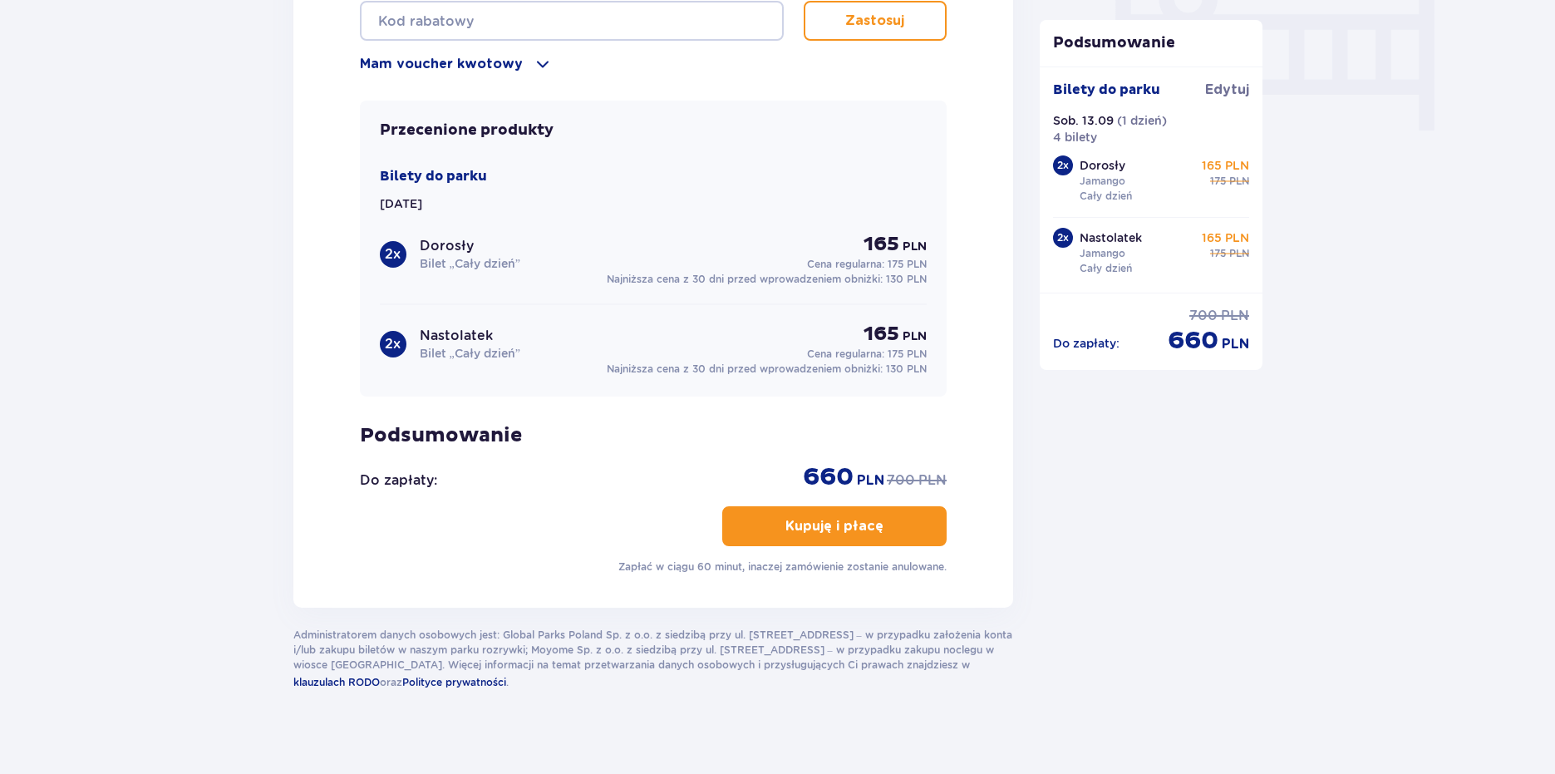
click at [862, 517] on p "Kupuję i płacę" at bounding box center [835, 526] width 98 height 18
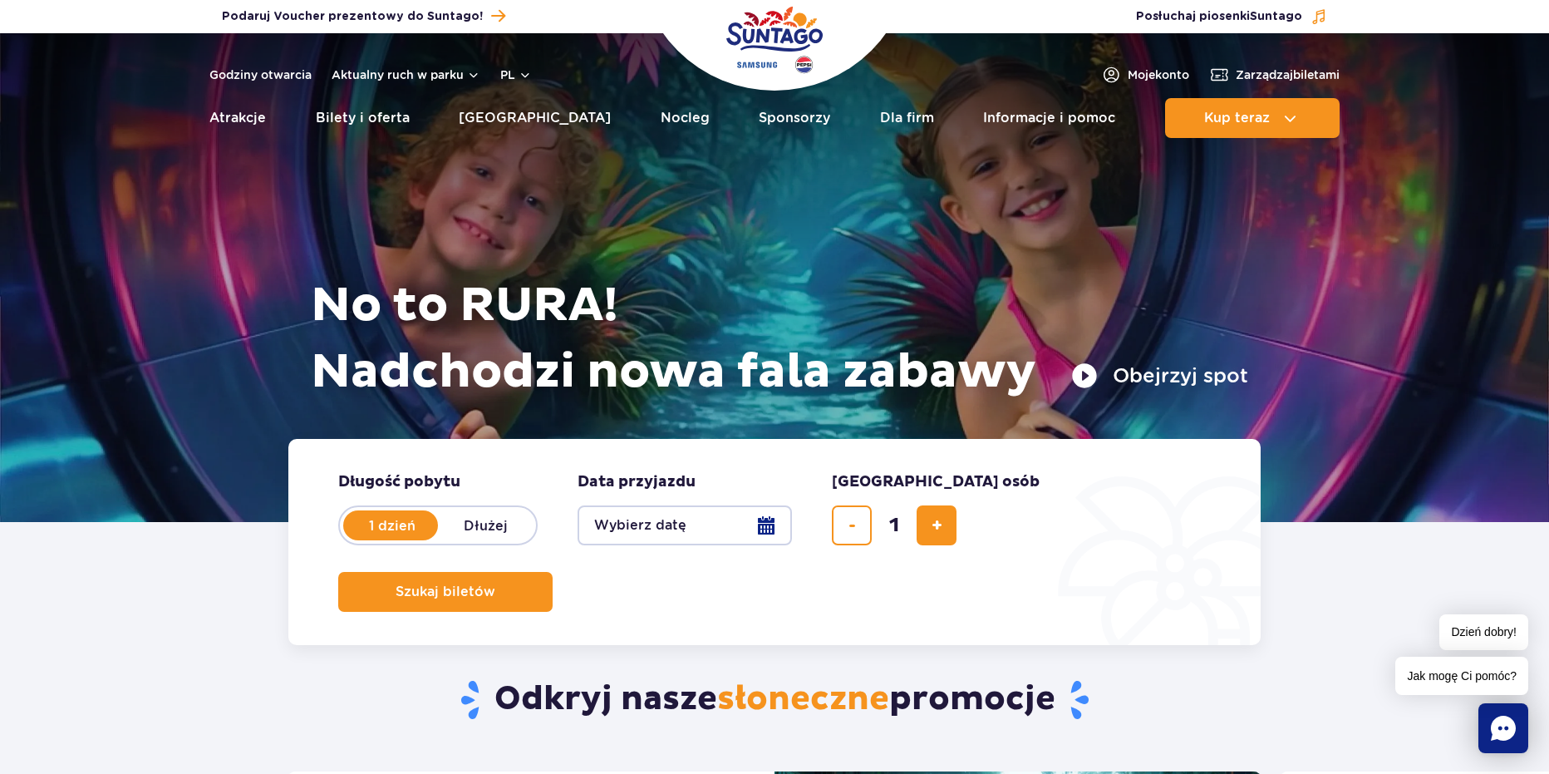
click at [646, 529] on button "Wybierz datę" at bounding box center [685, 525] width 214 height 40
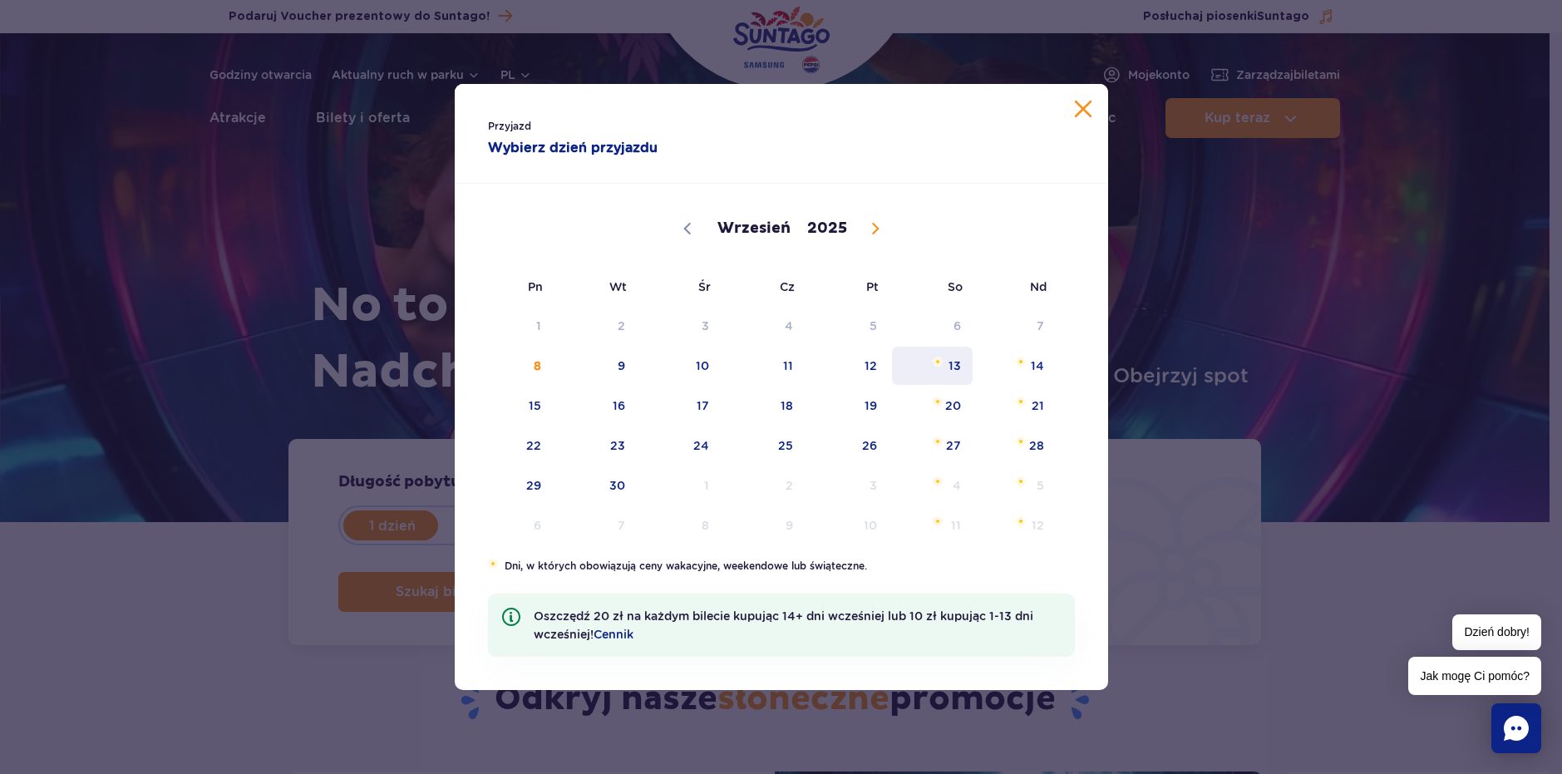
click at [945, 368] on span "13" at bounding box center [932, 366] width 84 height 38
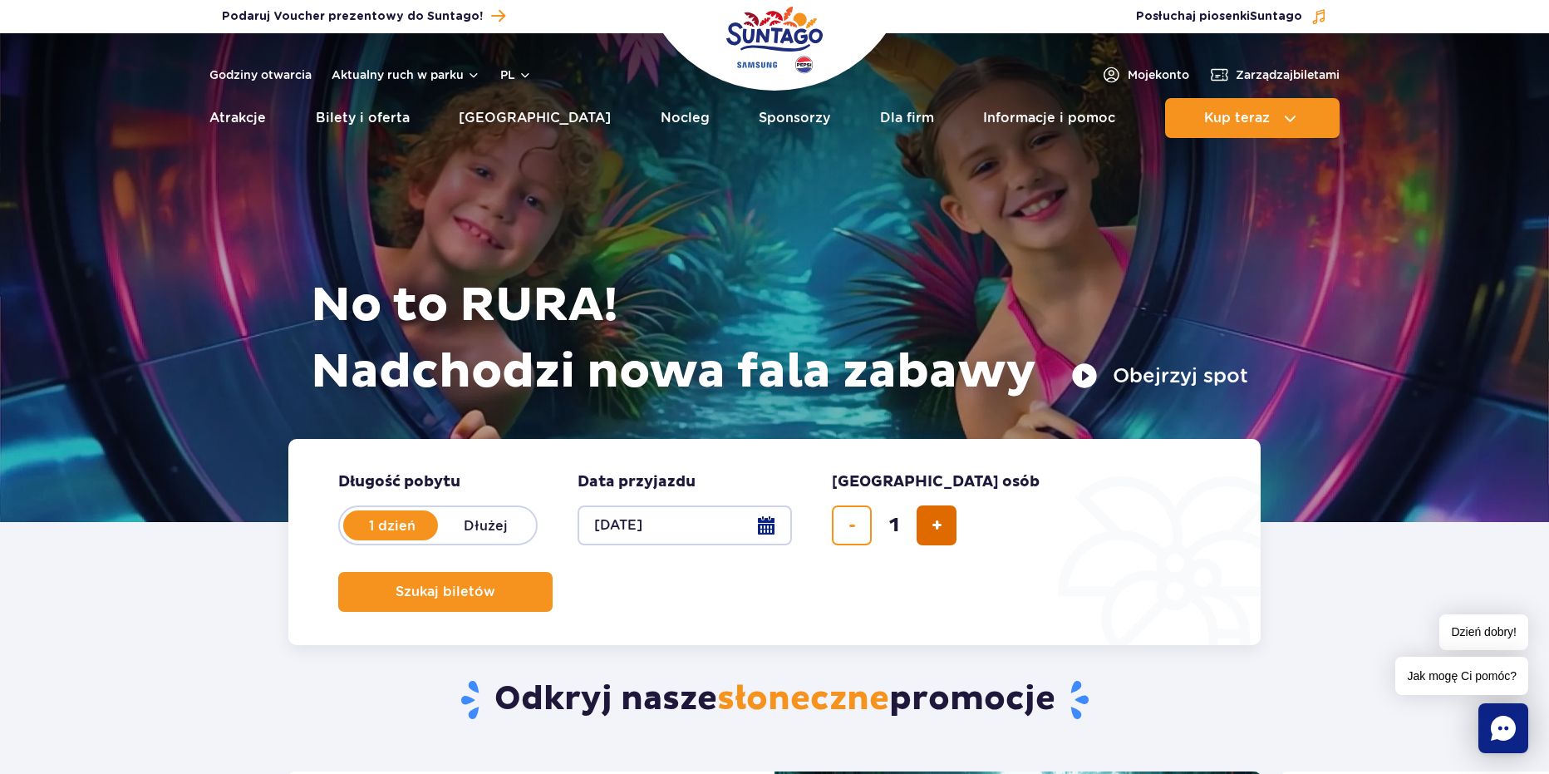
click at [951, 535] on button "dodaj bilet" at bounding box center [937, 525] width 40 height 40
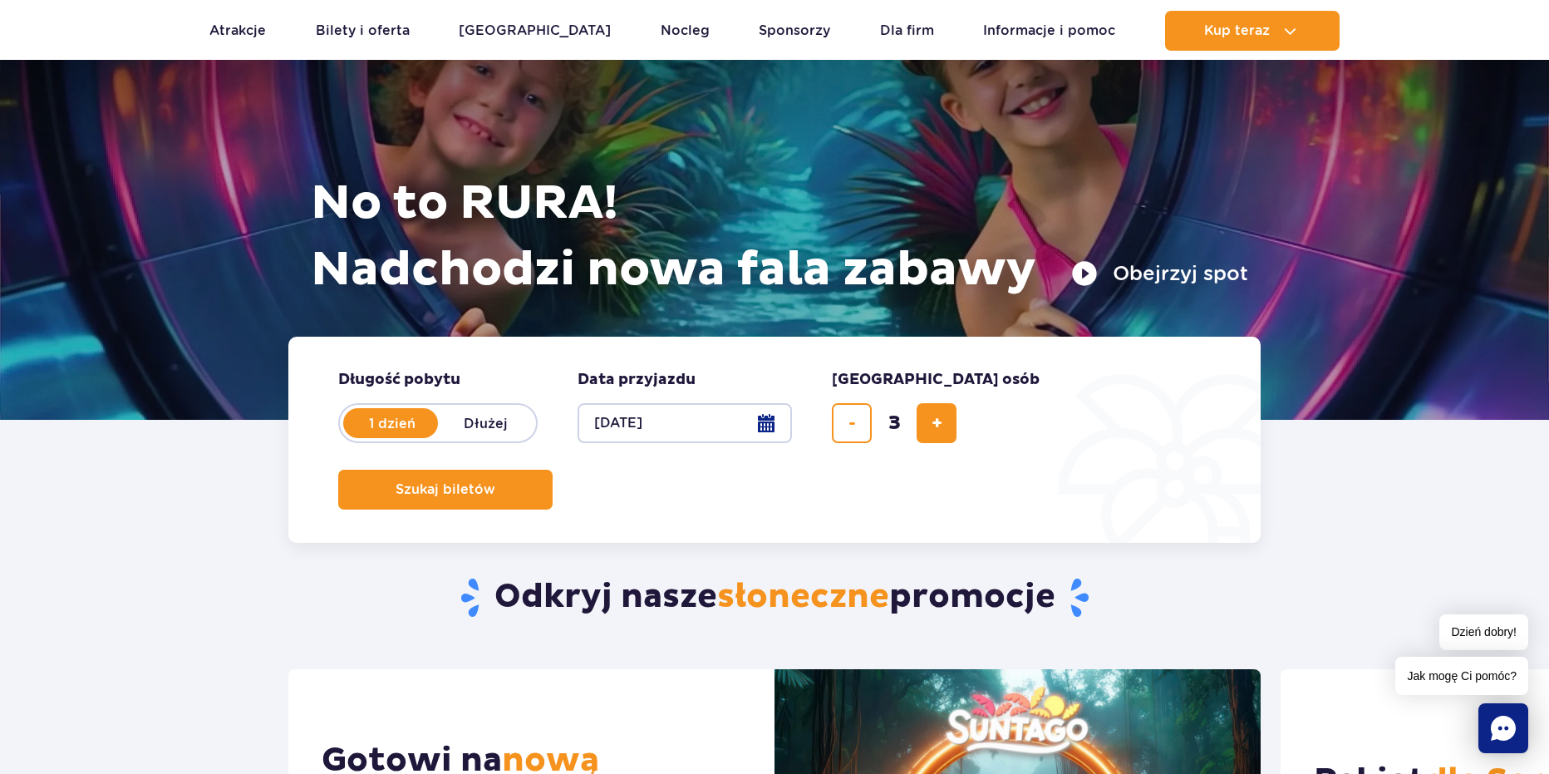
scroll to position [166, 0]
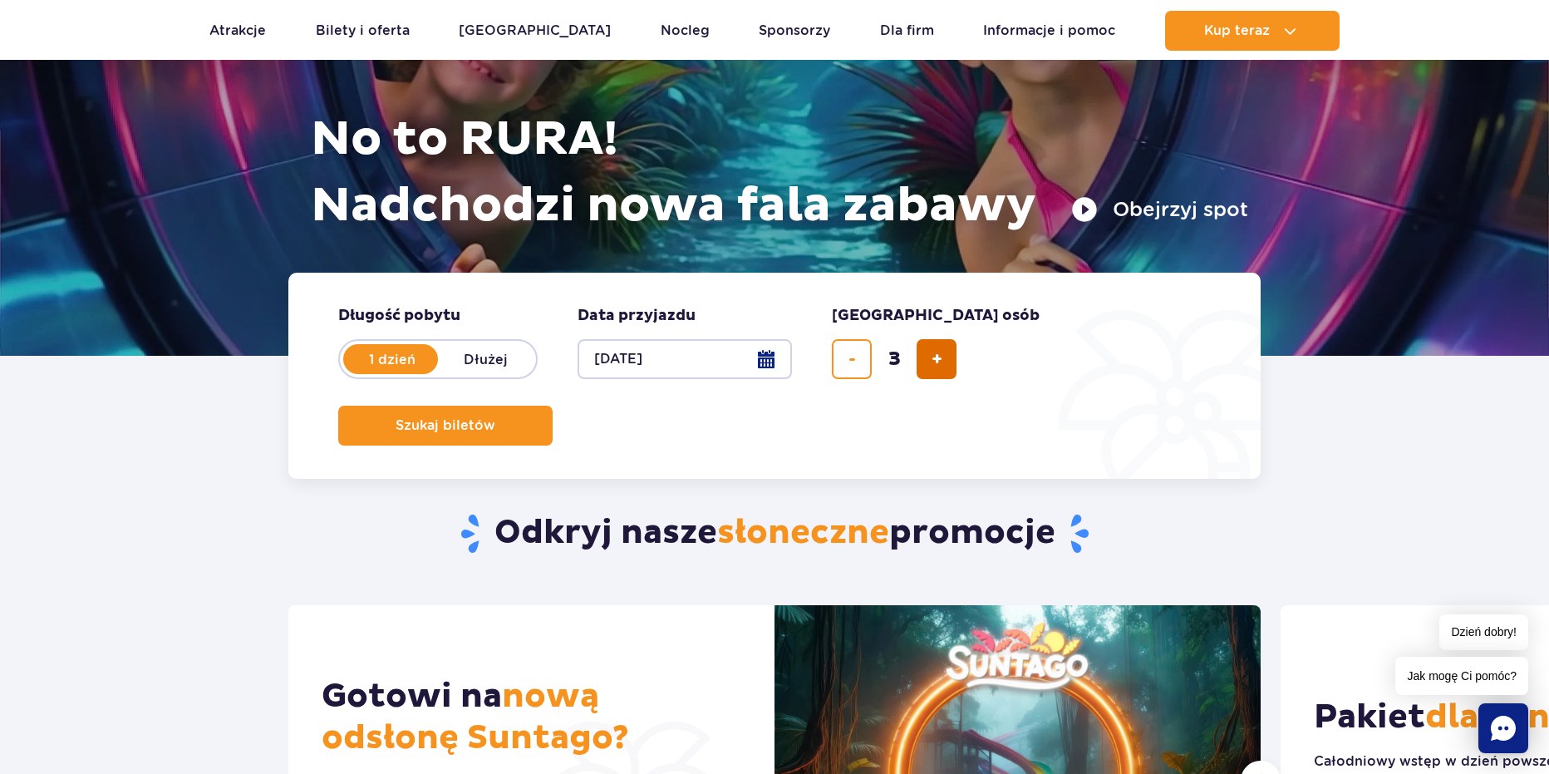
drag, startPoint x: 958, startPoint y: 384, endPoint x: 948, endPoint y: 370, distance: 17.3
click at [955, 381] on form "Długość pobytu długość pobytu w hero 1 dzień Dłużej Data przyjazdu data przyjaz…" at bounding box center [774, 376] width 973 height 206
click at [948, 369] on button "dodaj bilet" at bounding box center [937, 359] width 40 height 40
type input "4"
click at [553, 406] on button "Szukaj biletów" at bounding box center [445, 426] width 214 height 40
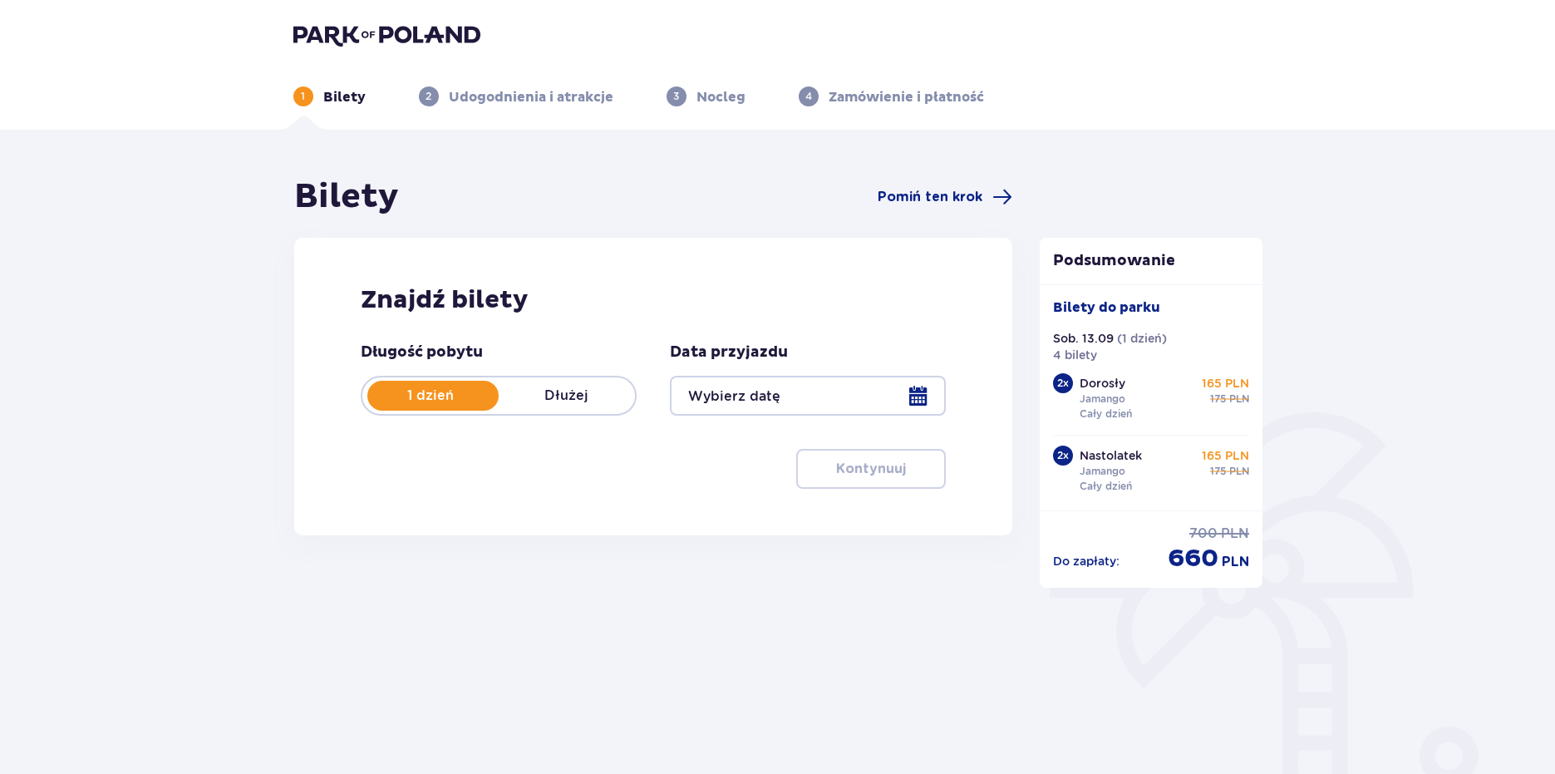
type input "[DATE]"
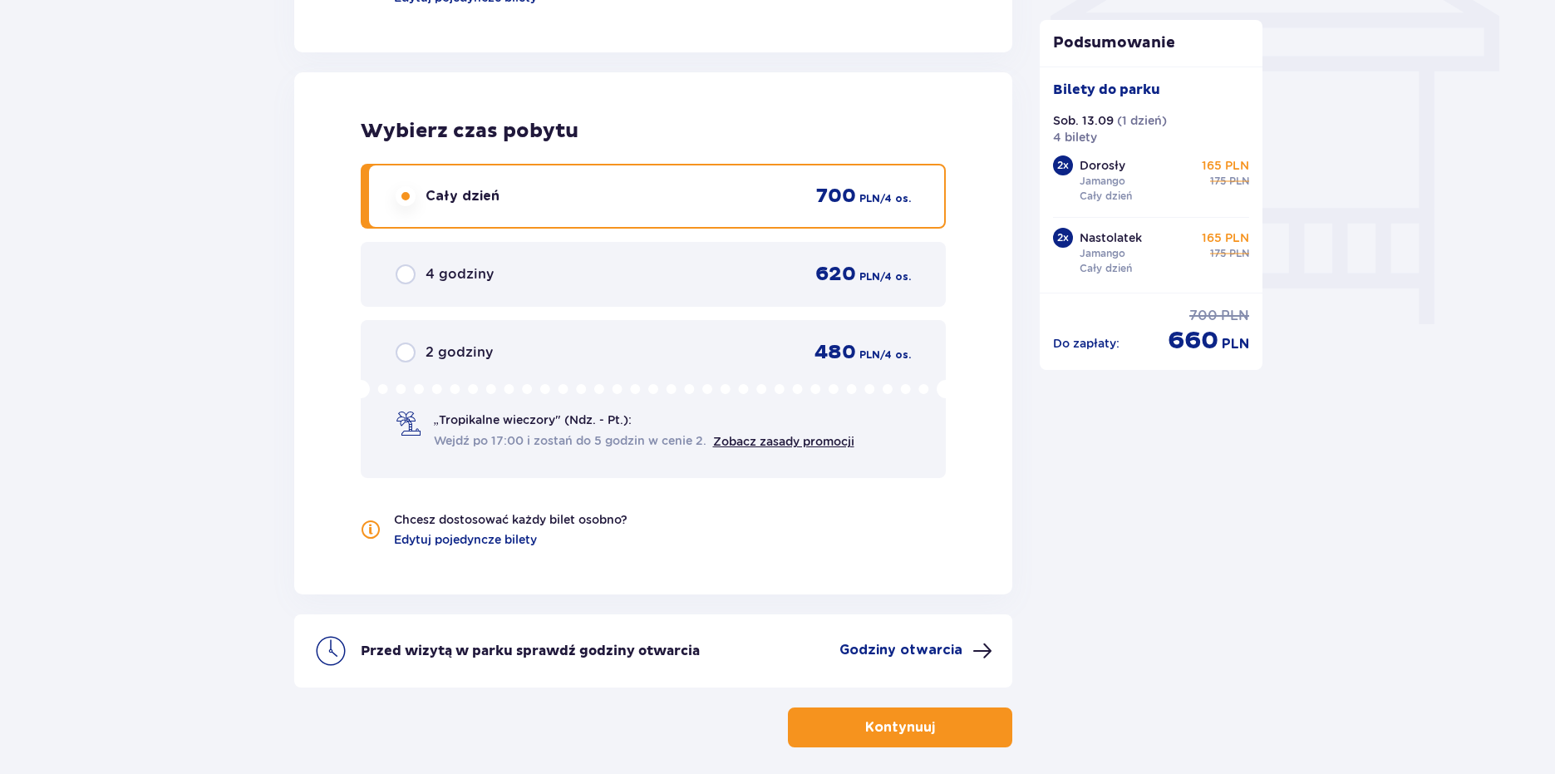
scroll to position [1542, 0]
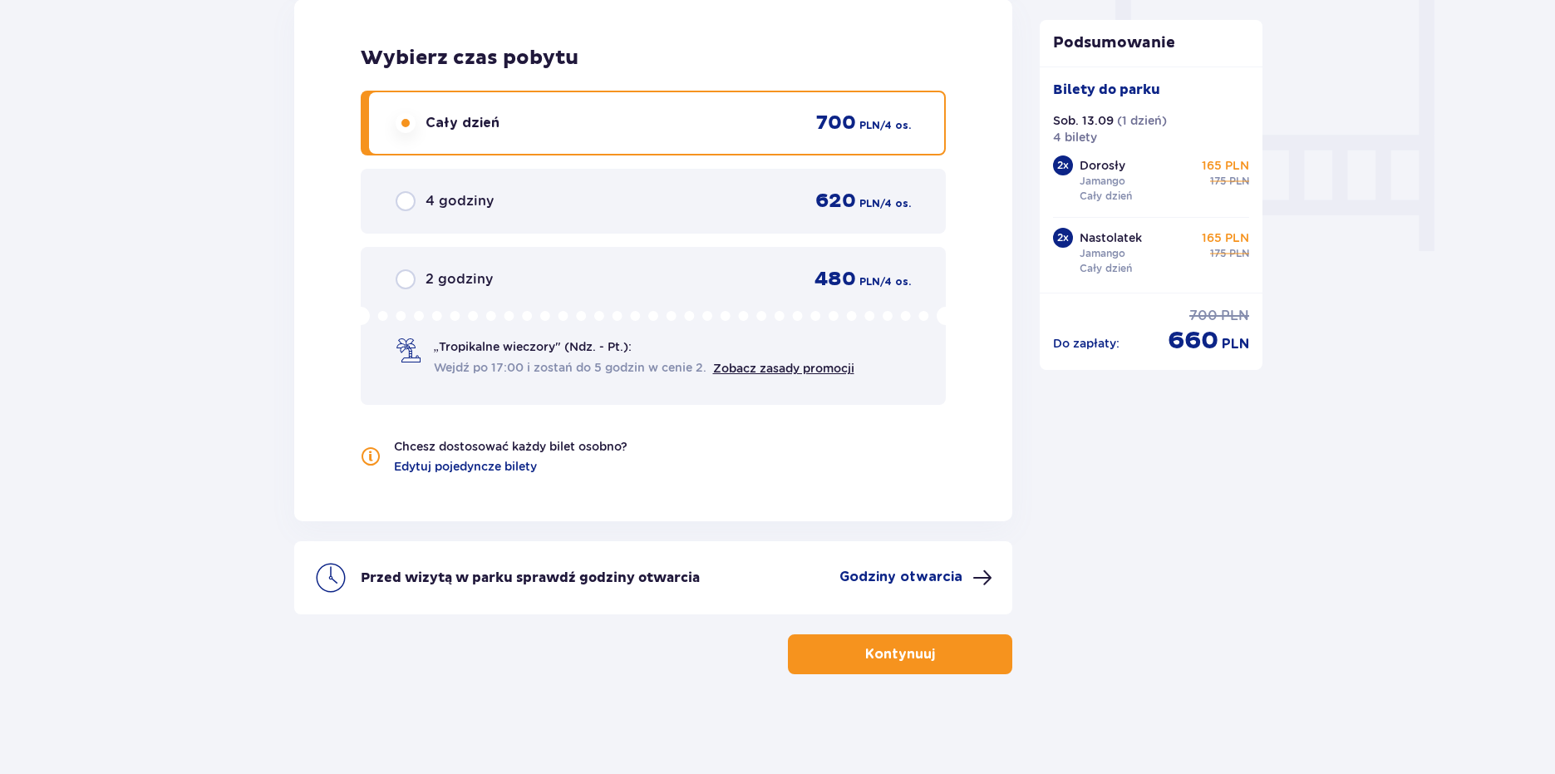
click at [913, 641] on button "Kontynuuj" at bounding box center [900, 654] width 224 height 40
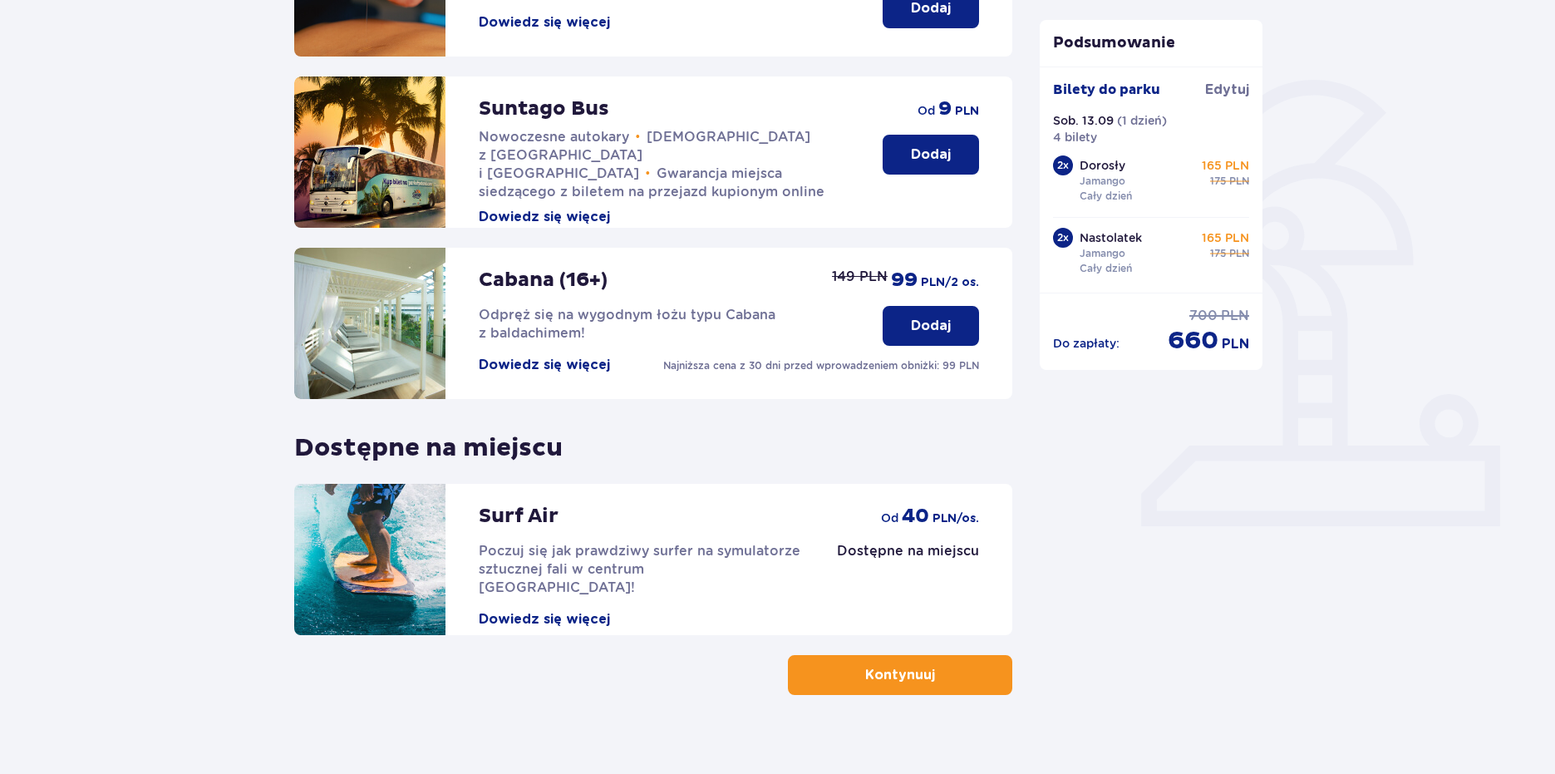
click at [997, 671] on button "Kontynuuj" at bounding box center [900, 675] width 224 height 40
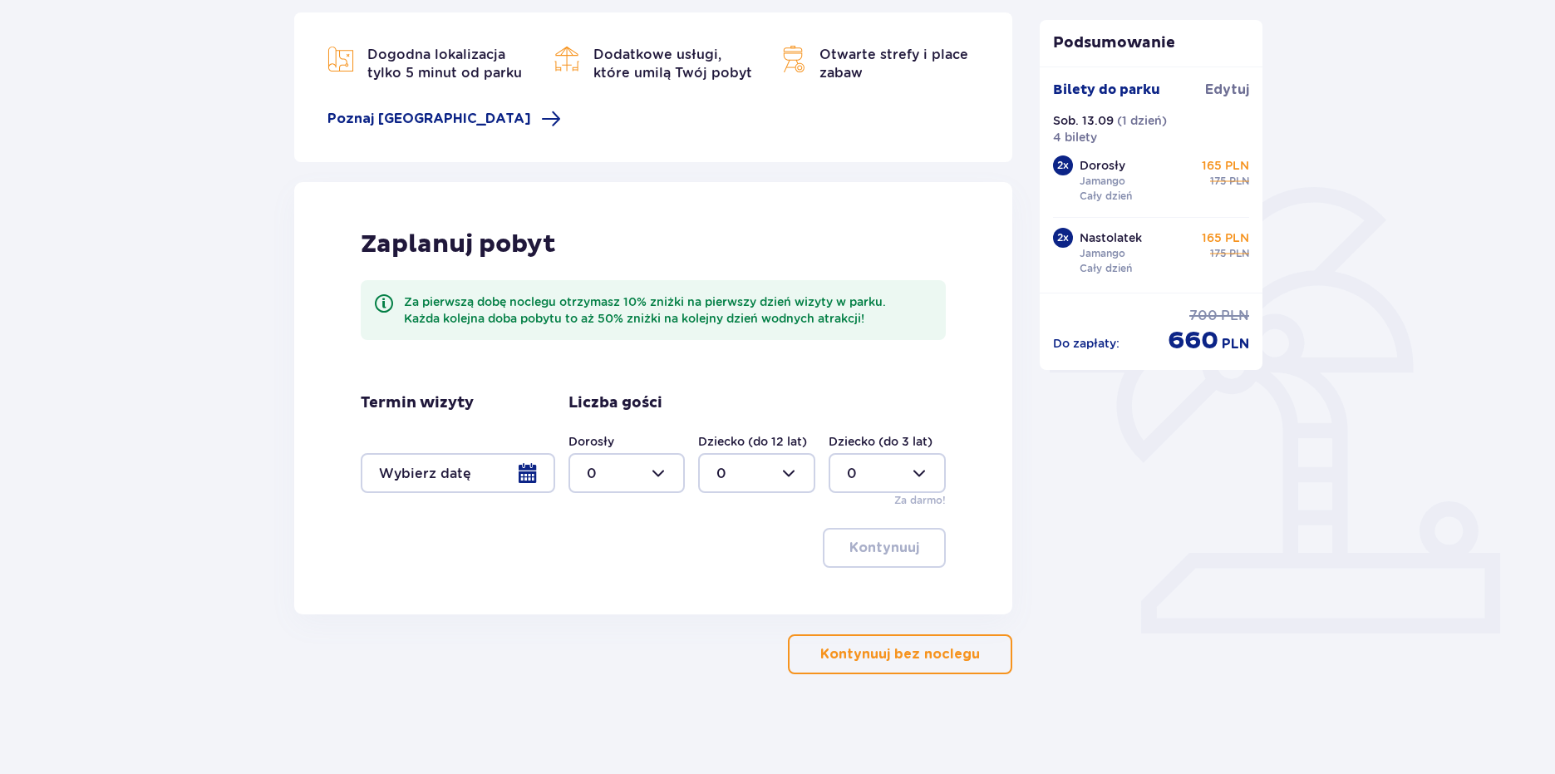
click at [874, 662] on p "Kontynuuj bez noclegu" at bounding box center [900, 654] width 160 height 18
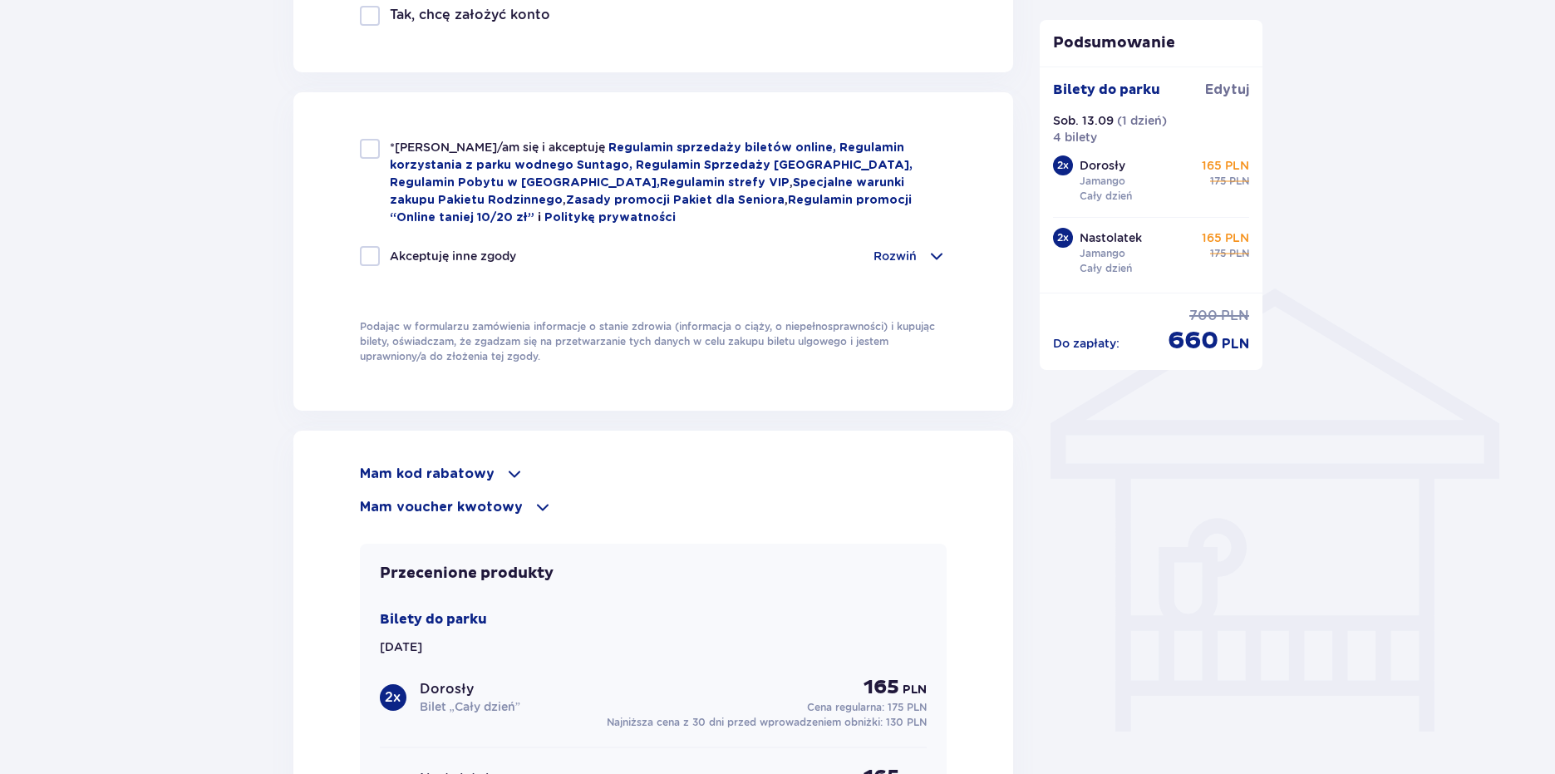
scroll to position [1061, 0]
click at [451, 480] on p "Mam kod rabatowy" at bounding box center [427, 474] width 135 height 18
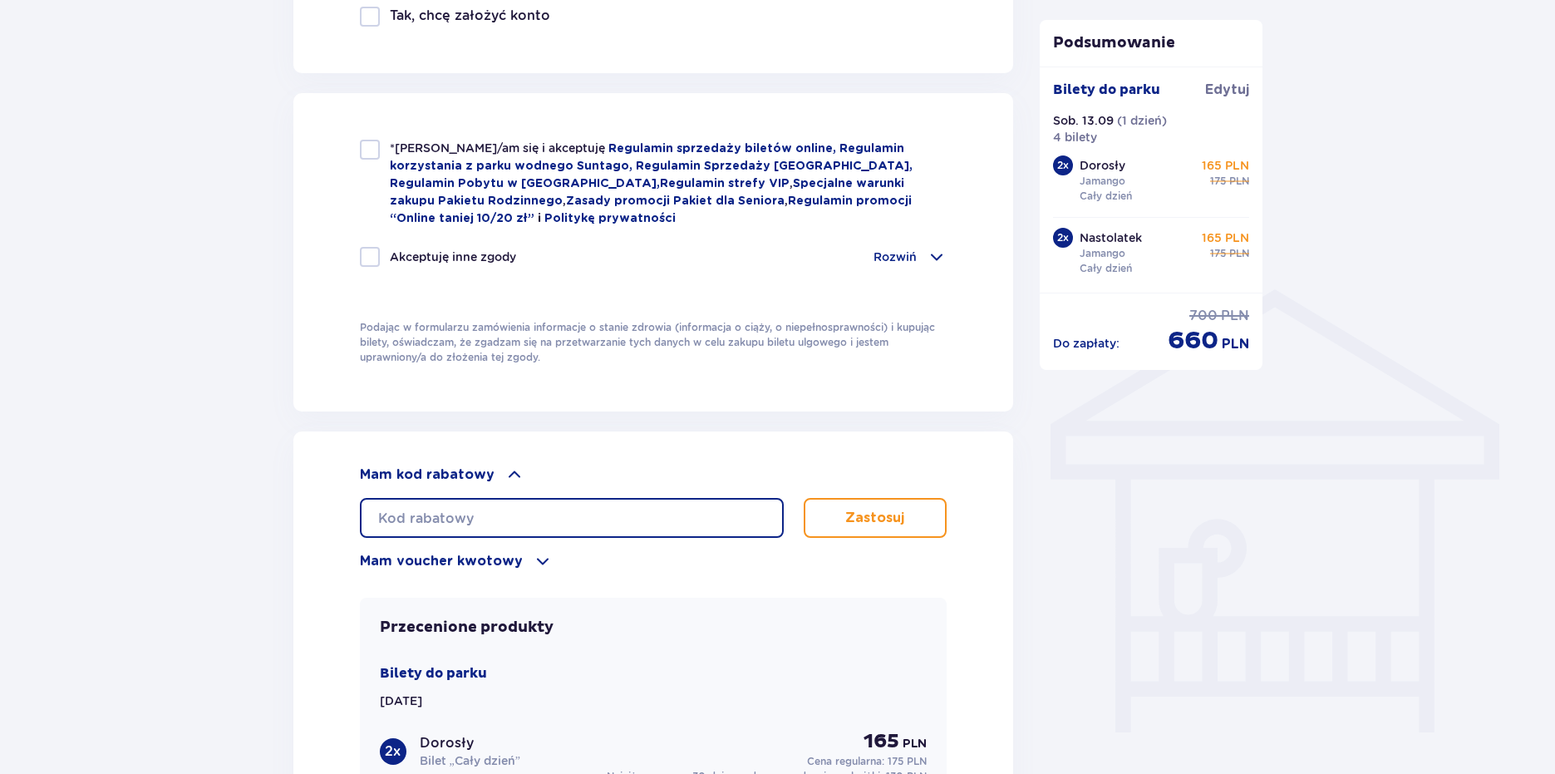
click at [475, 507] on input "text" at bounding box center [572, 518] width 424 height 40
paste input "Kod Już Zastosowany"
type input "Kod Już Zastosowany"
click at [859, 525] on button "Zastosuj" at bounding box center [876, 518] width 144 height 40
